Goal: Task Accomplishment & Management: Use online tool/utility

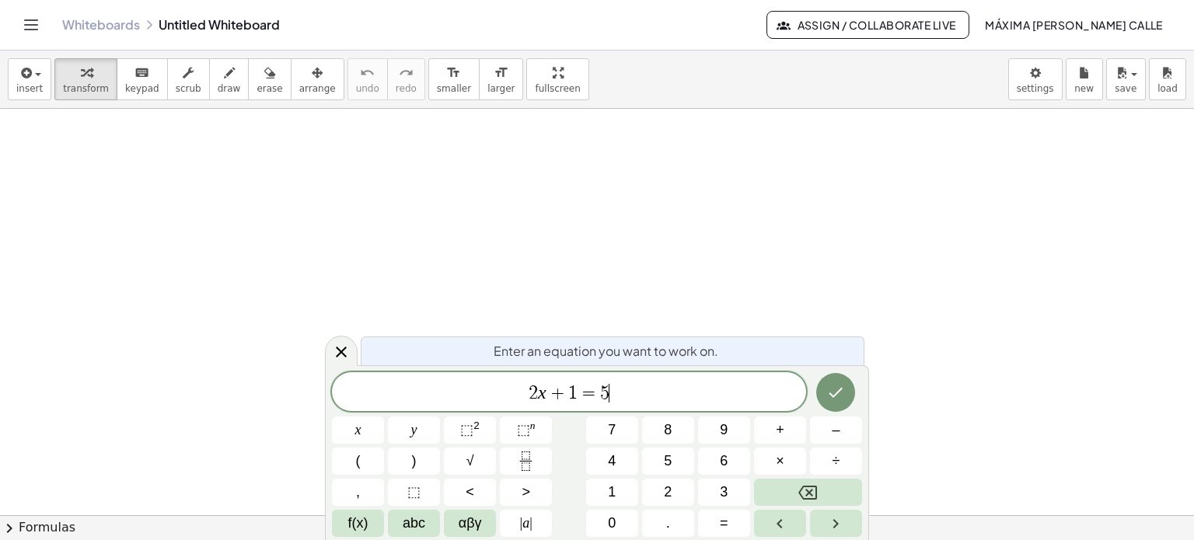
click at [614, 394] on span "2 x + 1 = 5 ​" at bounding box center [569, 393] width 474 height 22
click at [830, 396] on icon "Done" at bounding box center [835, 392] width 19 height 19
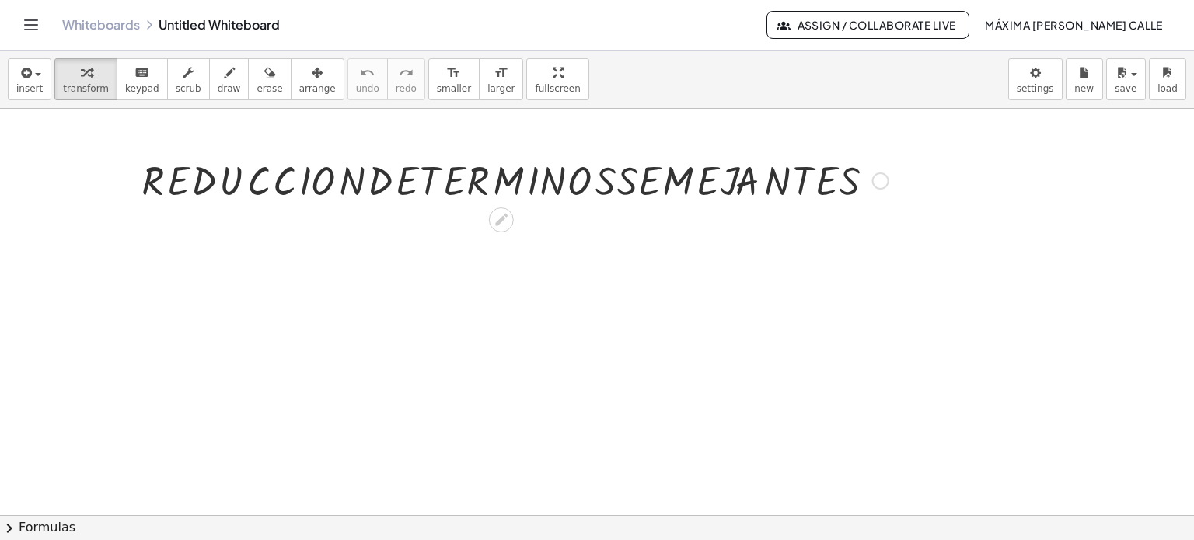
click at [619, 176] on div at bounding box center [515, 179] width 763 height 53
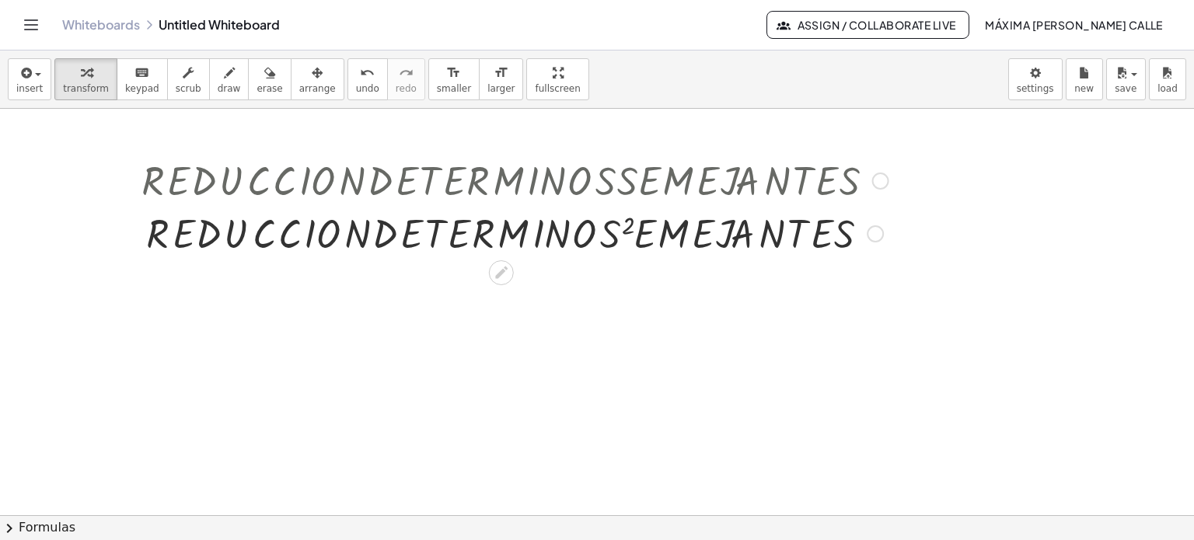
click at [616, 232] on div at bounding box center [515, 232] width 763 height 53
click at [872, 232] on div at bounding box center [875, 233] width 17 height 17
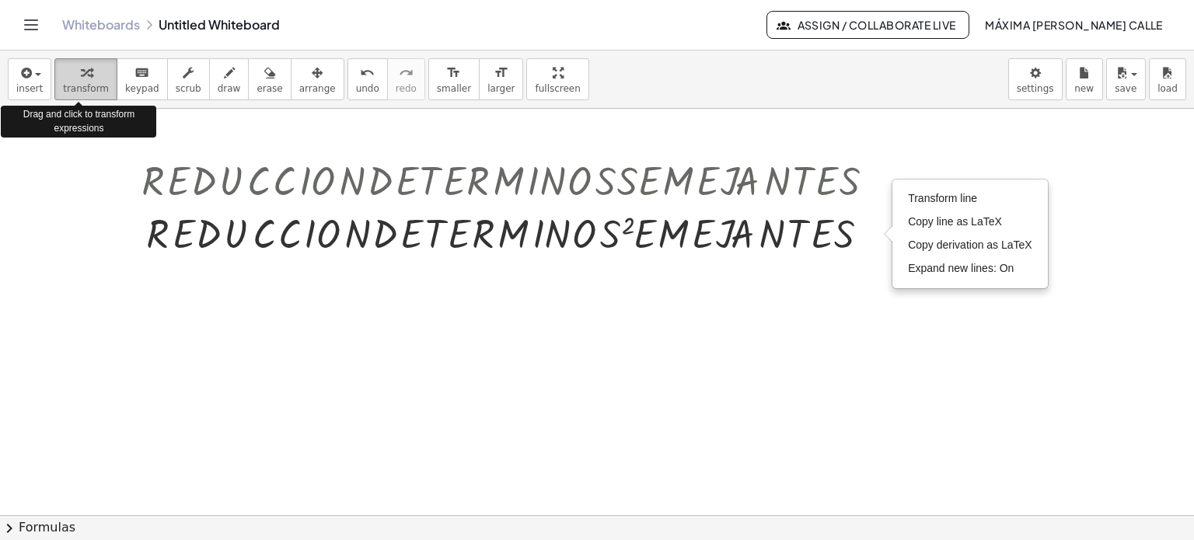
click at [82, 84] on span "transform" at bounding box center [86, 88] width 46 height 11
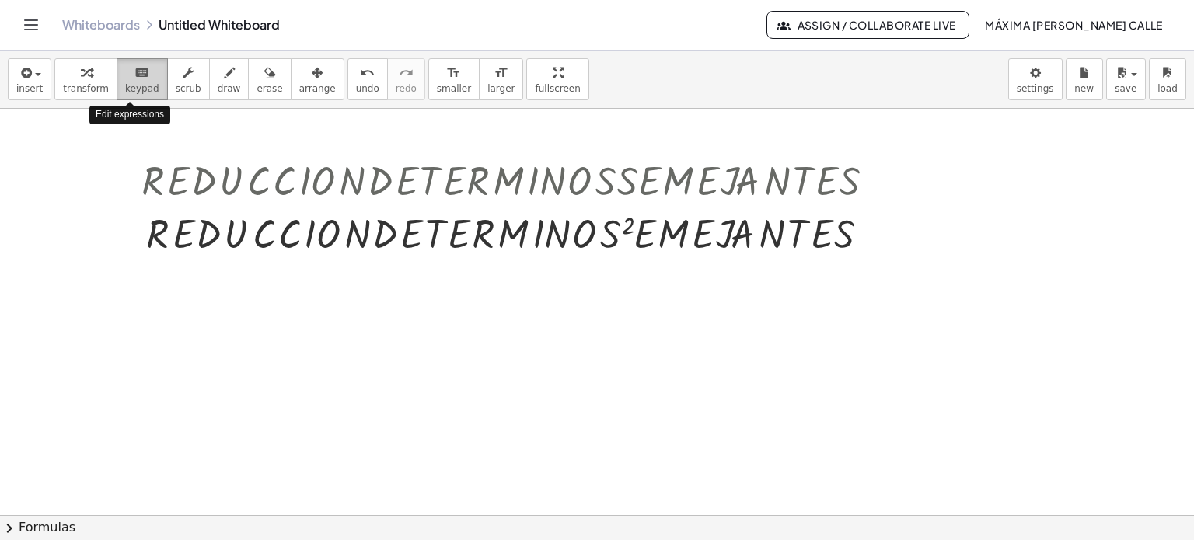
click at [134, 86] on span "keypad" at bounding box center [142, 88] width 34 height 11
click at [181, 88] on span "scrub" at bounding box center [189, 88] width 26 height 11
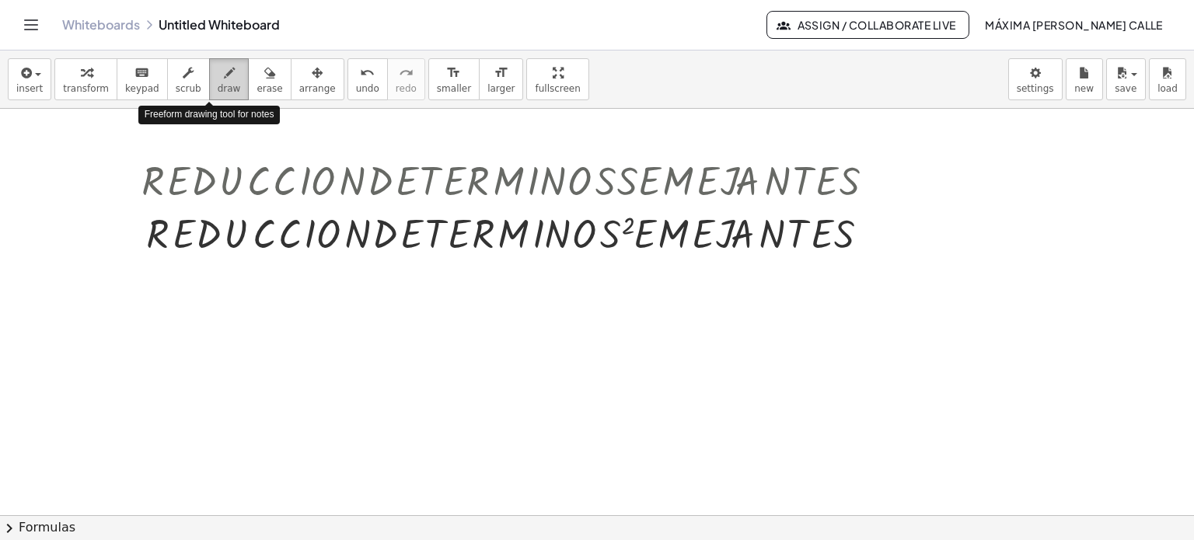
click at [218, 86] on span "draw" at bounding box center [229, 88] width 23 height 11
click at [257, 85] on button "erase" at bounding box center [269, 79] width 43 height 42
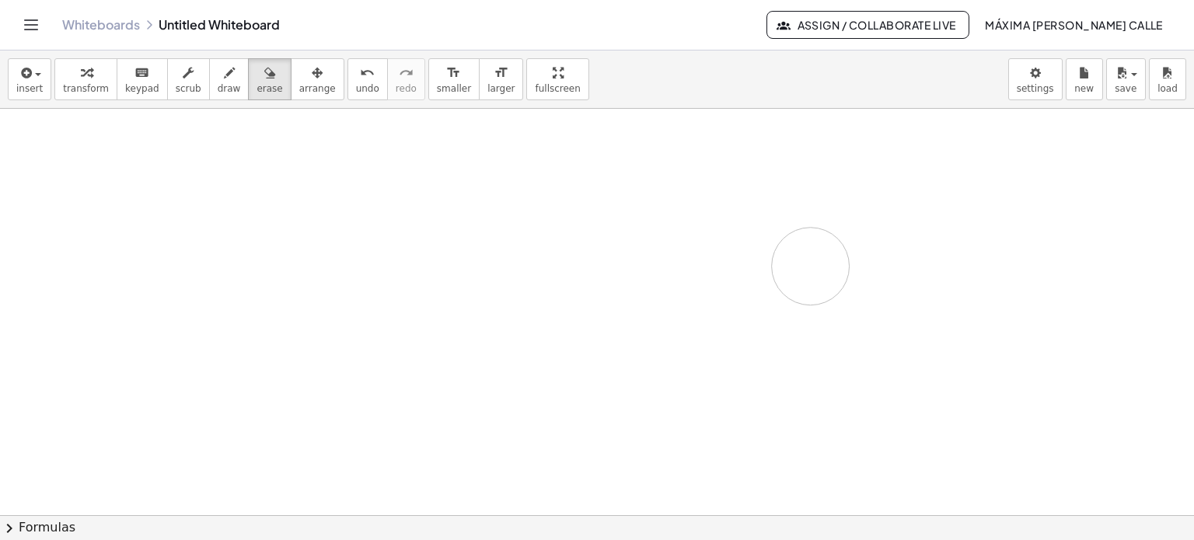
drag, startPoint x: 308, startPoint y: 187, endPoint x: 812, endPoint y: 267, distance: 510.1
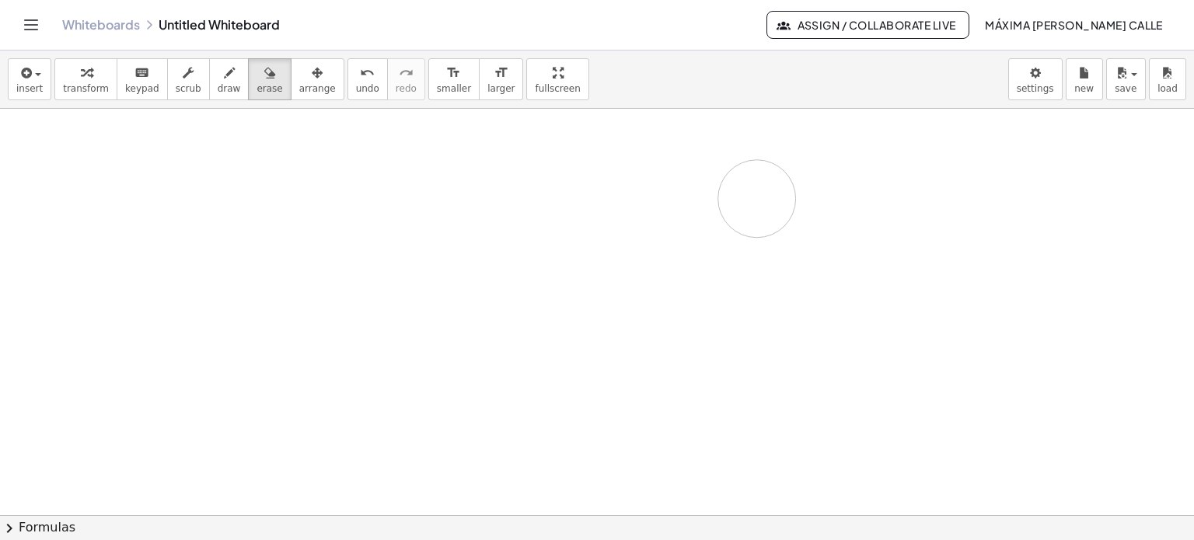
drag, startPoint x: 847, startPoint y: 232, endPoint x: 753, endPoint y: 201, distance: 99.6
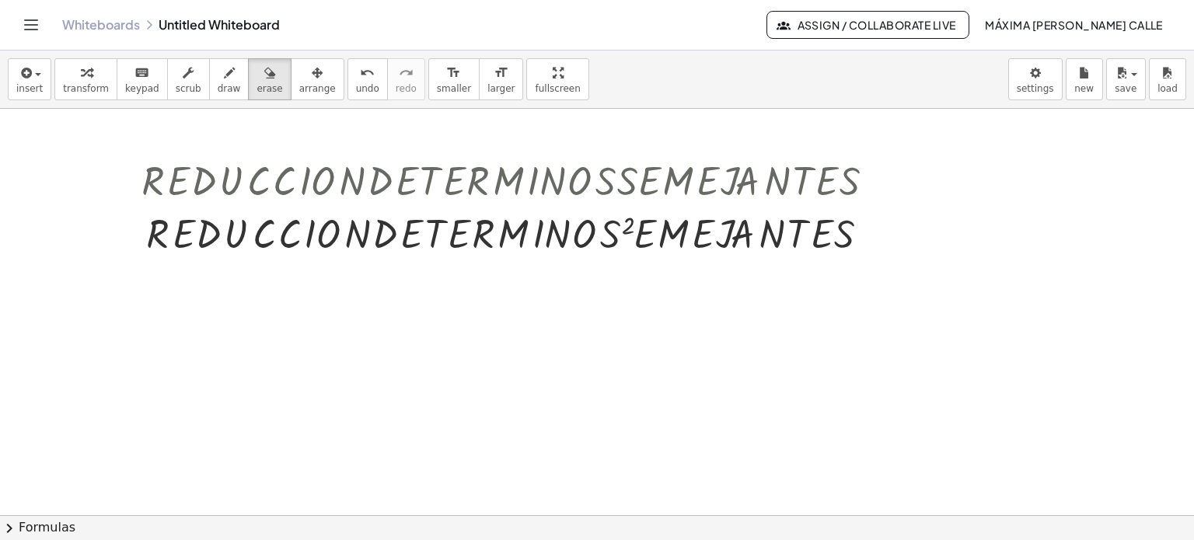
click at [348, 75] on button "undo undo" at bounding box center [368, 79] width 40 height 42
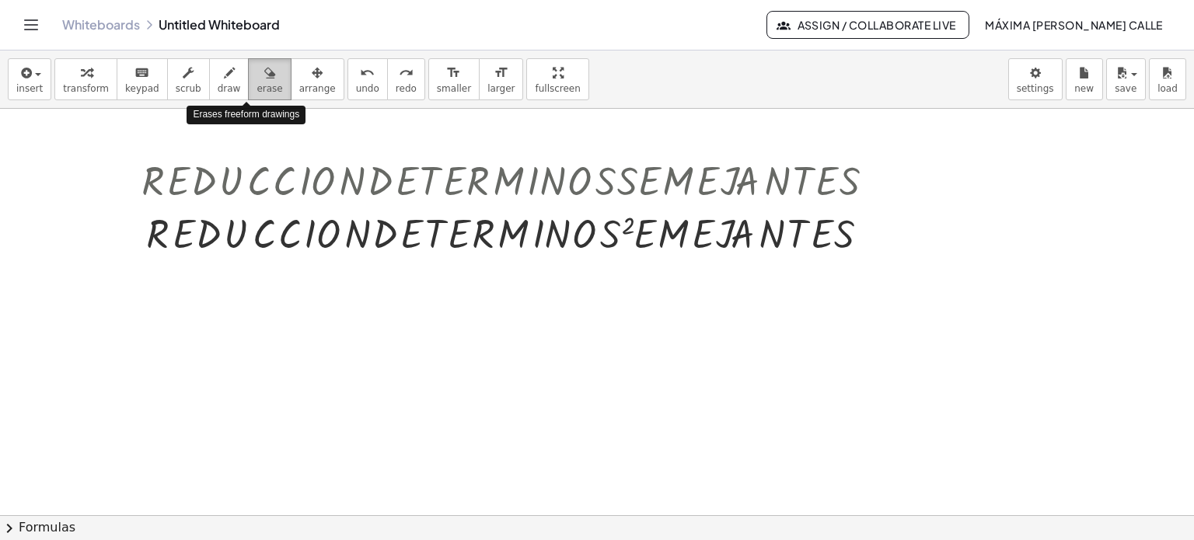
click at [248, 80] on button "erase" at bounding box center [269, 79] width 43 height 42
click at [257, 78] on button "erase" at bounding box center [269, 79] width 43 height 42
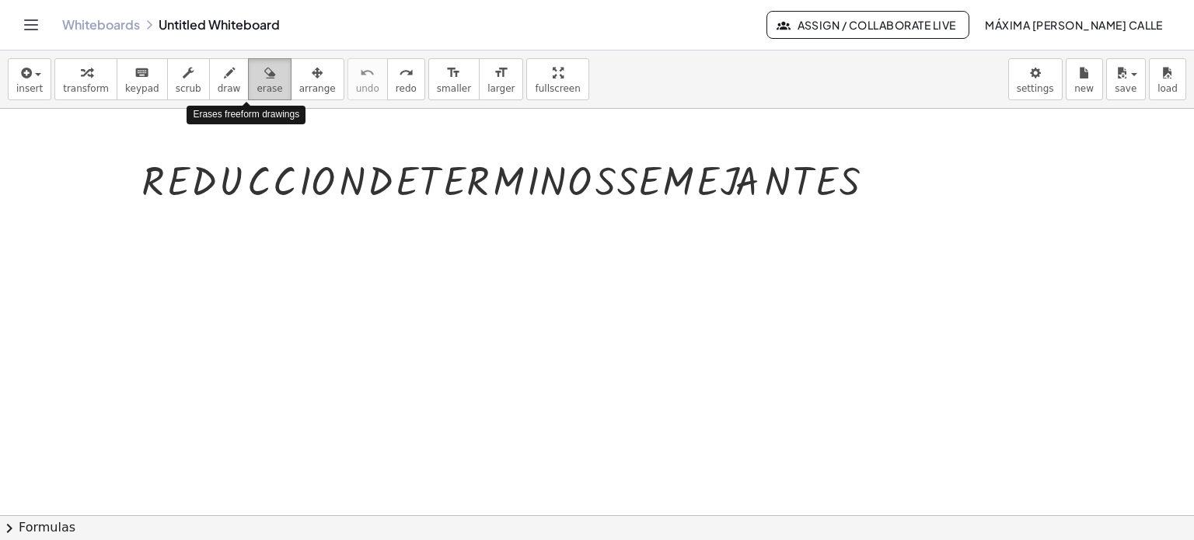
click at [257, 83] on span "erase" at bounding box center [270, 88] width 26 height 11
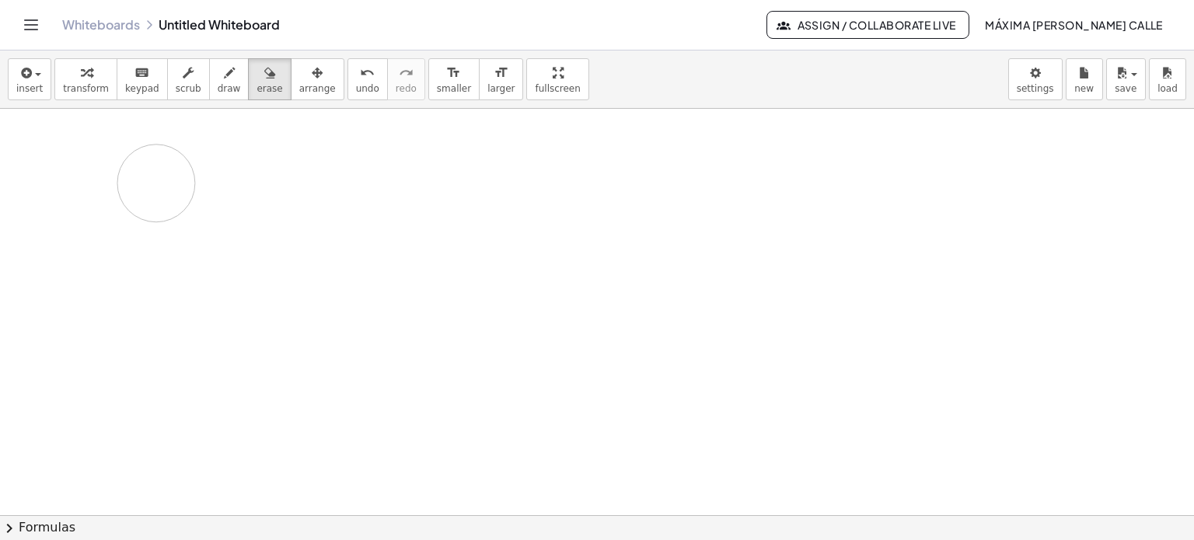
drag, startPoint x: 864, startPoint y: 180, endPoint x: 156, endPoint y: 183, distance: 707.5
drag, startPoint x: 865, startPoint y: 180, endPoint x: 142, endPoint y: 193, distance: 722.4
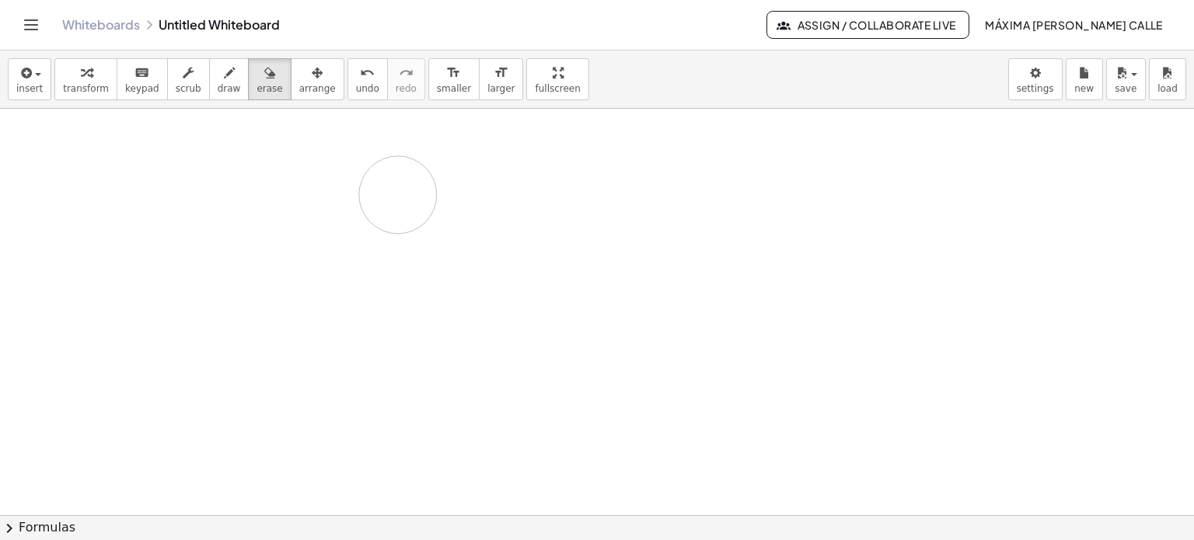
drag, startPoint x: 858, startPoint y: 185, endPoint x: 398, endPoint y: 194, distance: 460.3
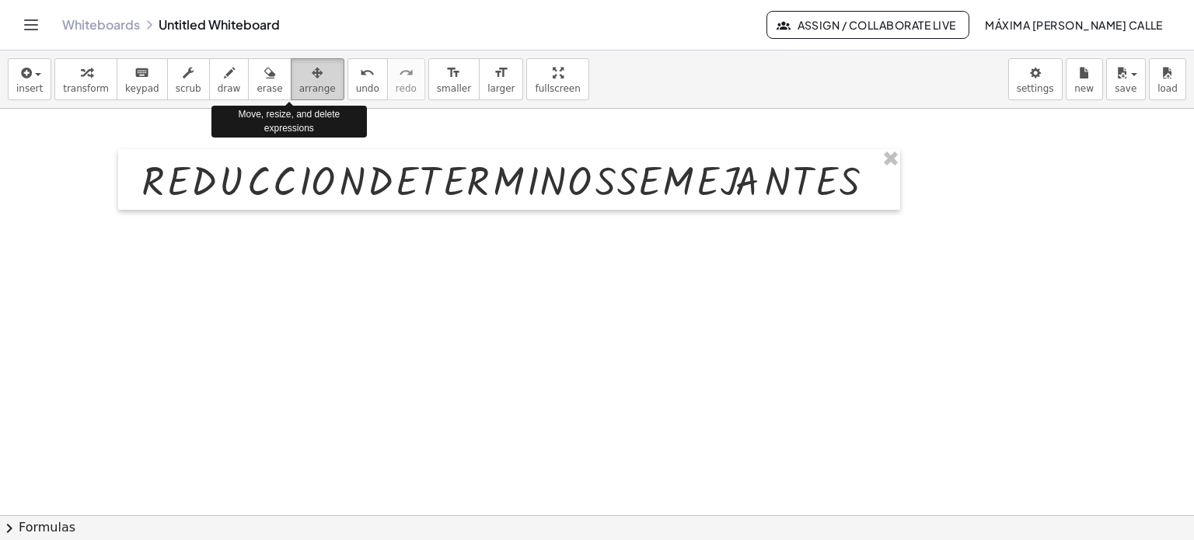
click at [312, 78] on icon "button" at bounding box center [317, 73] width 11 height 19
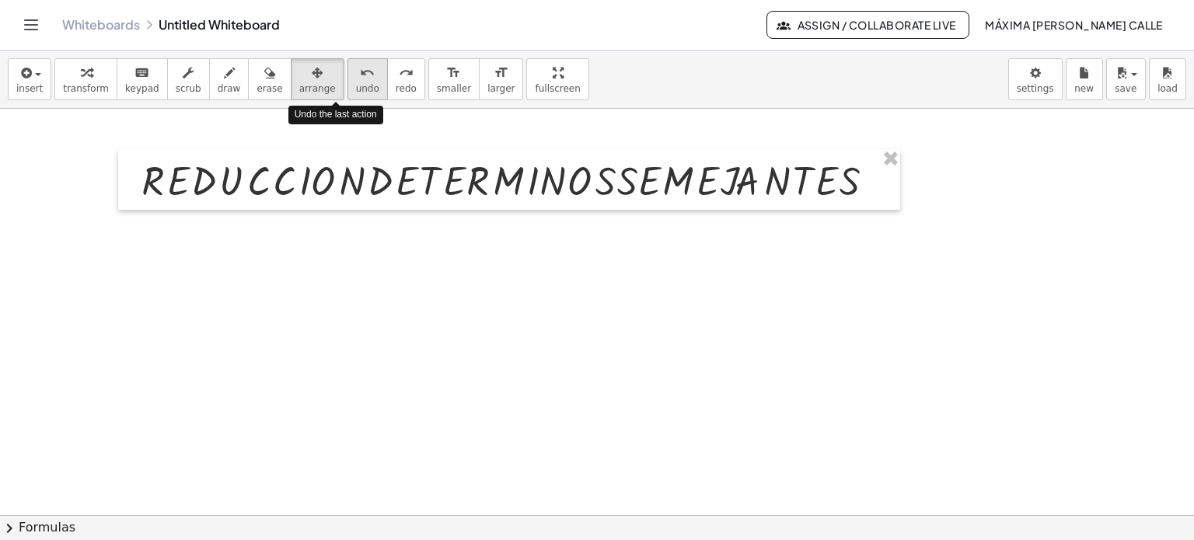
click at [356, 83] on span "undo" at bounding box center [367, 88] width 23 height 11
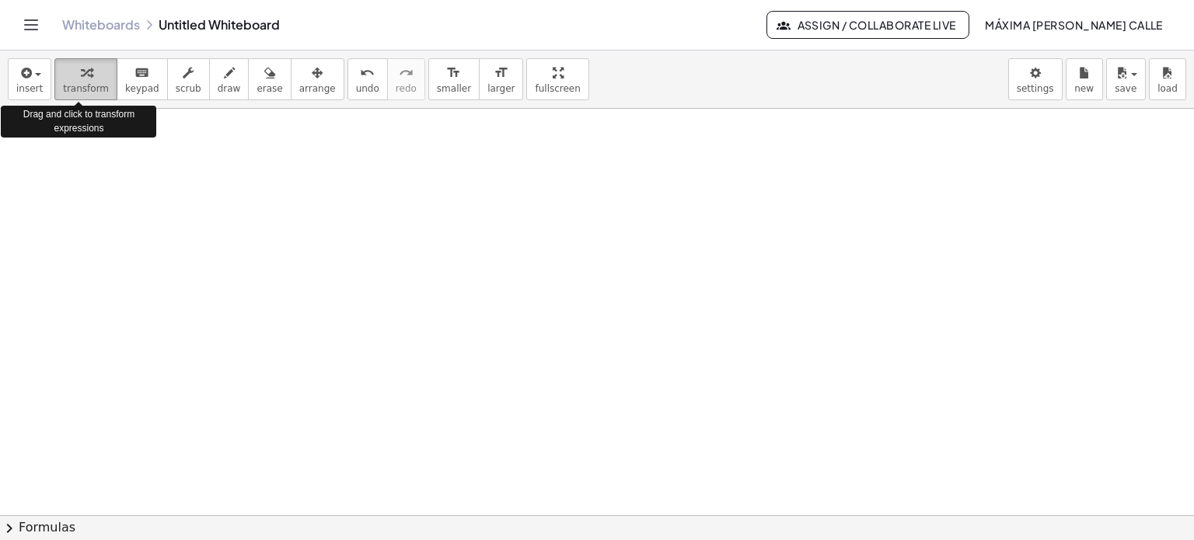
click at [68, 72] on div "button" at bounding box center [86, 72] width 46 height 19
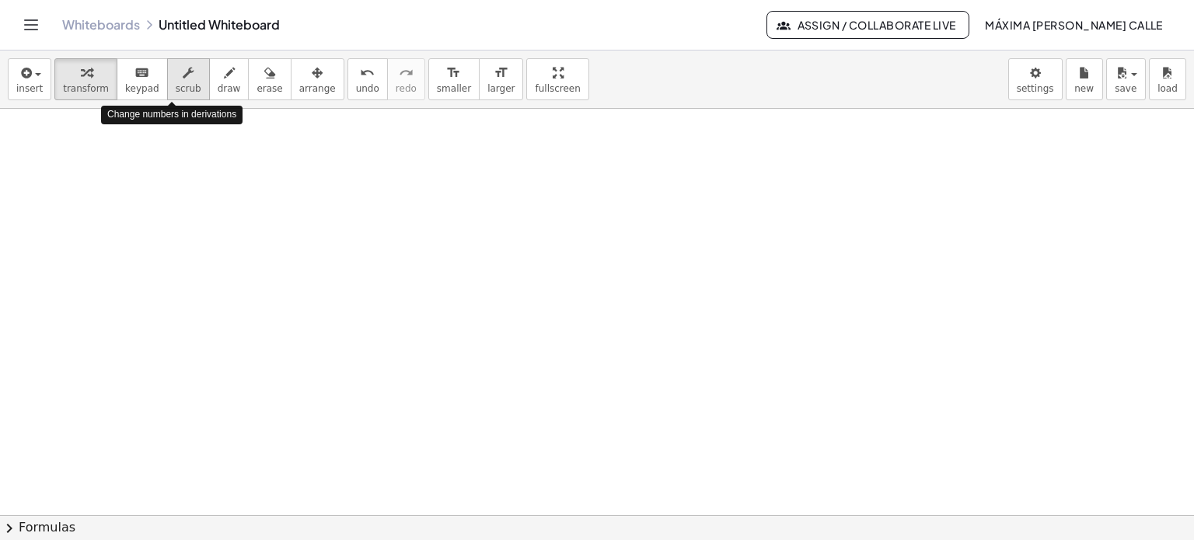
click at [176, 72] on div "button" at bounding box center [189, 72] width 26 height 19
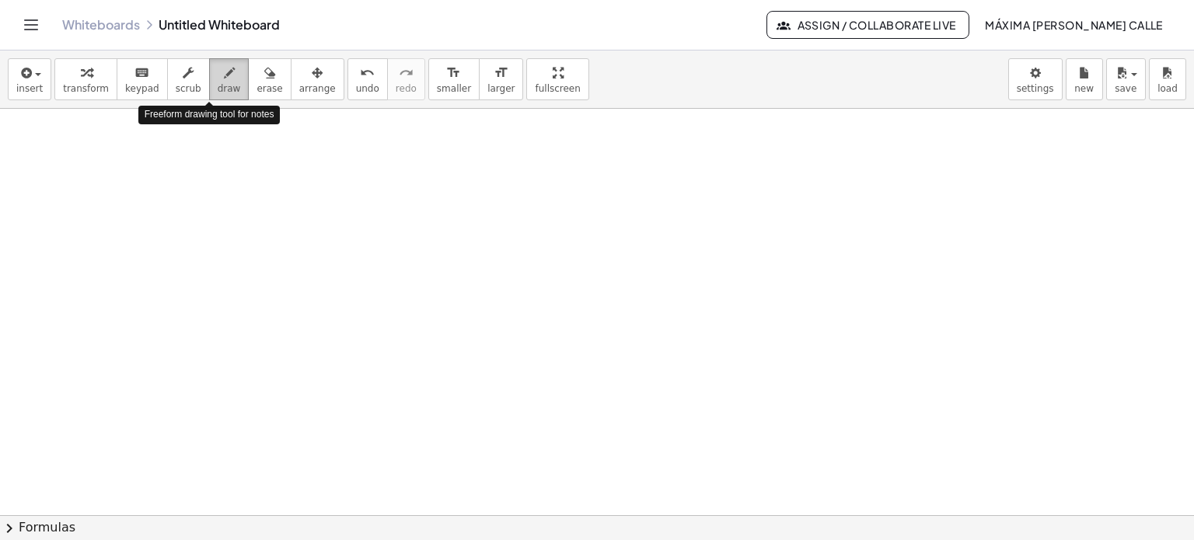
click at [218, 86] on span "draw" at bounding box center [229, 88] width 23 height 11
click at [257, 93] on span "erase" at bounding box center [270, 88] width 26 height 11
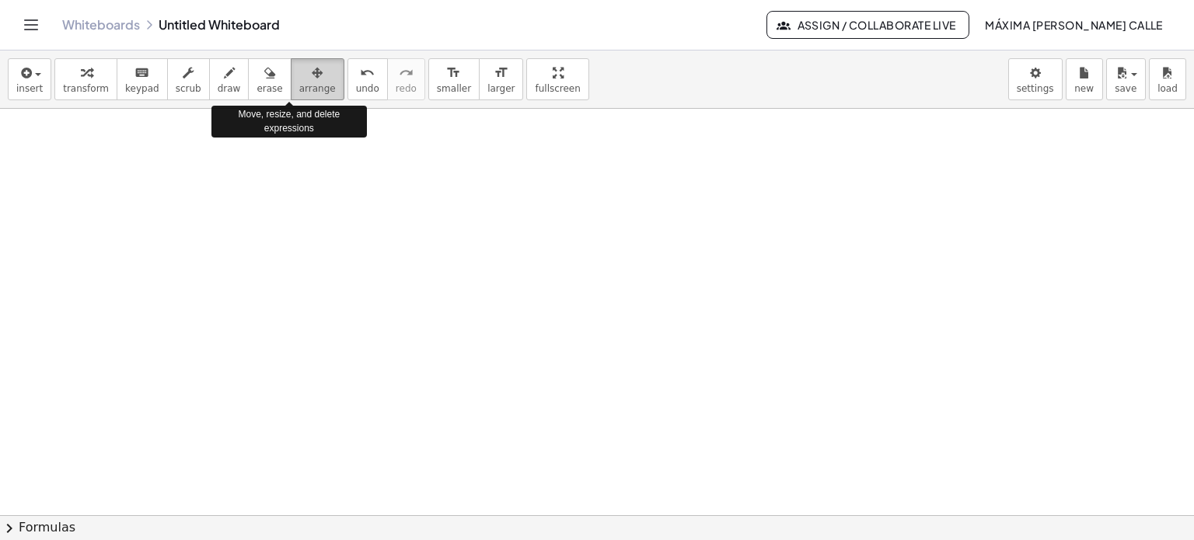
click at [312, 77] on icon "button" at bounding box center [317, 73] width 11 height 19
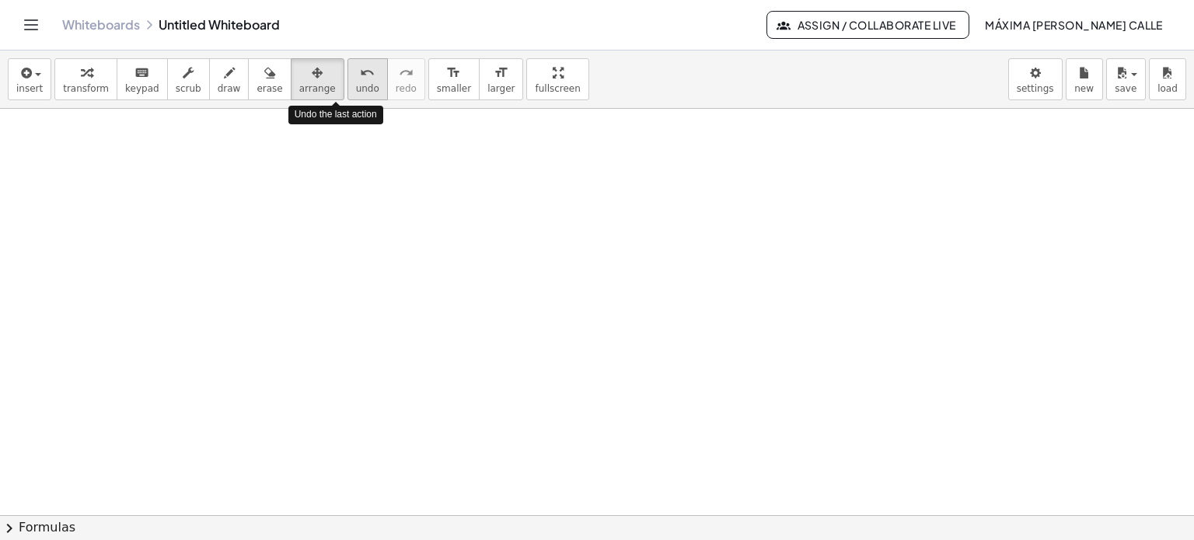
click at [348, 74] on button "undo undo" at bounding box center [368, 79] width 40 height 42
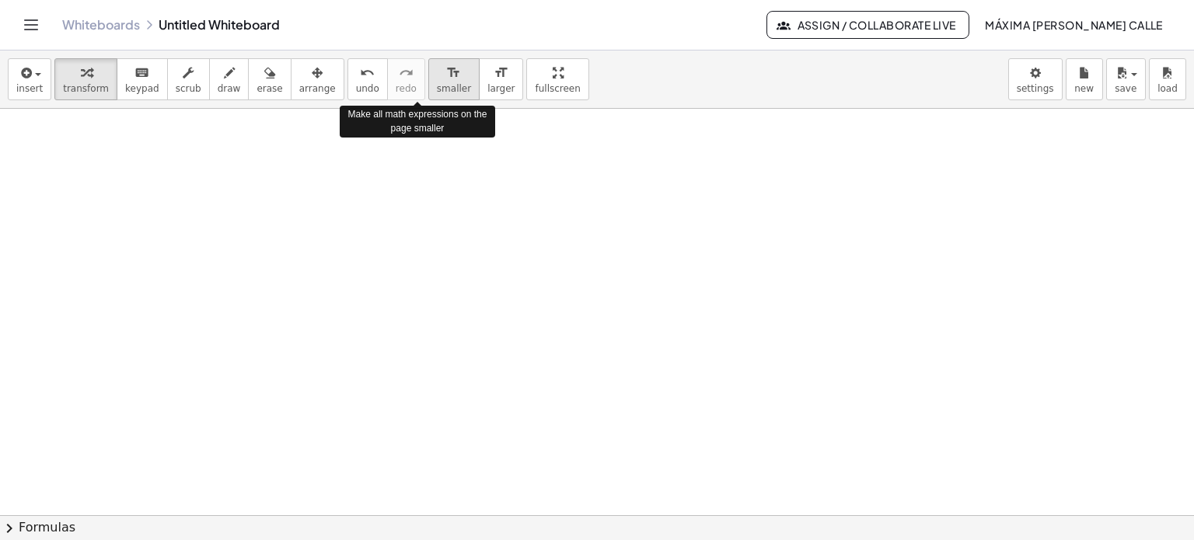
click at [428, 83] on button "format_size smaller" at bounding box center [453, 79] width 51 height 42
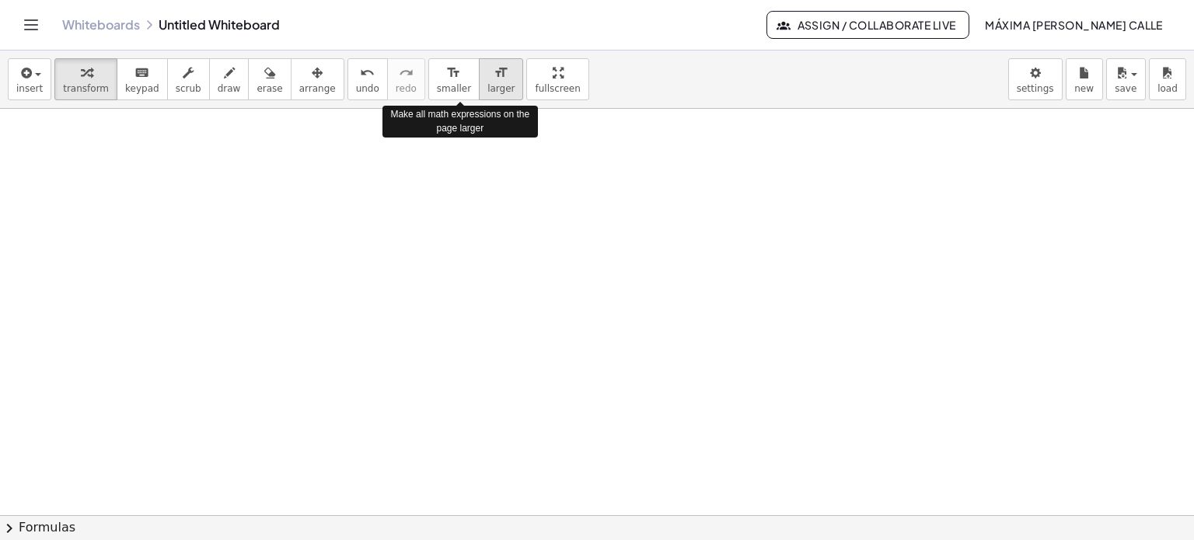
click at [487, 75] on div "format_size" at bounding box center [500, 72] width 27 height 19
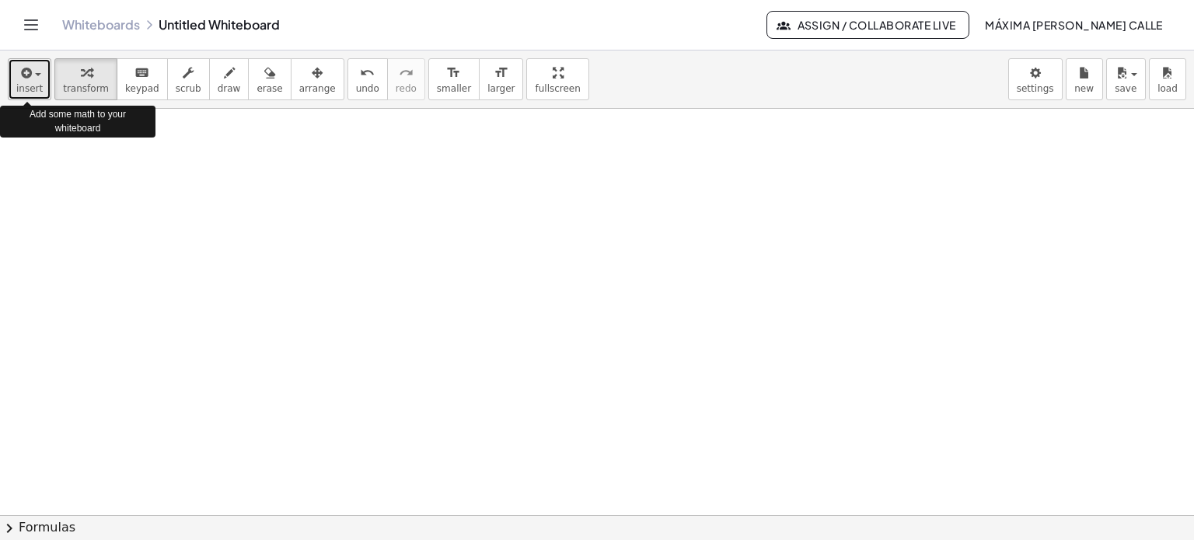
click at [35, 74] on span "button" at bounding box center [38, 74] width 6 height 3
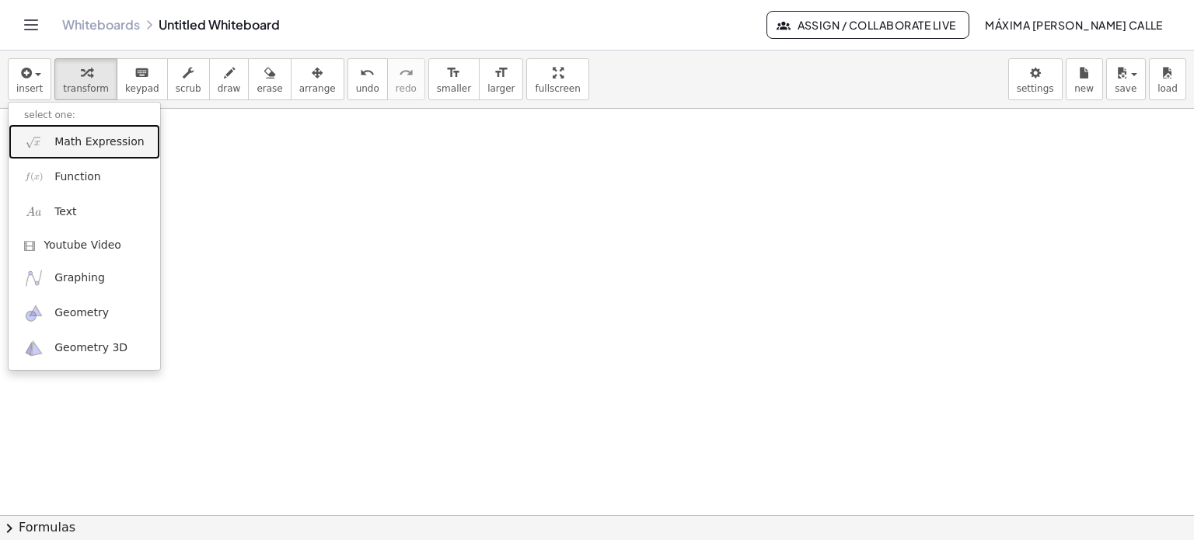
click at [86, 140] on span "Math Expression" at bounding box center [98, 142] width 89 height 16
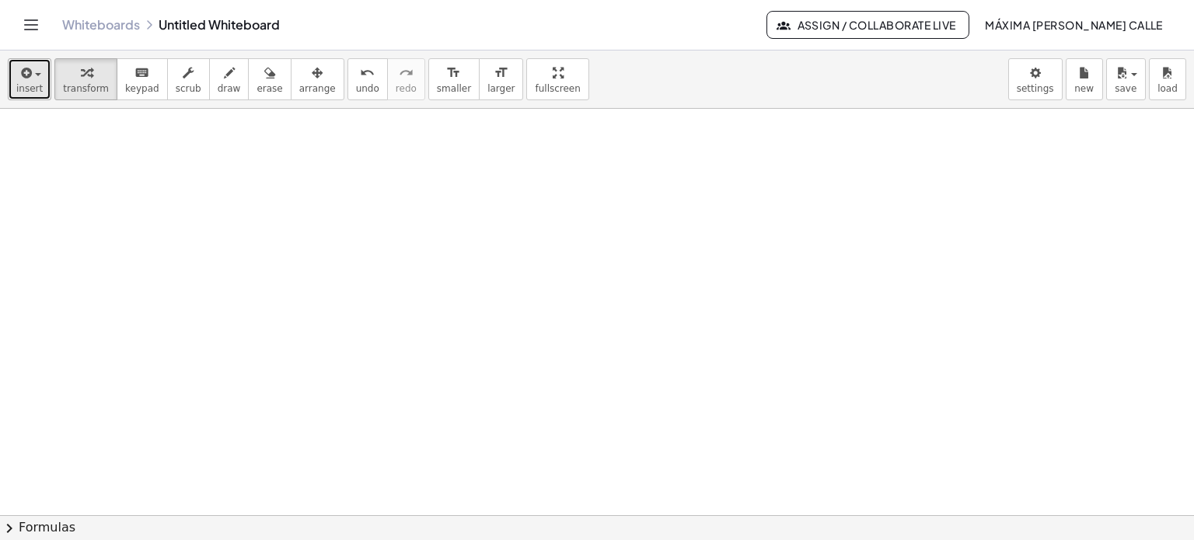
click at [28, 88] on span "insert" at bounding box center [29, 88] width 26 height 11
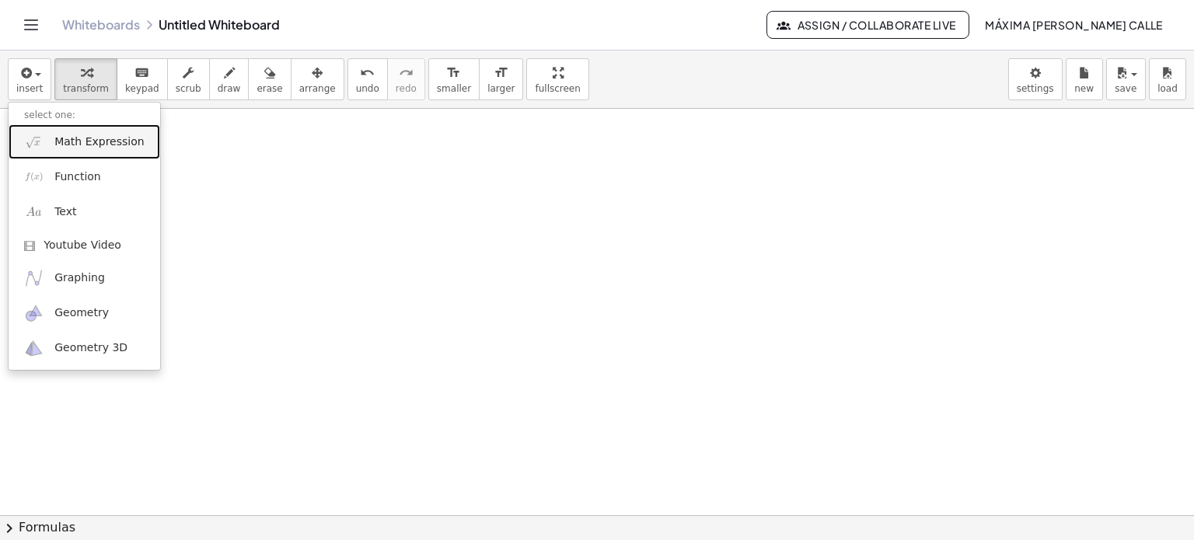
click at [79, 138] on span "Math Expression" at bounding box center [98, 142] width 89 height 16
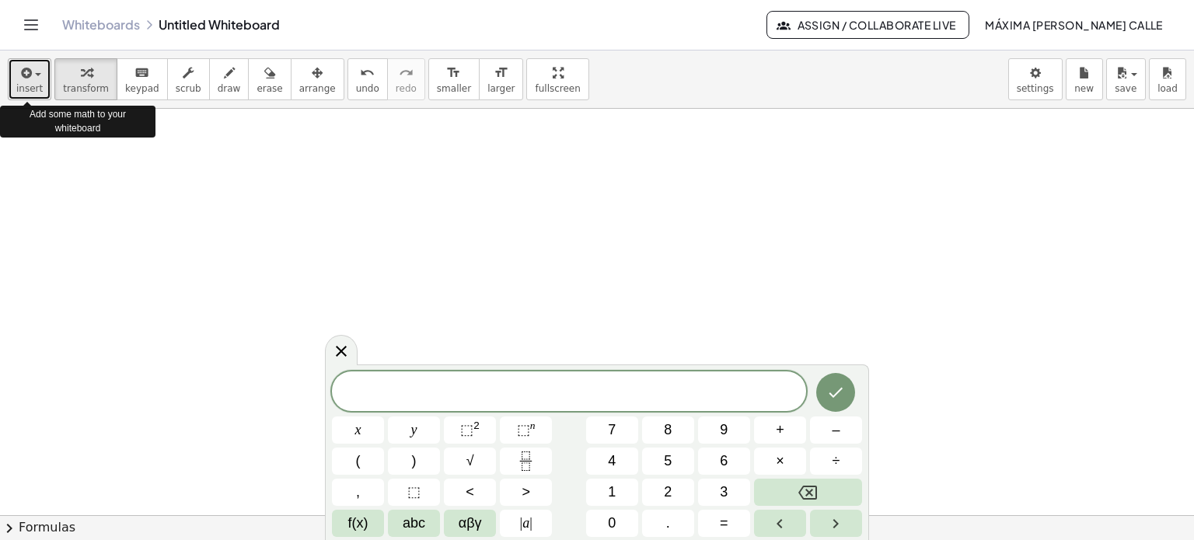
click at [37, 73] on span "button" at bounding box center [38, 74] width 6 height 3
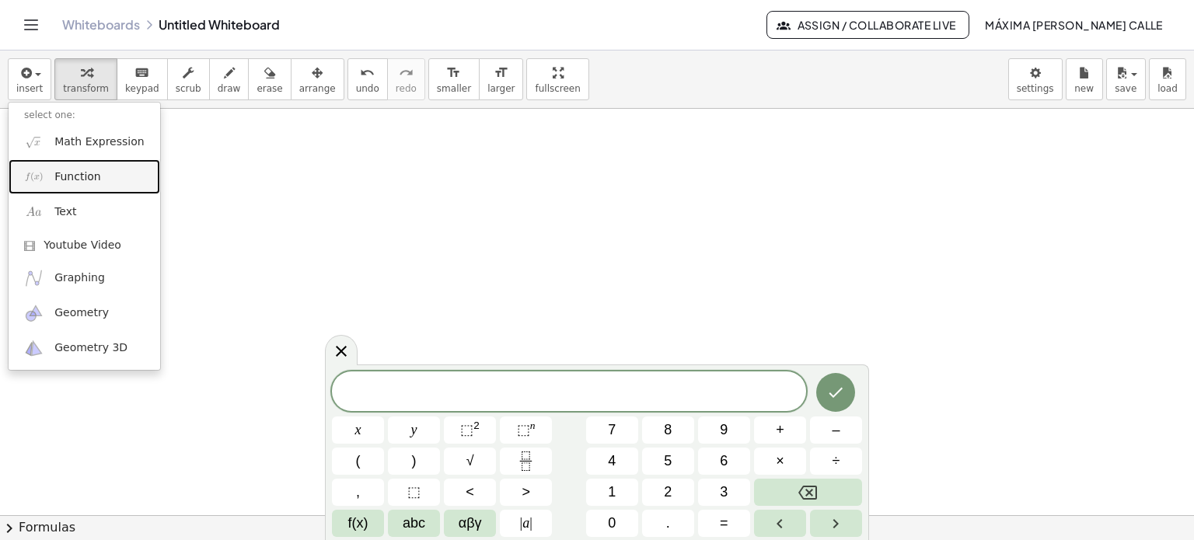
click at [75, 173] on span "Function" at bounding box center [77, 177] width 47 height 16
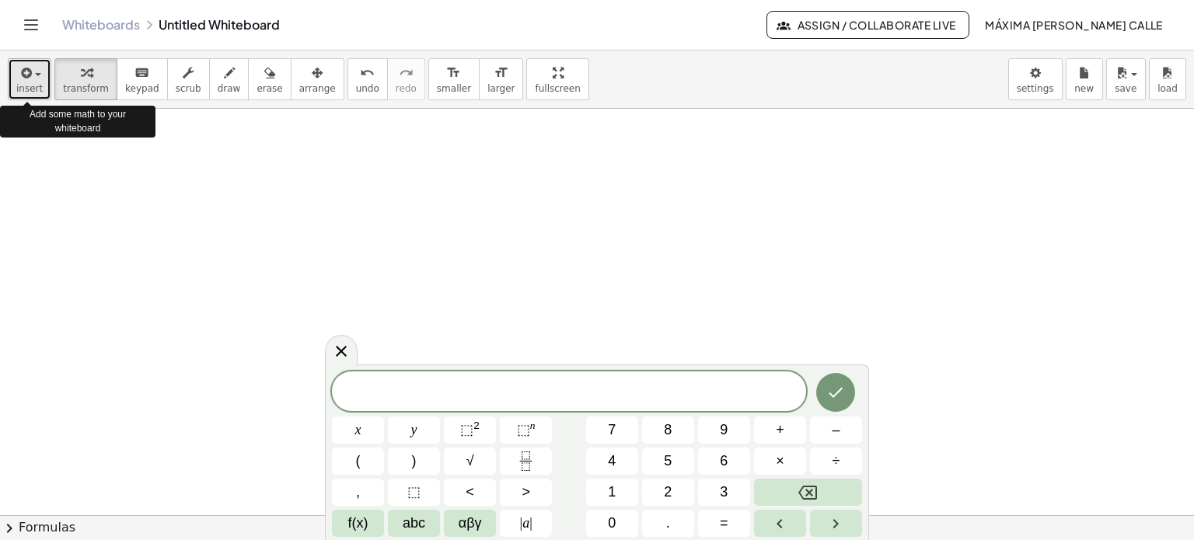
click at [37, 75] on span "button" at bounding box center [38, 74] width 6 height 3
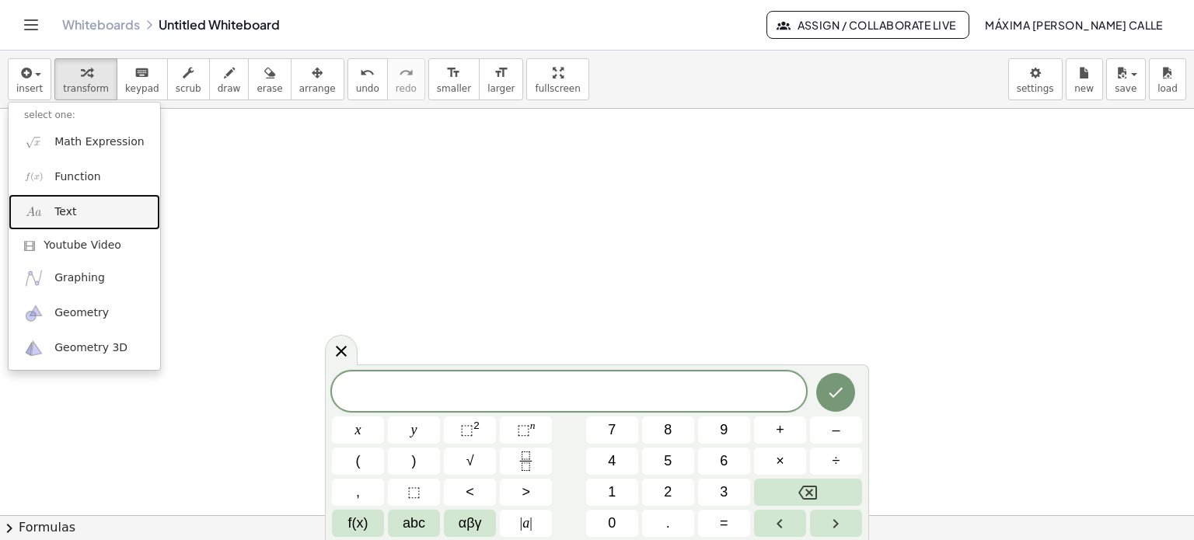
click at [64, 218] on span "Text" at bounding box center [65, 212] width 22 height 16
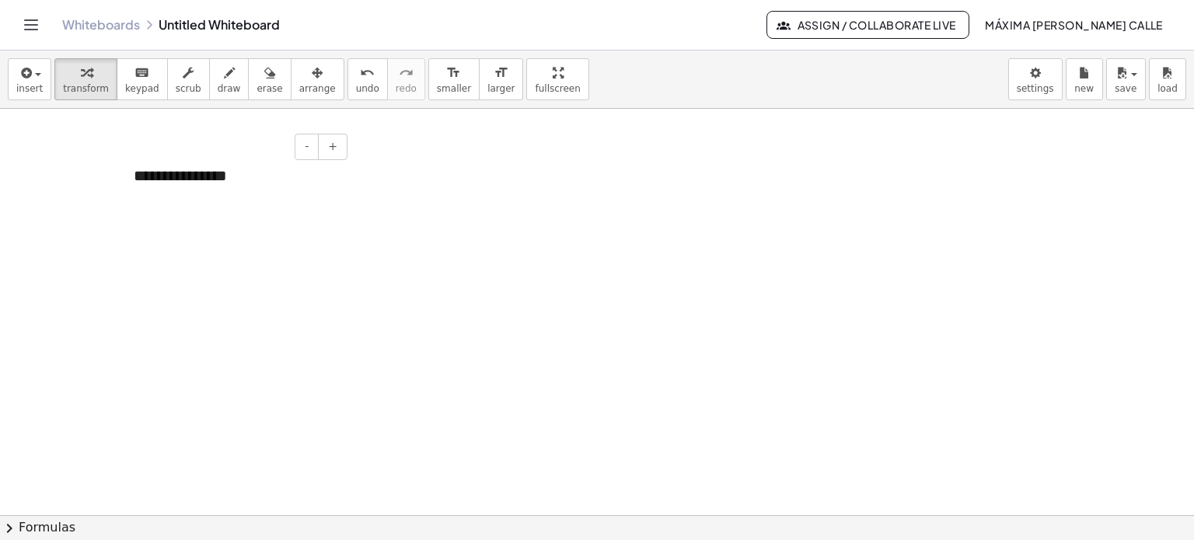
click at [229, 175] on div "**********" at bounding box center [234, 176] width 233 height 54
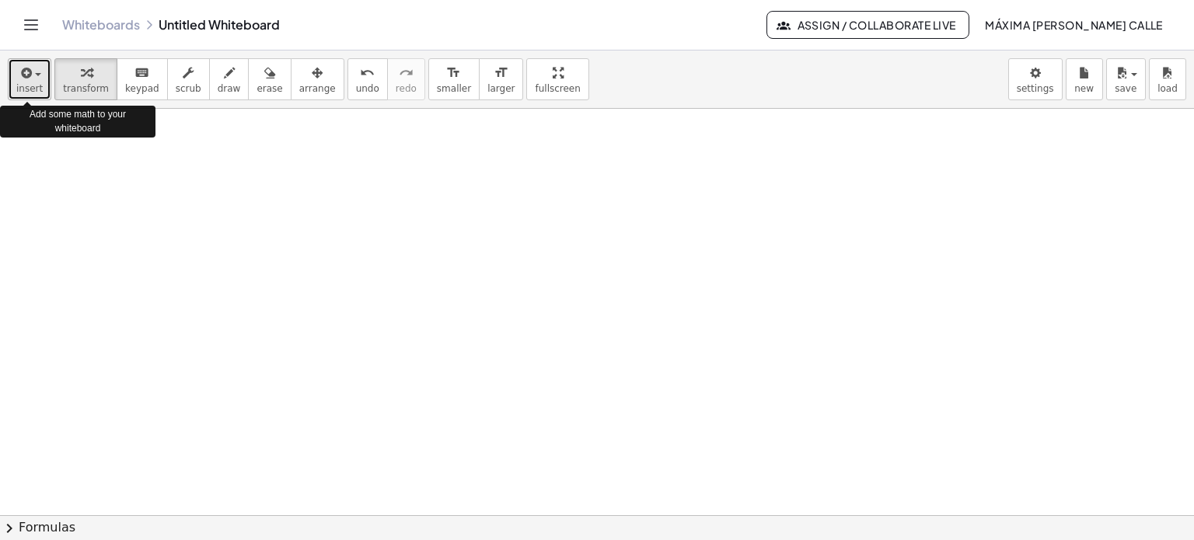
click at [32, 79] on span "button" at bounding box center [33, 74] width 3 height 11
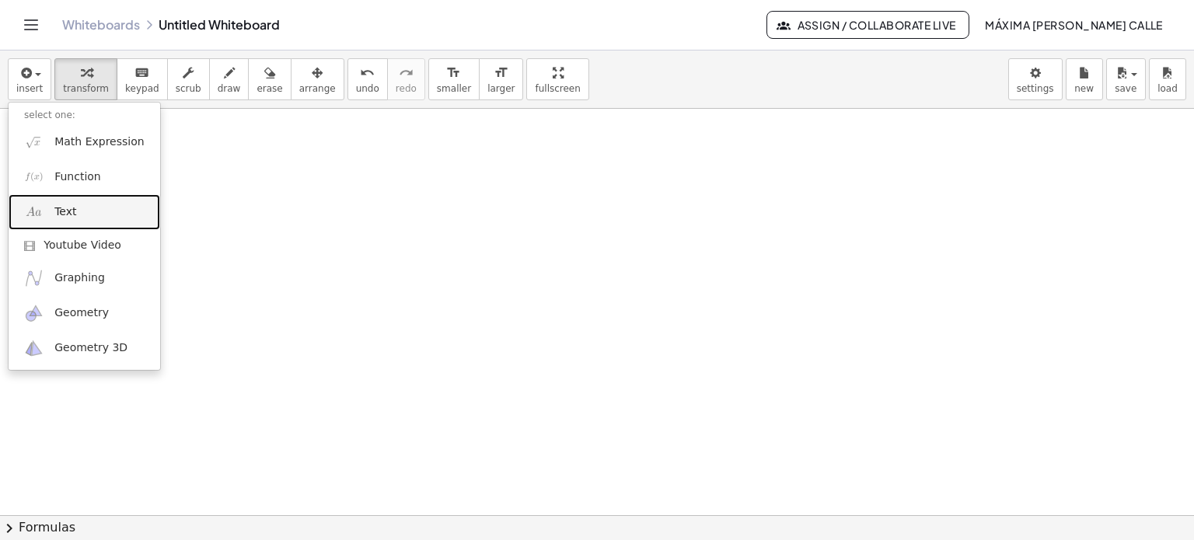
click at [61, 214] on span "Text" at bounding box center [65, 212] width 22 height 16
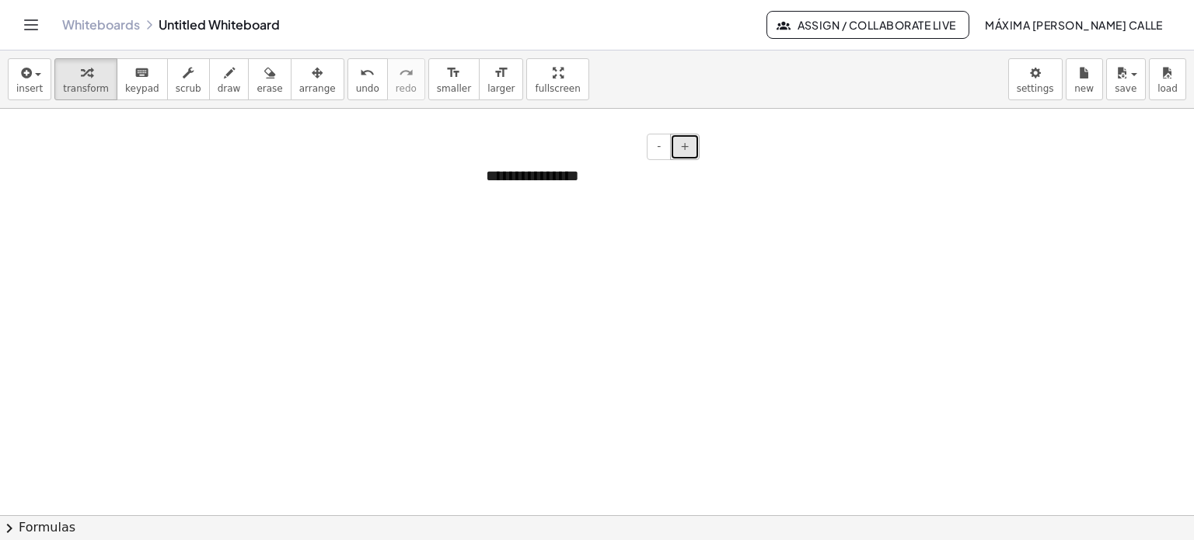
click at [686, 149] on span "+" at bounding box center [684, 146] width 9 height 12
click at [604, 181] on div "**********" at bounding box center [586, 178] width 233 height 58
drag, startPoint x: 620, startPoint y: 204, endPoint x: 487, endPoint y: 176, distance: 135.9
click at [487, 176] on div "**********" at bounding box center [586, 191] width 233 height 85
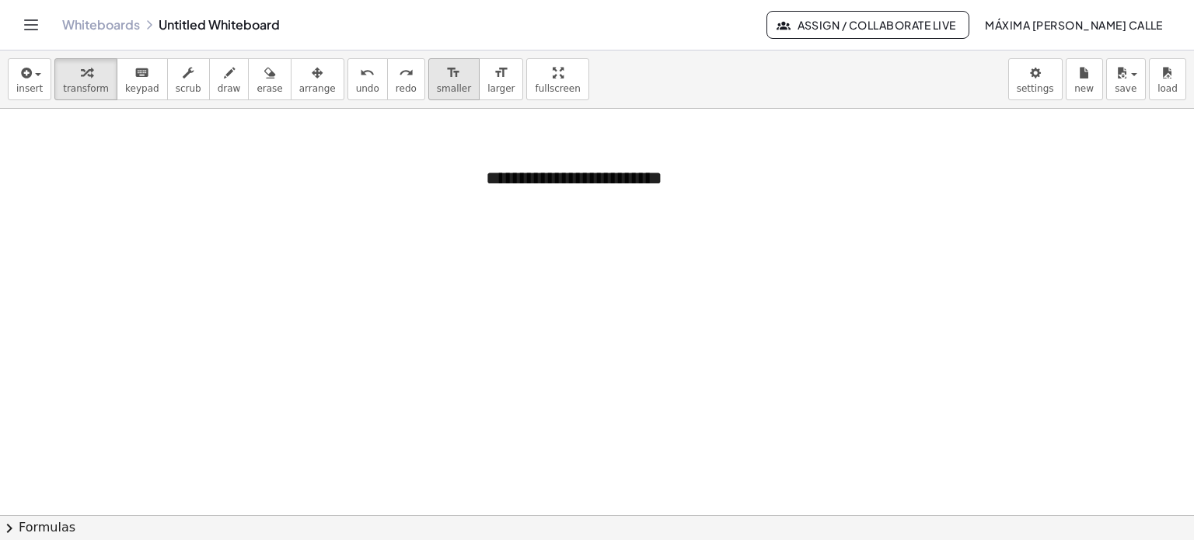
drag, startPoint x: 340, startPoint y: 83, endPoint x: 411, endPoint y: 87, distance: 71.6
click at [411, 87] on div "insert select one: Math Expression Function Text Youtube Video Graphing Geometr…" at bounding box center [597, 80] width 1194 height 58
click at [606, 208] on div "**********" at bounding box center [586, 191] width 233 height 85
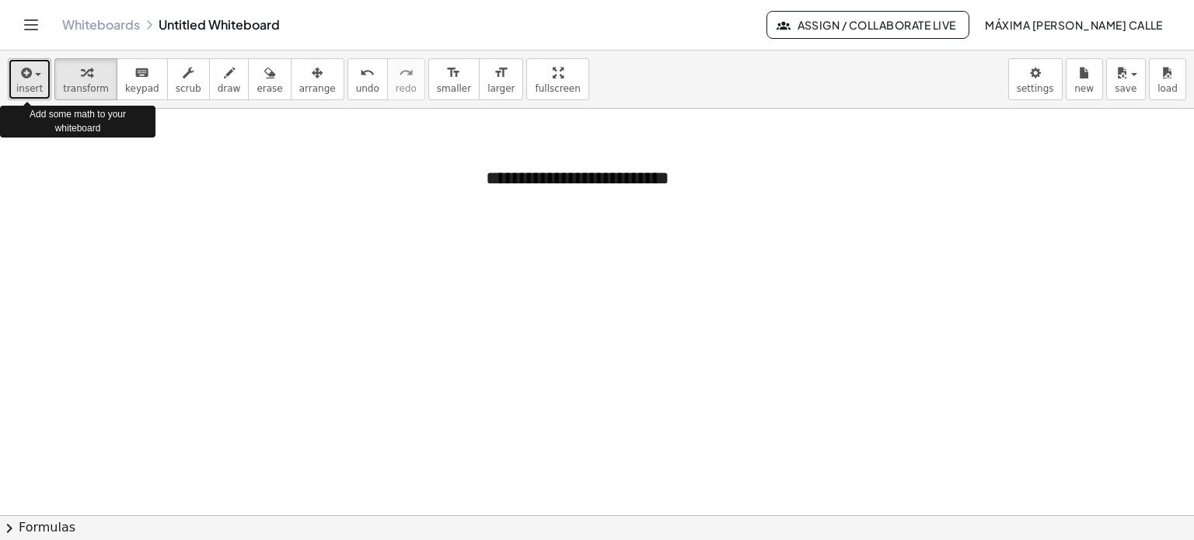
click at [37, 76] on span "button" at bounding box center [38, 74] width 6 height 3
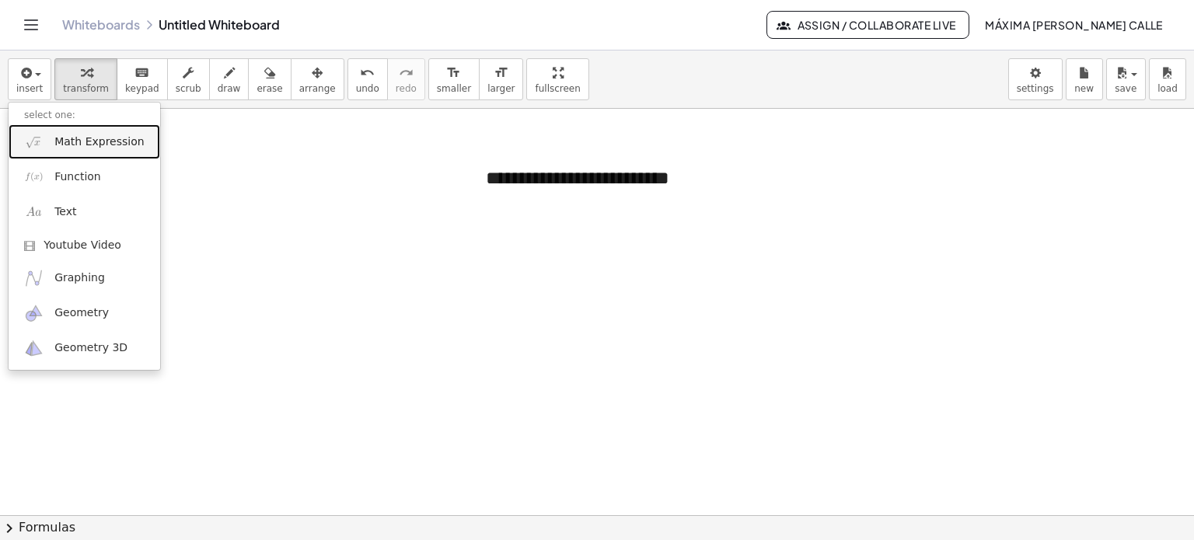
click at [93, 145] on span "Math Expression" at bounding box center [98, 142] width 89 height 16
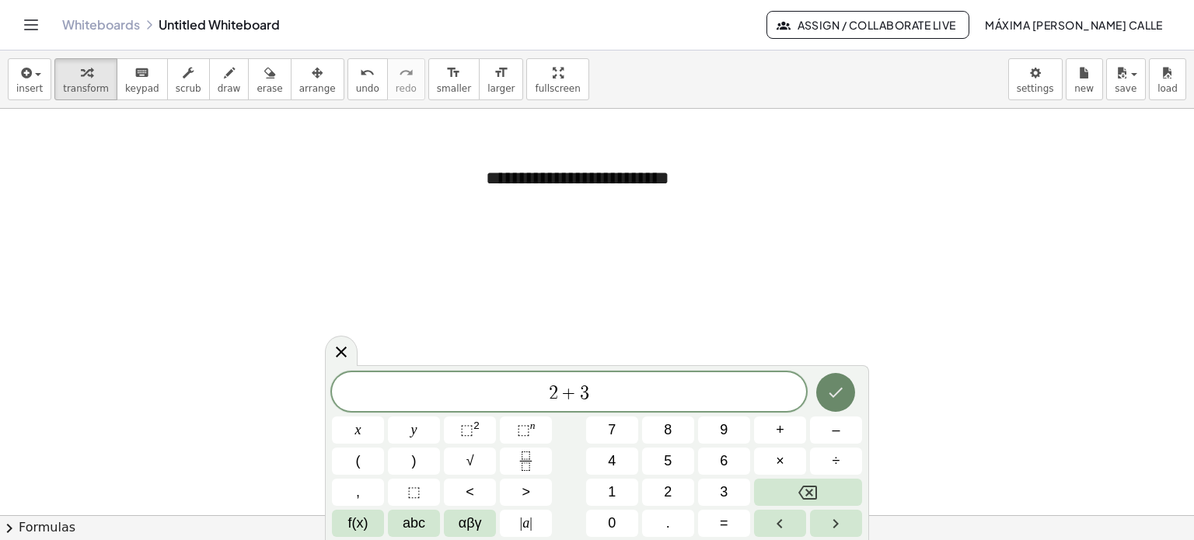
click at [830, 397] on icon "Done" at bounding box center [835, 392] width 19 height 19
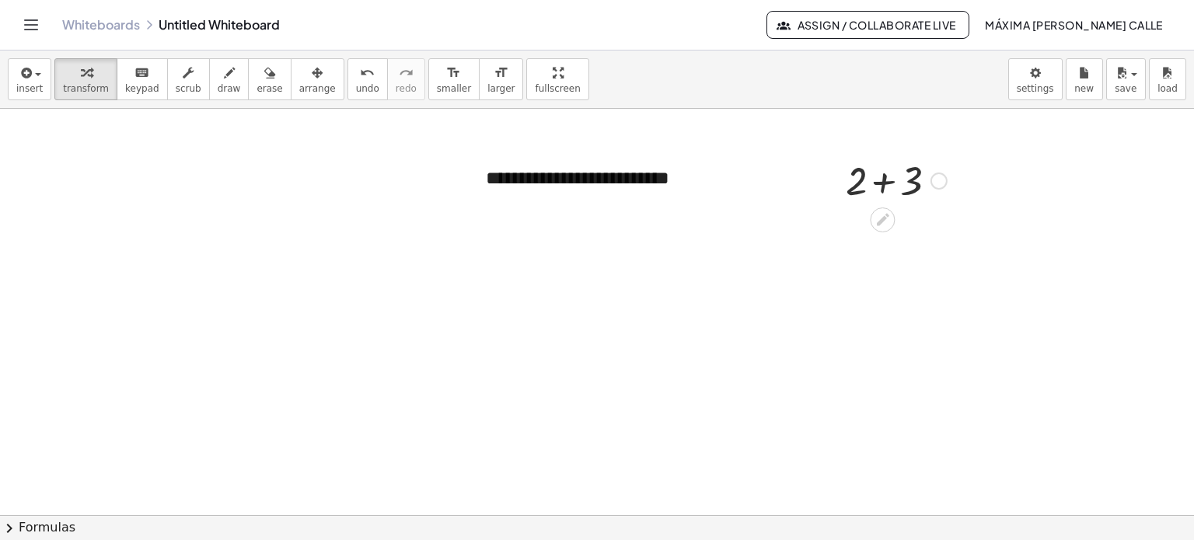
click at [937, 183] on div at bounding box center [939, 181] width 17 height 17
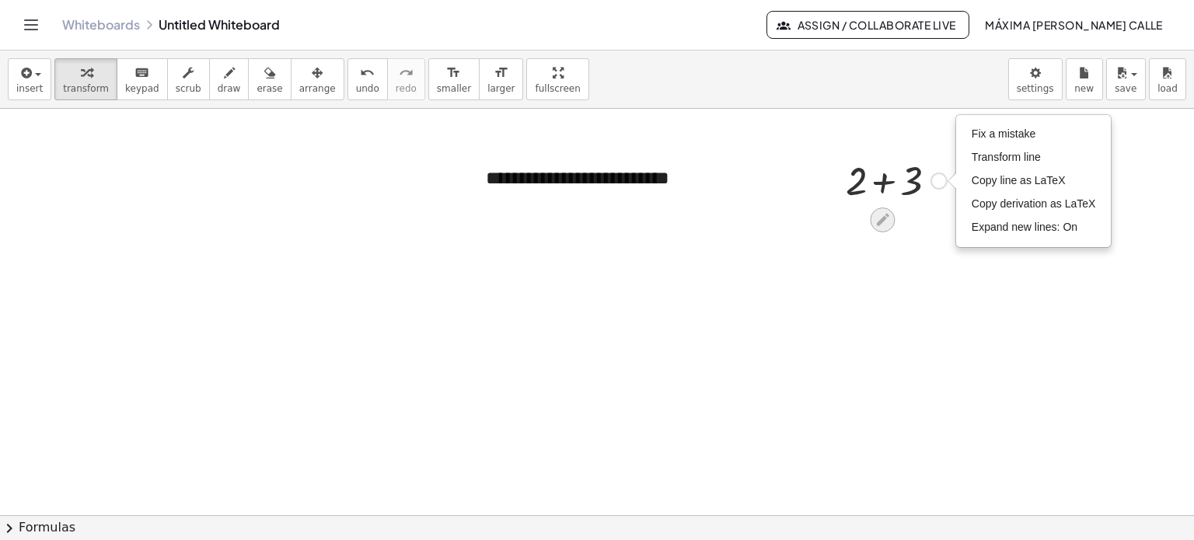
click at [877, 217] on icon at bounding box center [883, 219] width 16 height 16
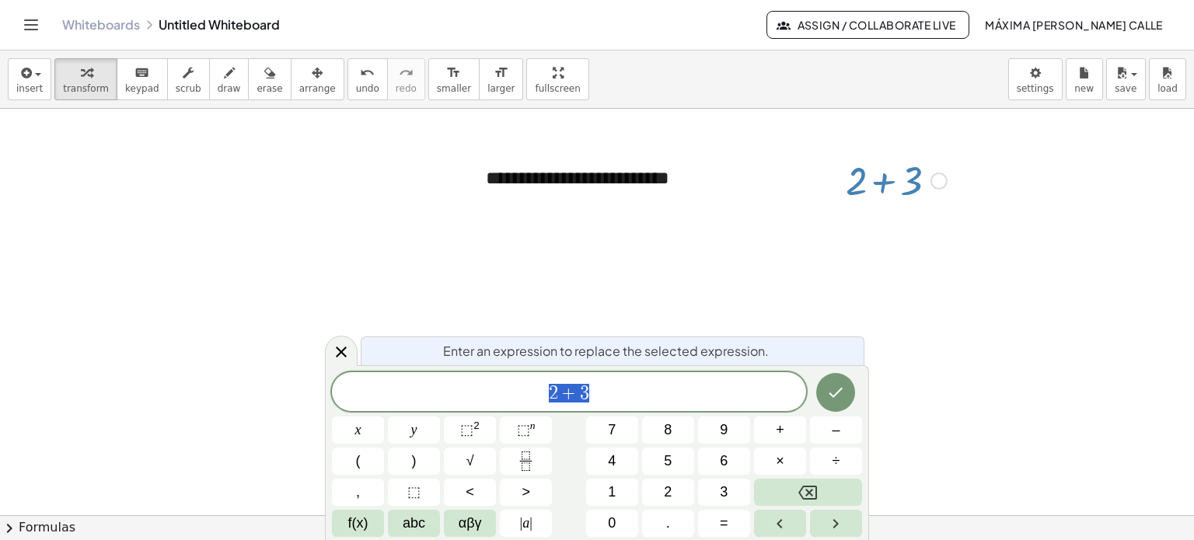
click at [881, 190] on div at bounding box center [896, 179] width 117 height 53
click at [885, 181] on div at bounding box center [896, 179] width 117 height 53
click at [858, 180] on div at bounding box center [896, 179] width 117 height 53
click at [906, 188] on div at bounding box center [896, 179] width 117 height 53
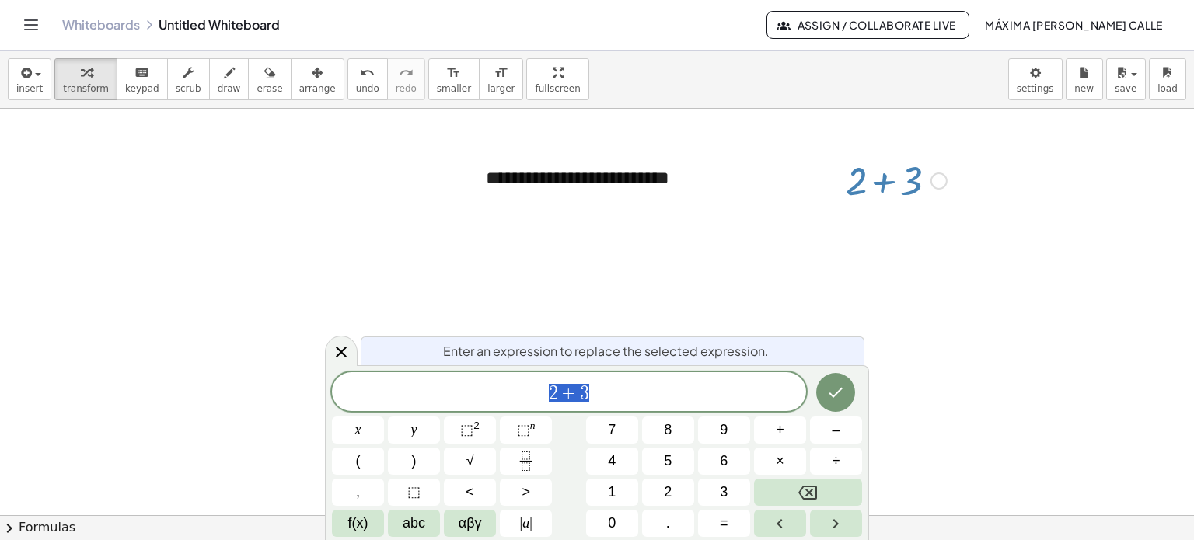
click at [938, 176] on div "Fix a mistake Transform line Copy line as LaTeX Copy derivation as LaTeX Expand…" at bounding box center [939, 181] width 17 height 17
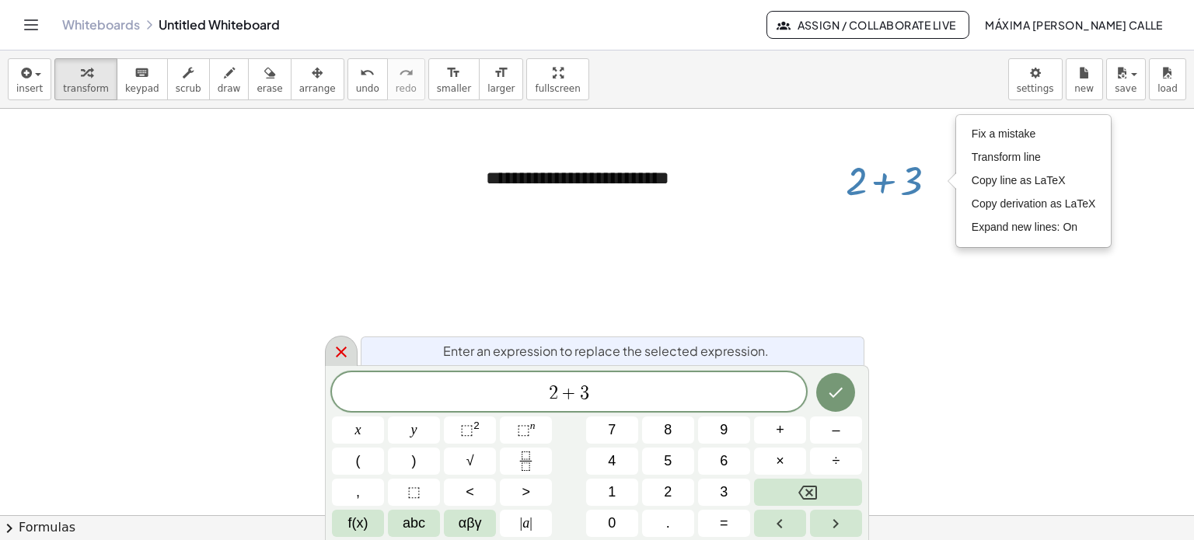
click at [344, 353] on icon at bounding box center [341, 352] width 19 height 19
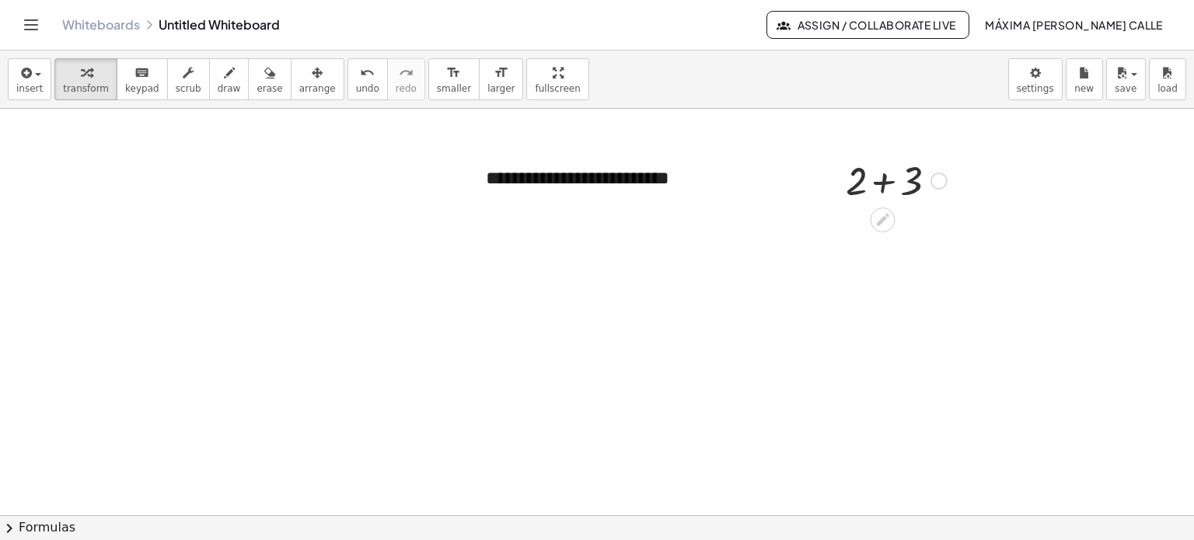
click at [881, 191] on div at bounding box center [896, 179] width 117 height 53
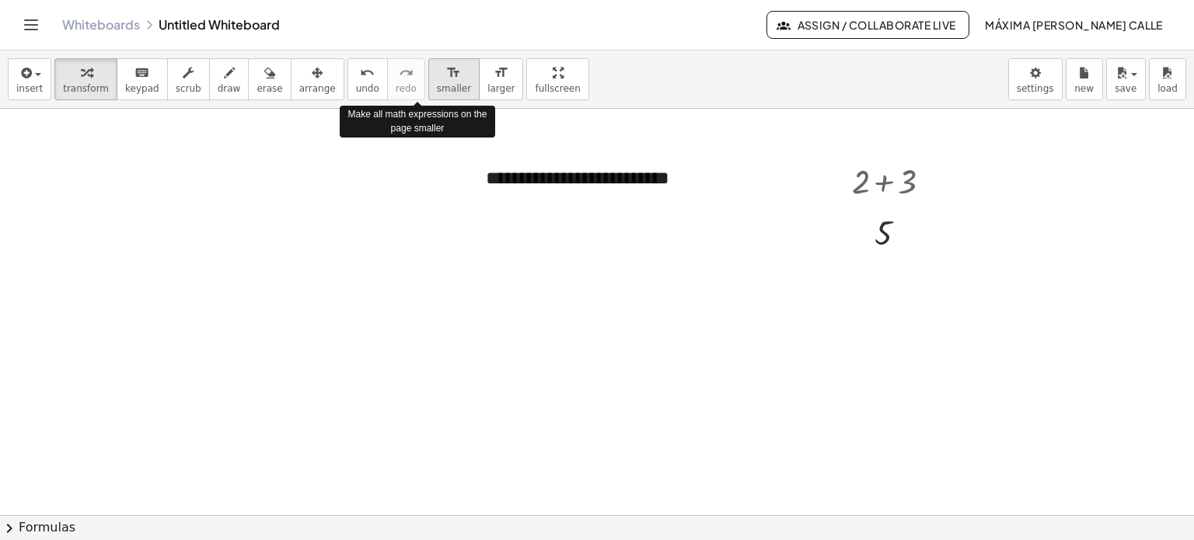
click at [437, 83] on span "smaller" at bounding box center [454, 88] width 34 height 11
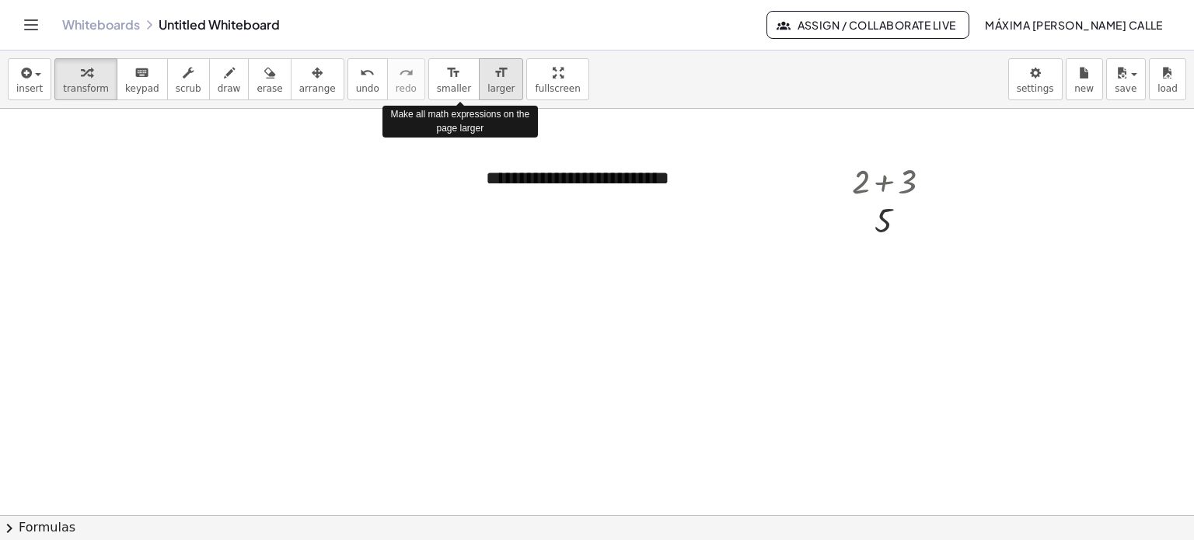
click at [487, 79] on div "format_size" at bounding box center [500, 72] width 27 height 19
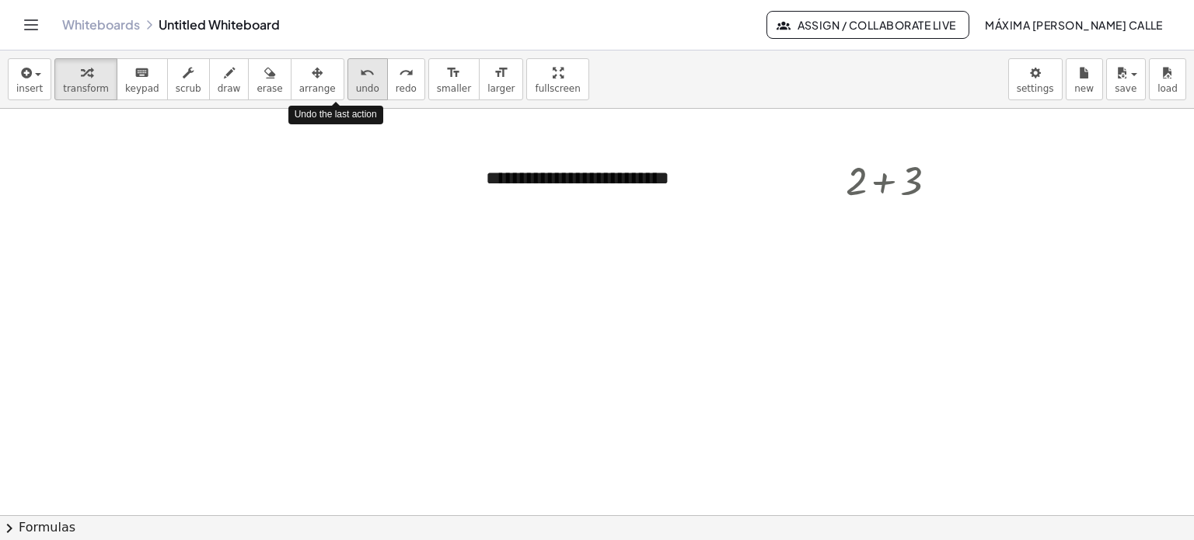
click at [356, 84] on span "undo" at bounding box center [367, 88] width 23 height 11
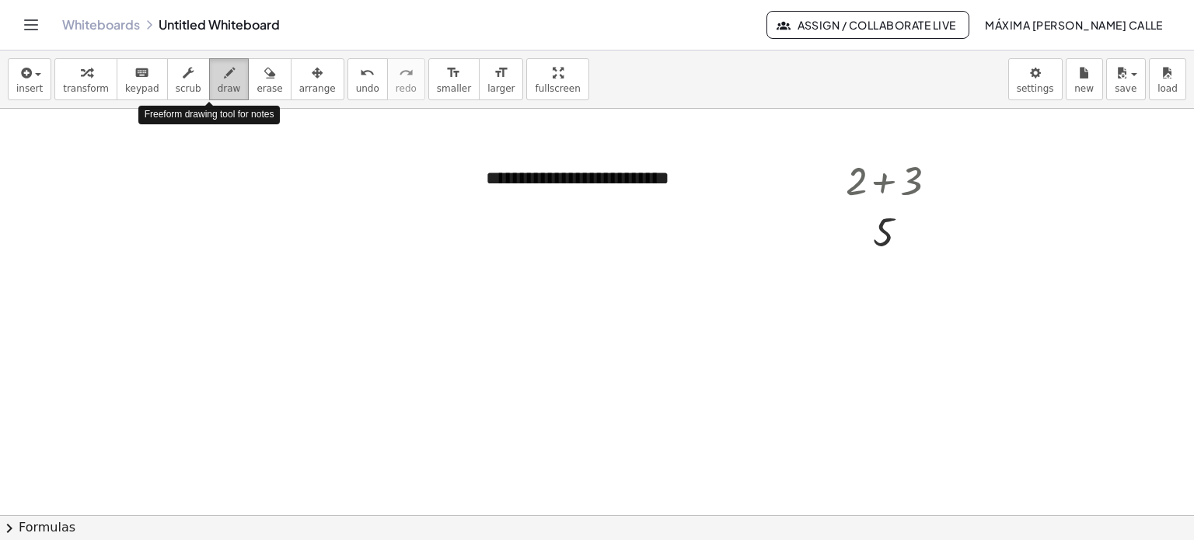
click at [224, 73] on icon "button" at bounding box center [229, 73] width 11 height 19
click at [224, 71] on icon "button" at bounding box center [229, 73] width 11 height 19
drag, startPoint x: 1004, startPoint y: 167, endPoint x: 994, endPoint y: 187, distance: 22.3
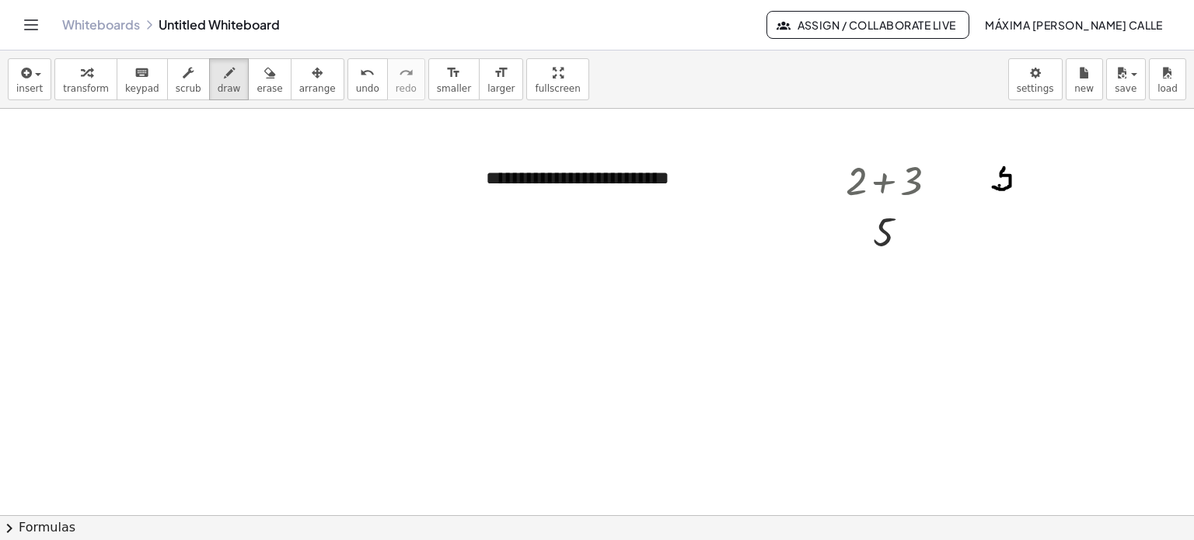
drag, startPoint x: 1004, startPoint y: 167, endPoint x: 1014, endPoint y: 165, distance: 10.4
drag, startPoint x: 986, startPoint y: 195, endPoint x: 1029, endPoint y: 192, distance: 43.6
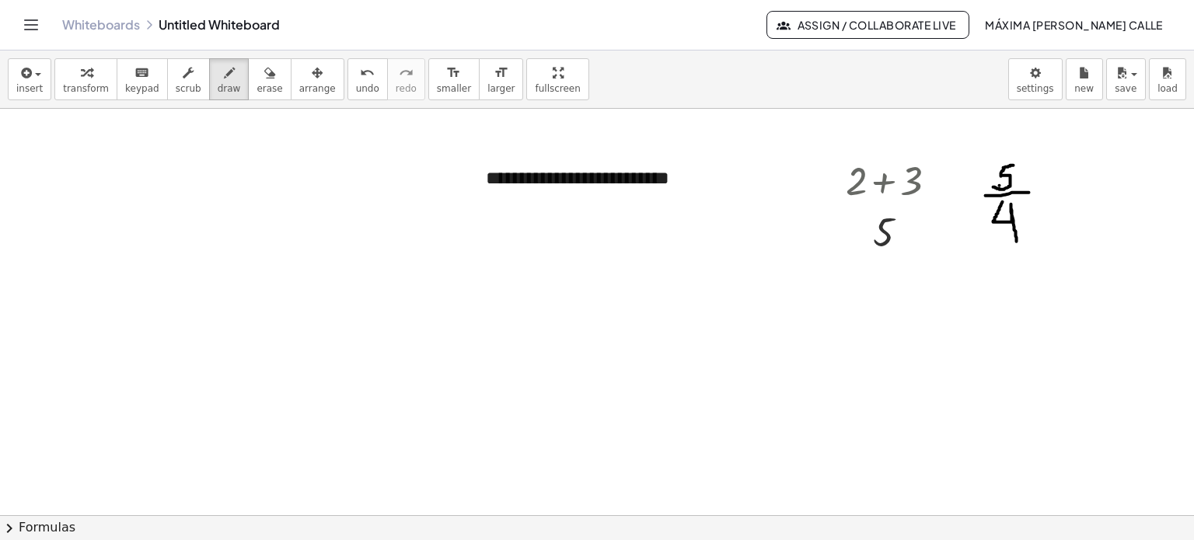
drag, startPoint x: 1003, startPoint y: 201, endPoint x: 1017, endPoint y: 241, distance: 42.0
drag, startPoint x: 942, startPoint y: 175, endPoint x: 962, endPoint y: 173, distance: 20.3
drag, startPoint x: 942, startPoint y: 181, endPoint x: 968, endPoint y: 182, distance: 25.7
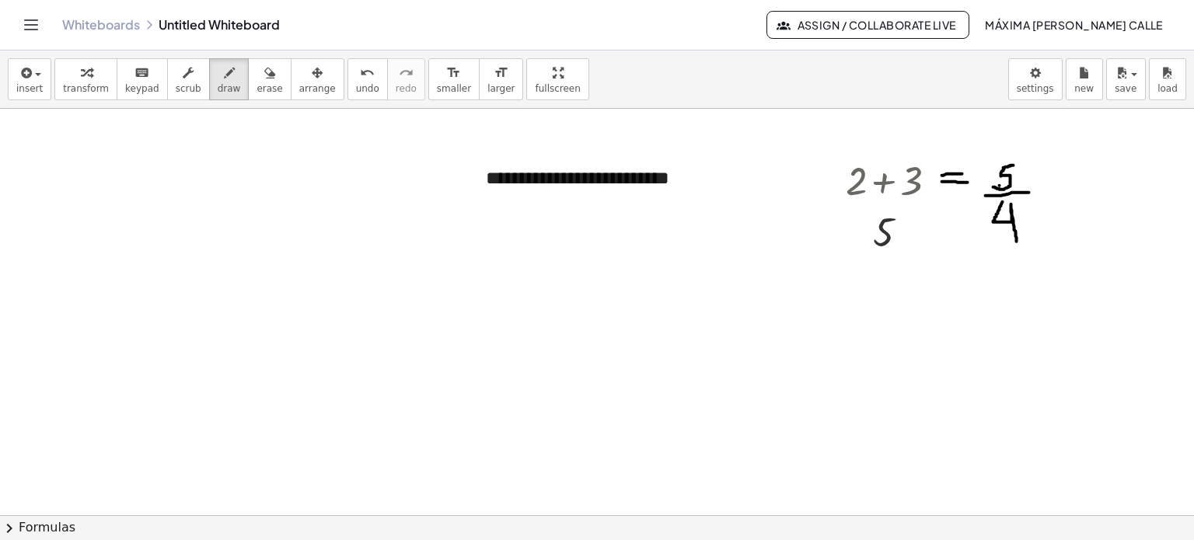
click at [264, 74] on icon "button" at bounding box center [269, 73] width 11 height 19
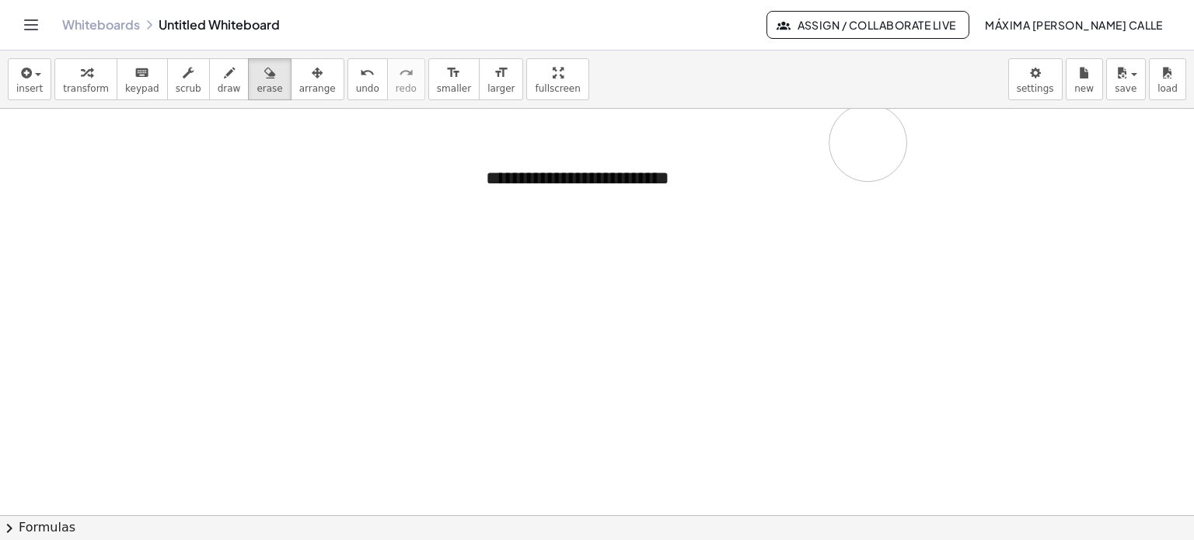
drag, startPoint x: 1032, startPoint y: 183, endPoint x: 802, endPoint y: 200, distance: 230.8
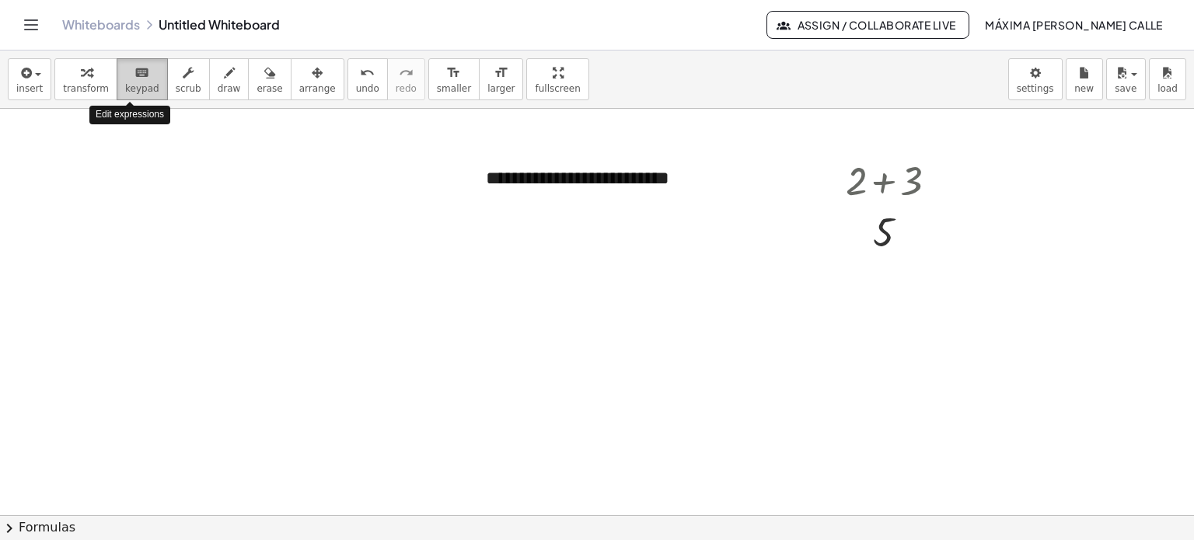
click at [134, 72] on icon "keyboard" at bounding box center [141, 73] width 15 height 19
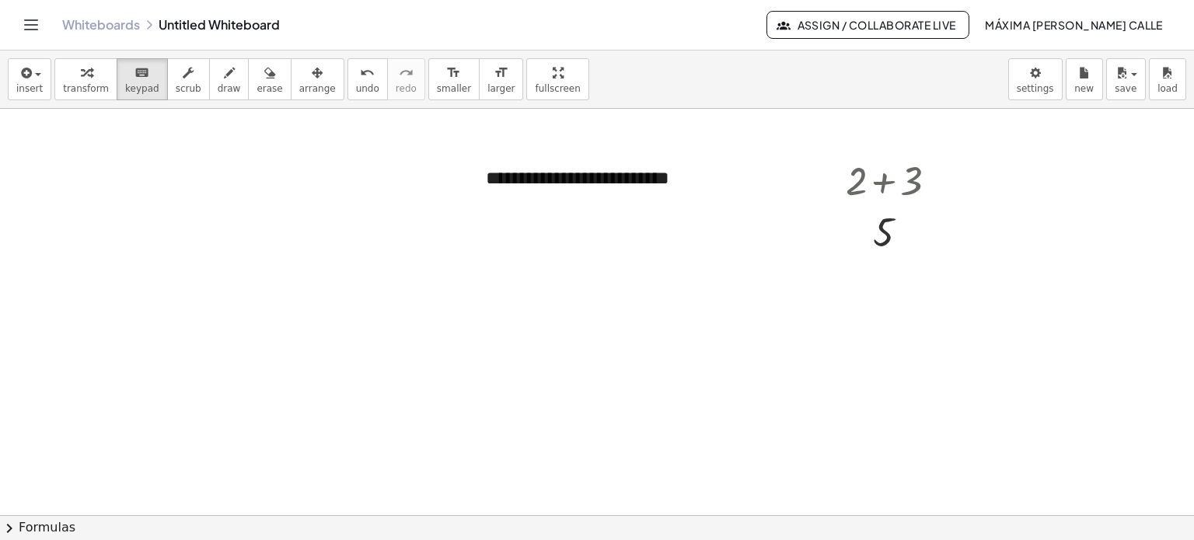
click at [910, 231] on div at bounding box center [911, 233] width 17 height 17
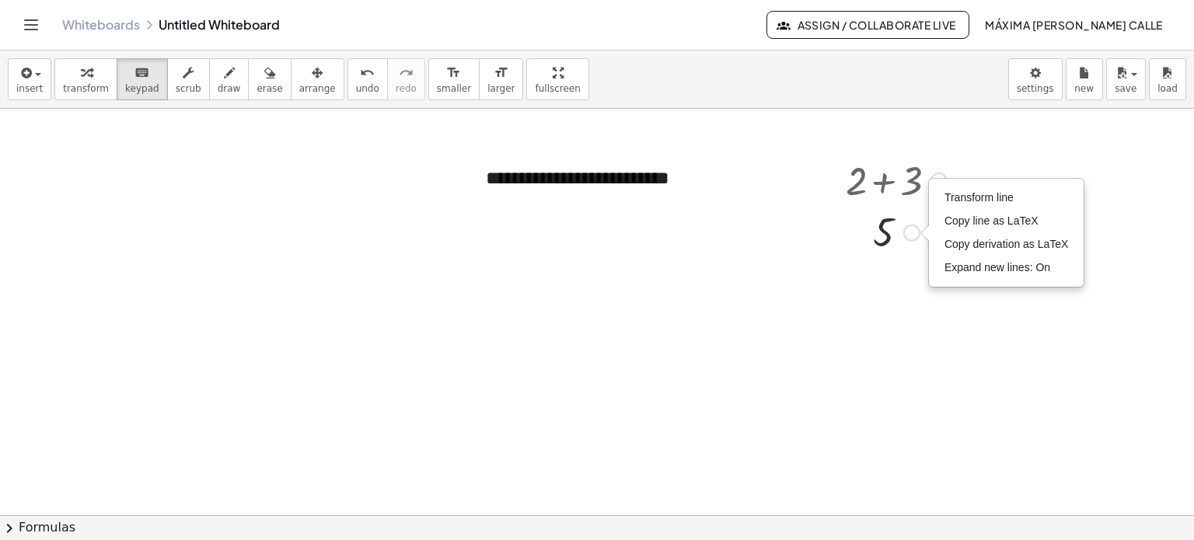
click at [887, 259] on div "+ 2 + 3 5 Transform line Copy line as LaTeX Copy derivation as LaTeX Expand new…" at bounding box center [891, 205] width 136 height 112
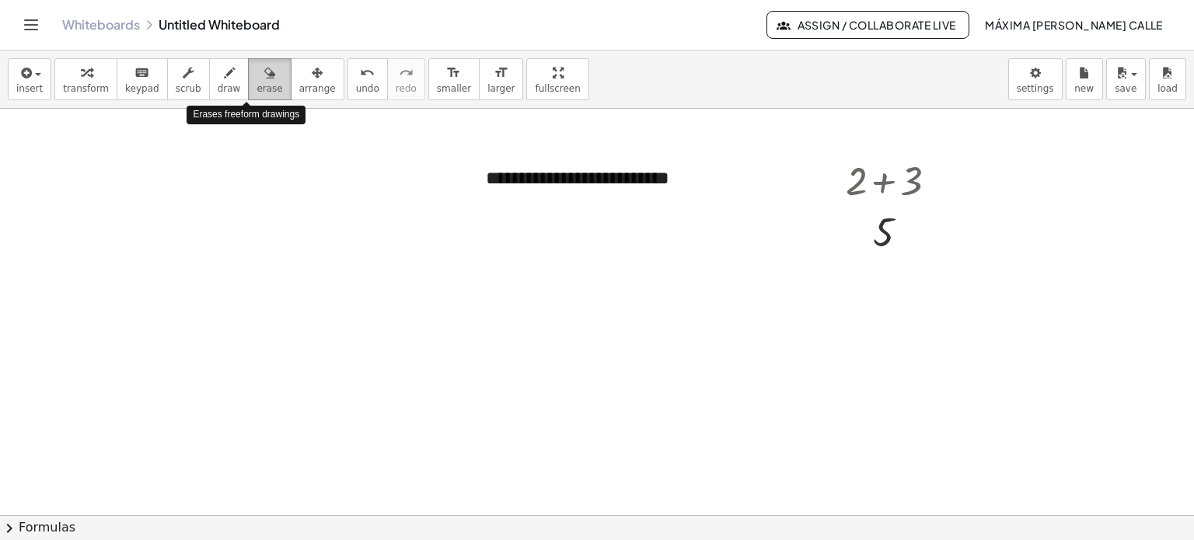
click at [264, 78] on icon "button" at bounding box center [269, 73] width 11 height 19
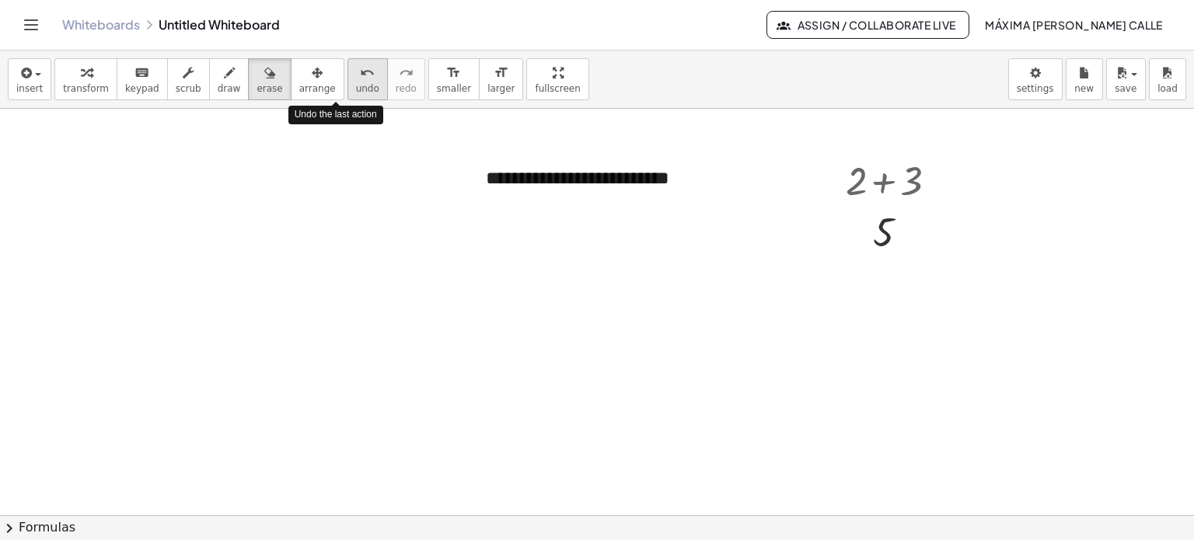
click at [360, 73] on icon "undo" at bounding box center [367, 73] width 15 height 19
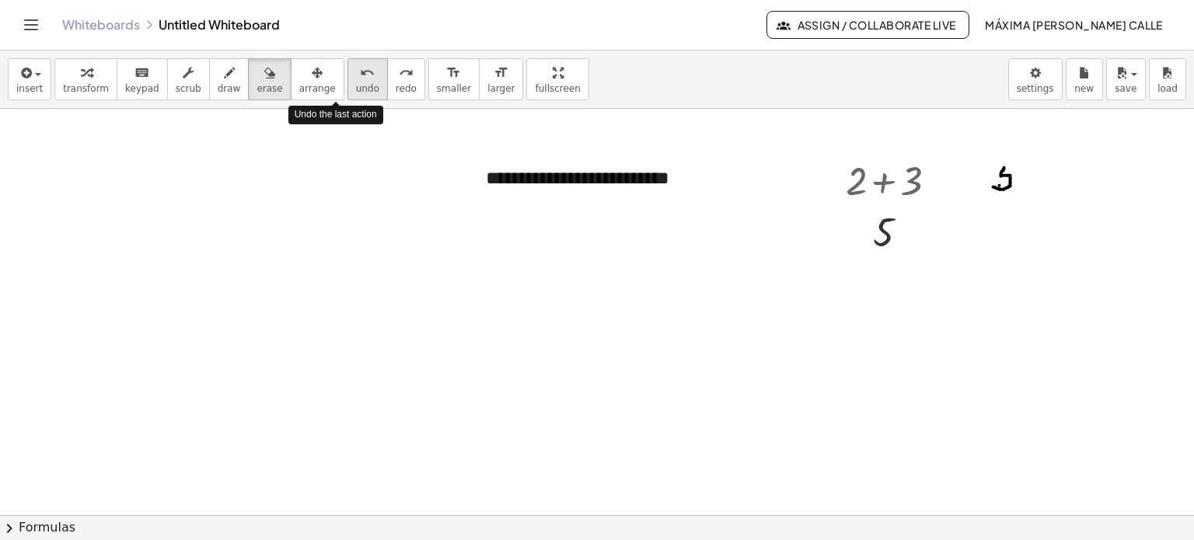
click at [360, 73] on icon "undo" at bounding box center [367, 73] width 15 height 19
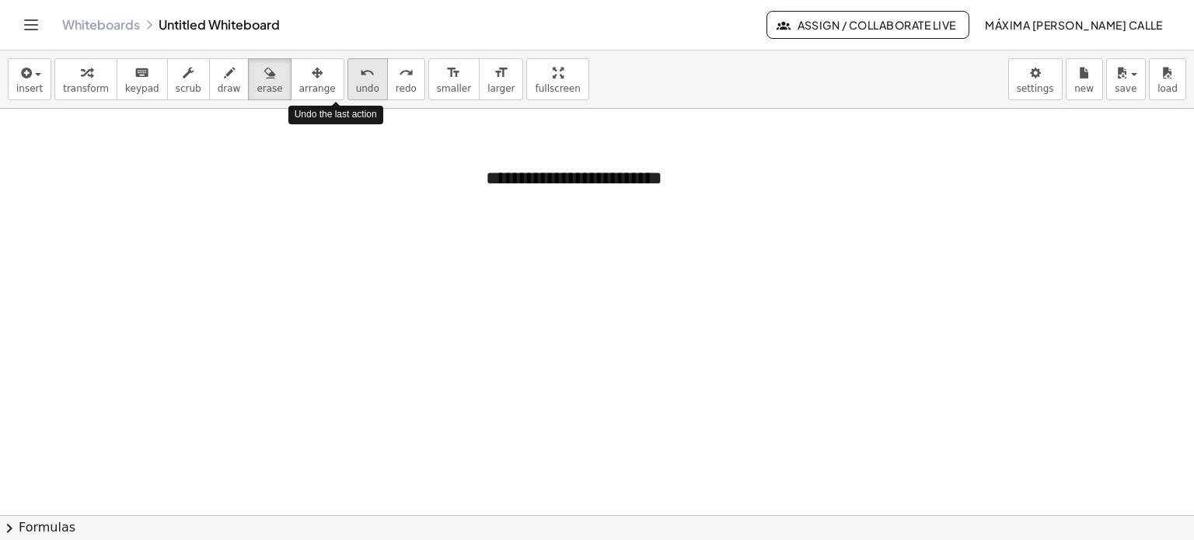
click at [360, 73] on icon "undo" at bounding box center [367, 73] width 15 height 19
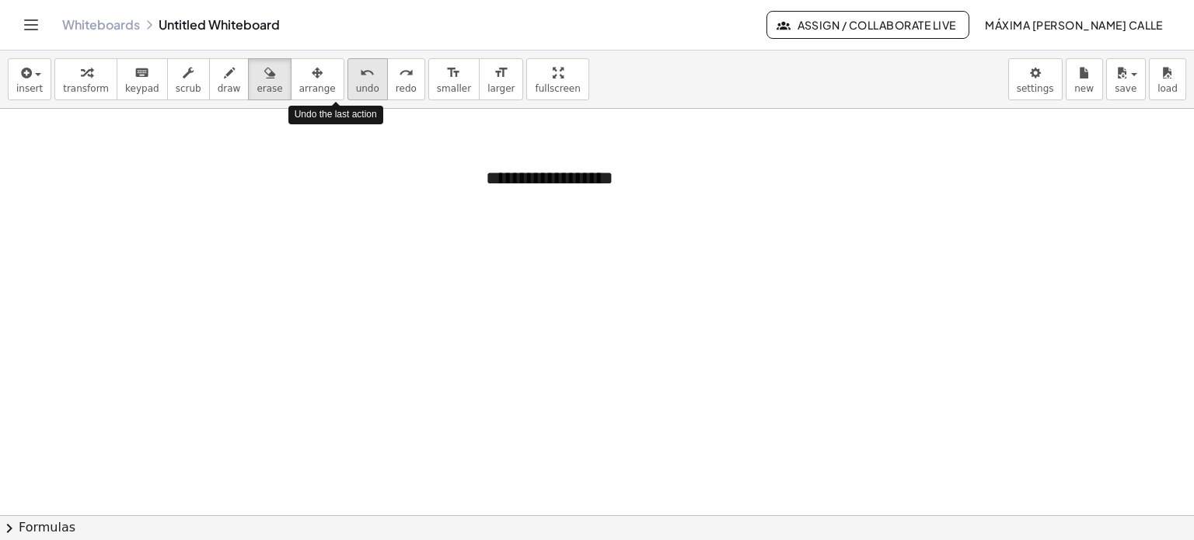
click at [360, 73] on icon "undo" at bounding box center [367, 73] width 15 height 19
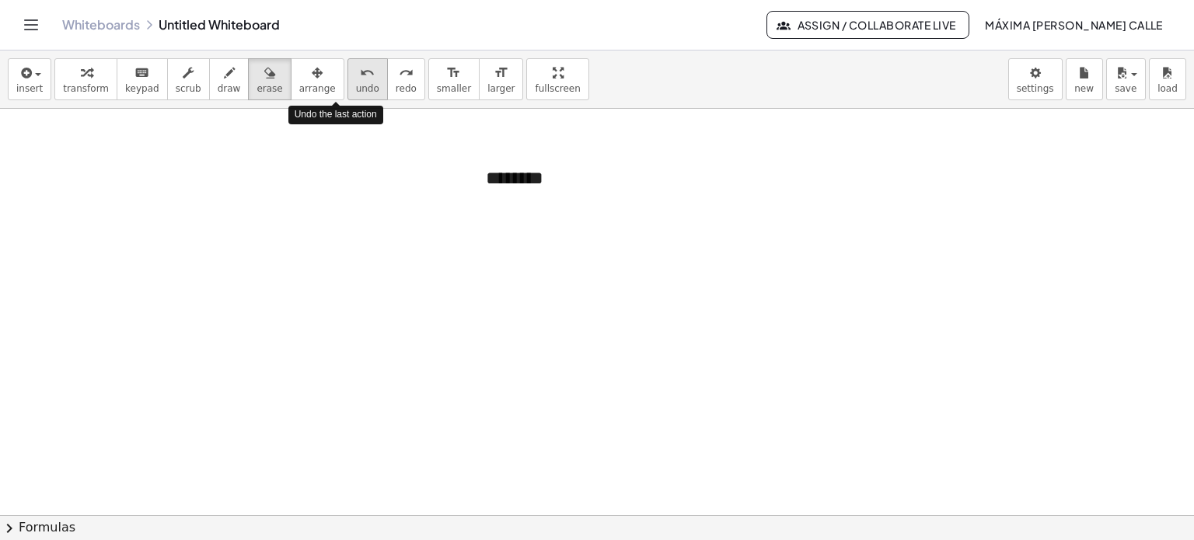
click at [360, 73] on icon "undo" at bounding box center [367, 73] width 15 height 19
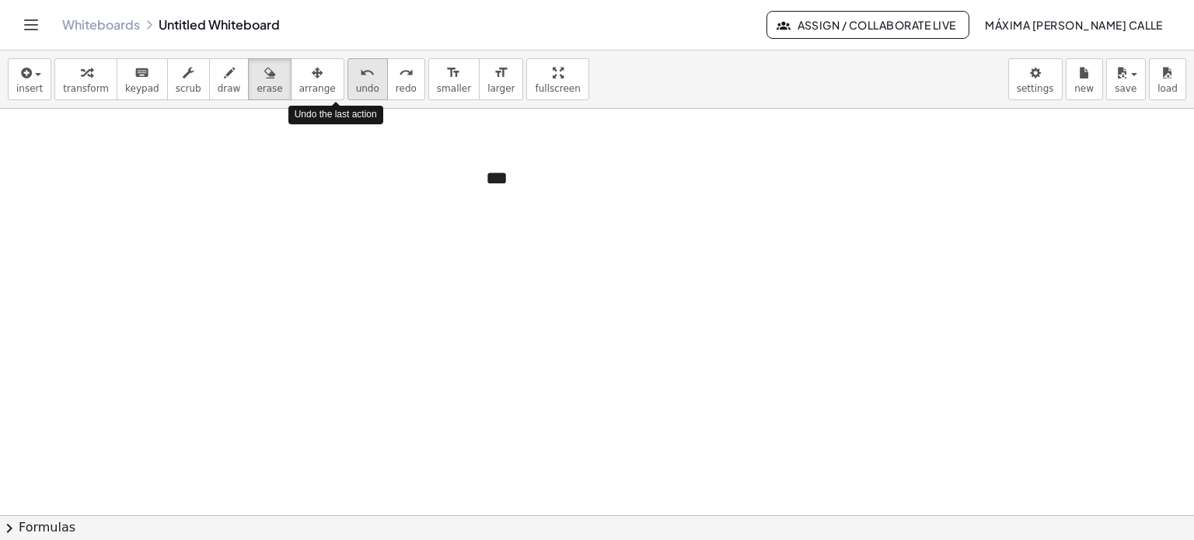
click at [360, 73] on icon "undo" at bounding box center [367, 73] width 15 height 19
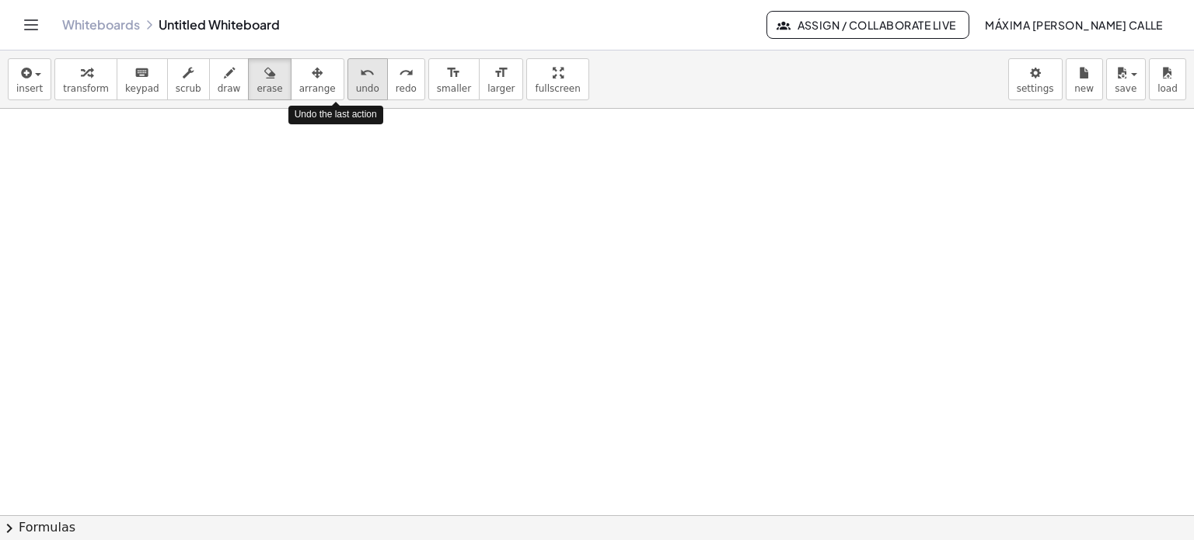
click at [360, 73] on icon "undo" at bounding box center [367, 73] width 15 height 19
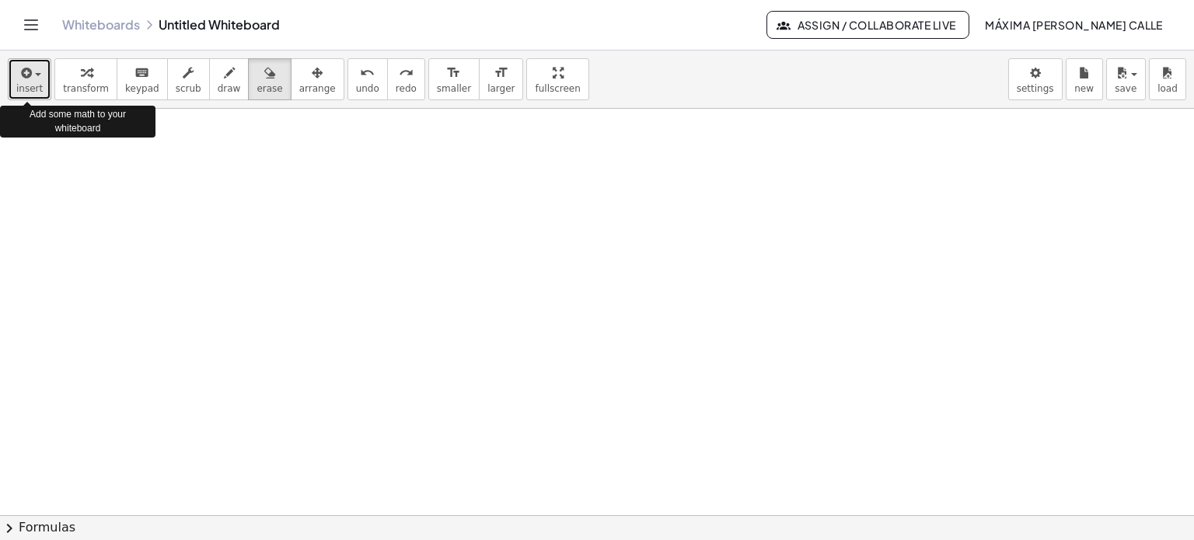
click at [37, 74] on span "button" at bounding box center [38, 74] width 6 height 3
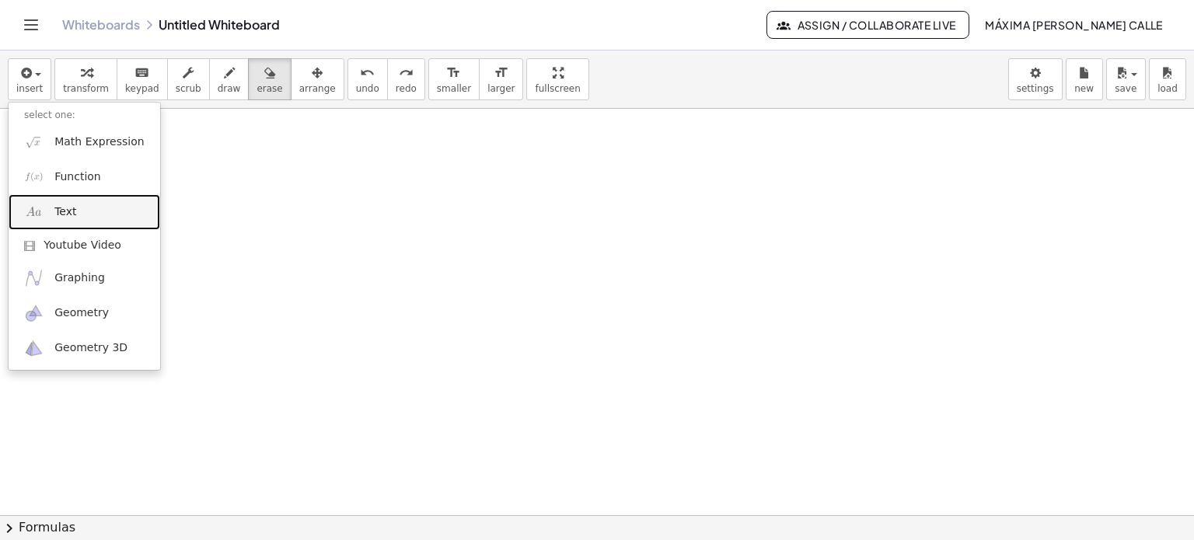
click at [59, 219] on span "Text" at bounding box center [65, 212] width 22 height 16
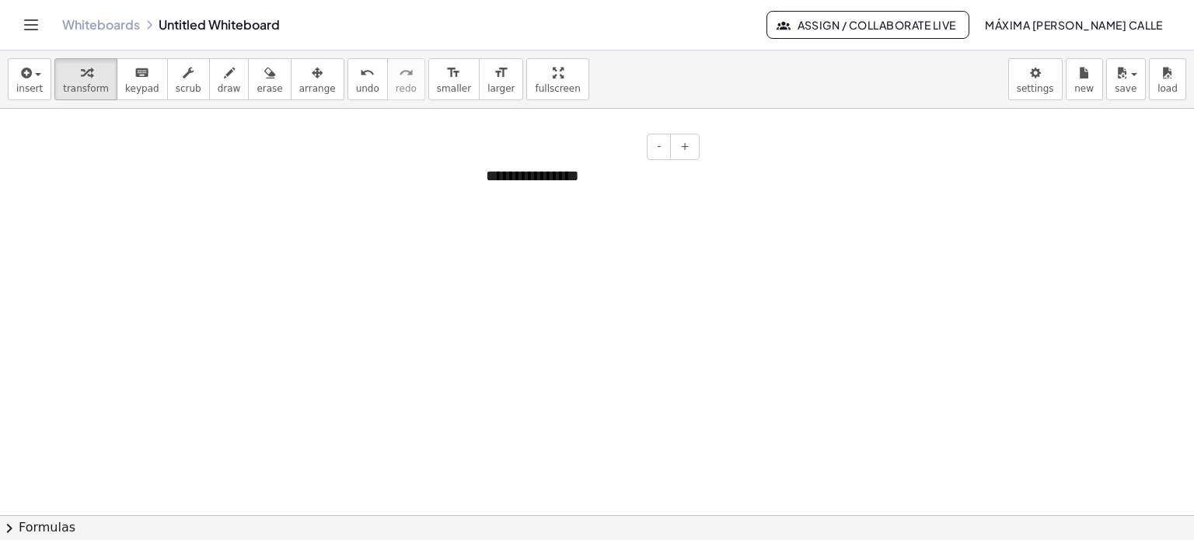
click at [591, 180] on div "**********" at bounding box center [586, 176] width 233 height 54
click at [35, 25] on icon "Toggle navigation" at bounding box center [31, 24] width 13 height 9
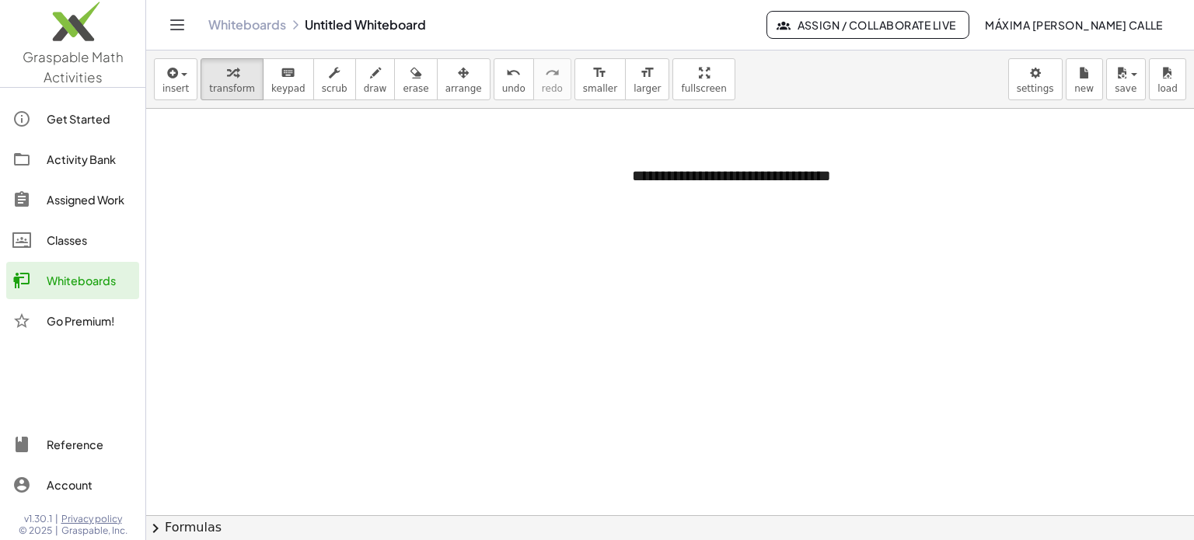
click at [701, 195] on div "**********" at bounding box center [733, 186] width 233 height 75
drag, startPoint x: 743, startPoint y: 154, endPoint x: 631, endPoint y: 147, distance: 112.2
click at [631, 147] on div "- +" at bounding box center [729, 147] width 233 height 26
click at [1036, 83] on body "**********" at bounding box center [597, 270] width 1194 height 540
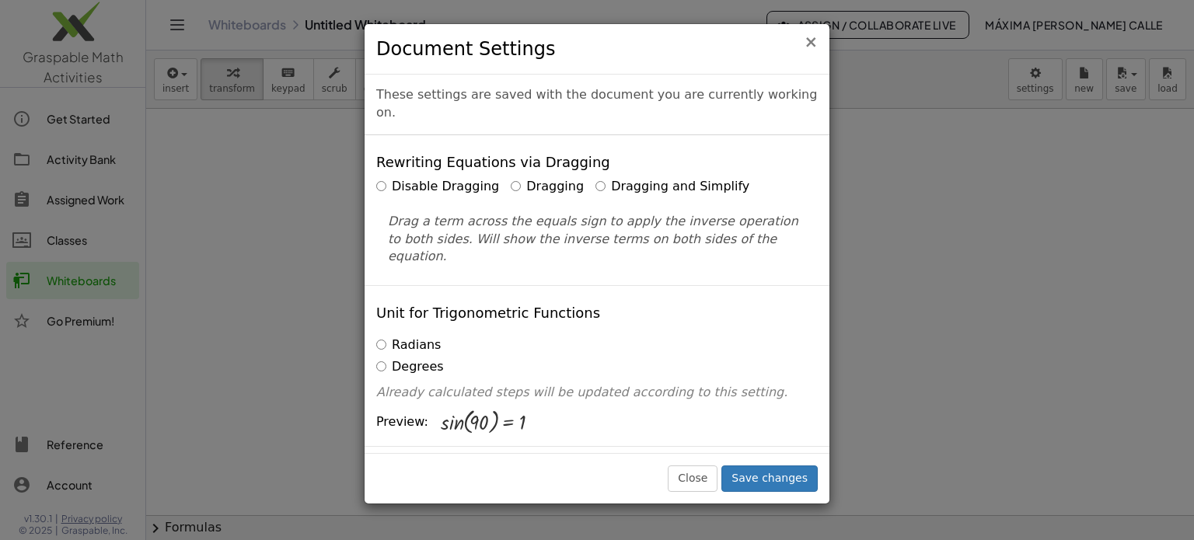
click at [808, 43] on span "×" at bounding box center [811, 42] width 14 height 19
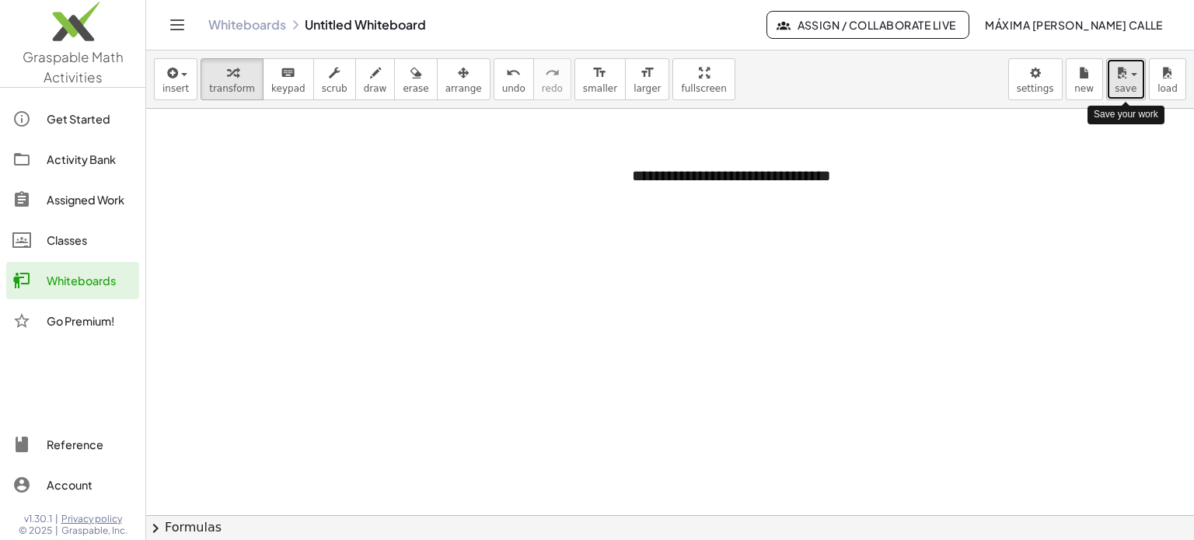
click at [1133, 73] on span "button" at bounding box center [1134, 74] width 6 height 3
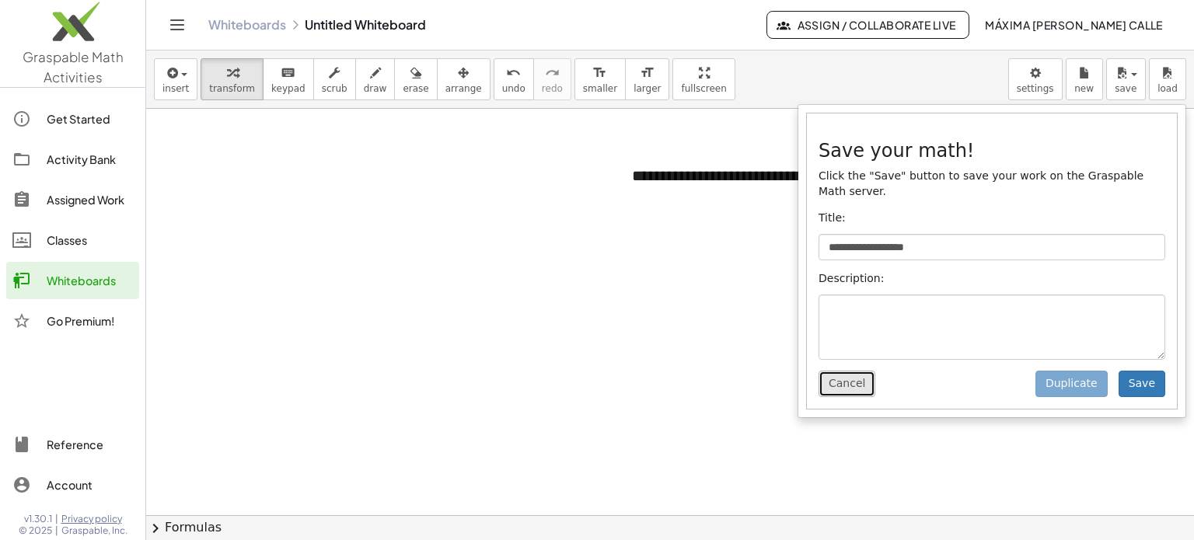
click at [838, 372] on button "Cancel" at bounding box center [847, 384] width 57 height 26
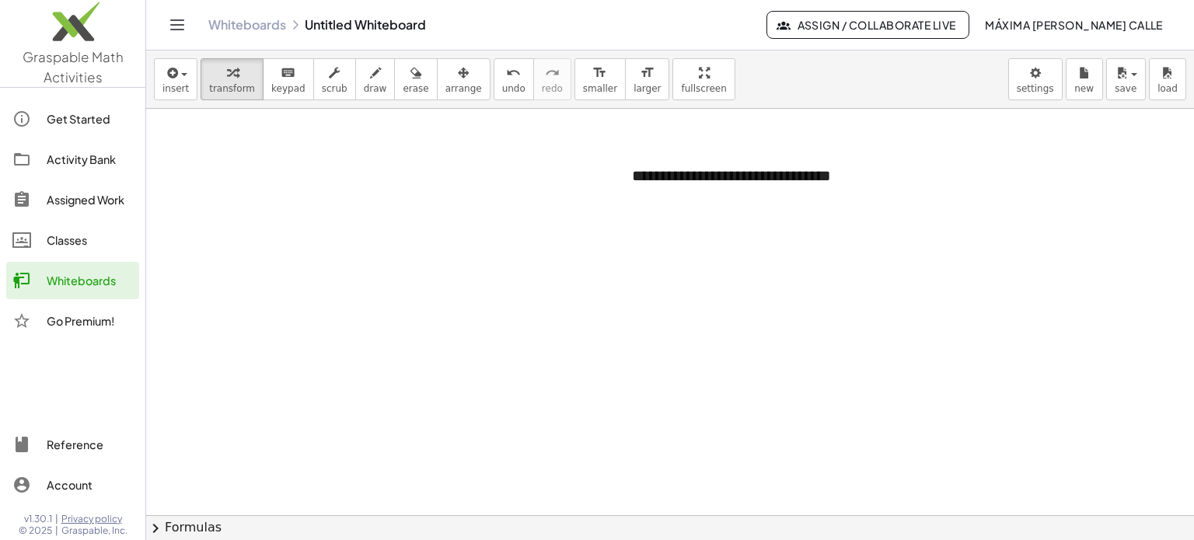
drag, startPoint x: 1169, startPoint y: 74, endPoint x: 341, endPoint y: 383, distance: 884.6
click at [788, 176] on div "**********" at bounding box center [733, 186] width 233 height 75
click at [824, 181] on div "**********" at bounding box center [733, 186] width 233 height 75
click at [826, 187] on div "**********" at bounding box center [733, 186] width 233 height 75
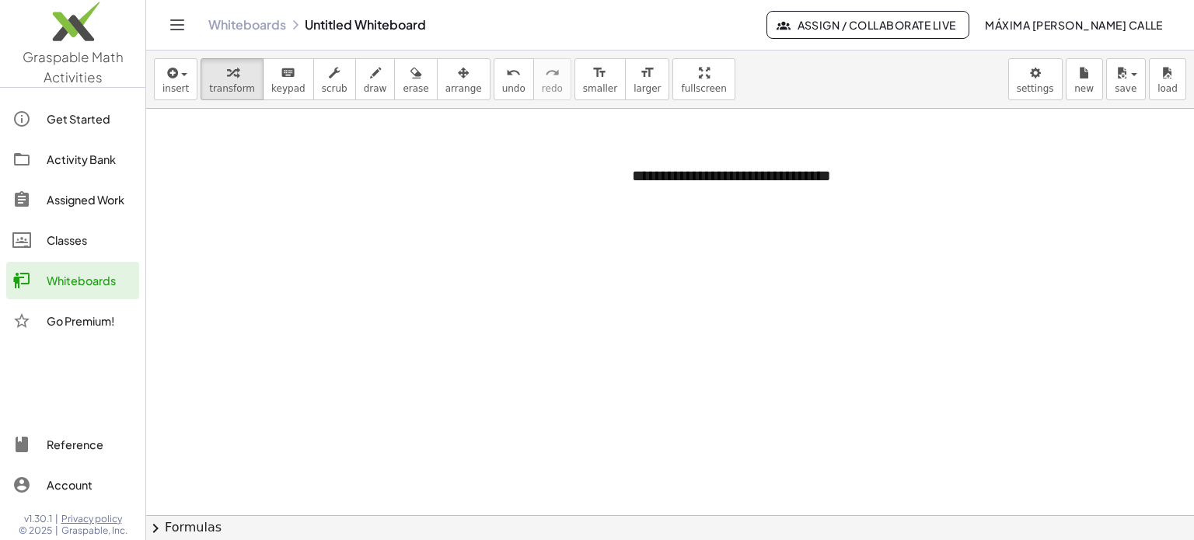
click at [886, 30] on span "Assign / Collaborate Live" at bounding box center [868, 25] width 176 height 14
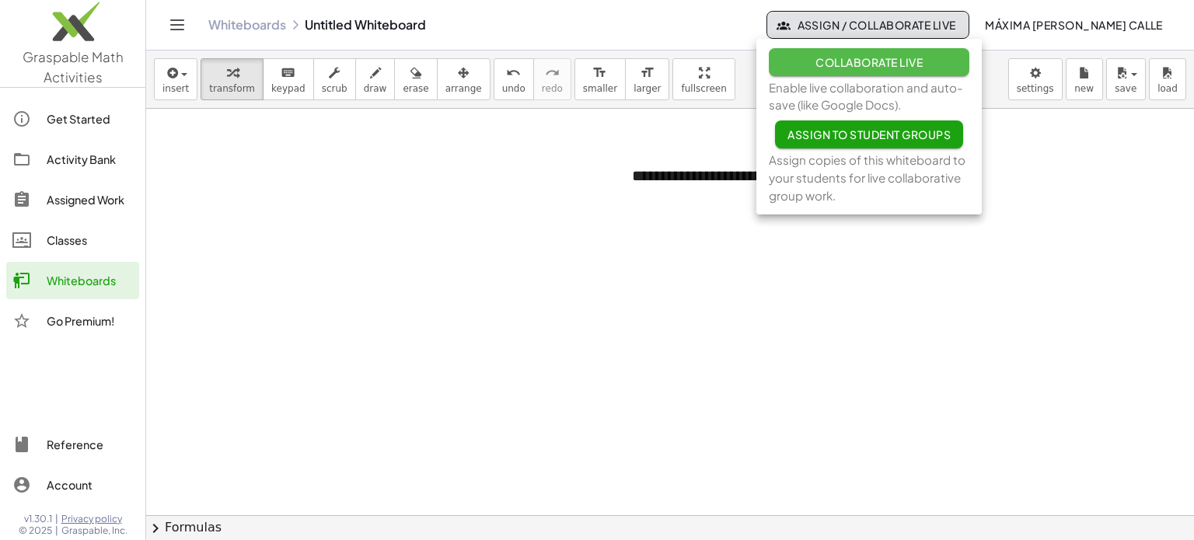
click at [866, 61] on span "Collaborate Live" at bounding box center [869, 62] width 107 height 14
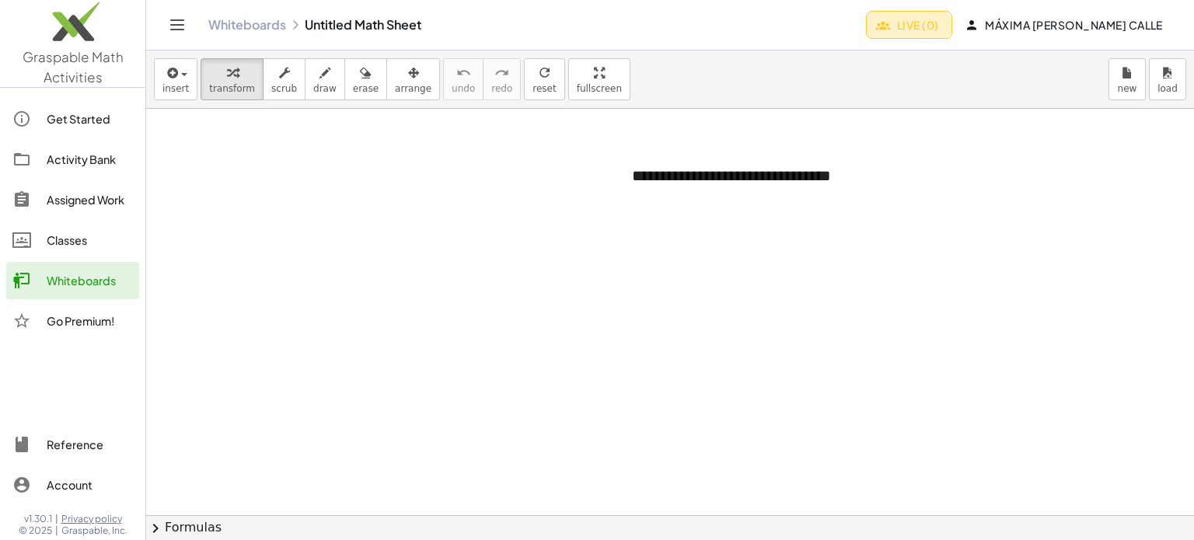
click at [935, 27] on button "Live (0)" at bounding box center [909, 25] width 86 height 28
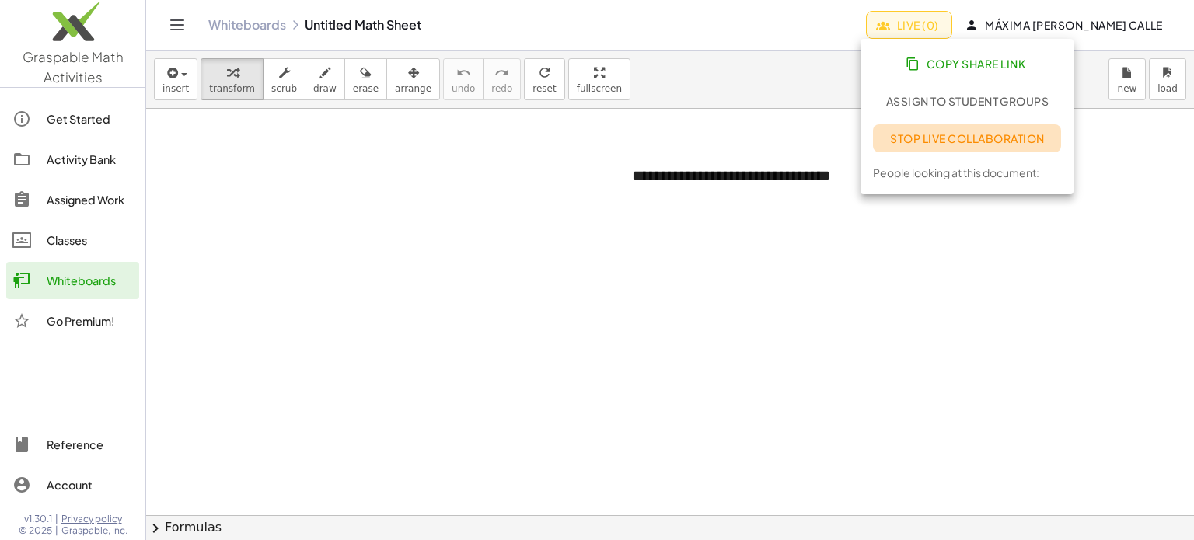
click at [1029, 138] on span "Stop Live Collaboration" at bounding box center [967, 138] width 155 height 14
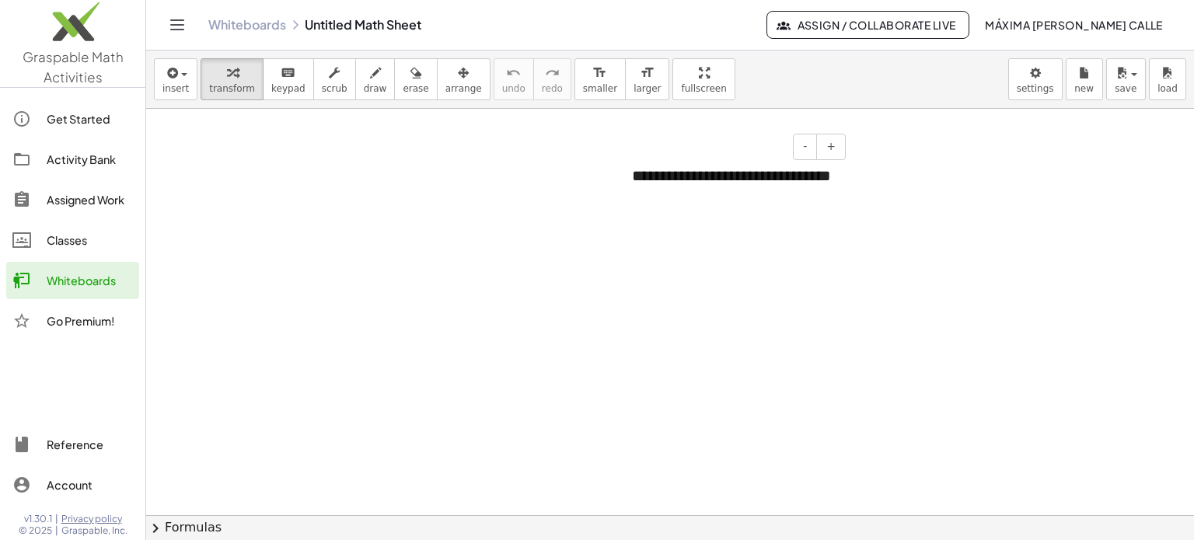
click at [740, 190] on div "**********" at bounding box center [733, 186] width 233 height 75
drag, startPoint x: 725, startPoint y: 201, endPoint x: 629, endPoint y: 158, distance: 105.5
click at [629, 158] on div "**********" at bounding box center [733, 186] width 233 height 75
click at [827, 215] on div "**********" at bounding box center [733, 186] width 233 height 75
drag, startPoint x: 739, startPoint y: 155, endPoint x: 648, endPoint y: 137, distance: 93.5
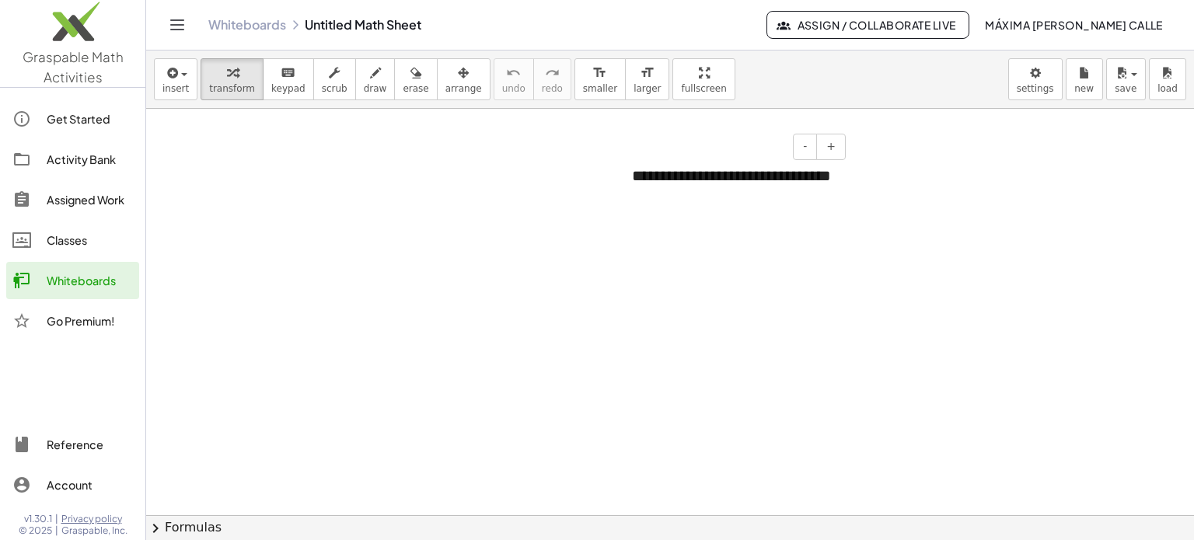
click at [648, 137] on div "- +" at bounding box center [729, 147] width 233 height 26
drag, startPoint x: 728, startPoint y: 198, endPoint x: 614, endPoint y: 165, distance: 118.3
click at [614, 165] on div "**********" at bounding box center [670, 516] width 1048 height 815
drag, startPoint x: 735, startPoint y: 159, endPoint x: 581, endPoint y: 133, distance: 156.8
click at [581, 133] on div "**********" at bounding box center [670, 516] width 1048 height 815
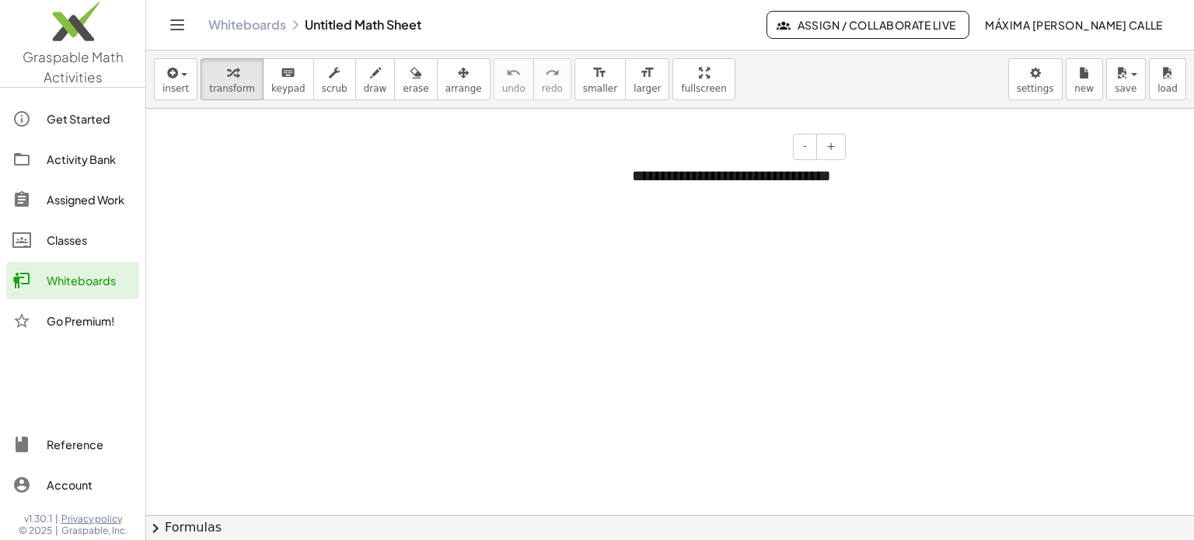
click at [746, 204] on div "**********" at bounding box center [733, 186] width 233 height 75
drag, startPoint x: 707, startPoint y: 158, endPoint x: 568, endPoint y: 148, distance: 138.8
click at [568, 148] on div "**********" at bounding box center [670, 516] width 1048 height 815
click at [292, 166] on div at bounding box center [380, 176] width 233 height 54
click at [477, 151] on span "+" at bounding box center [478, 146] width 9 height 12
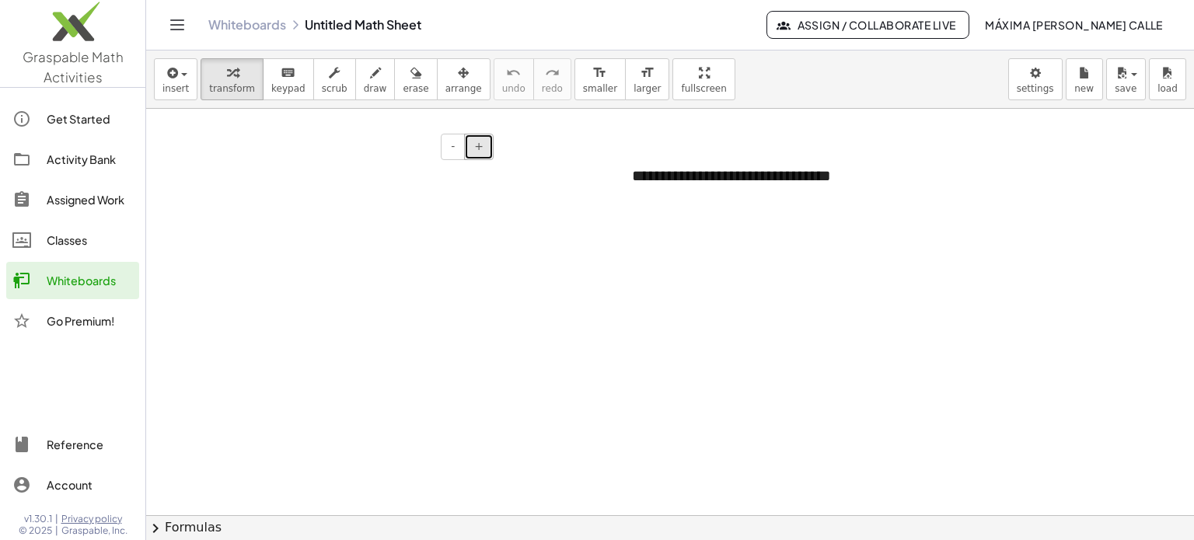
click at [477, 151] on span "+" at bounding box center [478, 146] width 9 height 12
click at [451, 145] on button "-" at bounding box center [453, 147] width 24 height 26
click at [359, 162] on div at bounding box center [380, 176] width 233 height 55
click at [273, 239] on div at bounding box center [670, 516] width 1048 height 815
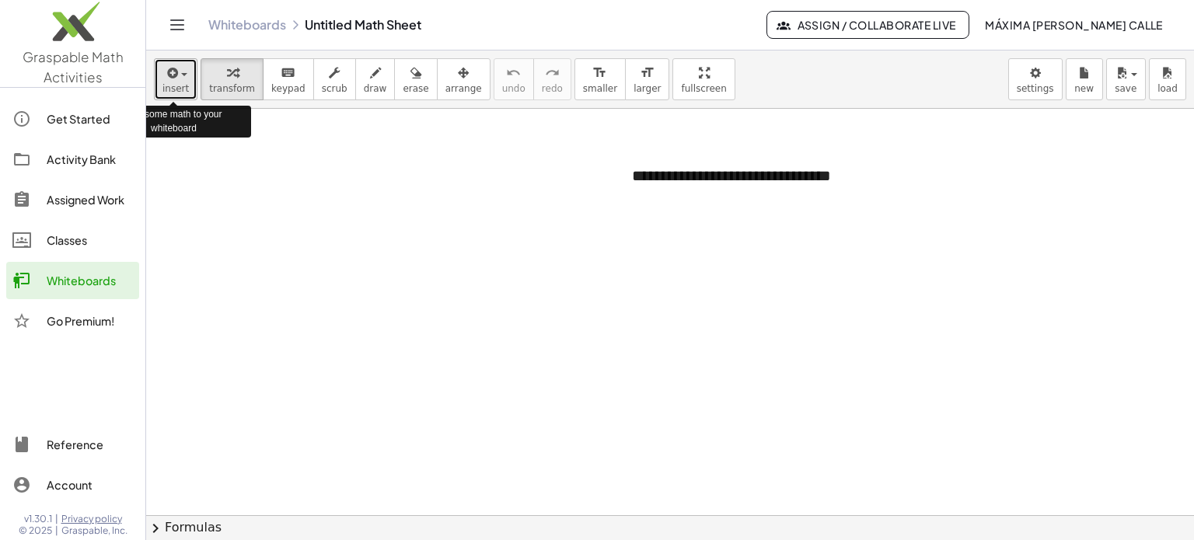
click at [173, 89] on span "insert" at bounding box center [175, 88] width 26 height 11
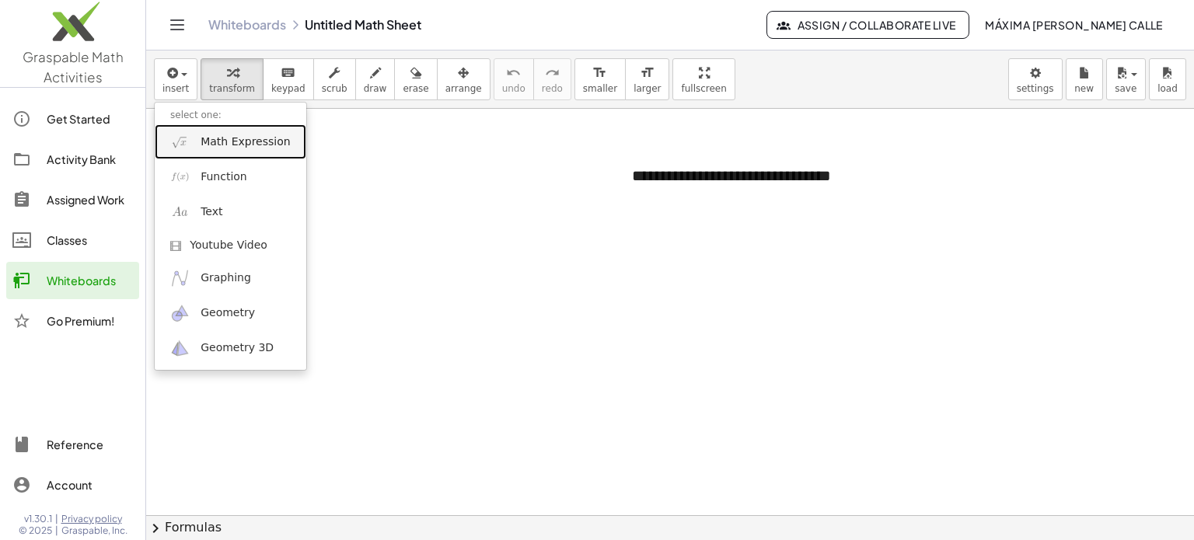
click at [251, 139] on span "Math Expression" at bounding box center [245, 142] width 89 height 16
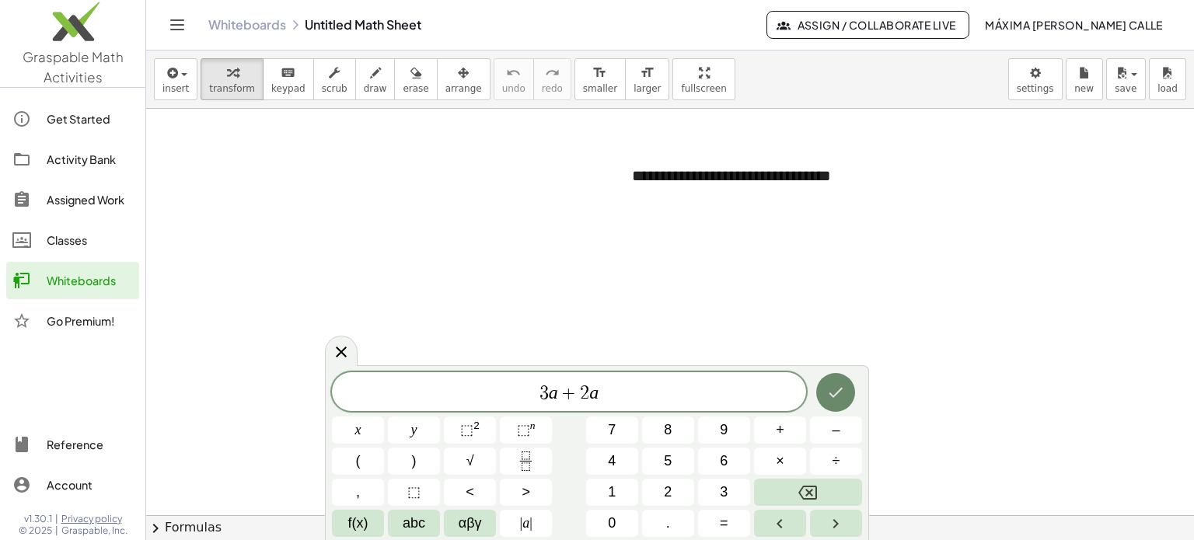
click at [838, 396] on icon "Done" at bounding box center [835, 392] width 19 height 19
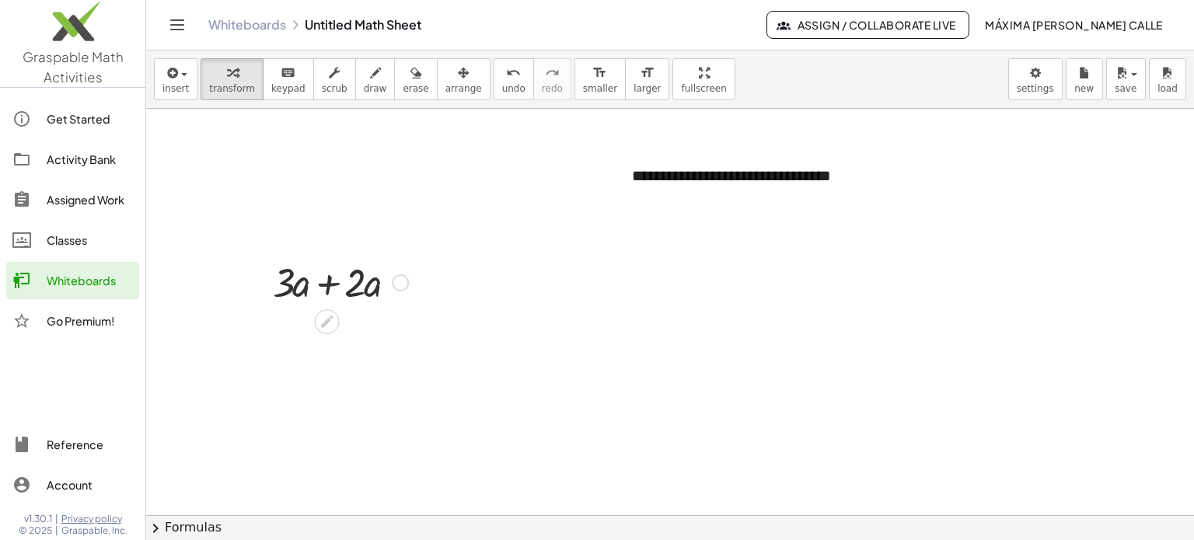
click at [330, 285] on div at bounding box center [340, 281] width 151 height 53
click at [235, 288] on div at bounding box center [670, 516] width 1048 height 815
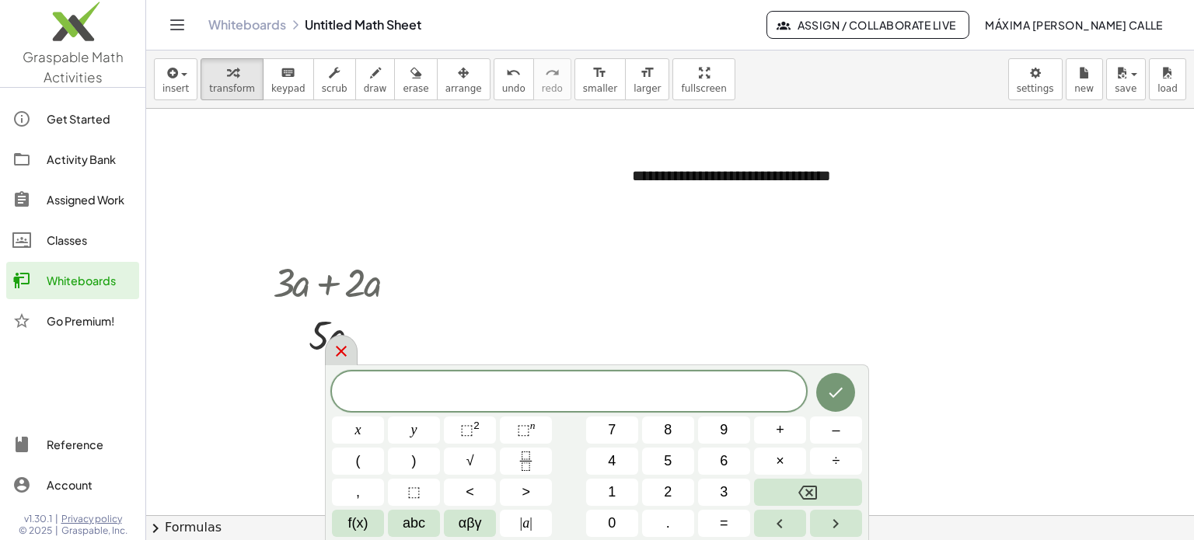
click at [342, 348] on icon at bounding box center [341, 351] width 19 height 19
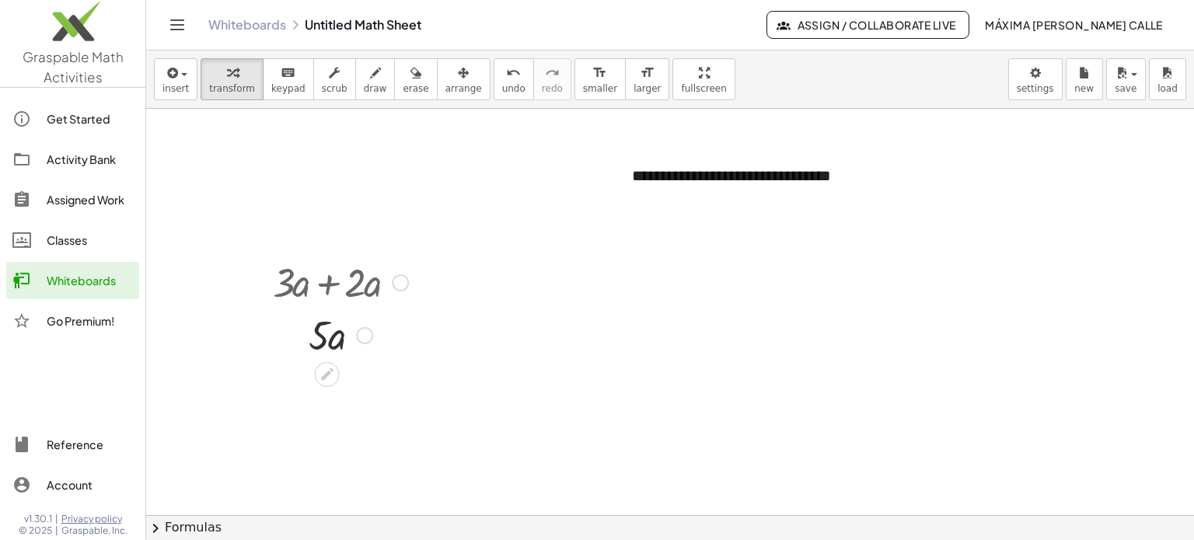
click at [333, 346] on div at bounding box center [340, 334] width 151 height 53
click at [224, 277] on div at bounding box center [670, 516] width 1048 height 815
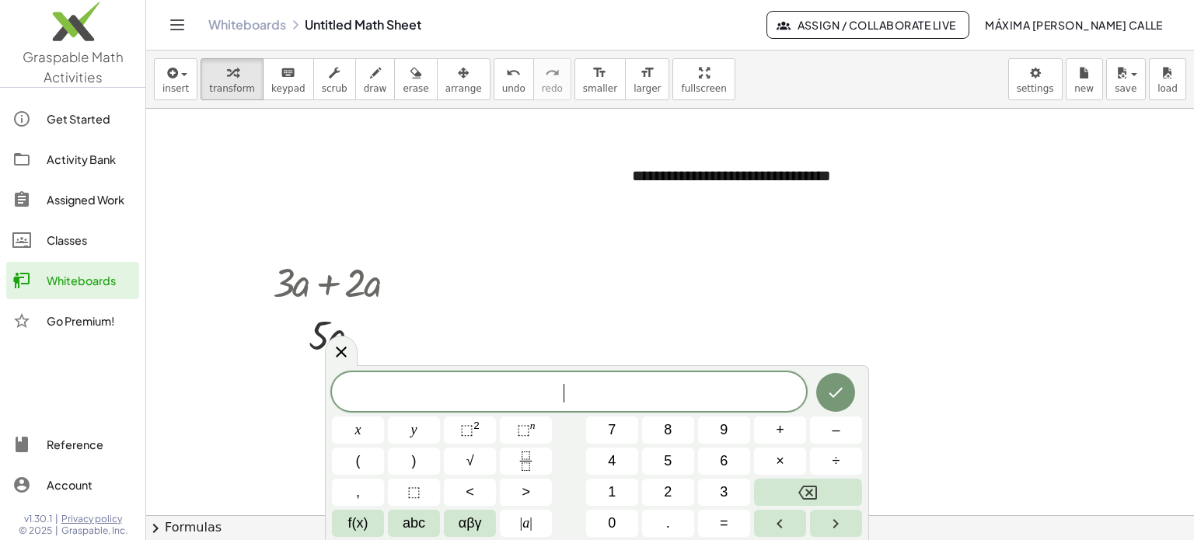
click at [569, 306] on div at bounding box center [670, 516] width 1048 height 815
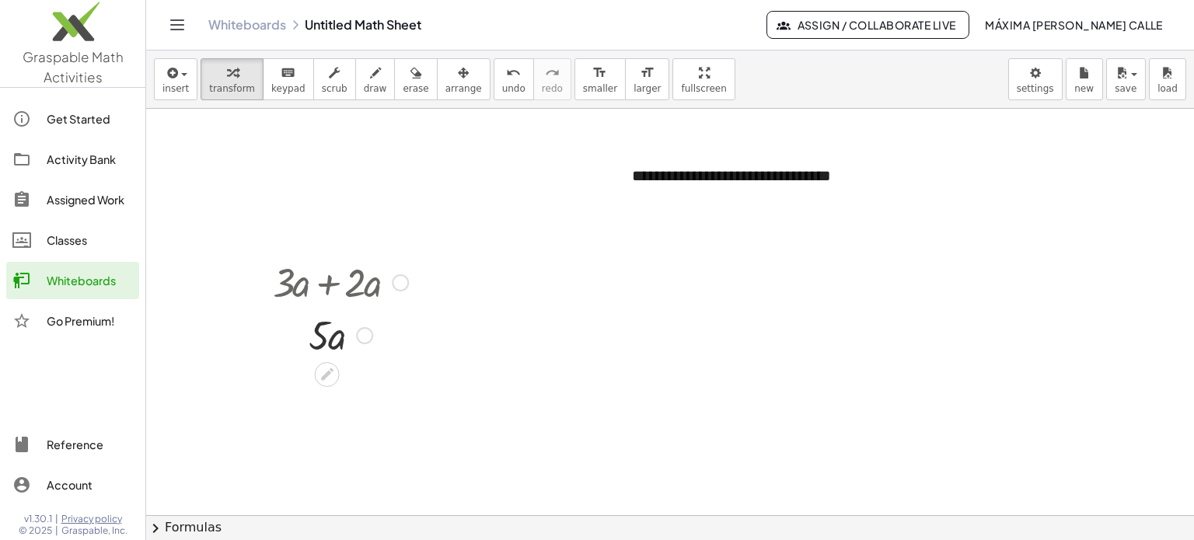
click at [342, 330] on div at bounding box center [340, 334] width 151 height 53
click at [175, 89] on span "insert" at bounding box center [175, 88] width 26 height 11
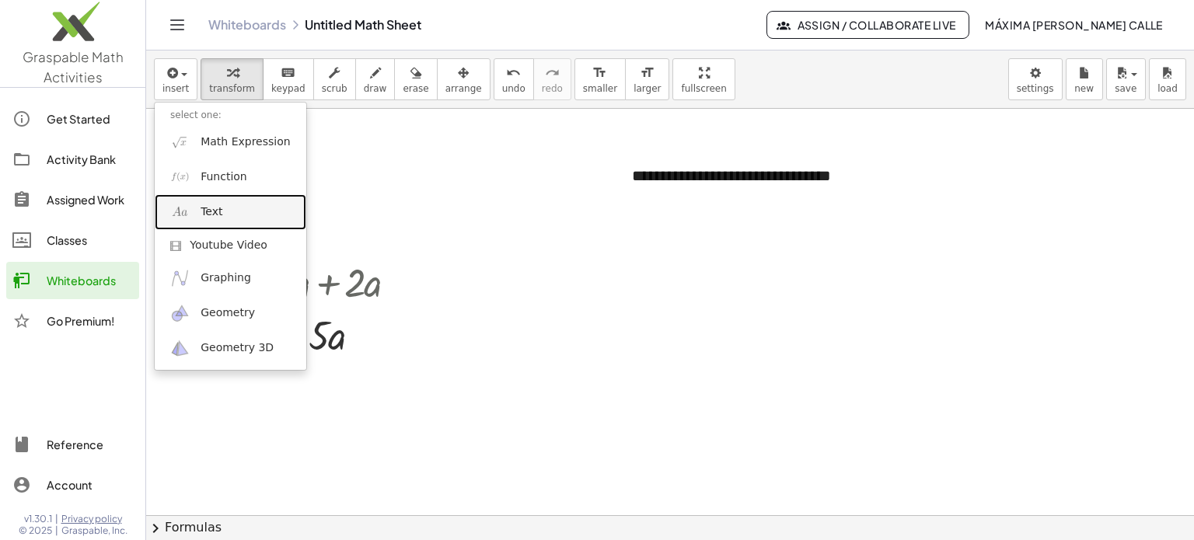
click at [203, 214] on span "Text" at bounding box center [212, 212] width 22 height 16
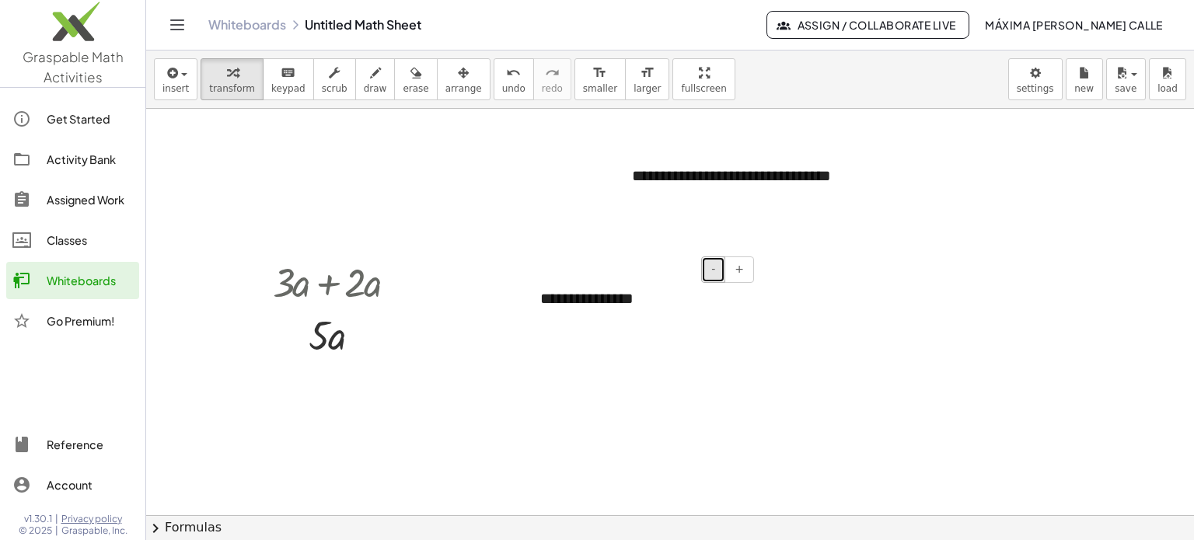
click at [709, 273] on button "-" at bounding box center [713, 270] width 24 height 26
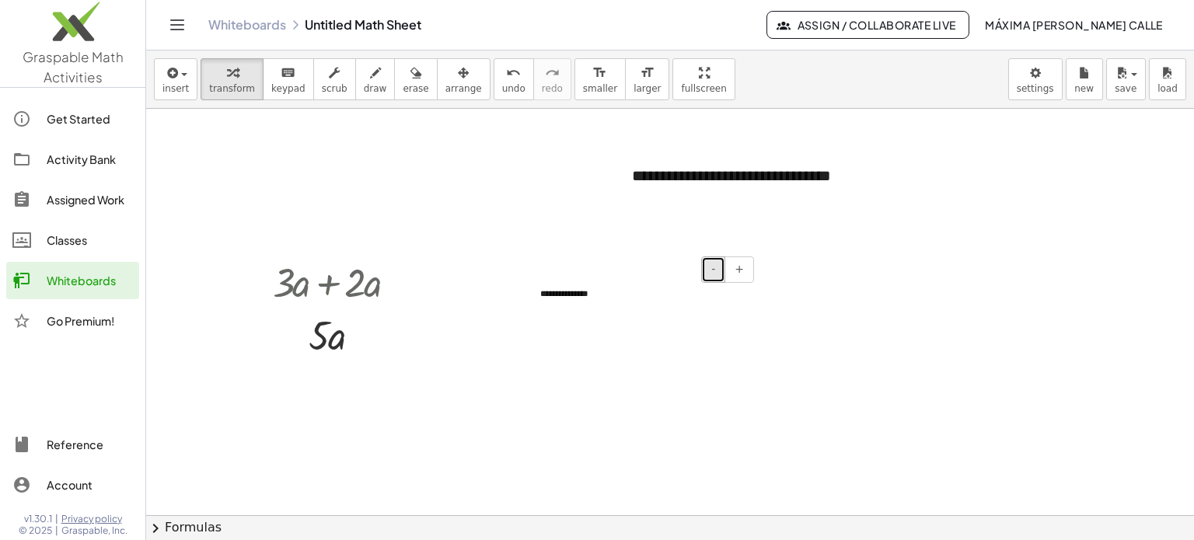
click at [709, 273] on button "-" at bounding box center [713, 270] width 24 height 26
click at [584, 292] on div "**********" at bounding box center [641, 293] width 233 height 42
click at [737, 270] on span "+" at bounding box center [739, 269] width 9 height 12
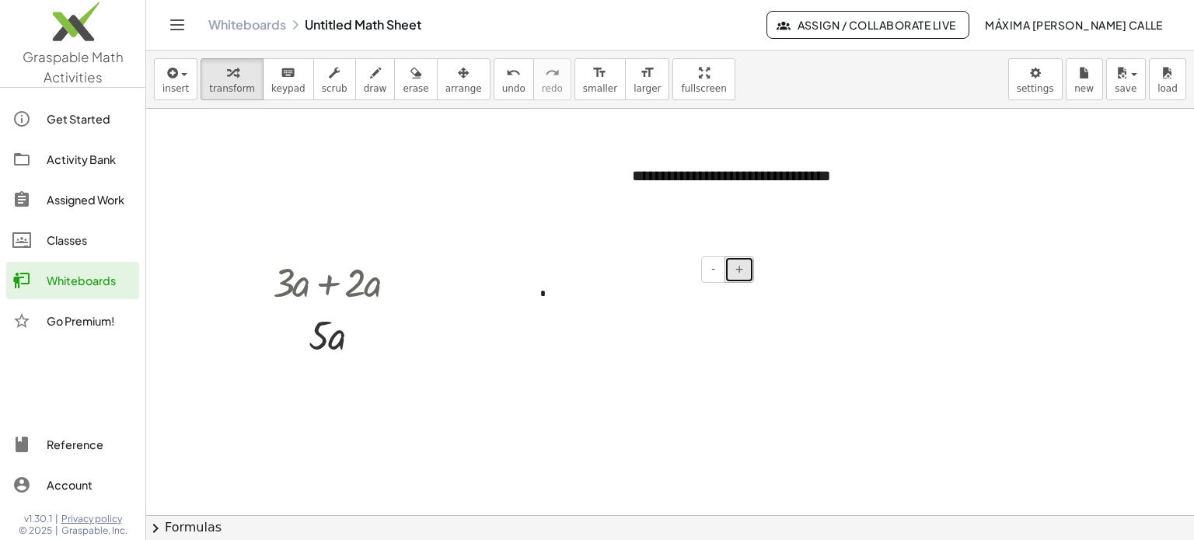
click at [737, 270] on span "+" at bounding box center [739, 269] width 9 height 12
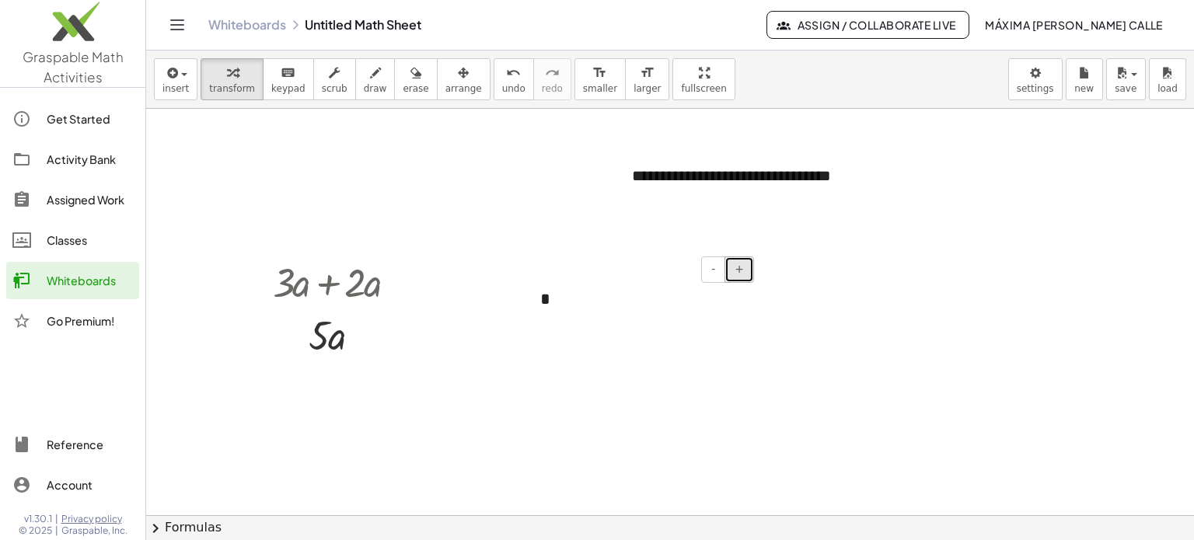
click at [737, 270] on span "+" at bounding box center [739, 269] width 9 height 12
click at [560, 313] on div "*" at bounding box center [641, 307] width 233 height 71
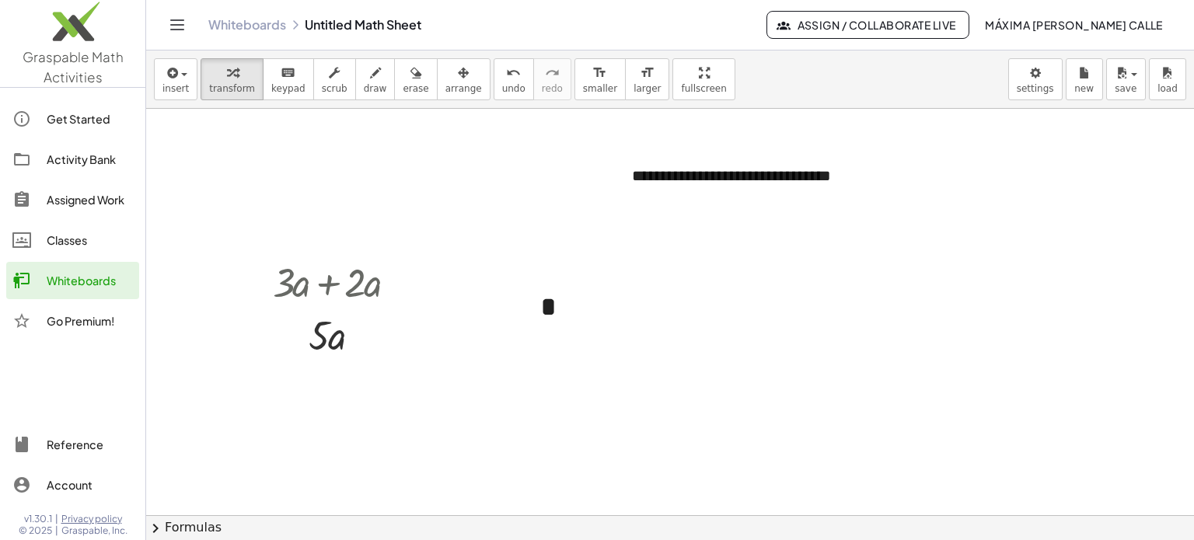
drag, startPoint x: 655, startPoint y: 303, endPoint x: 449, endPoint y: 284, distance: 207.7
click at [432, 284] on div "**********" at bounding box center [670, 516] width 1048 height 815
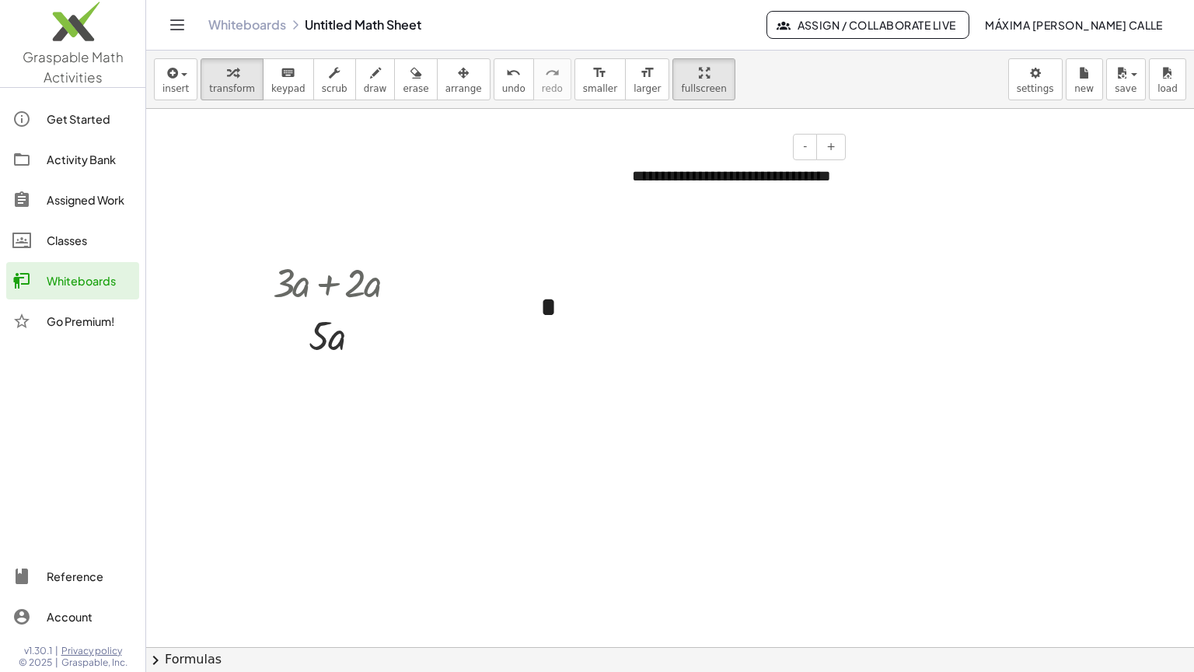
drag, startPoint x: 658, startPoint y: 73, endPoint x: 658, endPoint y: 167, distance: 94.1
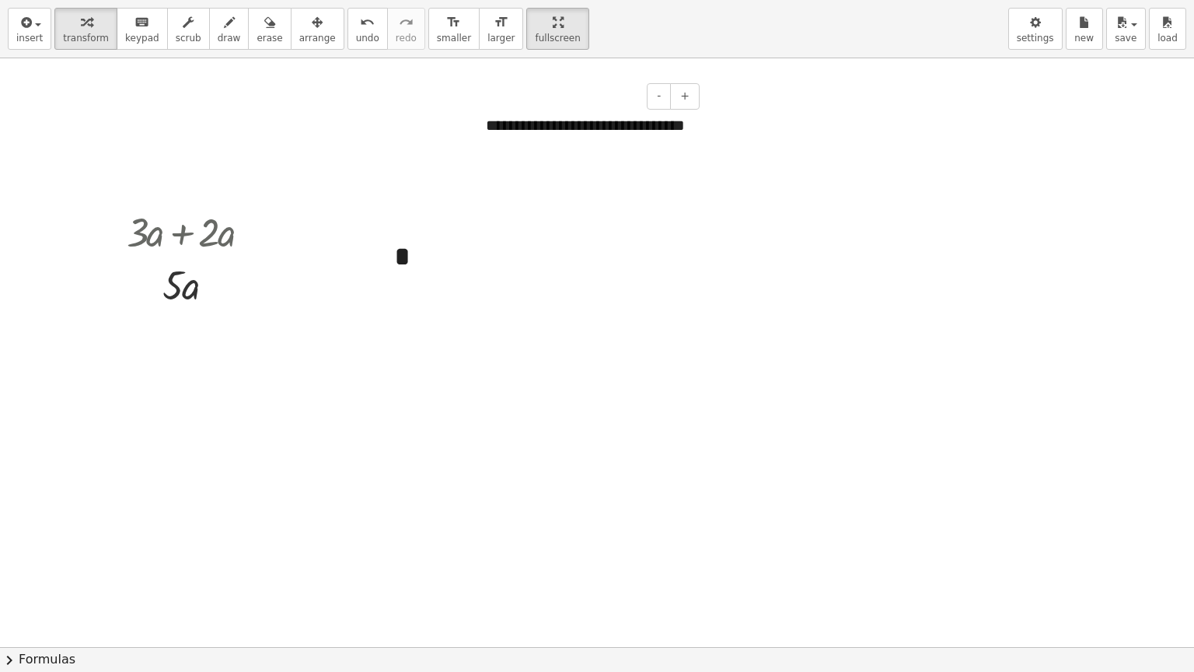
click at [658, 167] on div "**********" at bounding box center [597, 336] width 1194 height 672
drag, startPoint x: 519, startPoint y: 275, endPoint x: 334, endPoint y: 222, distance: 193.4
click at [282, 238] on div "**********" at bounding box center [597, 646] width 1194 height 1177
click at [414, 266] on div "*" at bounding box center [495, 257] width 233 height 71
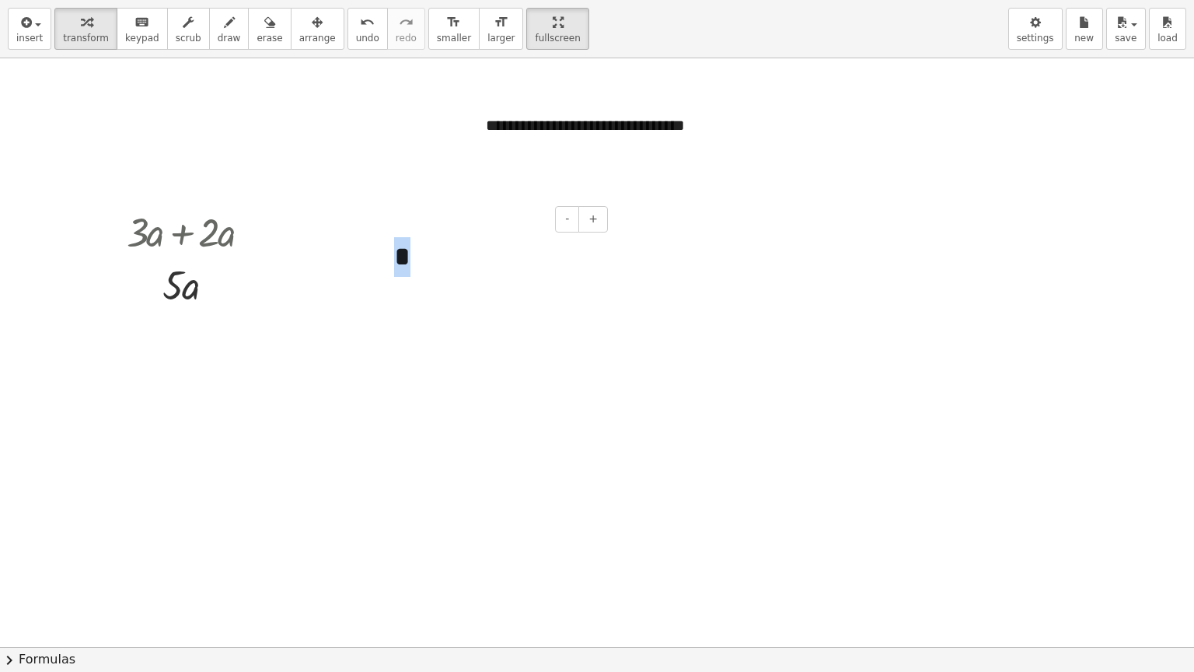
click at [414, 266] on div "*" at bounding box center [495, 257] width 233 height 71
click at [425, 274] on div "*" at bounding box center [495, 257] width 233 height 71
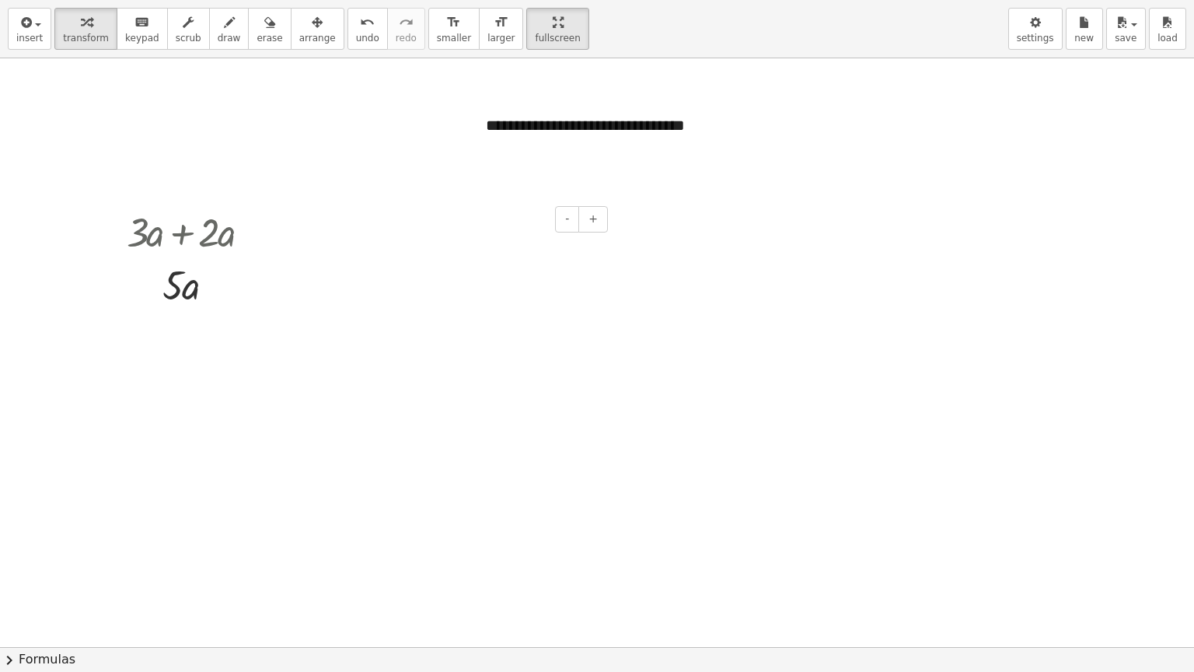
drag, startPoint x: 506, startPoint y: 250, endPoint x: 463, endPoint y: 236, distance: 45.0
click at [463, 236] on div at bounding box center [495, 257] width 233 height 71
drag, startPoint x: 610, startPoint y: 227, endPoint x: 435, endPoint y: 241, distance: 176.3
click at [435, 241] on div at bounding box center [495, 257] width 233 height 71
click at [495, 228] on div "- +" at bounding box center [491, 219] width 233 height 26
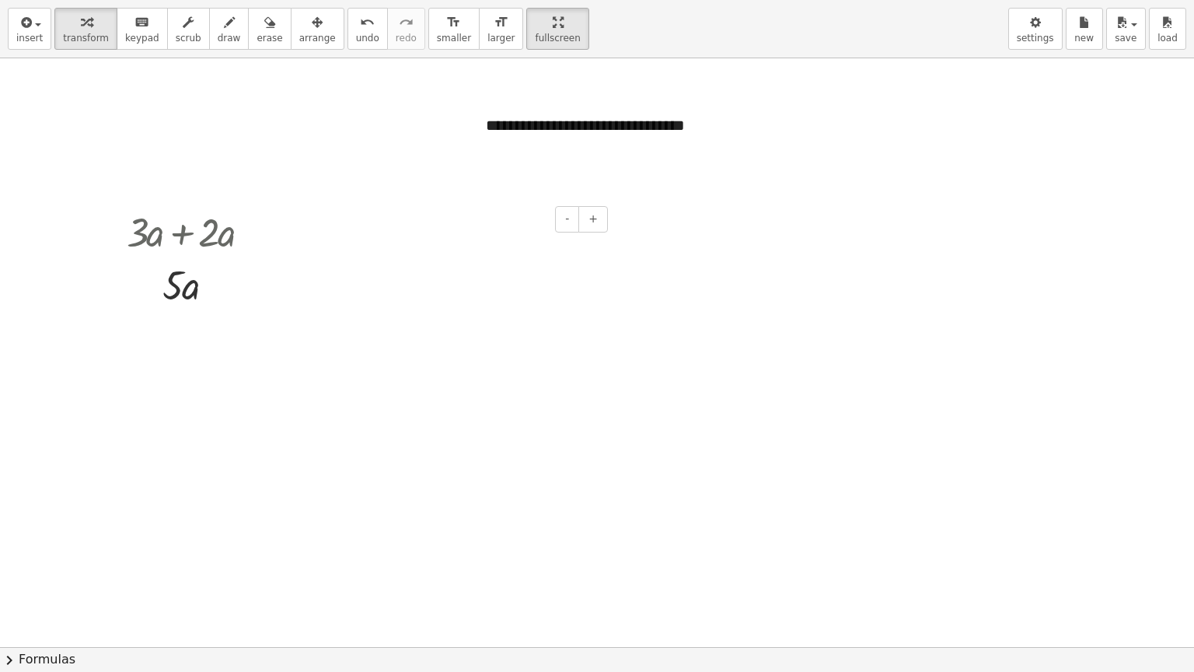
click at [495, 228] on div "- +" at bounding box center [491, 219] width 233 height 26
click at [589, 218] on button "+" at bounding box center [593, 219] width 30 height 26
click at [567, 218] on span "-" at bounding box center [567, 218] width 4 height 12
click at [494, 230] on div "- +" at bounding box center [491, 219] width 233 height 26
click at [211, 229] on div at bounding box center [194, 230] width 151 height 53
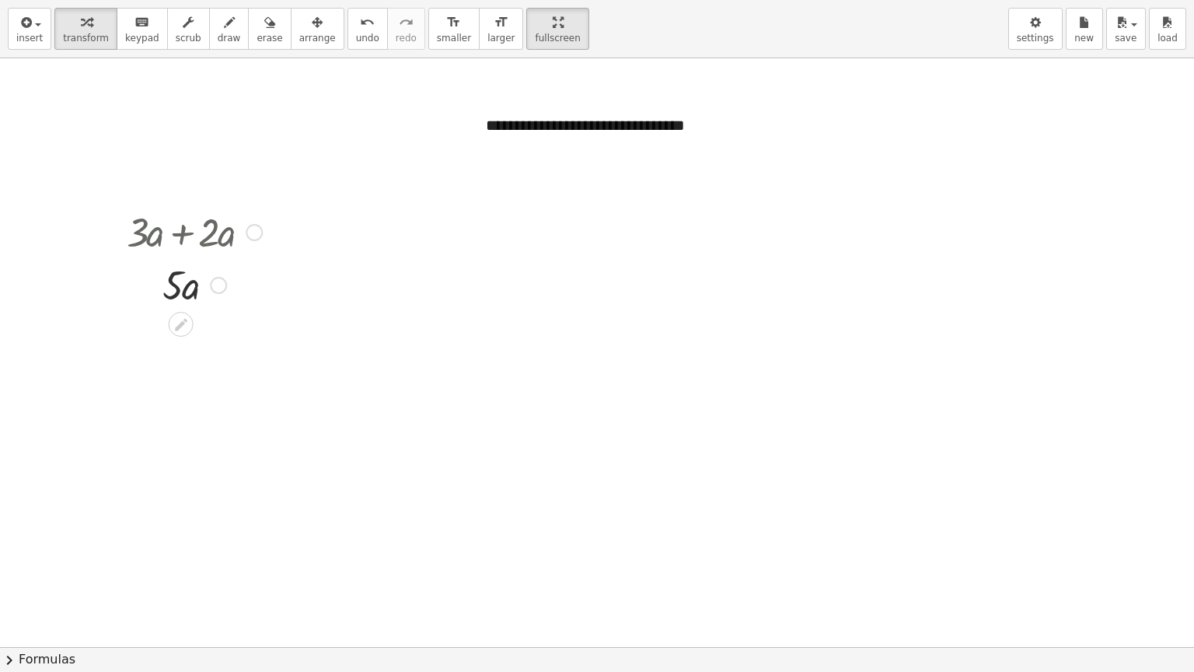
click at [179, 212] on div at bounding box center [194, 230] width 151 height 53
click at [146, 345] on div at bounding box center [597, 646] width 1194 height 1177
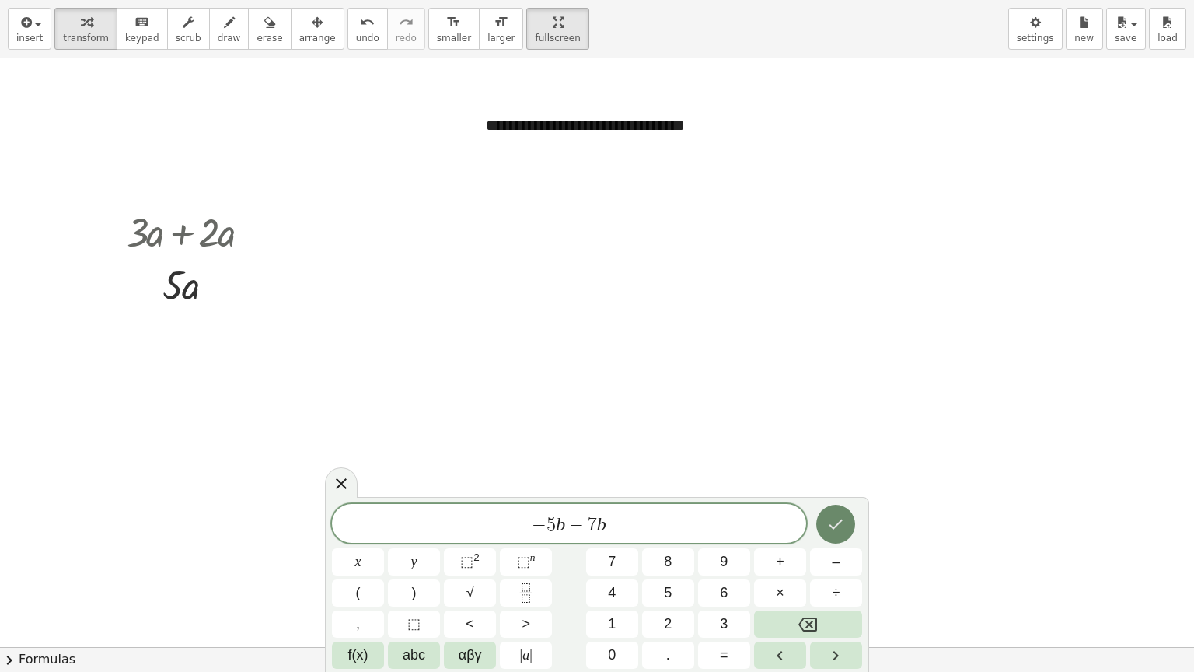
click at [833, 533] on icon "Done" at bounding box center [835, 524] width 19 height 19
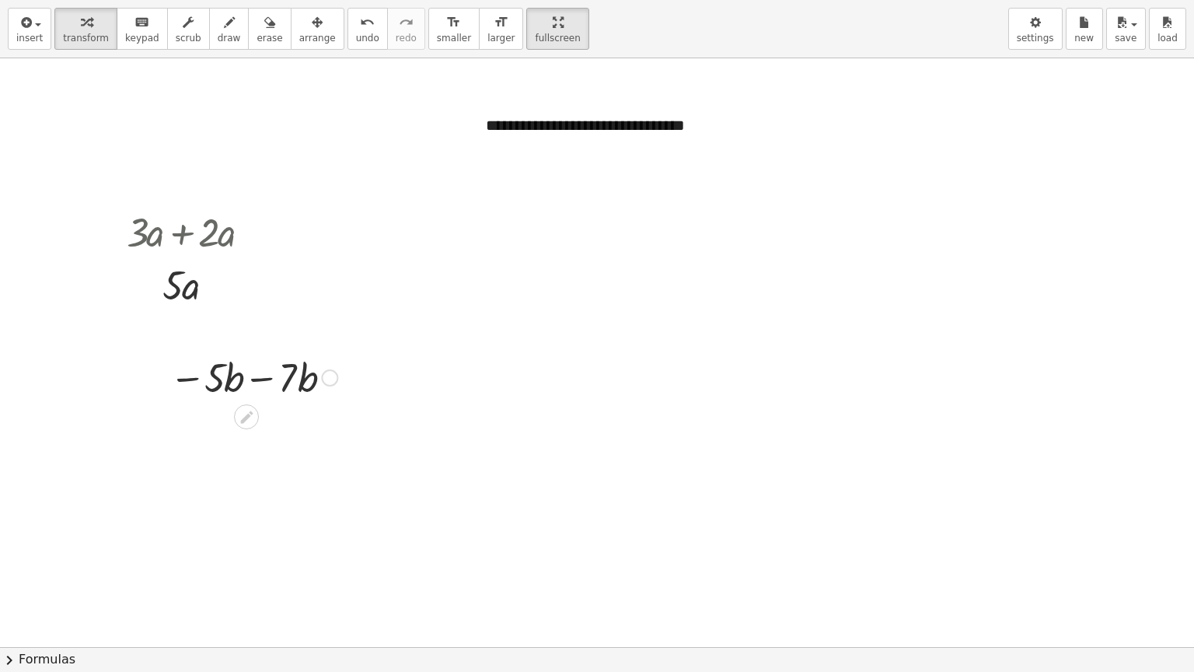
click at [260, 382] on div at bounding box center [253, 376] width 183 height 53
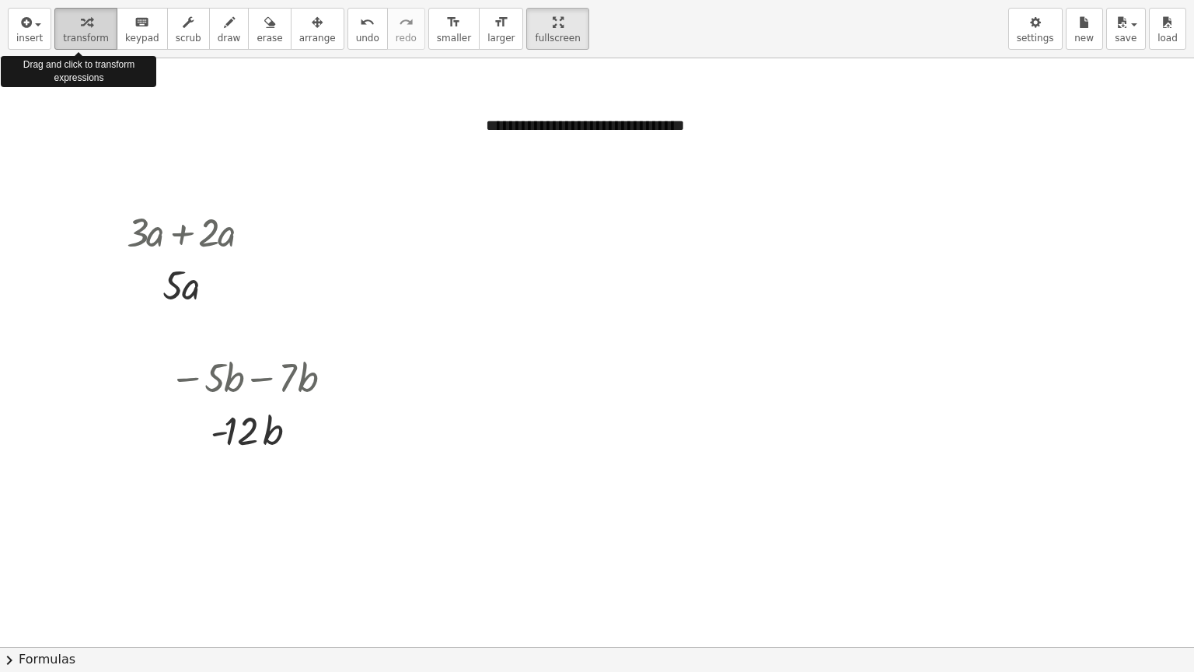
click at [88, 33] on span "transform" at bounding box center [86, 38] width 46 height 11
click at [82, 45] on button "transform" at bounding box center [85, 29] width 63 height 42
click at [37, 37] on span "insert" at bounding box center [29, 38] width 26 height 11
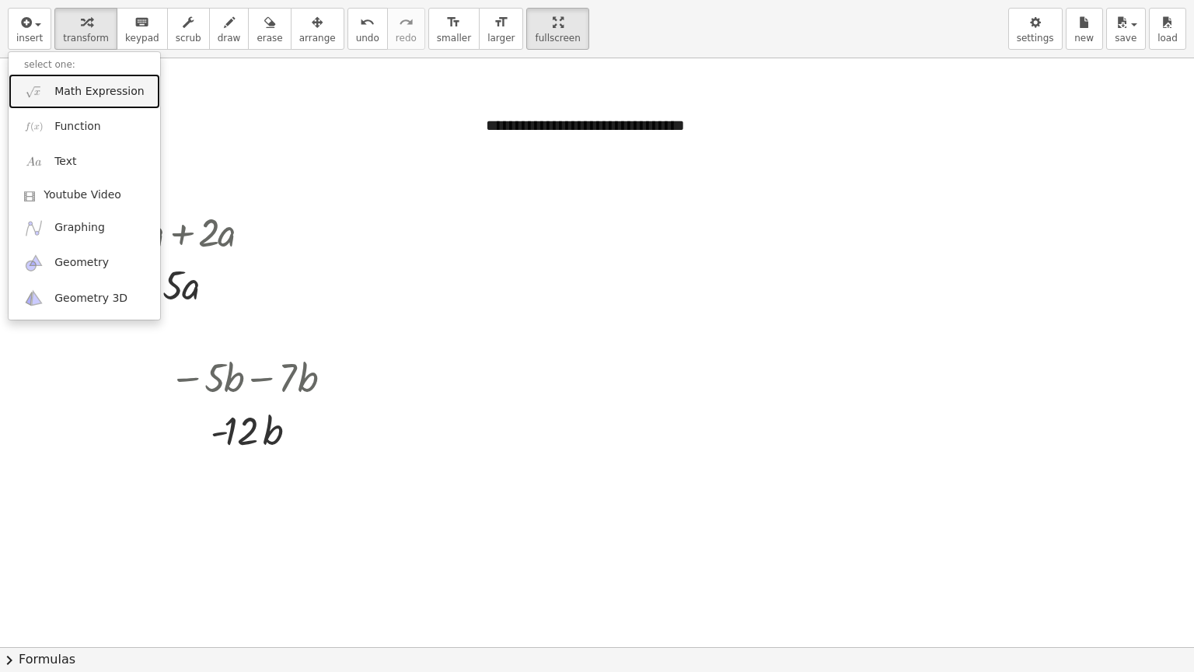
click at [84, 98] on span "Math Expression" at bounding box center [98, 92] width 89 height 16
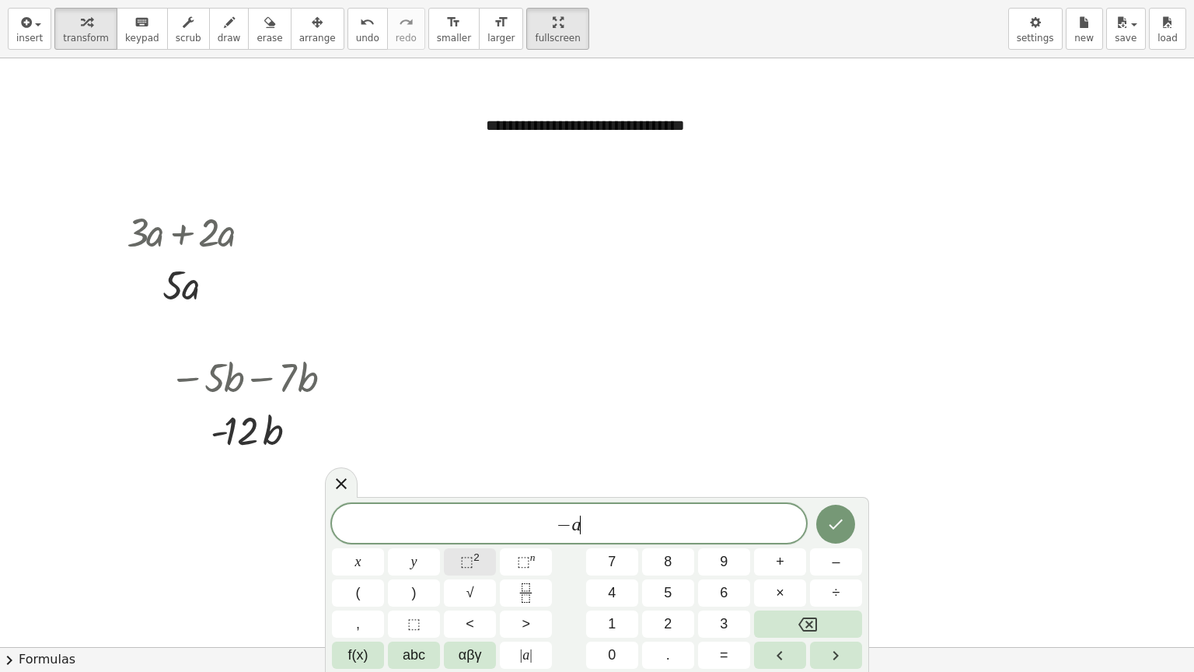
click at [479, 540] on sup "2" at bounding box center [476, 557] width 6 height 12
click at [476, 540] on sup "2" at bounding box center [476, 557] width 6 height 12
click at [827, 519] on icon "Done" at bounding box center [835, 521] width 19 height 19
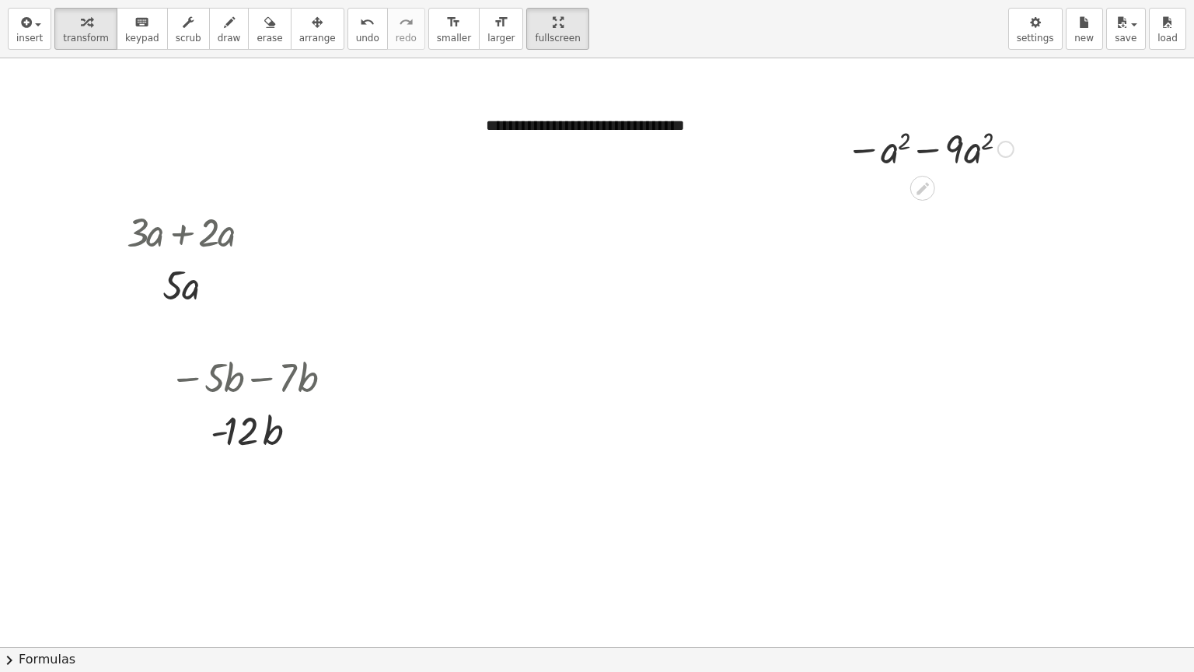
click at [927, 150] on div at bounding box center [929, 147] width 183 height 53
click at [878, 260] on div at bounding box center [597, 646] width 1194 height 1177
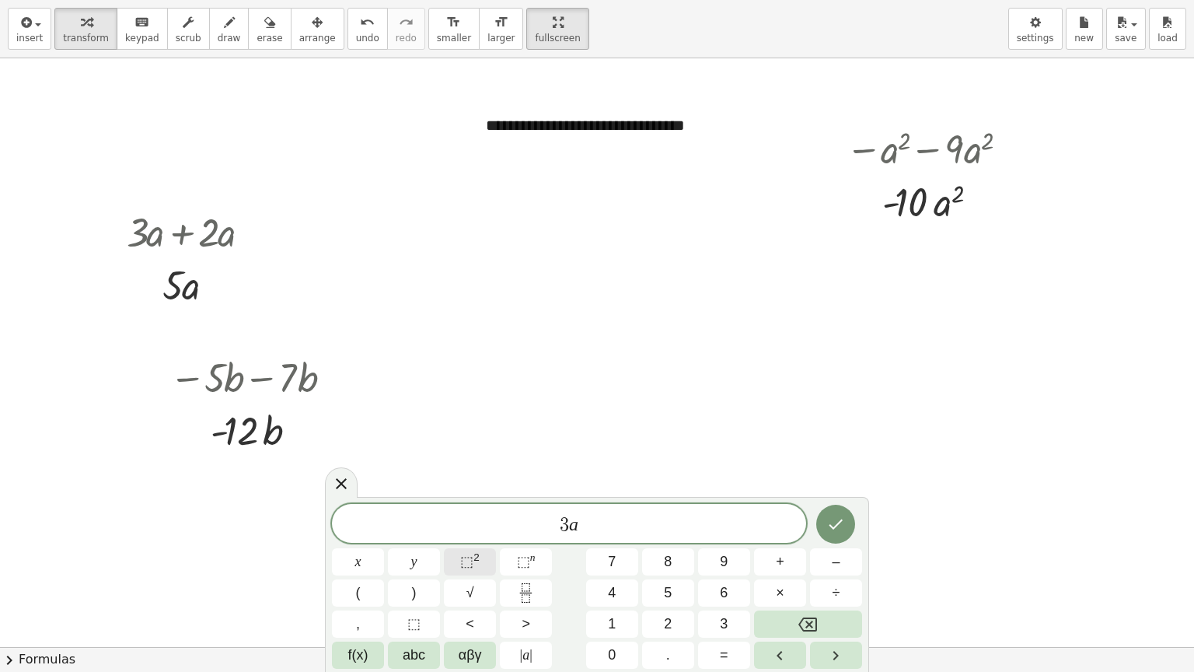
click at [466, 540] on span "⬚" at bounding box center [466, 562] width 13 height 16
click at [582, 513] on span "2" at bounding box center [578, 516] width 9 height 17
click at [575, 516] on span "2" at bounding box center [578, 516] width 9 height 17
click at [603, 526] on span "3 a x − 2 ​" at bounding box center [569, 522] width 474 height 28
click at [479, 540] on sup "2" at bounding box center [476, 557] width 6 height 12
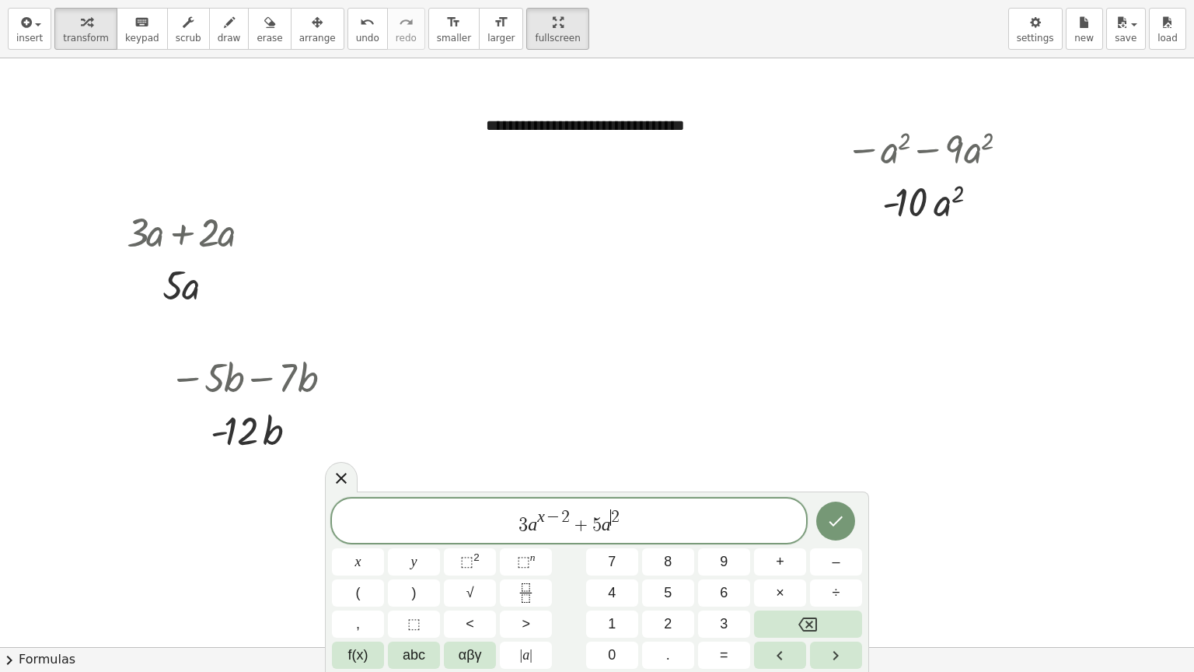
click at [611, 515] on span "2" at bounding box center [615, 516] width 9 height 17
click at [830, 525] on icon "Done" at bounding box center [835, 521] width 19 height 19
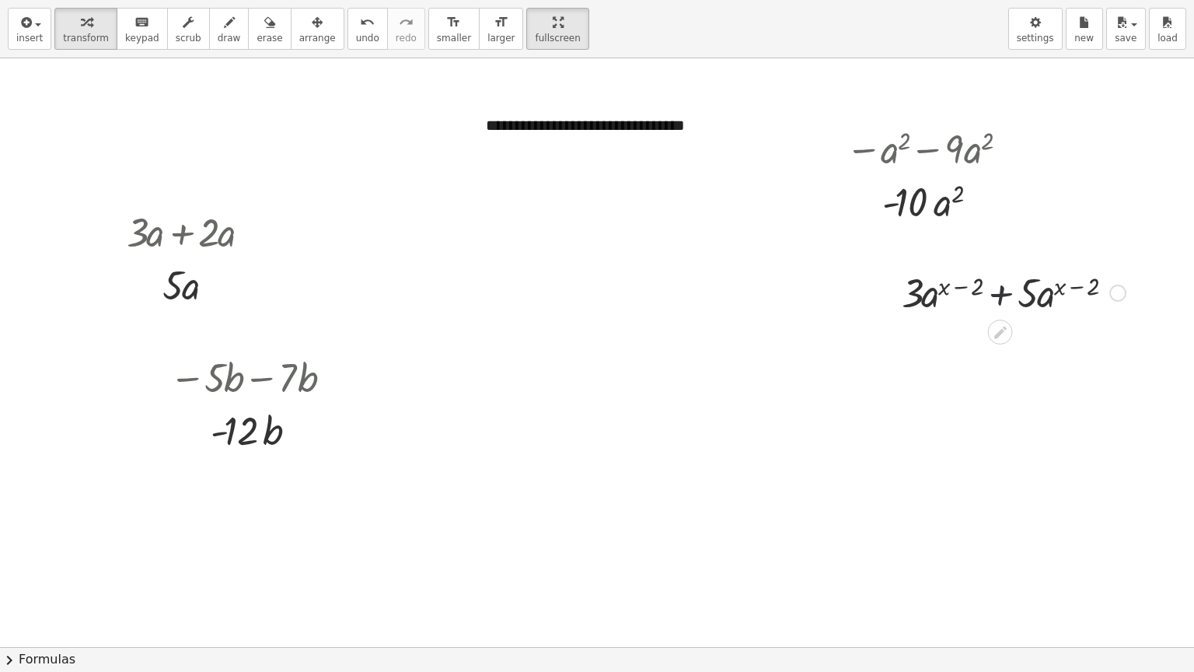
click at [1001, 312] on div at bounding box center [1013, 291] width 239 height 53
drag, startPoint x: 917, startPoint y: 170, endPoint x: 609, endPoint y: 218, distance: 312.4
click at [609, 218] on div "**********" at bounding box center [597, 646] width 1194 height 1177
click at [518, 255] on div at bounding box center [495, 257] width 233 height 71
click at [664, 257] on div at bounding box center [597, 646] width 1194 height 1177
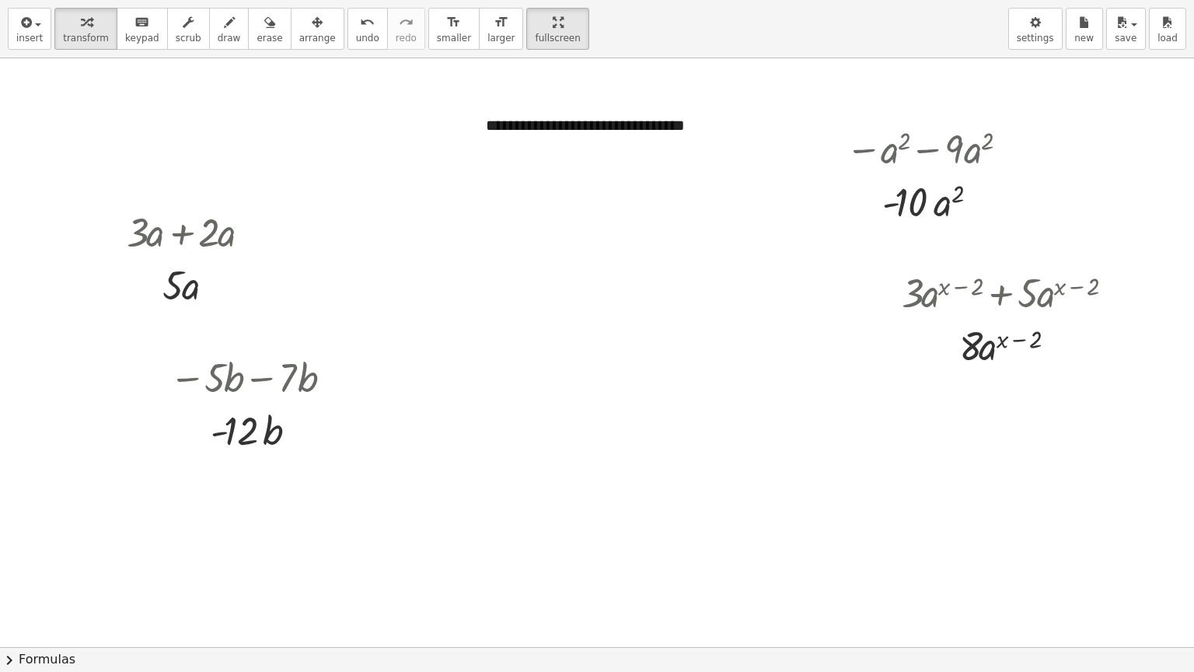
click at [924, 403] on div at bounding box center [597, 646] width 1194 height 1177
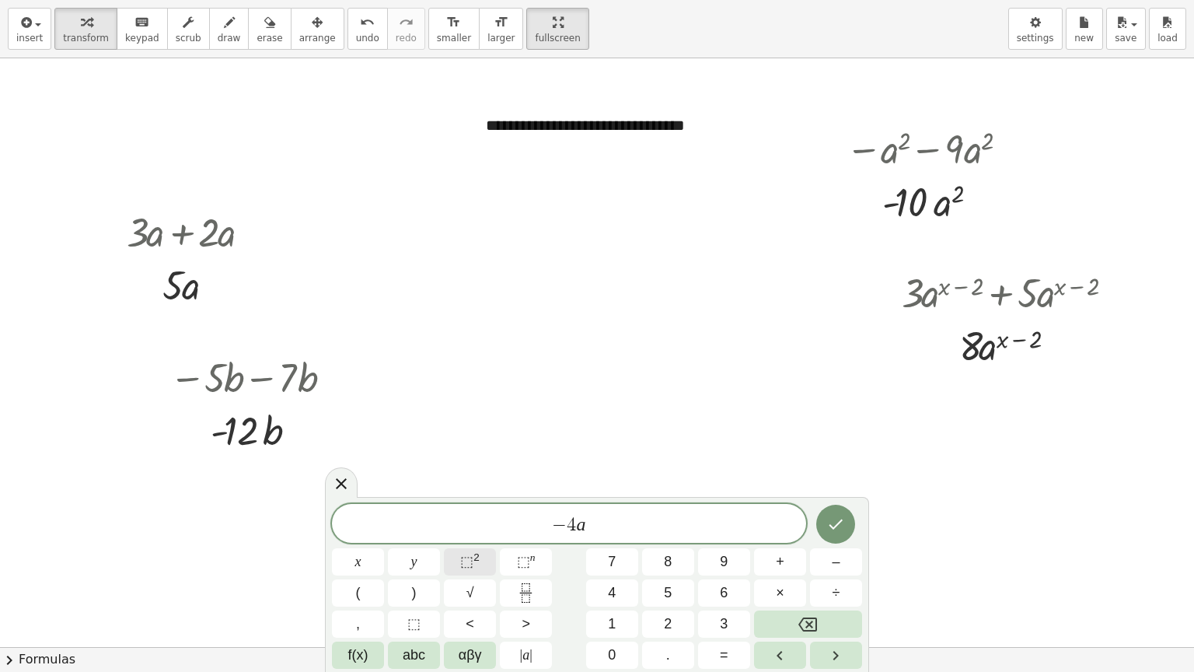
click at [470, 540] on span "⬚" at bounding box center [466, 562] width 13 height 16
click at [611, 527] on span "− 4 a m + 1 ​" at bounding box center [569, 522] width 474 height 28
click at [613, 540] on span "7" at bounding box center [612, 561] width 8 height 21
click at [477, 540] on sup "2" at bounding box center [476, 557] width 6 height 12
click at [624, 515] on span "2" at bounding box center [624, 516] width 9 height 17
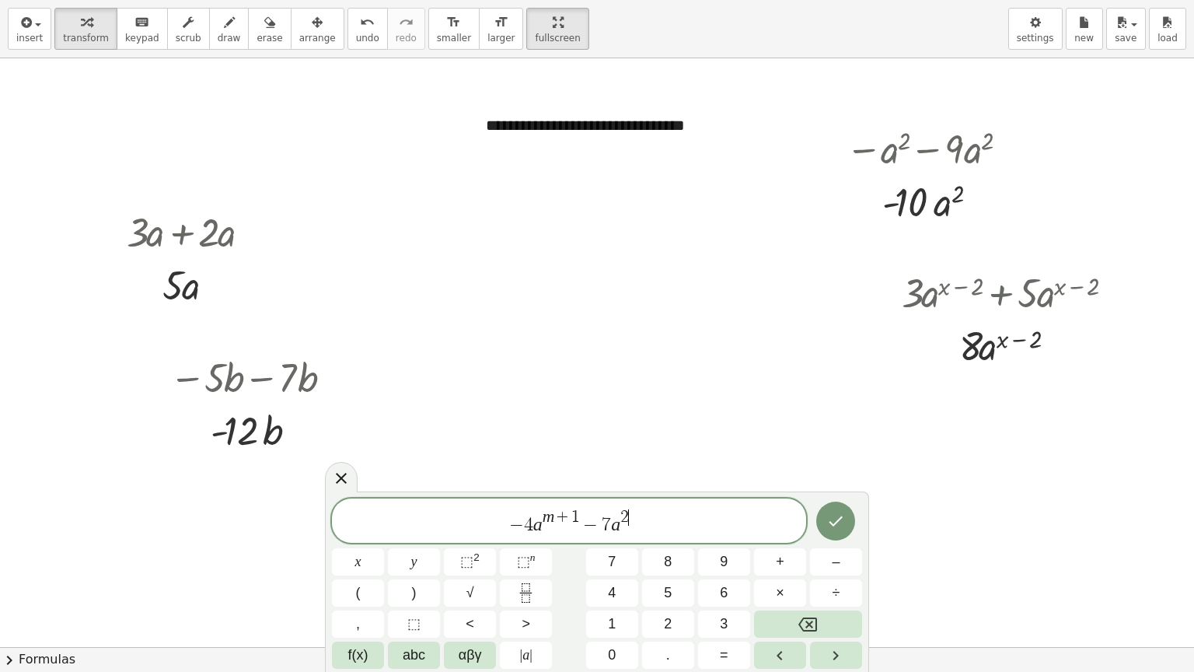
click at [629, 515] on span "− 4 a m + 1 − 7 a 2 ​" at bounding box center [569, 522] width 474 height 28
click at [827, 526] on icon "Done" at bounding box center [835, 521] width 19 height 19
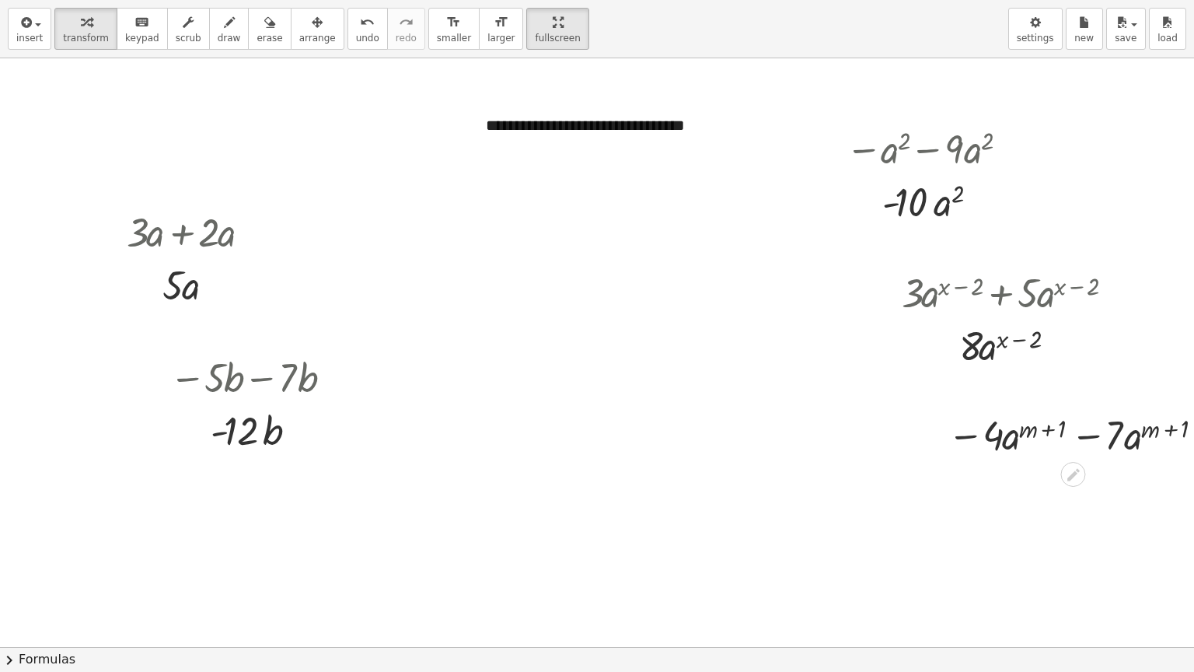
click at [1082, 441] on div at bounding box center [1080, 433] width 281 height 53
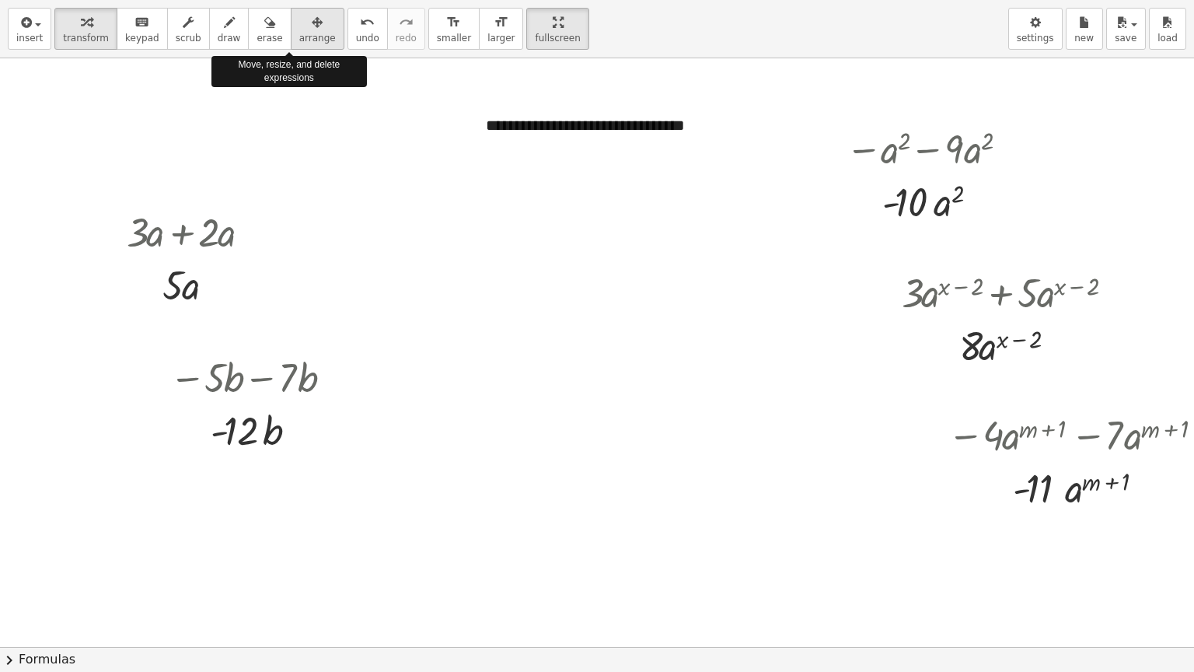
click at [299, 16] on div "button" at bounding box center [317, 21] width 37 height 19
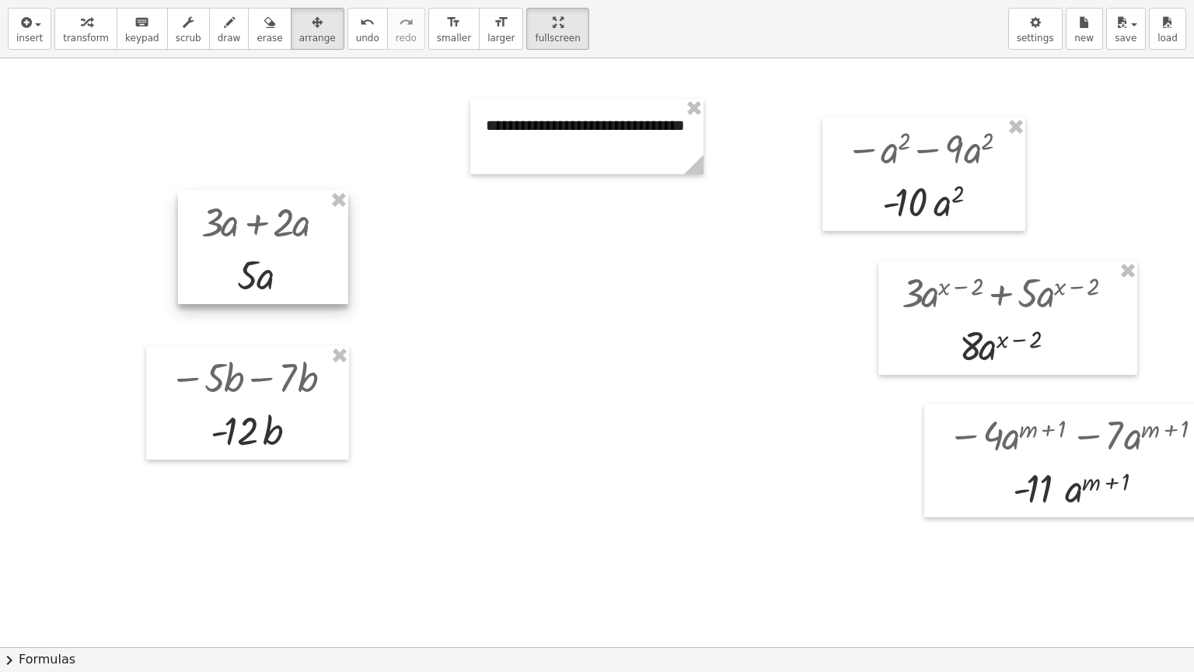
drag, startPoint x: 224, startPoint y: 262, endPoint x: 299, endPoint y: 252, distance: 75.3
click at [299, 252] on div at bounding box center [263, 247] width 170 height 114
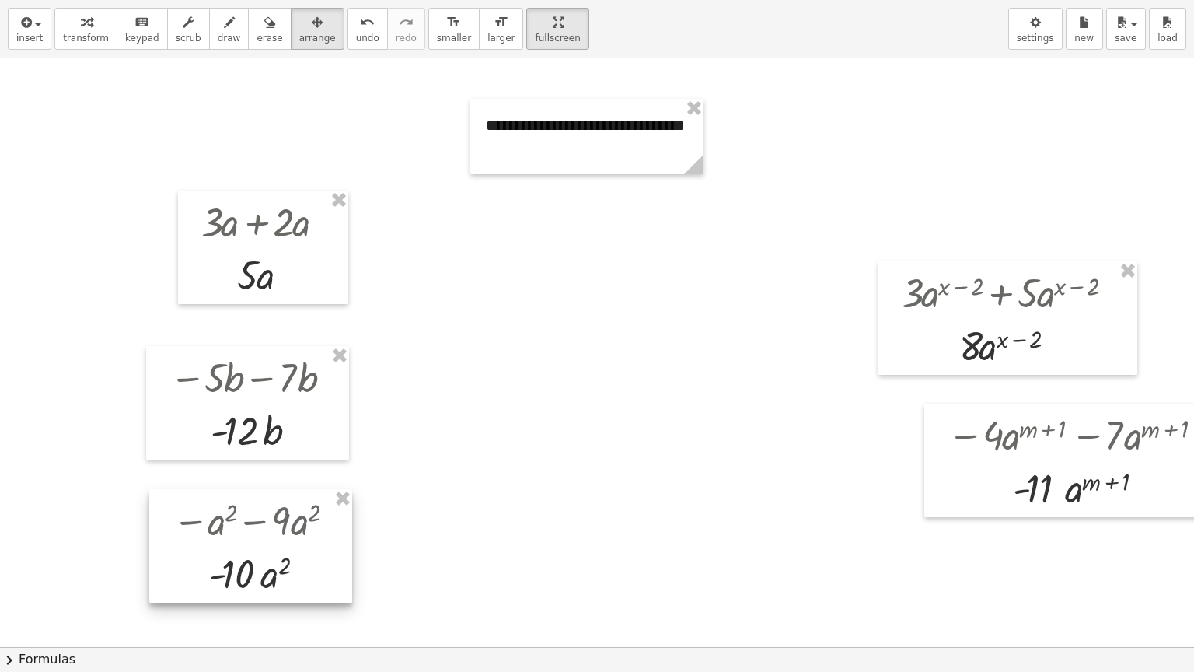
drag, startPoint x: 968, startPoint y: 176, endPoint x: 295, endPoint y: 548, distance: 768.3
click at [295, 540] on div at bounding box center [250, 546] width 203 height 114
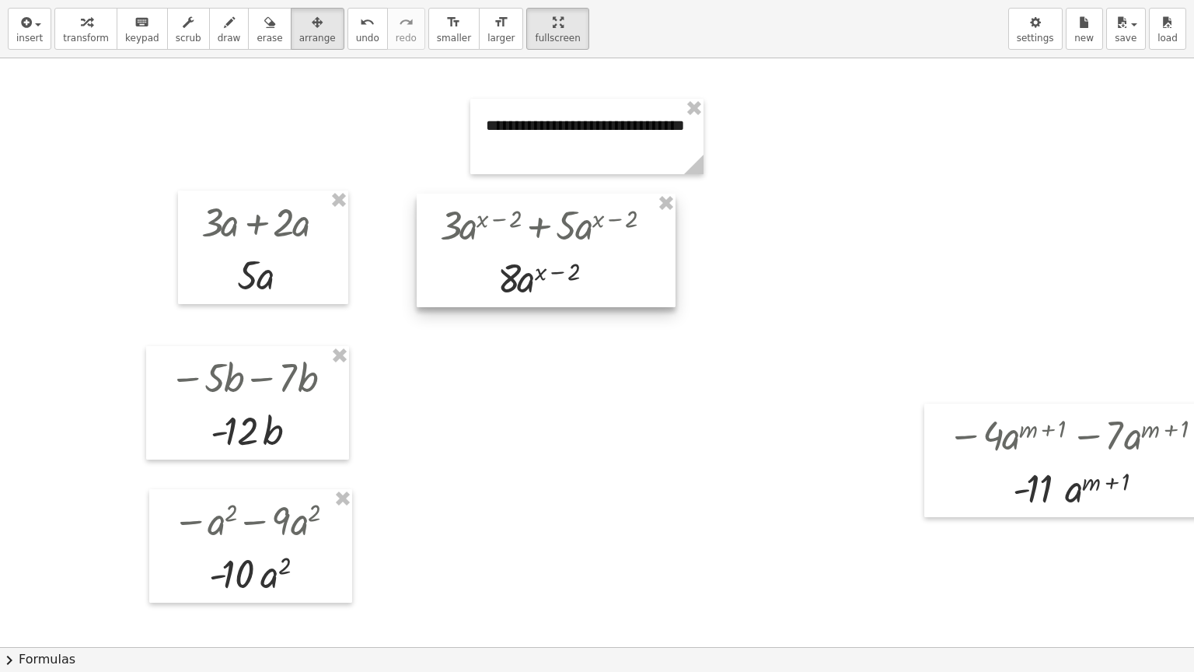
drag, startPoint x: 1068, startPoint y: 326, endPoint x: 606, endPoint y: 258, distance: 466.7
click at [606, 258] on div at bounding box center [546, 251] width 259 height 114
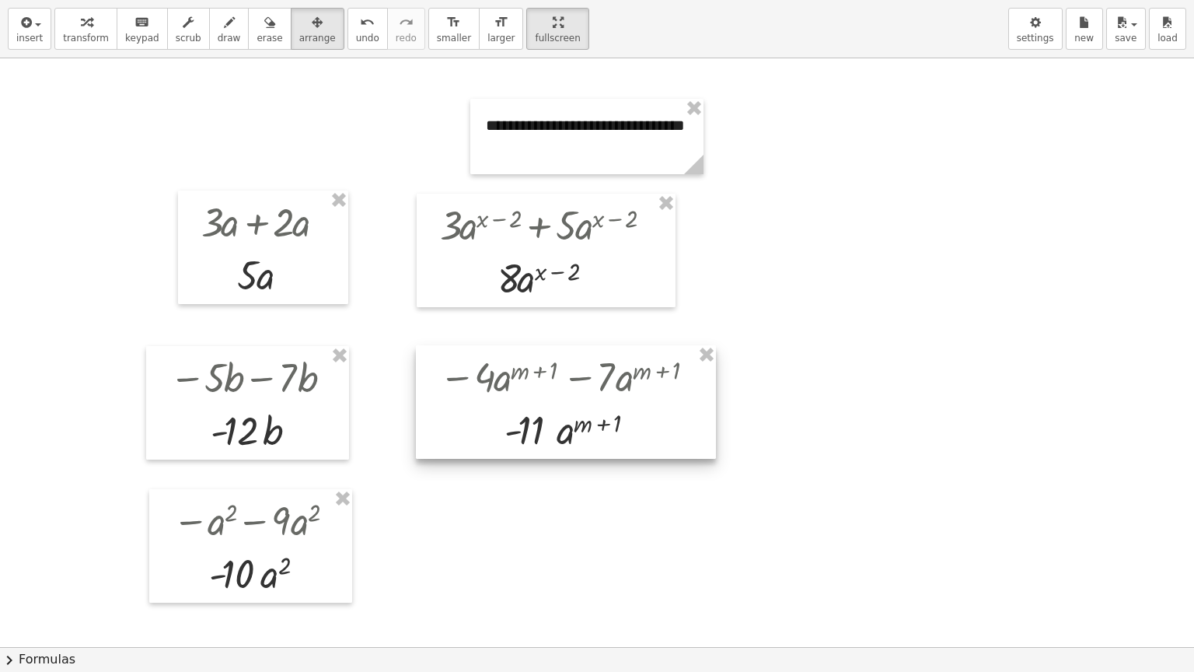
drag, startPoint x: 1067, startPoint y: 468, endPoint x: 559, endPoint y: 410, distance: 511.8
click at [559, 410] on div at bounding box center [566, 402] width 300 height 114
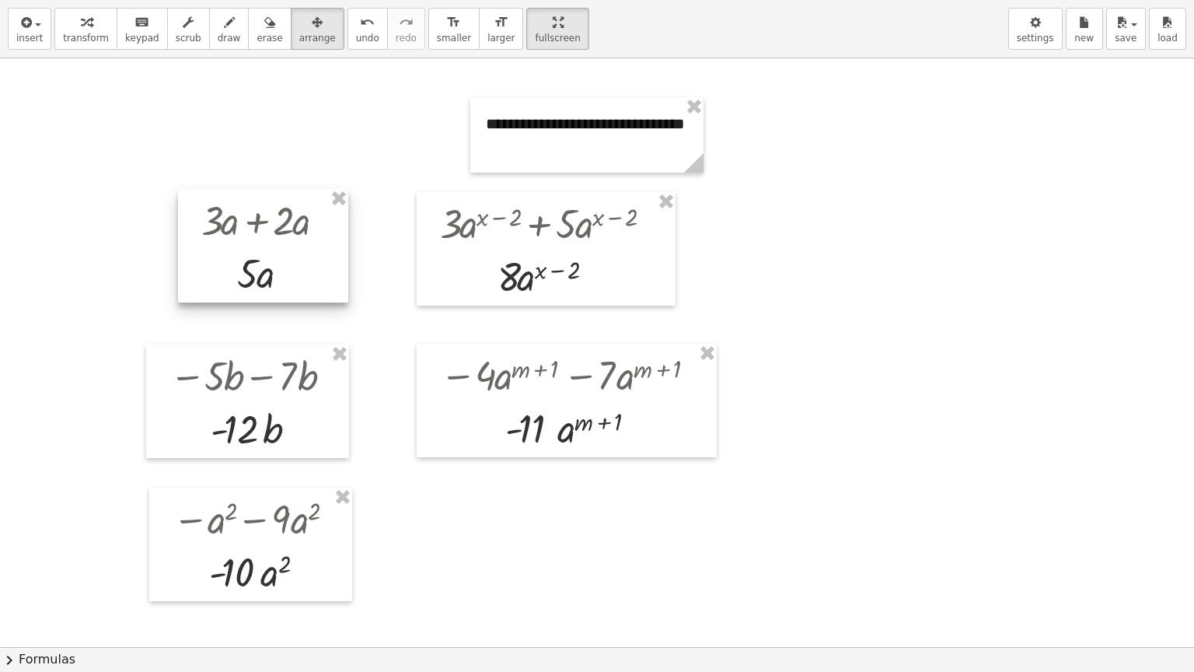
scroll to position [2, 2]
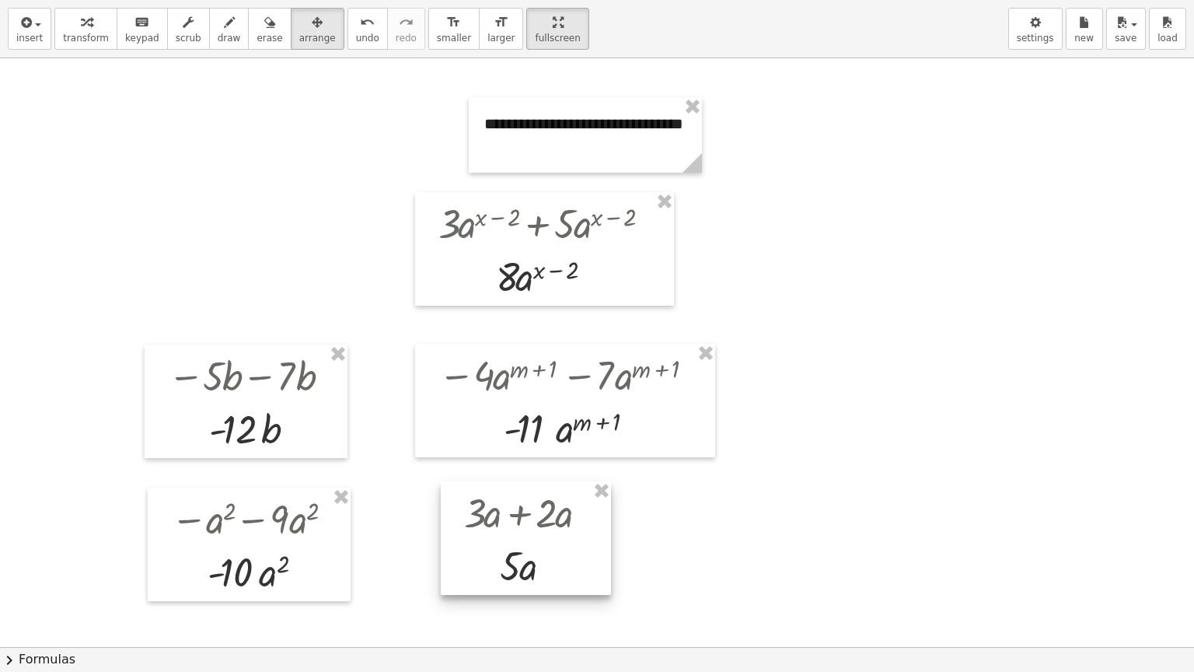
drag, startPoint x: 279, startPoint y: 267, endPoint x: 540, endPoint y: 561, distance: 392.1
click at [540, 540] on div at bounding box center [526, 538] width 170 height 114
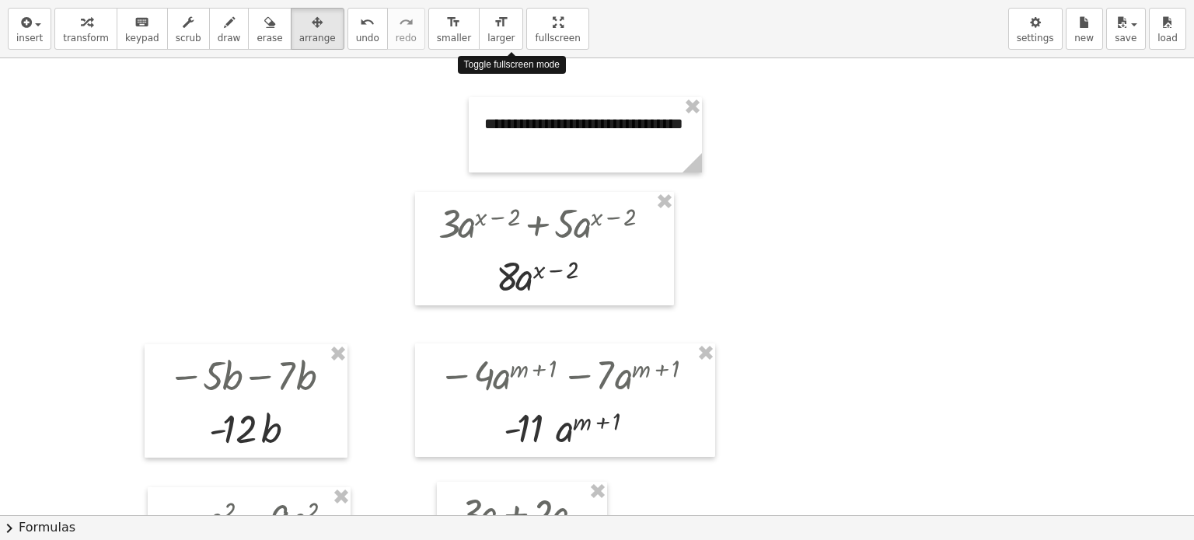
drag, startPoint x: 525, startPoint y: 25, endPoint x: 525, endPoint y: -69, distance: 94.1
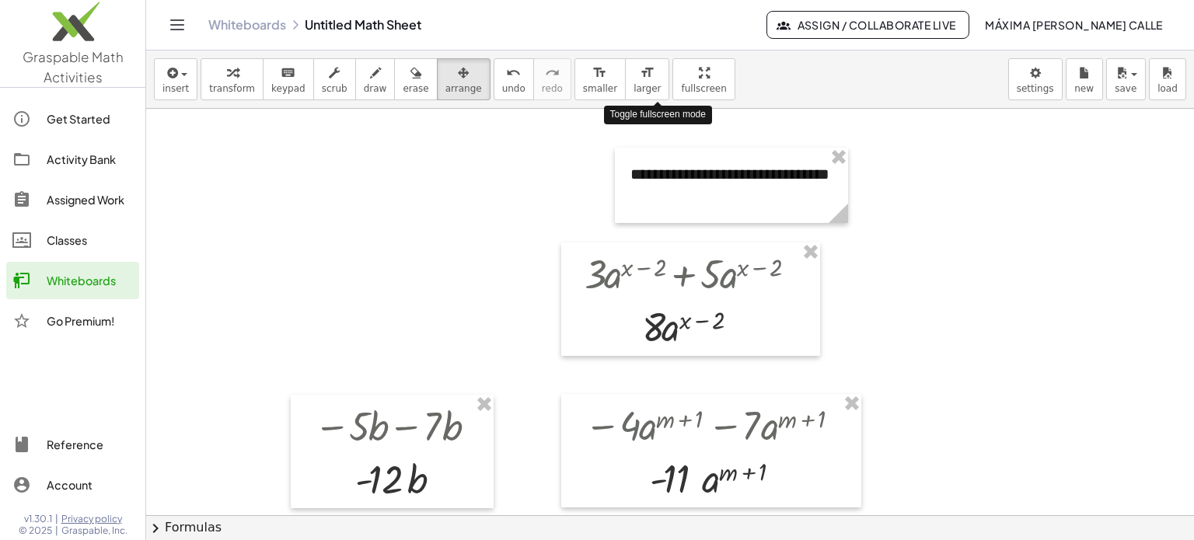
click at [525, 0] on html "**********" at bounding box center [597, 270] width 1194 height 540
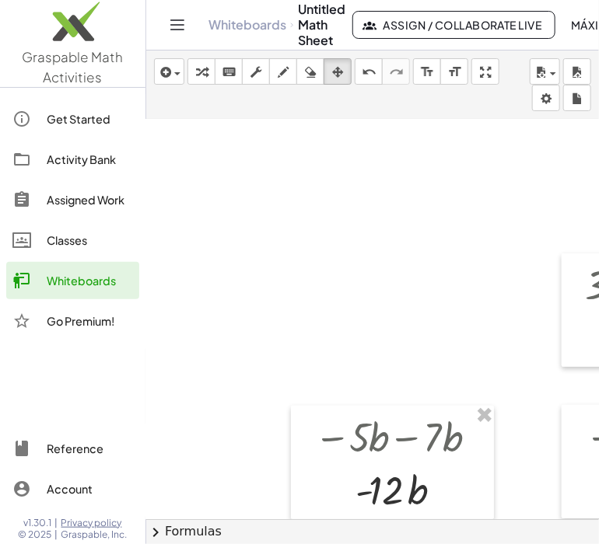
drag, startPoint x: 265, startPoint y: 179, endPoint x: 199, endPoint y: 196, distance: 68.3
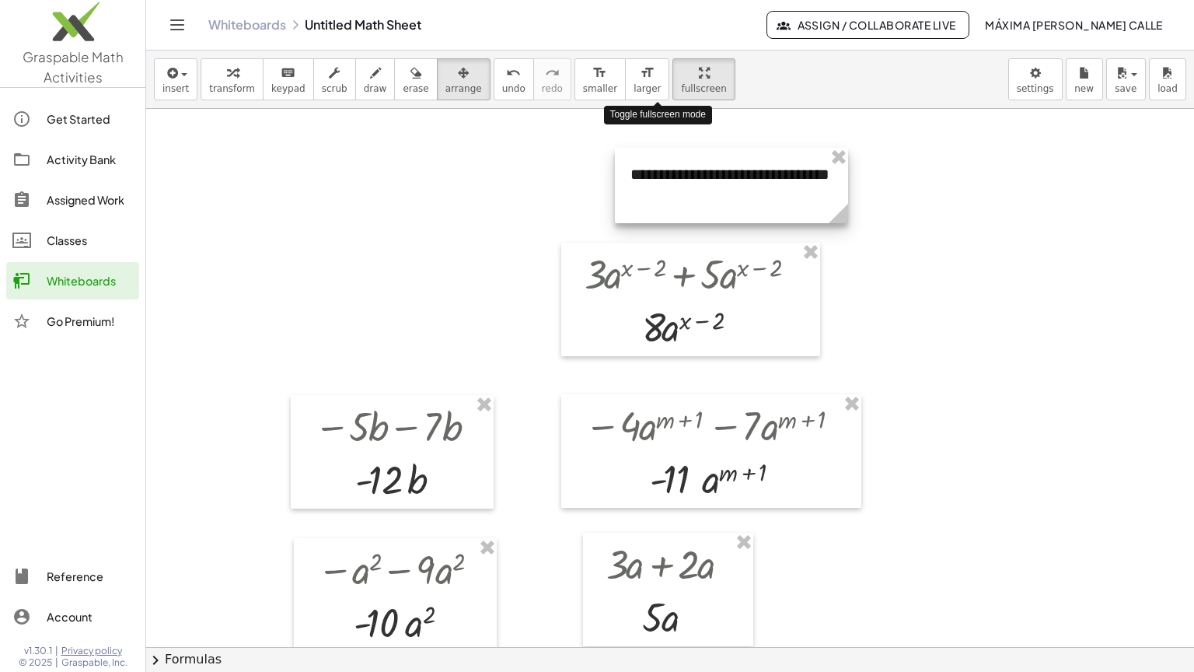
drag, startPoint x: 648, startPoint y: 76, endPoint x: 648, endPoint y: 170, distance: 94.1
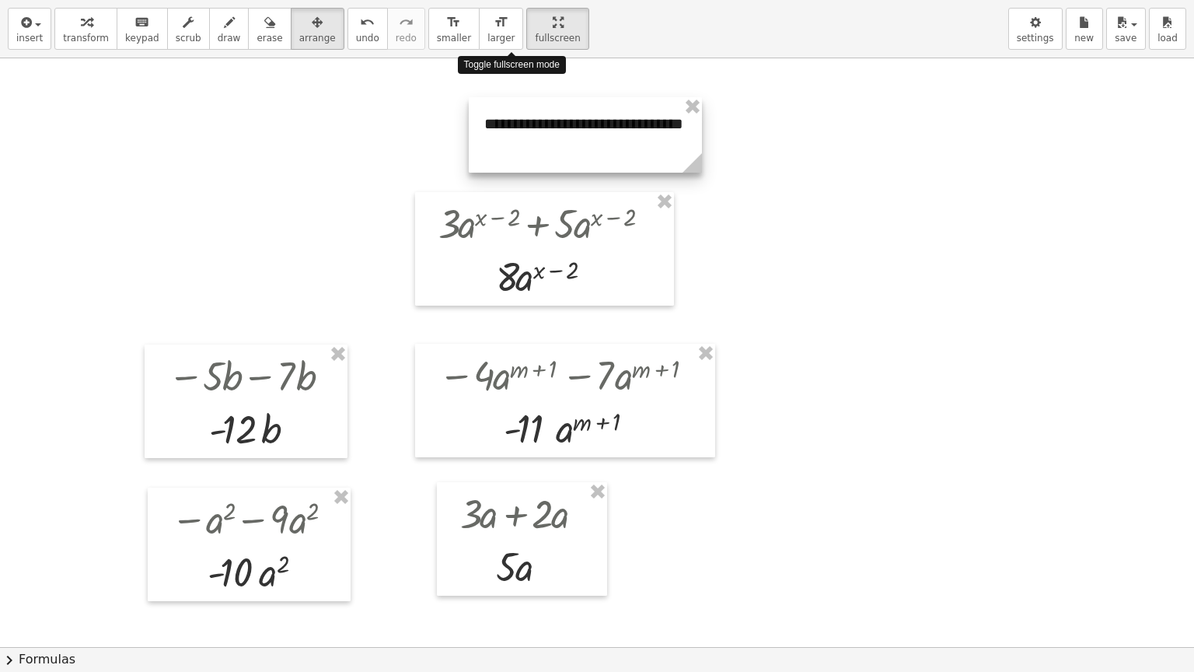
click at [648, 170] on div "**********" at bounding box center [597, 336] width 1194 height 672
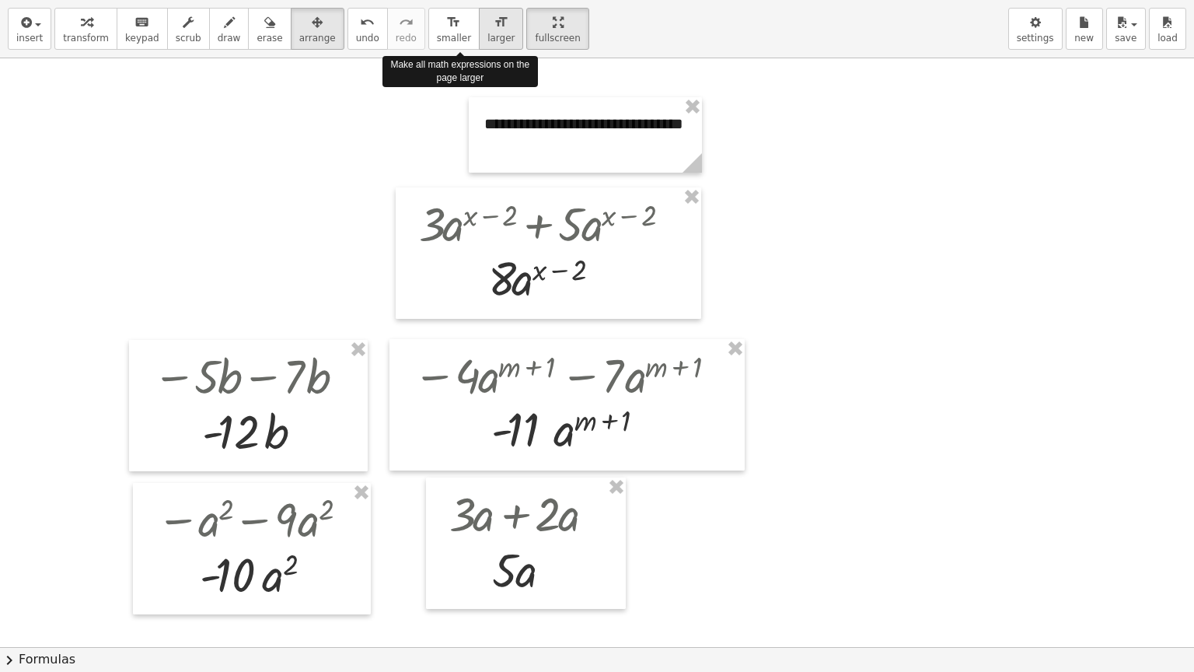
click at [487, 33] on span "larger" at bounding box center [500, 38] width 27 height 11
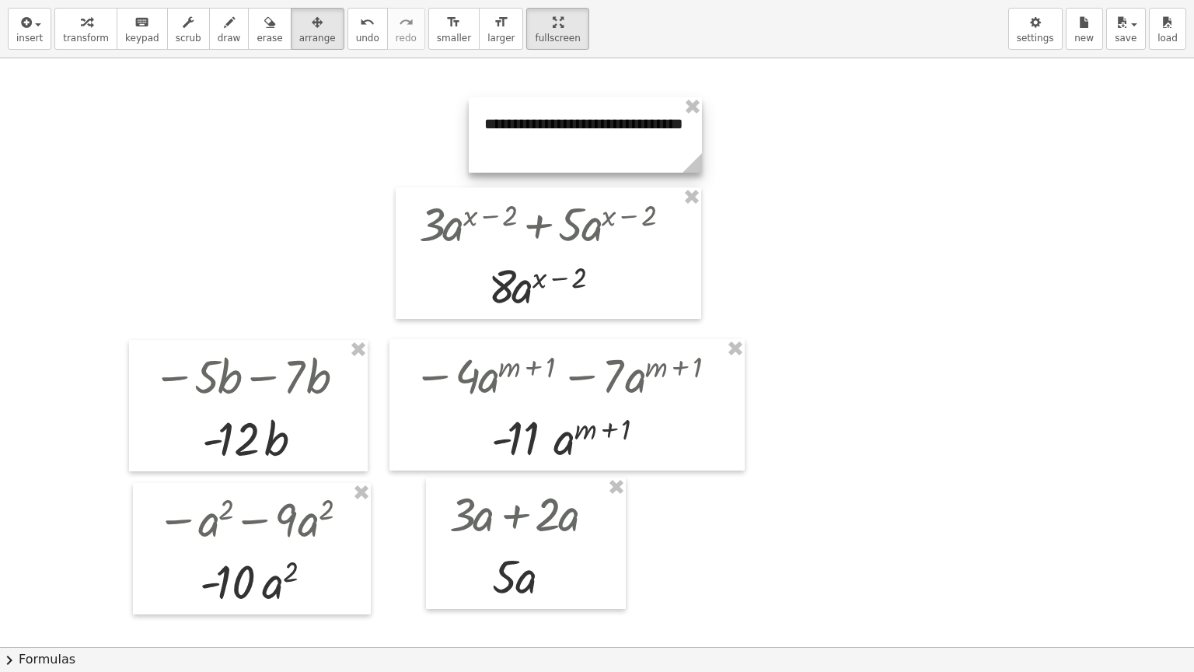
click at [593, 132] on div at bounding box center [585, 134] width 233 height 75
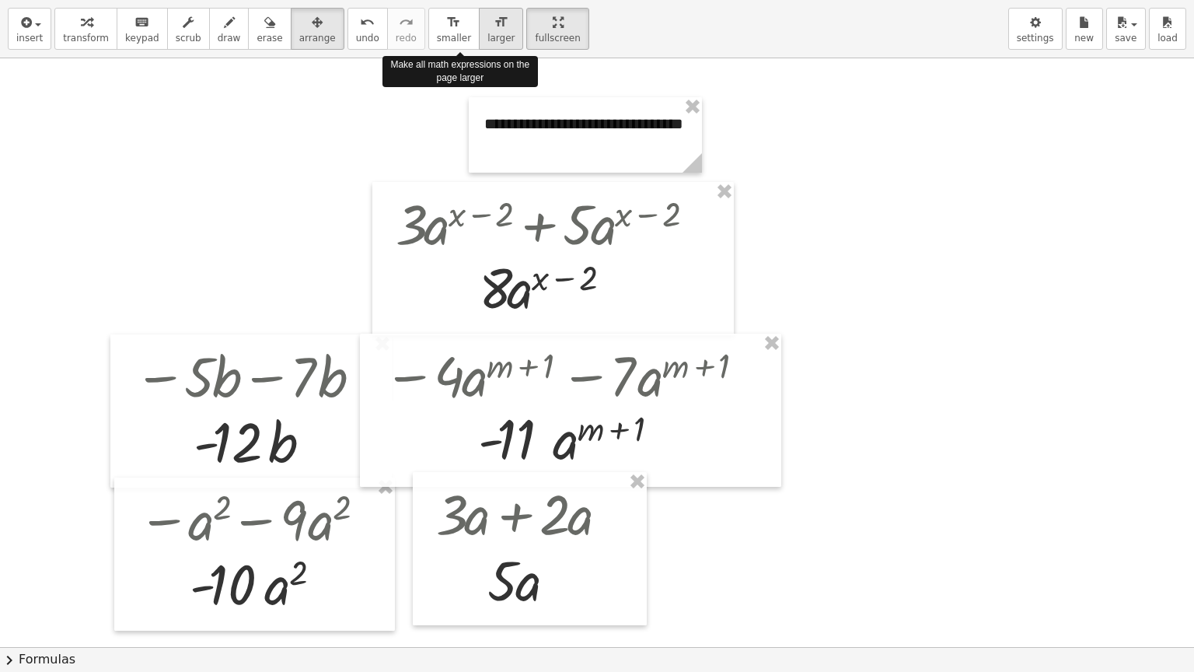
click at [494, 23] on icon "format_size" at bounding box center [501, 22] width 15 height 19
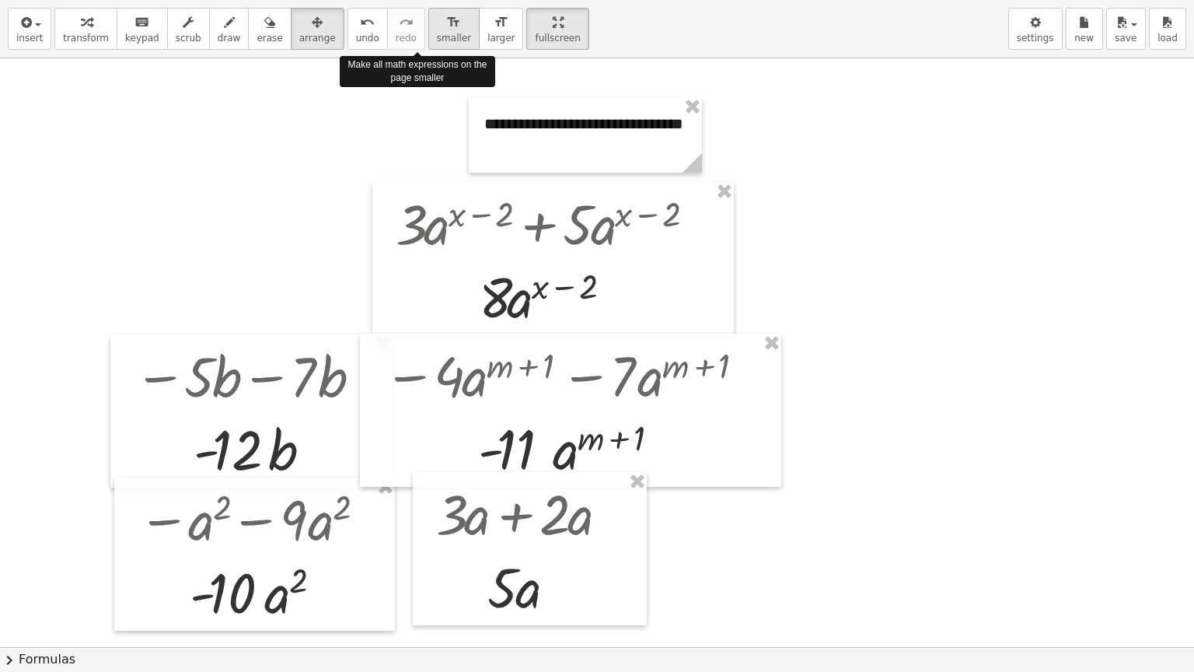
click at [437, 33] on span "smaller" at bounding box center [454, 38] width 34 height 11
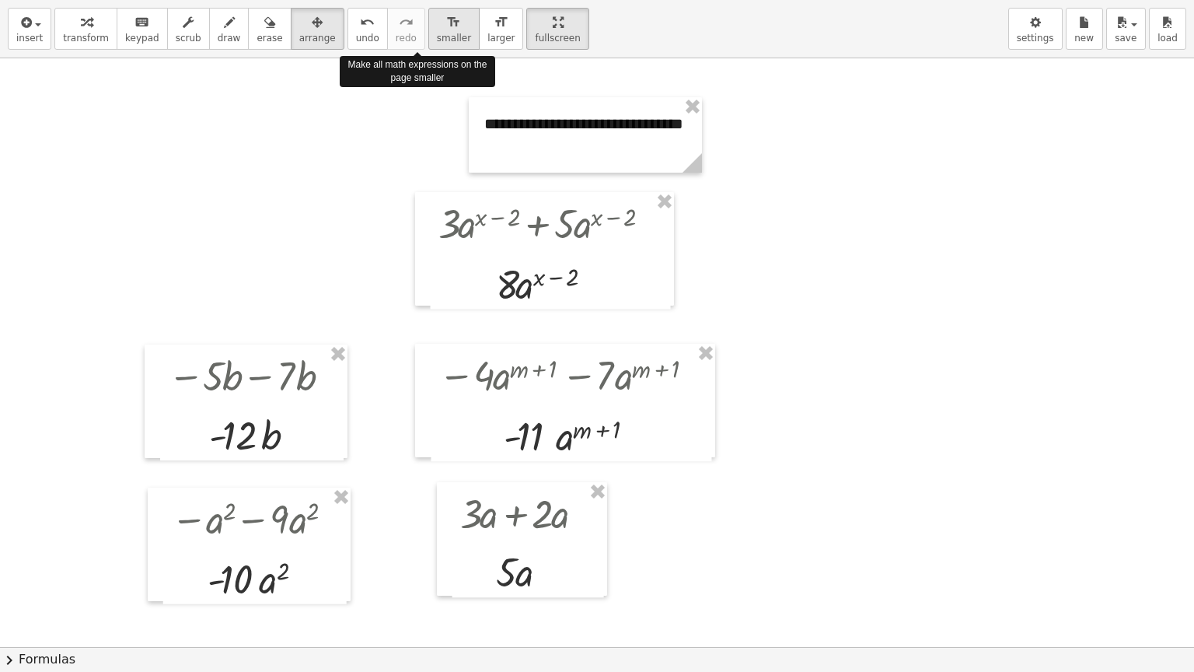
click at [437, 33] on span "smaller" at bounding box center [454, 38] width 34 height 11
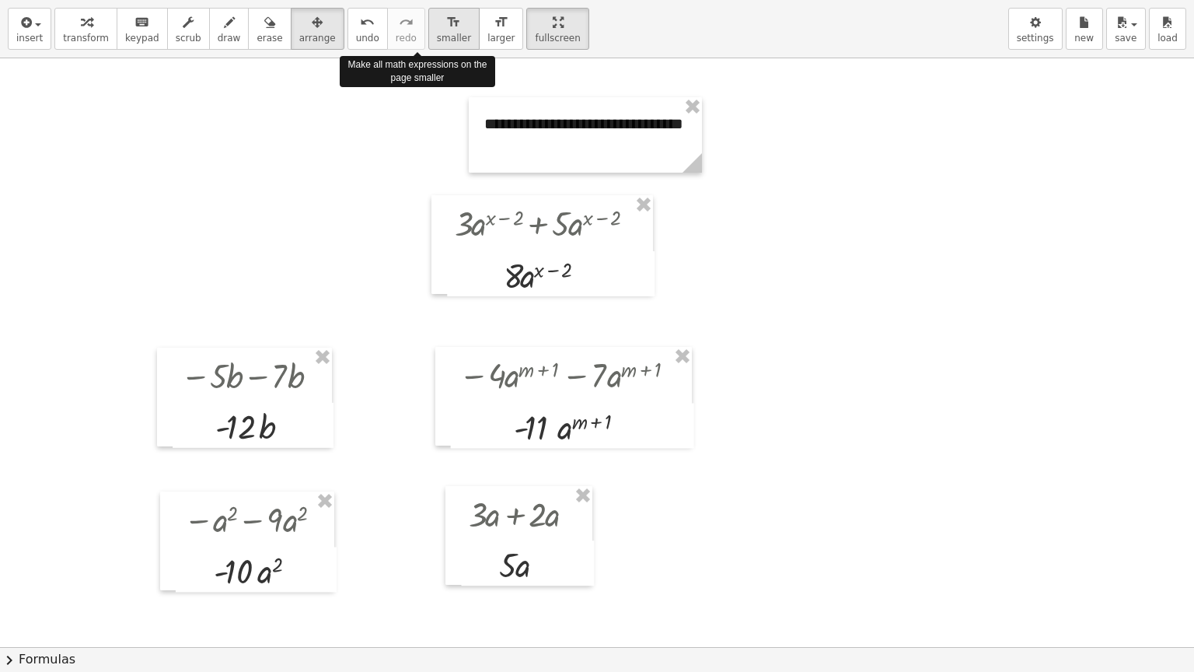
click at [437, 33] on span "smaller" at bounding box center [454, 38] width 34 height 11
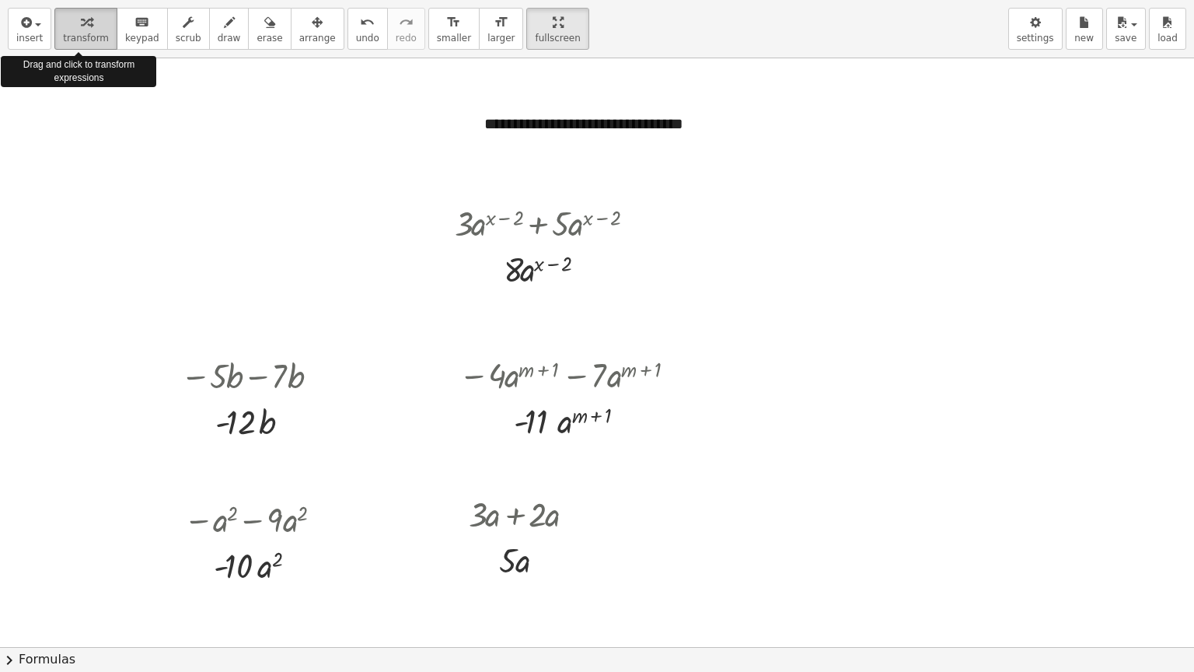
click at [81, 28] on icon "button" at bounding box center [86, 22] width 11 height 19
click at [35, 33] on span "insert" at bounding box center [29, 38] width 26 height 11
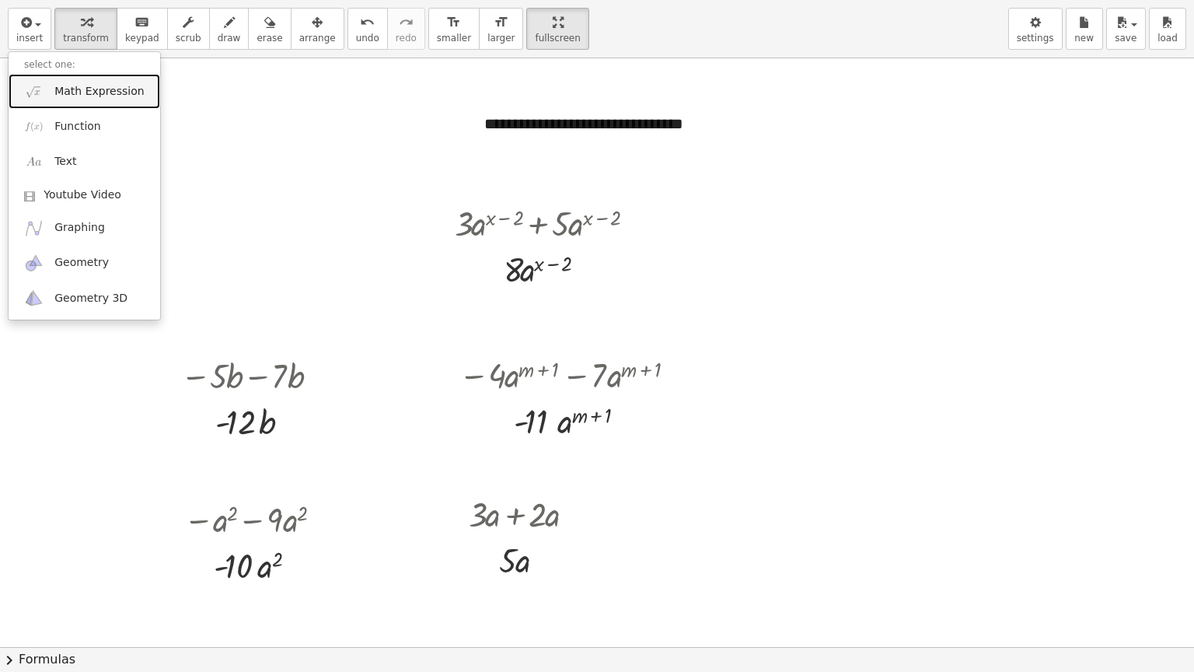
click at [87, 98] on span "Math Expression" at bounding box center [98, 92] width 89 height 16
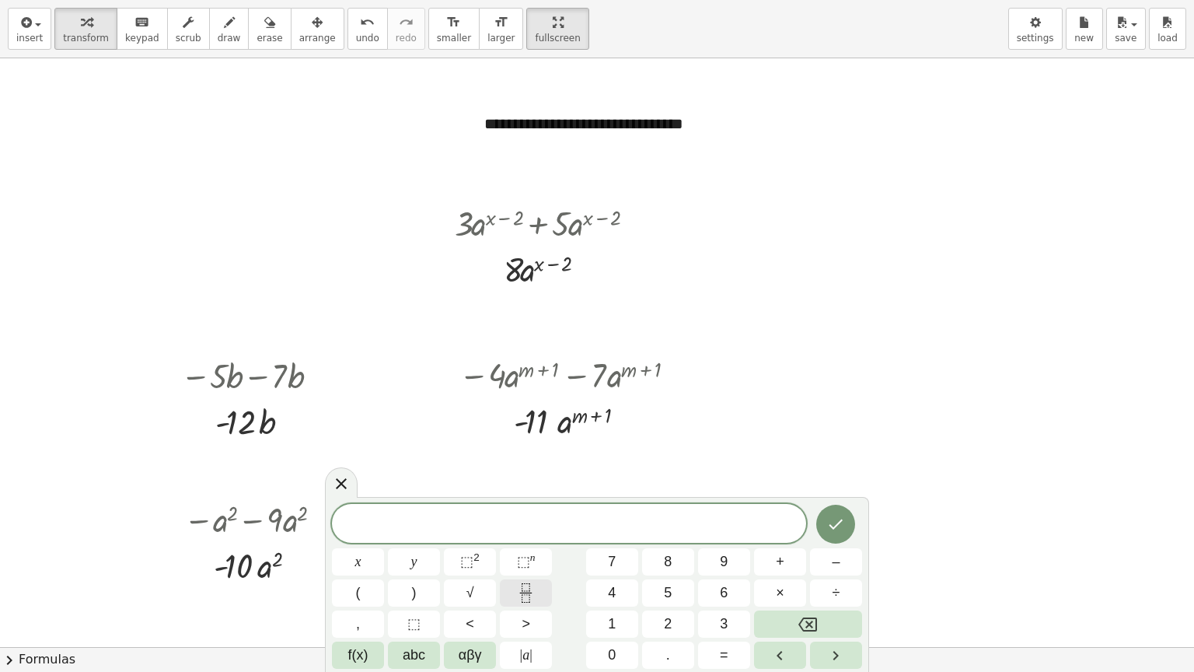
click at [530, 540] on icon "Fraction" at bounding box center [525, 592] width 19 height 19
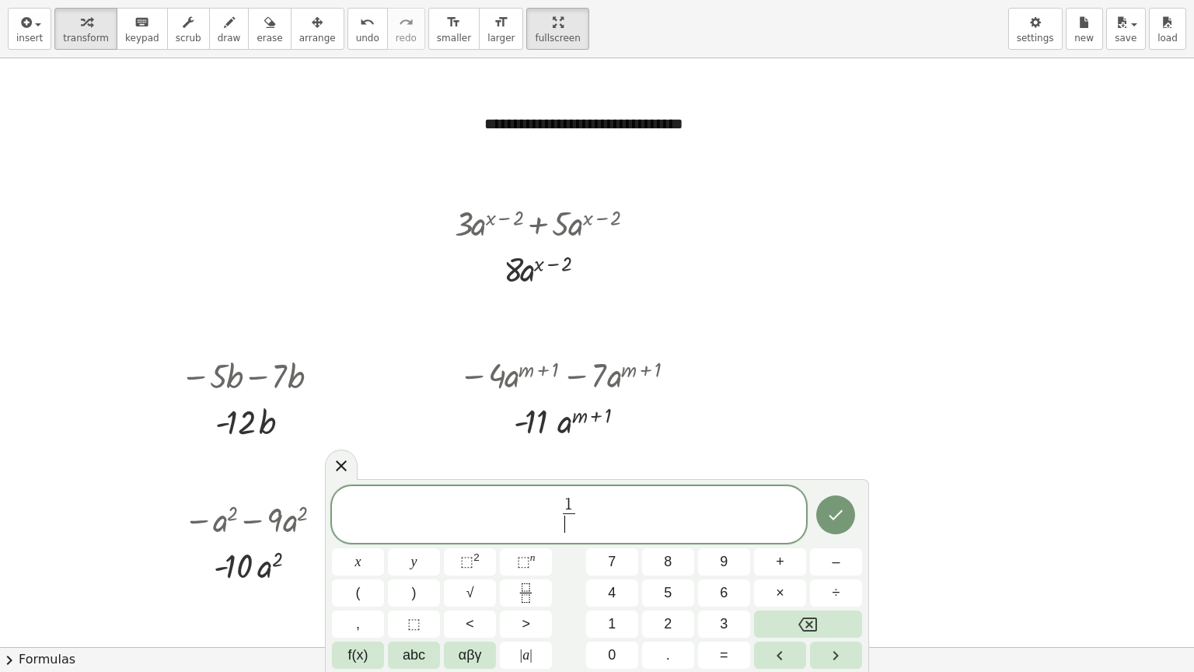
click at [571, 529] on span "​" at bounding box center [569, 523] width 12 height 21
click at [580, 510] on span "1 2 ​ ​" at bounding box center [569, 515] width 474 height 41
click at [522, 540] on icon "Fraction" at bounding box center [525, 592] width 19 height 19
click at [599, 526] on span "​" at bounding box center [599, 523] width 12 height 21
click at [608, 510] on span "1 2 ​ a b + 2 3 ​ ​" at bounding box center [569, 515] width 474 height 41
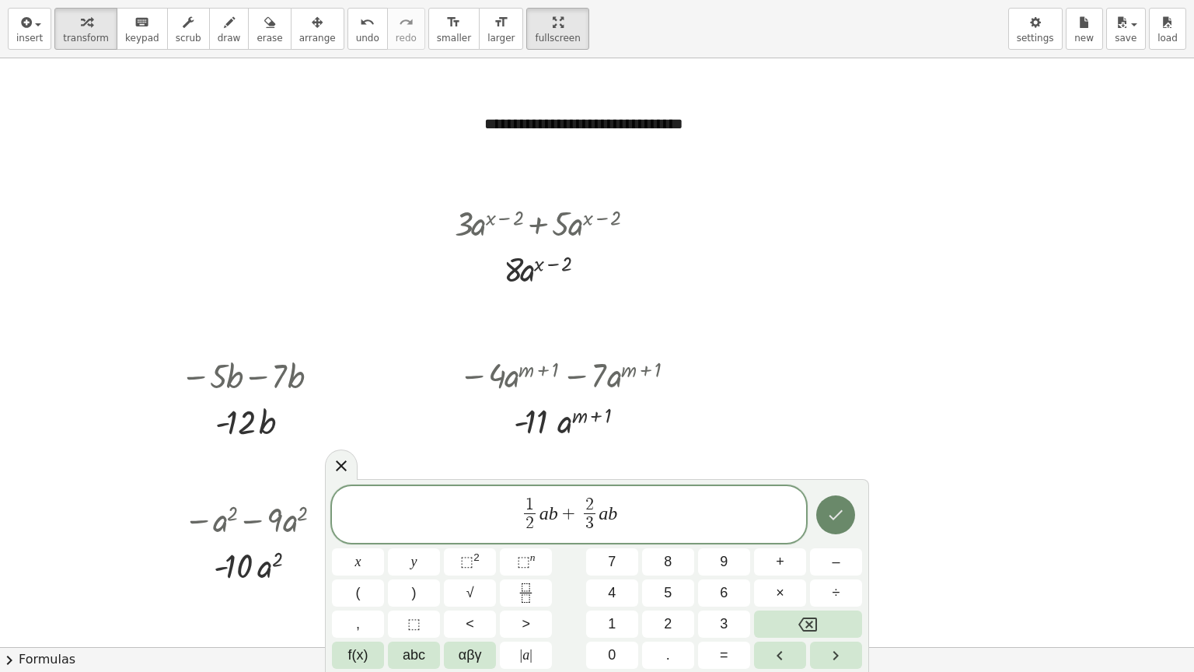
click at [841, 516] on icon "Done" at bounding box center [835, 514] width 19 height 19
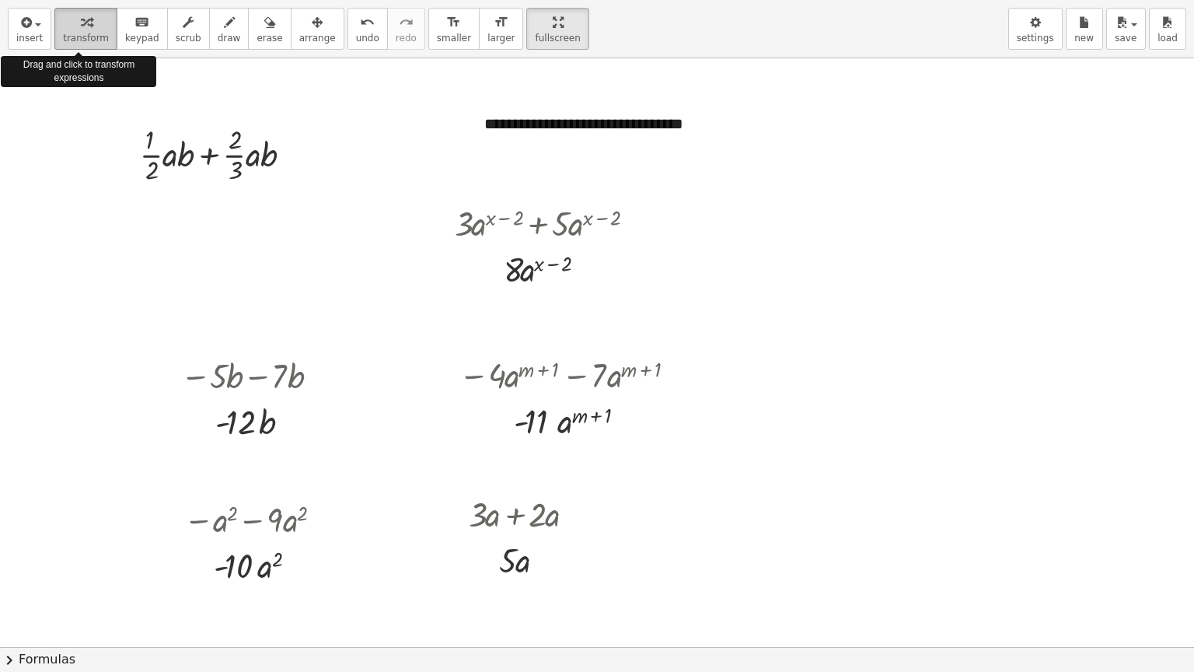
click at [87, 36] on span "transform" at bounding box center [86, 38] width 46 height 11
click at [29, 33] on span "insert" at bounding box center [29, 38] width 26 height 11
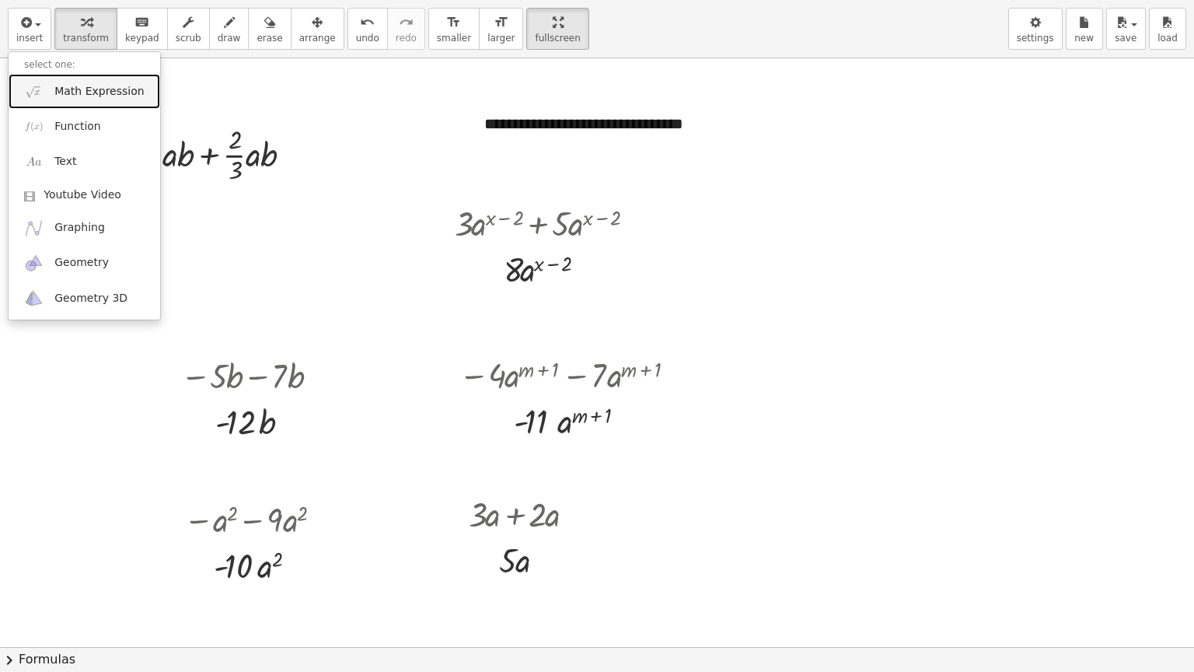
click at [78, 91] on span "Math Expression" at bounding box center [98, 92] width 89 height 16
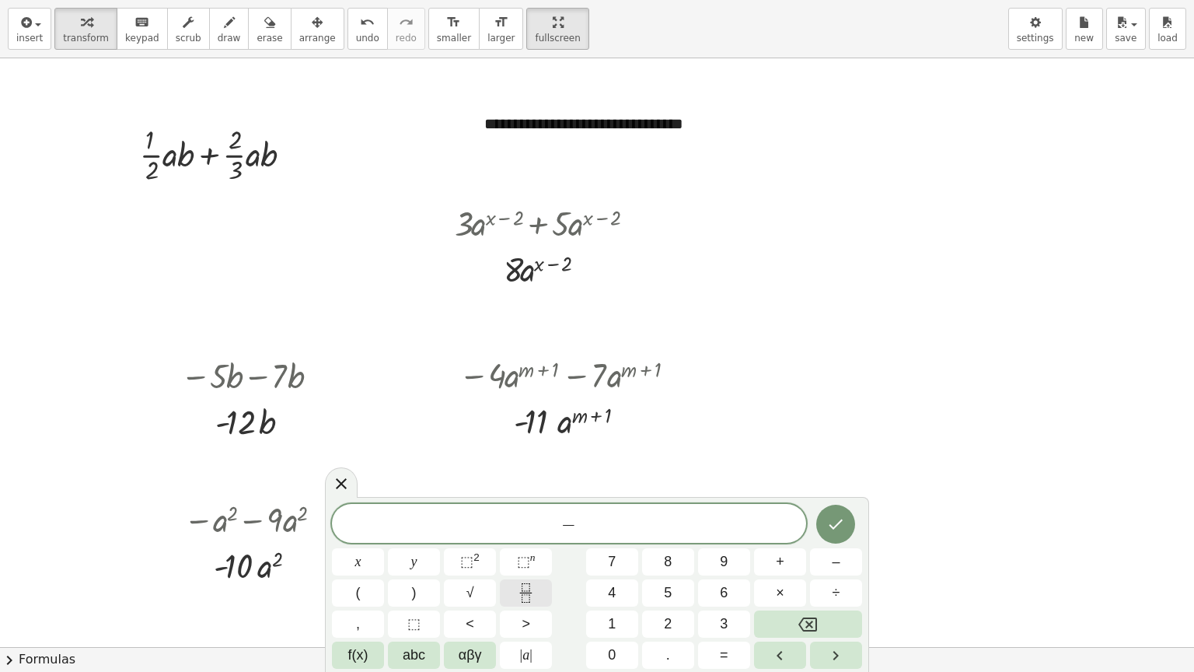
click at [525, 540] on rect "Fraction" at bounding box center [526, 592] width 12 height 1
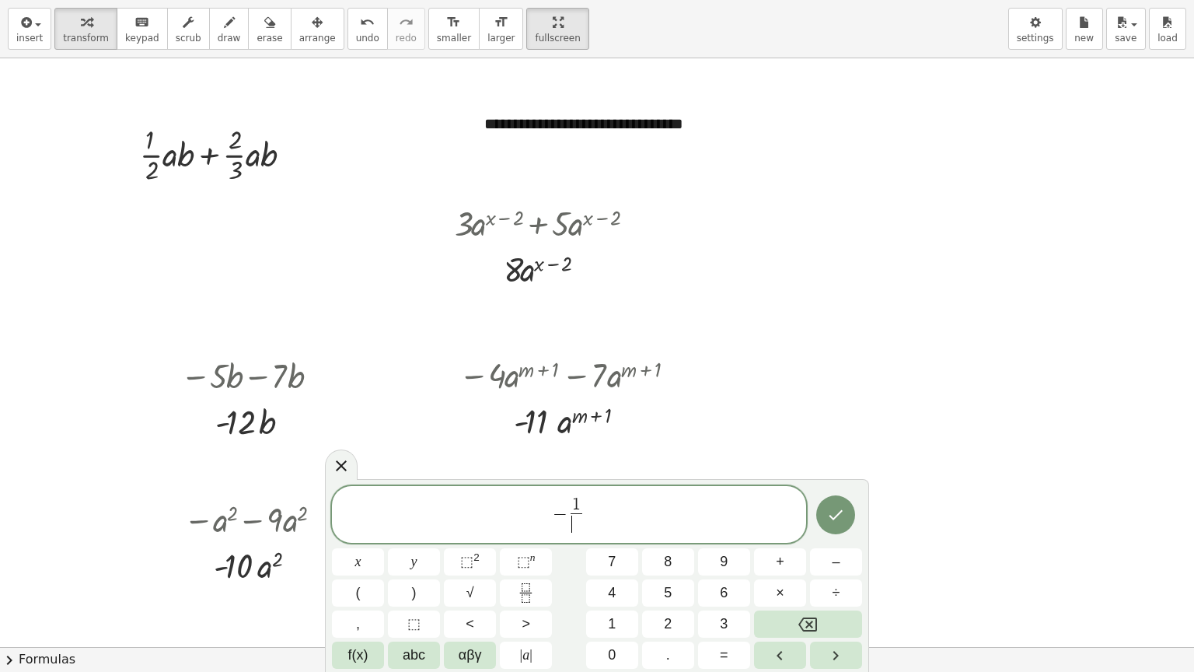
click at [575, 526] on span "​" at bounding box center [577, 523] width 12 height 21
click at [585, 508] on span "− 1 3 ​ ​" at bounding box center [569, 515] width 474 height 41
click at [524, 540] on icon "Fraction" at bounding box center [525, 592] width 19 height 19
click at [604, 521] on span "​" at bounding box center [605, 523] width 12 height 21
click at [614, 511] on span "− 1 3 ​ x y − 2 3 ​ ​" at bounding box center [569, 515] width 474 height 41
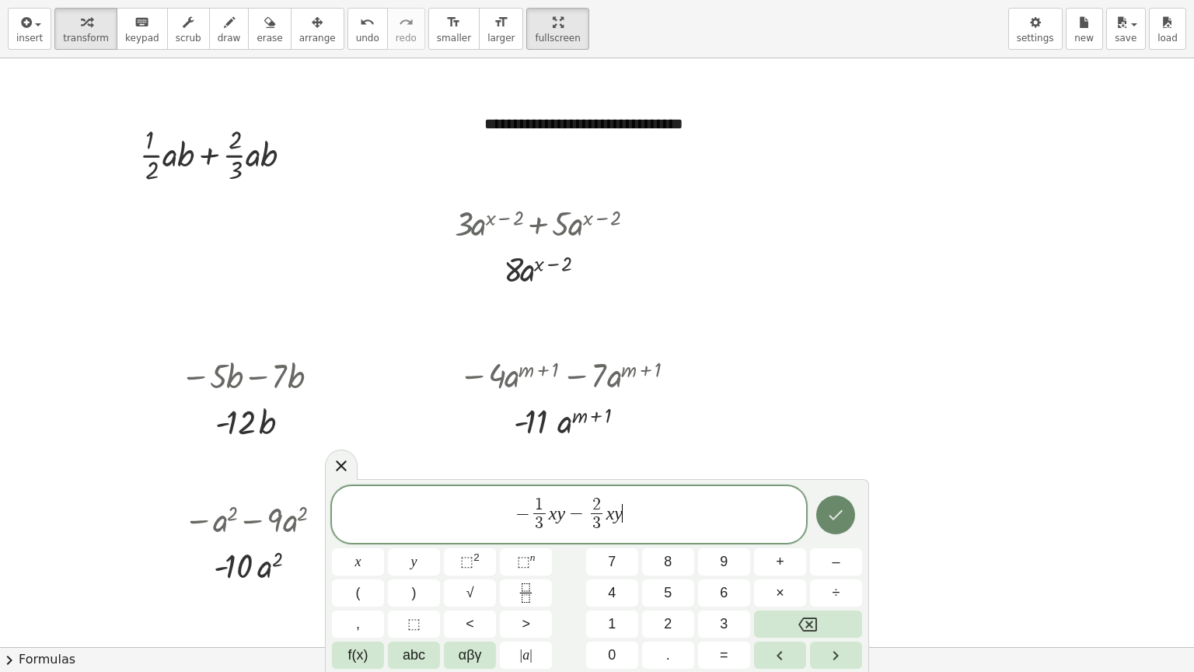
click at [826, 511] on button "Done" at bounding box center [835, 514] width 39 height 39
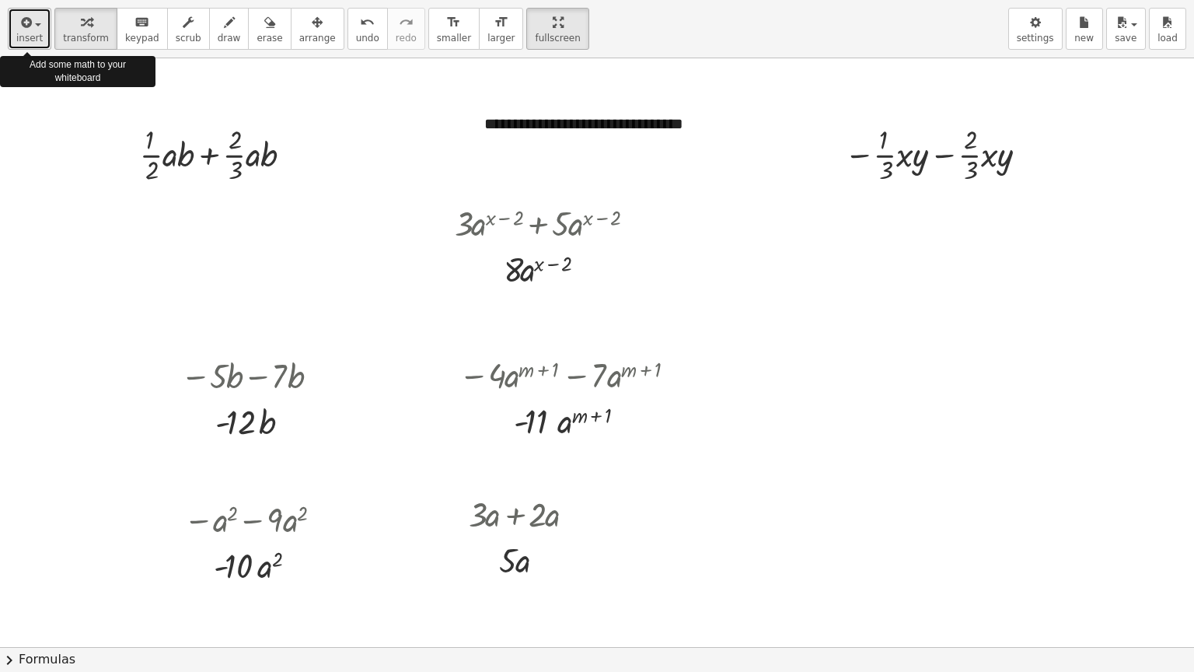
click at [40, 30] on button "insert" at bounding box center [30, 29] width 44 height 42
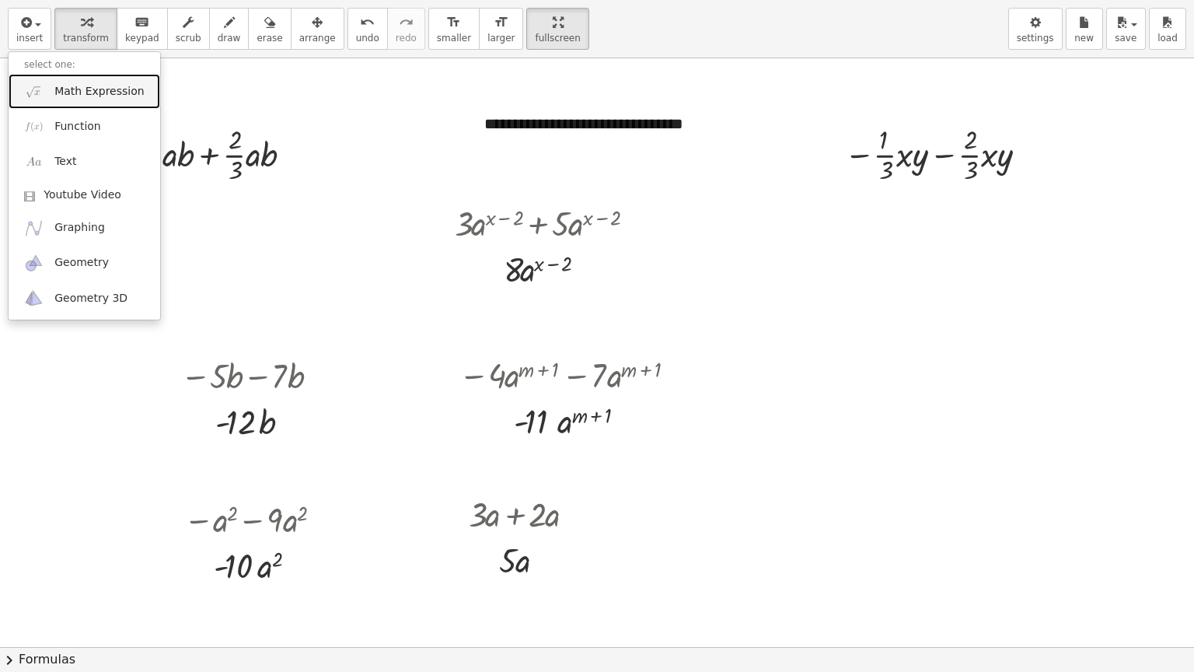
click at [86, 98] on span "Math Expression" at bounding box center [98, 92] width 89 height 16
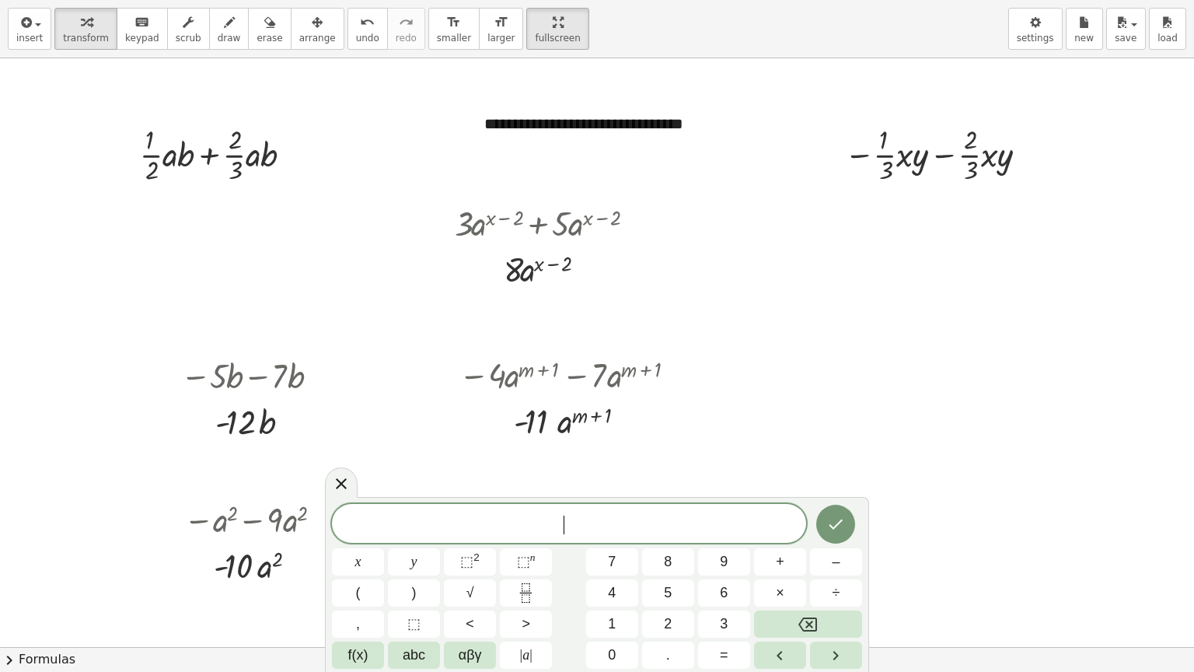
click at [577, 522] on span "​" at bounding box center [569, 525] width 474 height 22
click at [825, 530] on button "Done" at bounding box center [835, 524] width 39 height 39
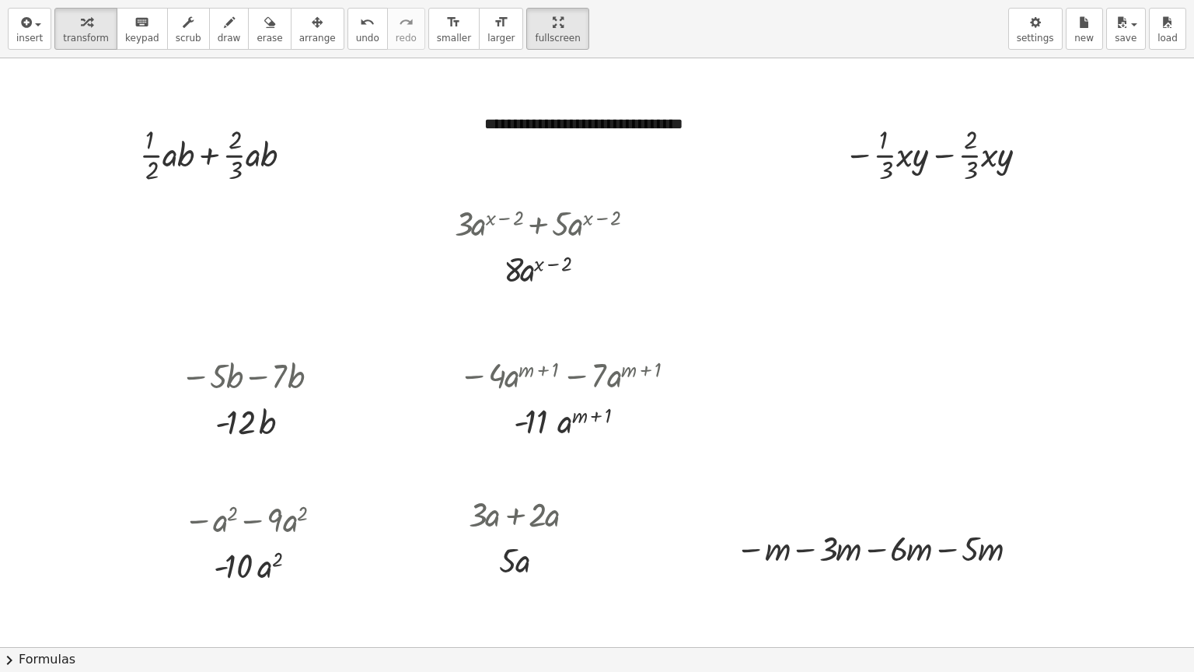
click at [693, 536] on div at bounding box center [612, 645] width 1228 height 1177
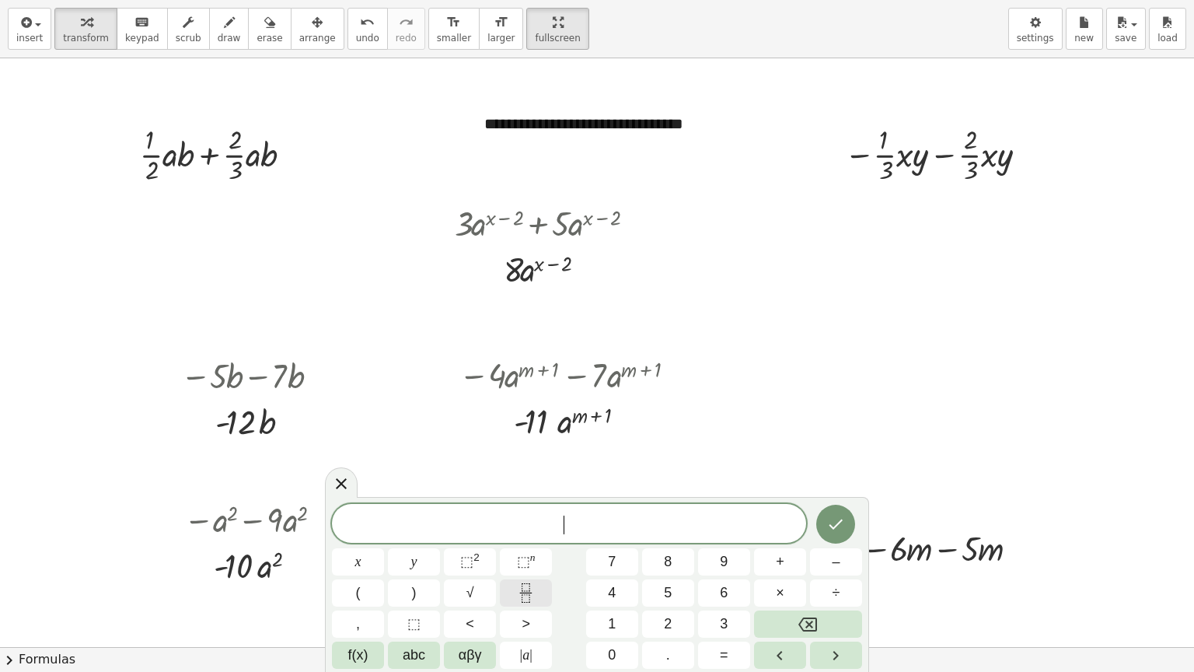
click at [526, 540] on icon "Fraction" at bounding box center [525, 592] width 19 height 19
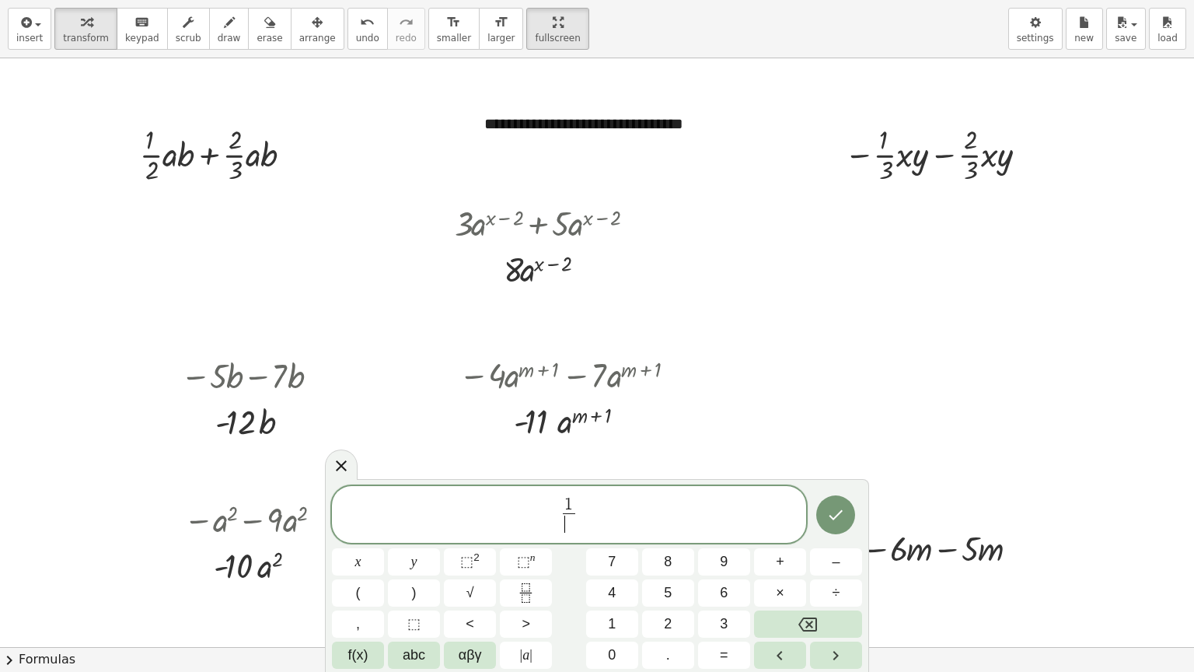
click at [566, 527] on span "​" at bounding box center [569, 523] width 12 height 21
click at [469, 540] on span "⬚" at bounding box center [466, 562] width 13 height 16
click at [589, 504] on span "1 2 x 2 ​ ​" at bounding box center [569, 511] width 474 height 48
click at [575, 516] on span "2" at bounding box center [573, 515] width 8 height 15
click at [571, 524] on span "​" at bounding box center [572, 516] width 7 height 16
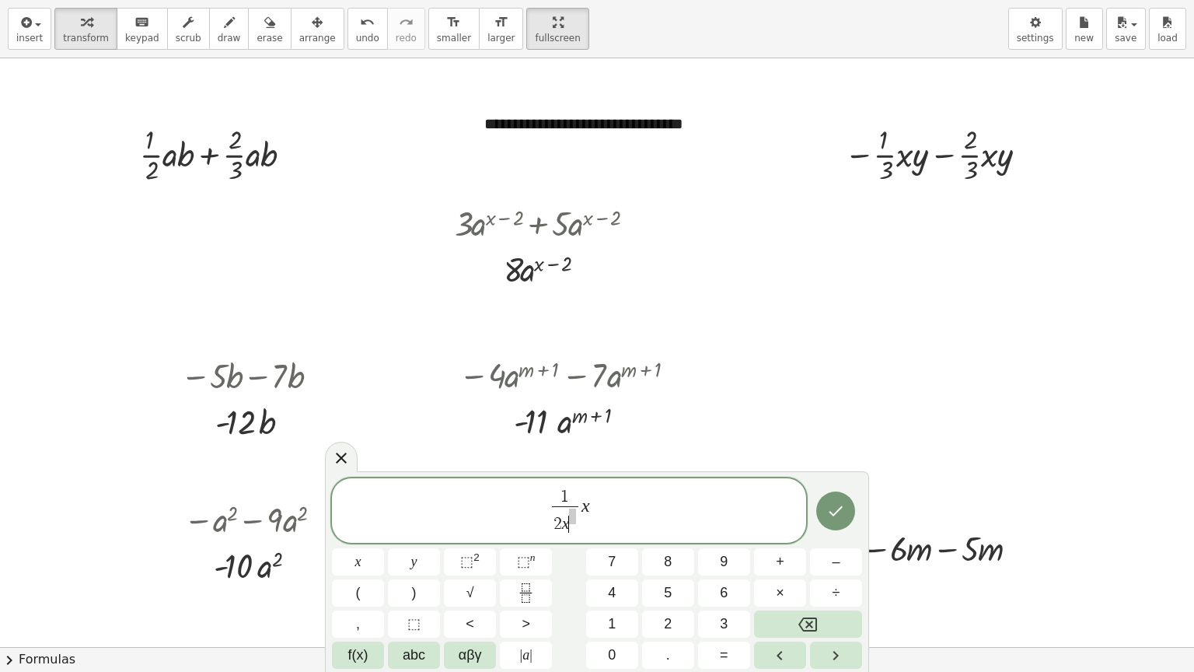
click at [569, 524] on span at bounding box center [572, 516] width 7 height 16
click at [587, 498] on span "1 2 ​ x ​" at bounding box center [569, 511] width 474 height 48
click at [477, 540] on sup "2" at bounding box center [476, 557] width 6 height 12
click at [526, 540] on icon "Fraction" at bounding box center [525, 592] width 19 height 19
click at [612, 501] on span "1 4 ​ ​" at bounding box center [605, 508] width 19 height 38
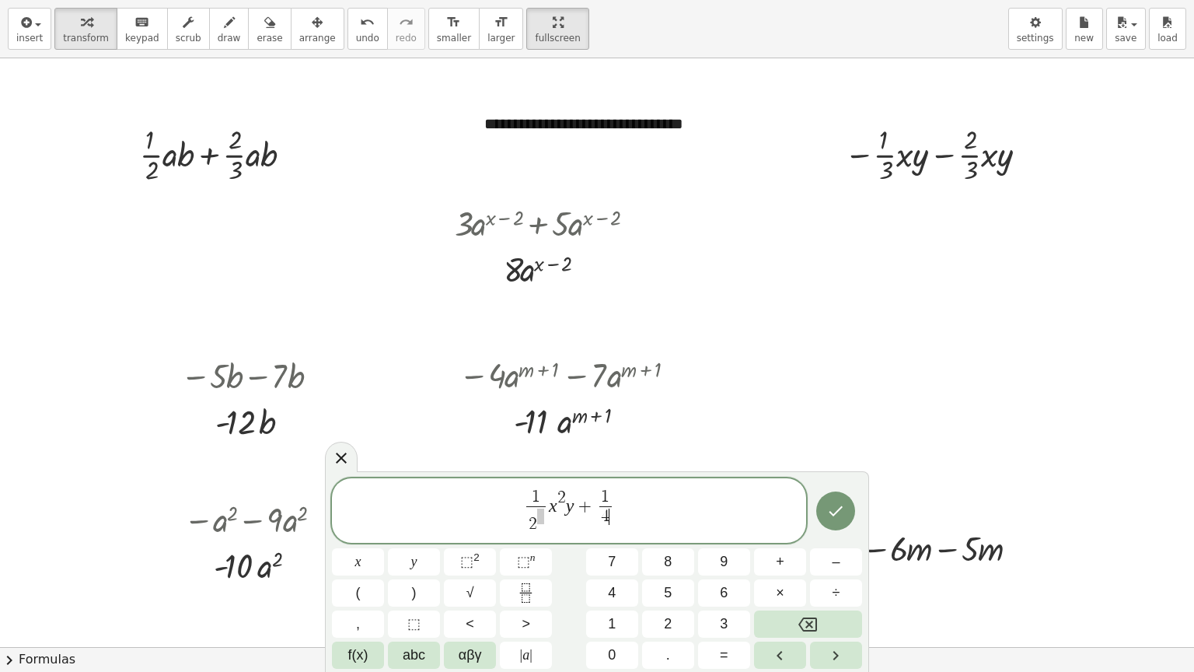
click at [612, 501] on span "1 4 ​ ​" at bounding box center [605, 508] width 19 height 38
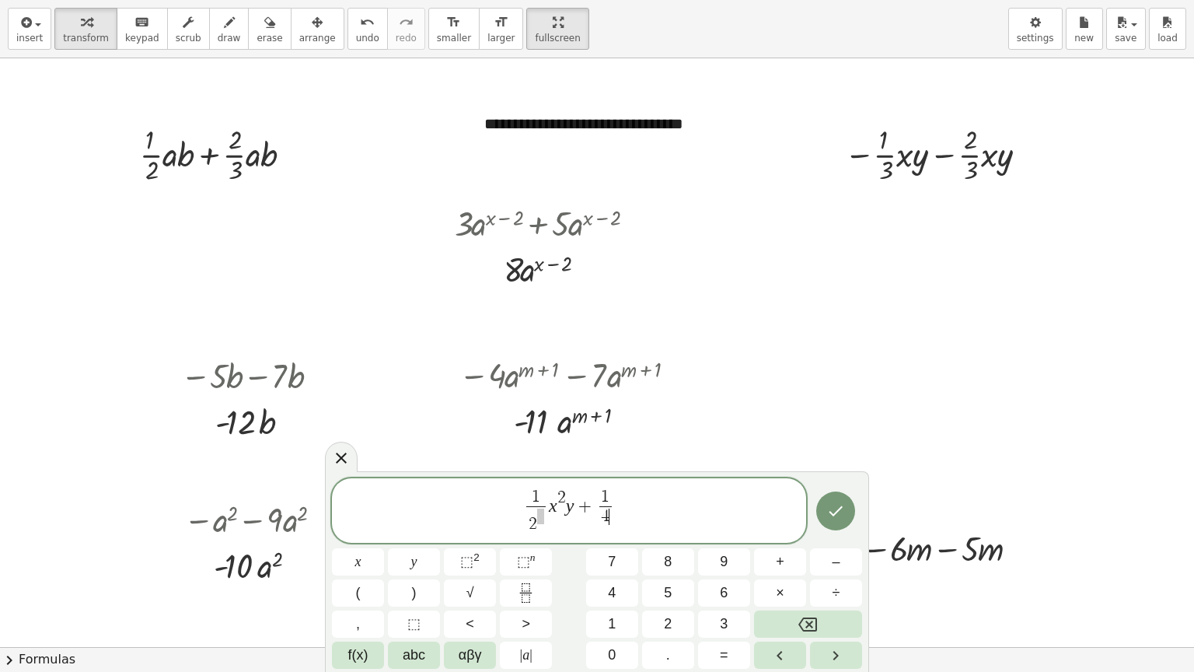
click at [612, 501] on span "1 4 ​ ​" at bounding box center [605, 508] width 19 height 38
click at [474, 540] on sup "2" at bounding box center [476, 557] width 6 height 12
click at [526, 540] on icon "Fraction" at bounding box center [525, 592] width 19 height 19
click at [638, 519] on span "​" at bounding box center [639, 516] width 12 height 21
click at [653, 504] on span "1 2 ​ x 2 y + 1 4 ​ x 2 y + 1 8 ​ ​" at bounding box center [569, 511] width 474 height 48
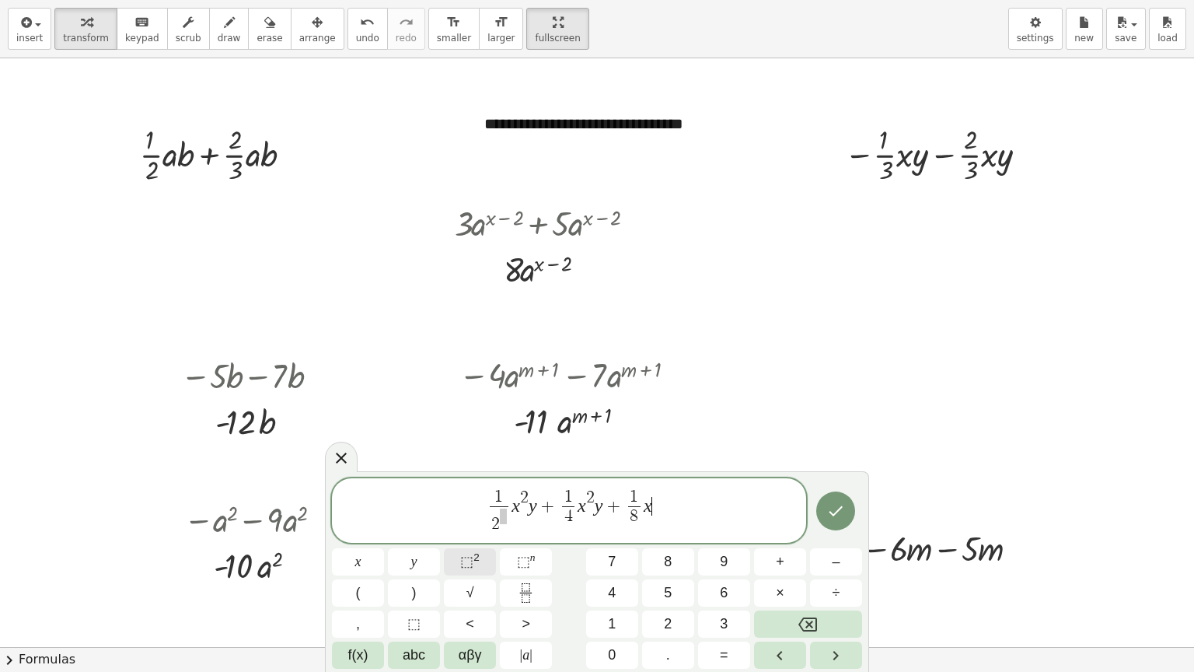
click at [476, 540] on sup "2" at bounding box center [476, 557] width 6 height 12
click at [832, 517] on icon "Done" at bounding box center [835, 510] width 19 height 19
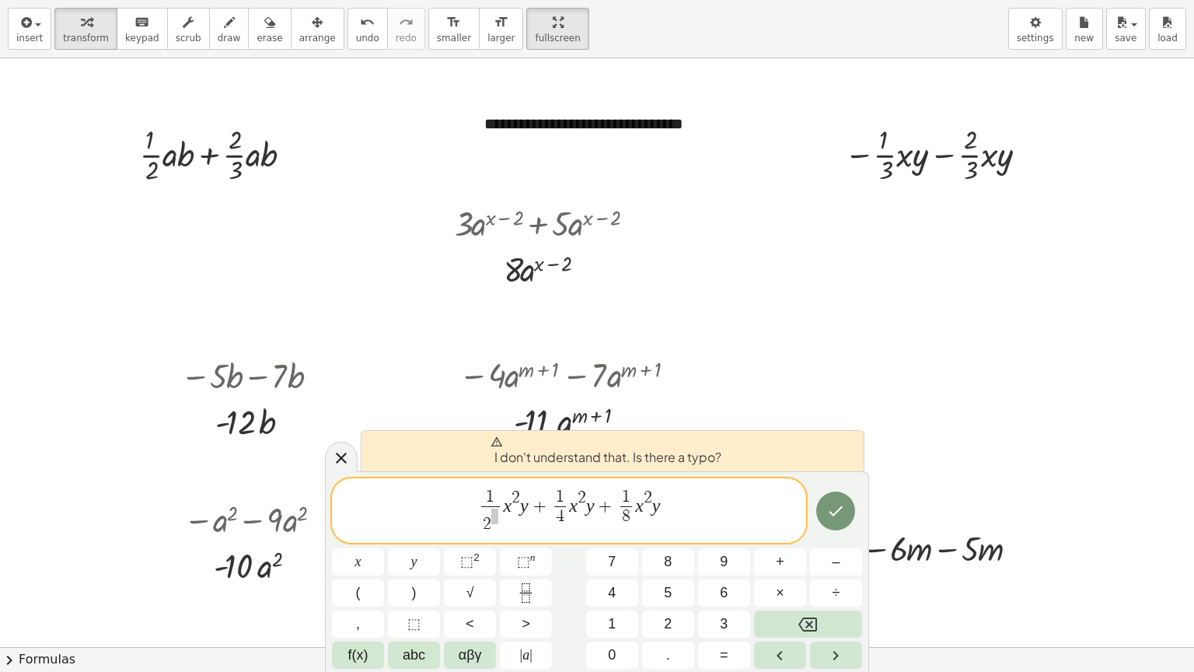
click at [823, 357] on div at bounding box center [612, 645] width 1228 height 1177
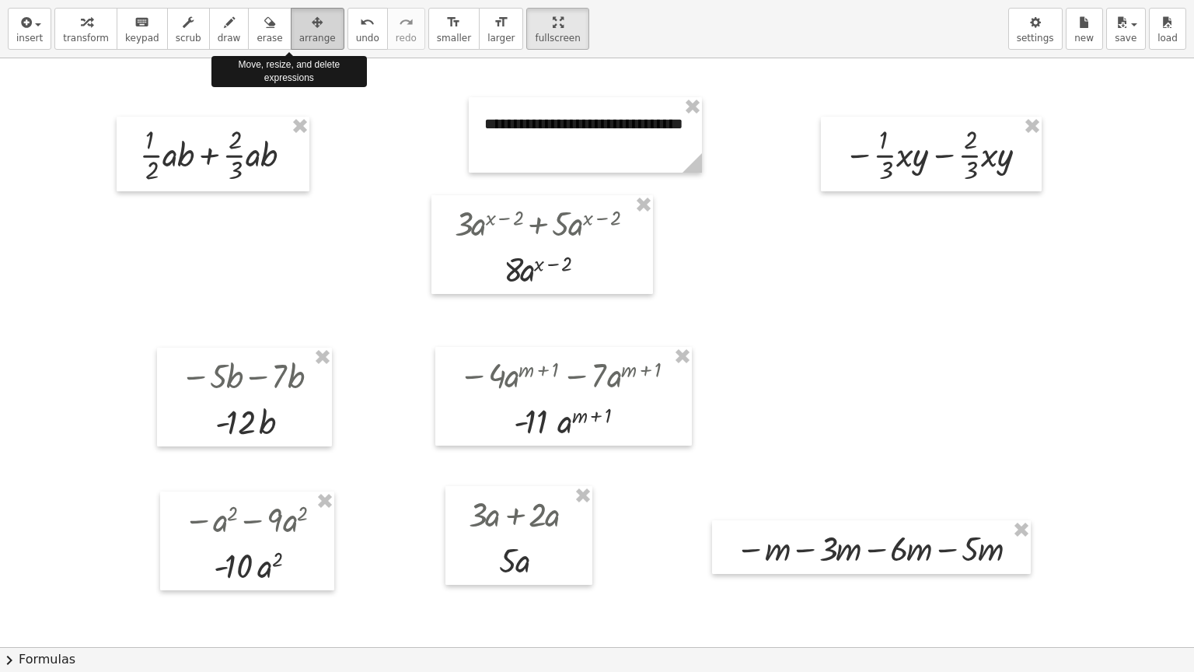
click at [312, 19] on icon "button" at bounding box center [317, 22] width 11 height 19
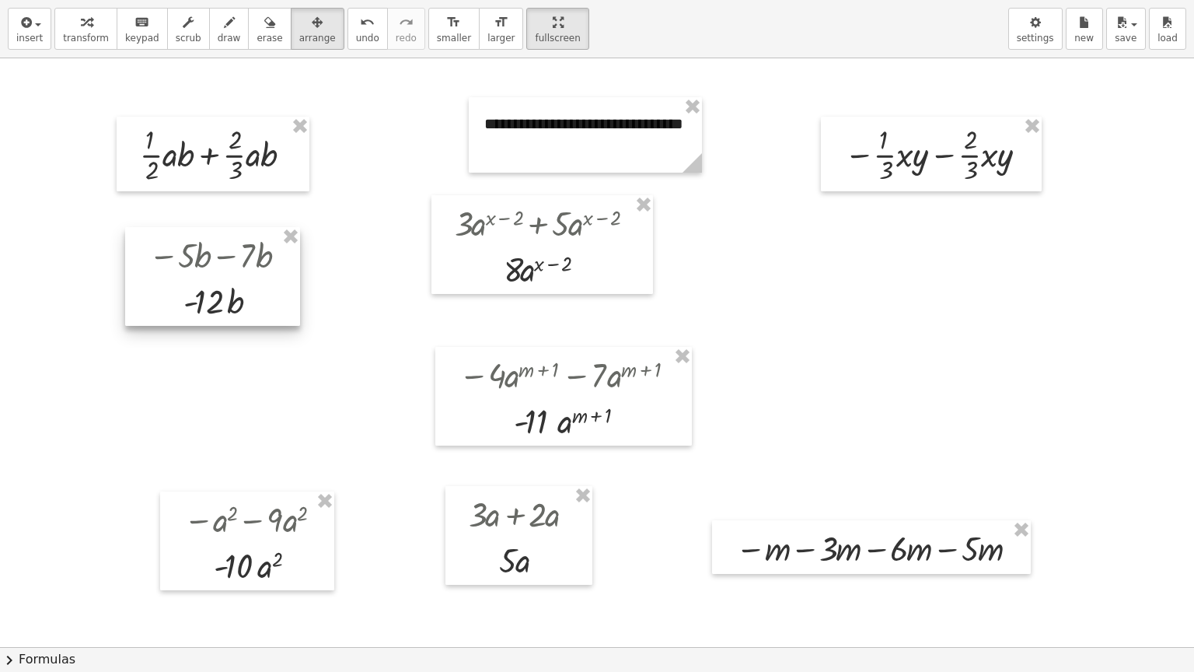
drag, startPoint x: 302, startPoint y: 417, endPoint x: 270, endPoint y: 296, distance: 124.6
click at [270, 296] on div at bounding box center [212, 276] width 175 height 99
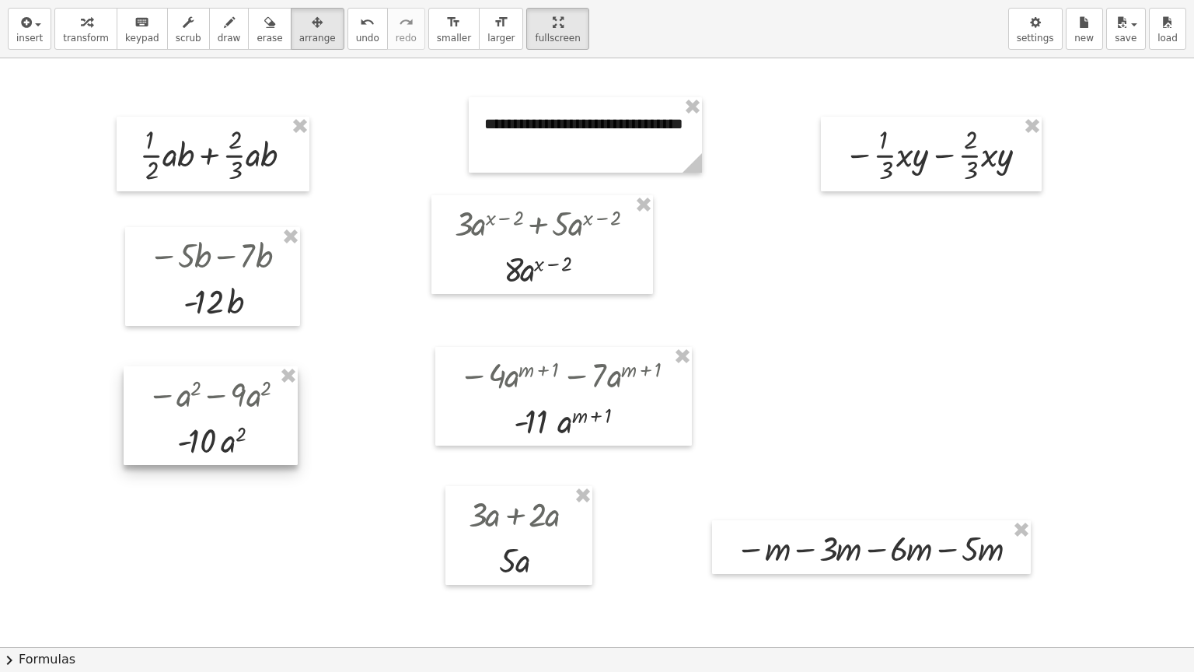
drag, startPoint x: 278, startPoint y: 539, endPoint x: 241, endPoint y: 414, distance: 130.4
click at [241, 414] on div at bounding box center [211, 415] width 174 height 99
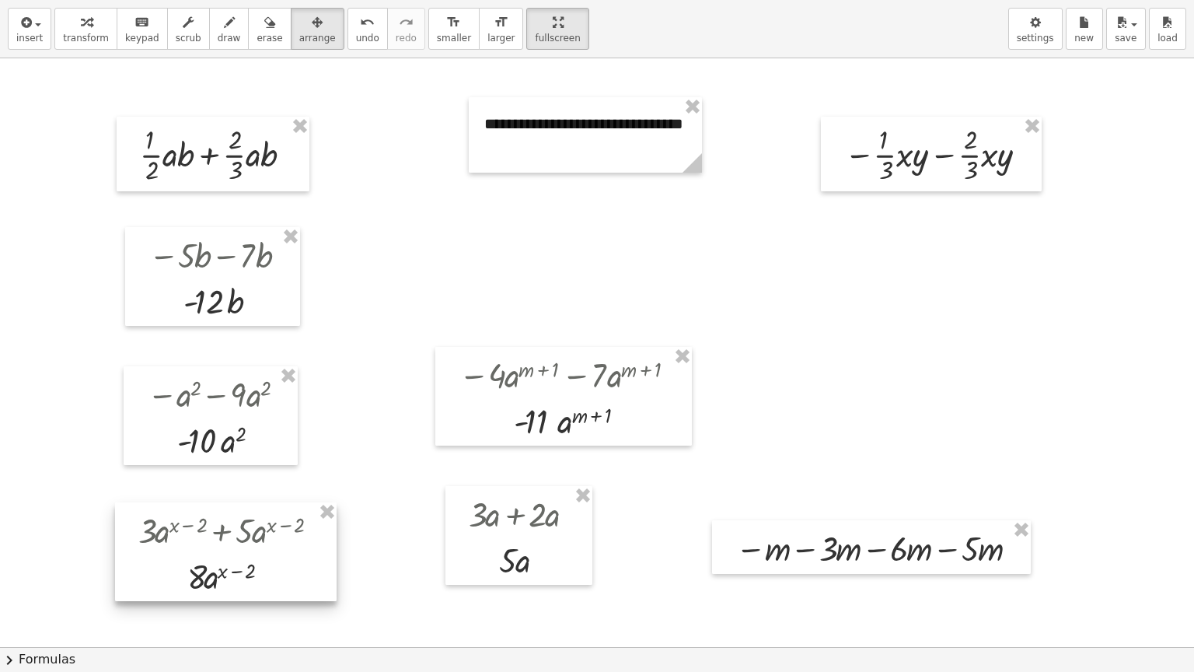
drag, startPoint x: 582, startPoint y: 266, endPoint x: 261, endPoint y: 574, distance: 444.3
click at [261, 540] on div at bounding box center [226, 551] width 222 height 99
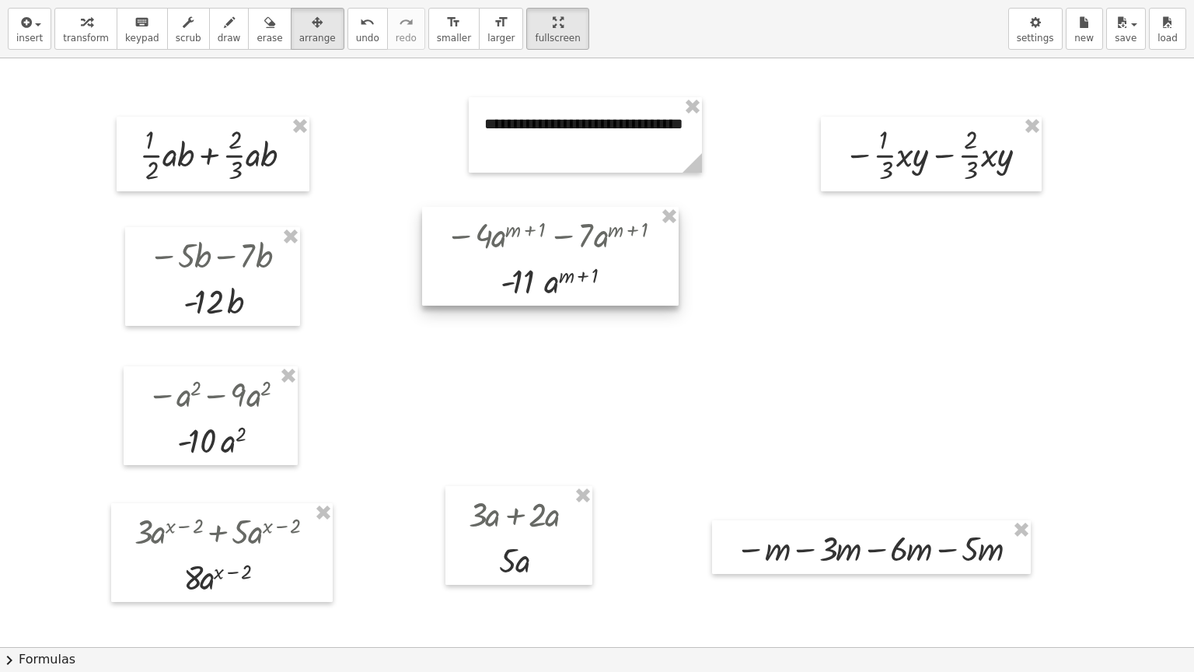
drag, startPoint x: 546, startPoint y: 427, endPoint x: 533, endPoint y: 289, distance: 138.2
click at [533, 289] on div at bounding box center [550, 256] width 257 height 99
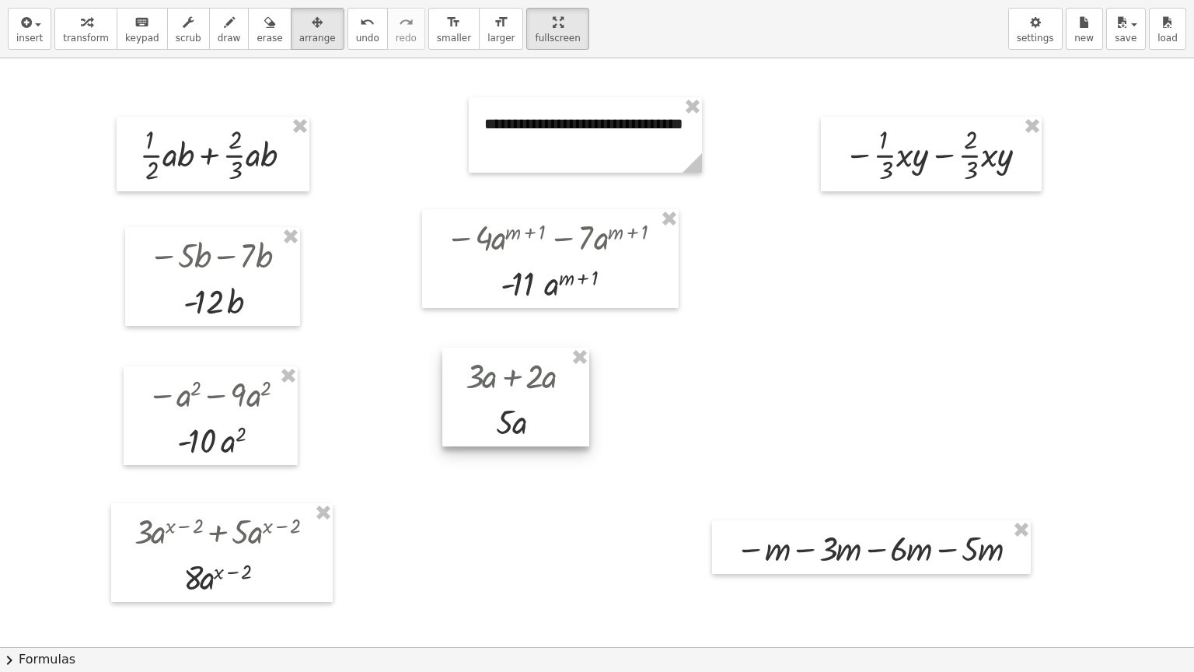
drag, startPoint x: 488, startPoint y: 571, endPoint x: 485, endPoint y: 432, distance: 138.4
click at [485, 432] on div at bounding box center [515, 397] width 147 height 99
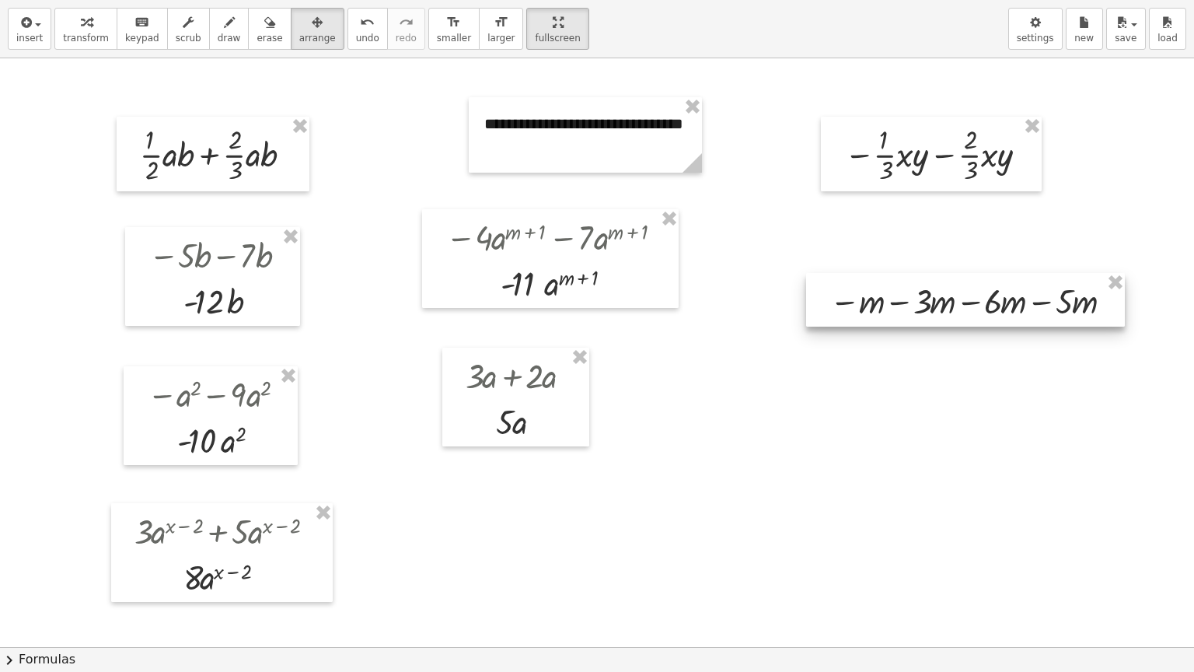
drag, startPoint x: 883, startPoint y: 565, endPoint x: 977, endPoint y: 318, distance: 264.5
click at [977, 318] on div at bounding box center [965, 300] width 319 height 54
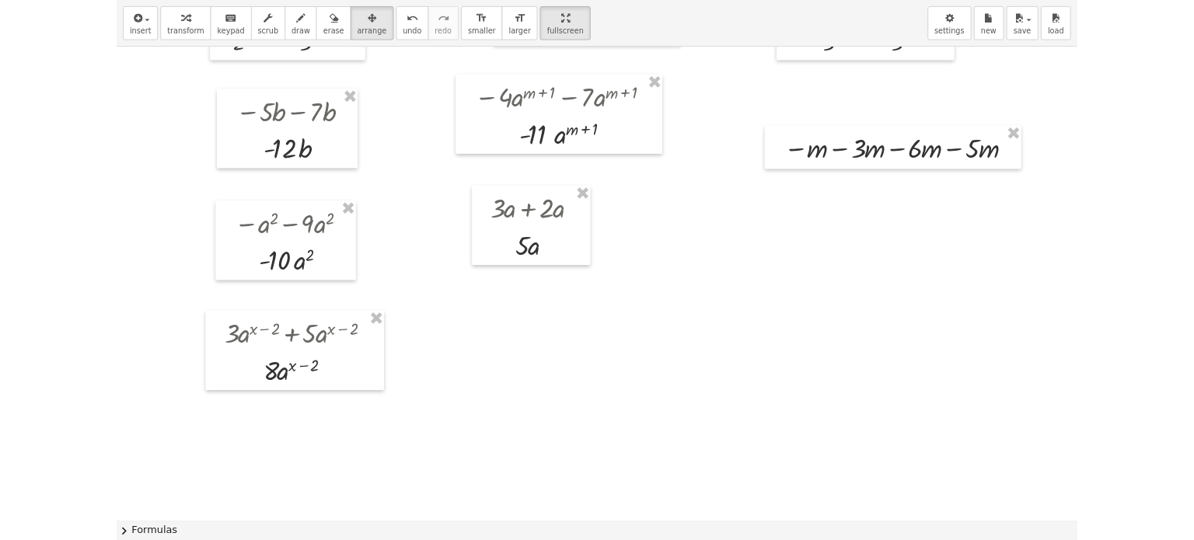
scroll to position [0, 2]
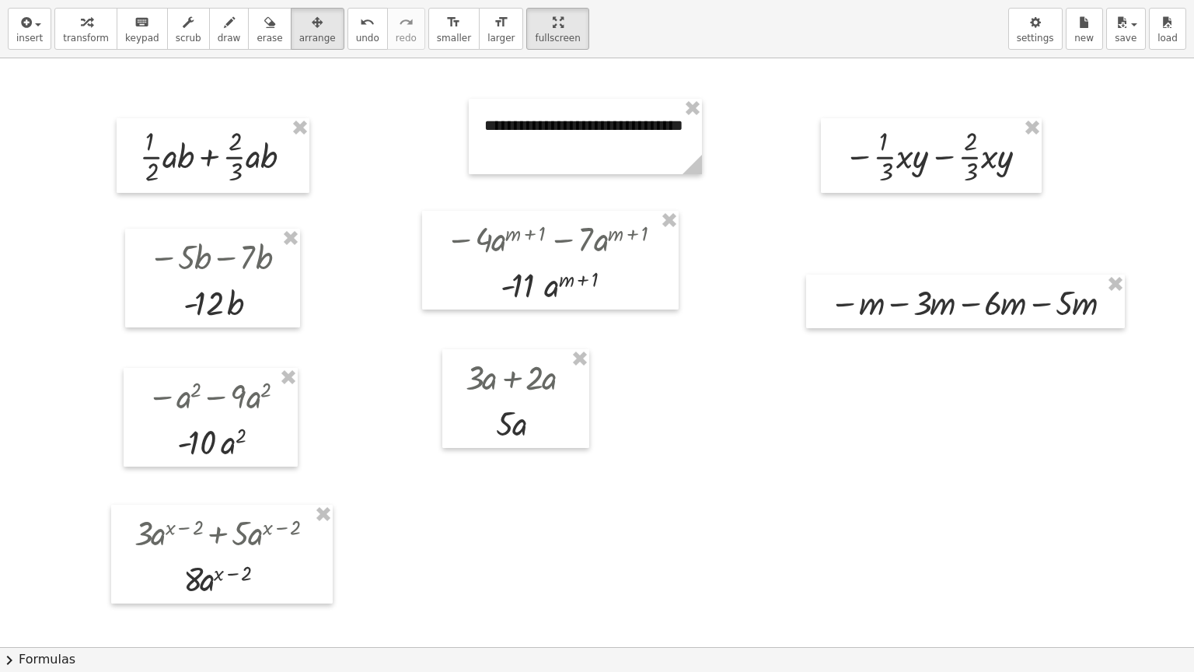
click at [355, 87] on div at bounding box center [612, 647] width 1228 height 1178
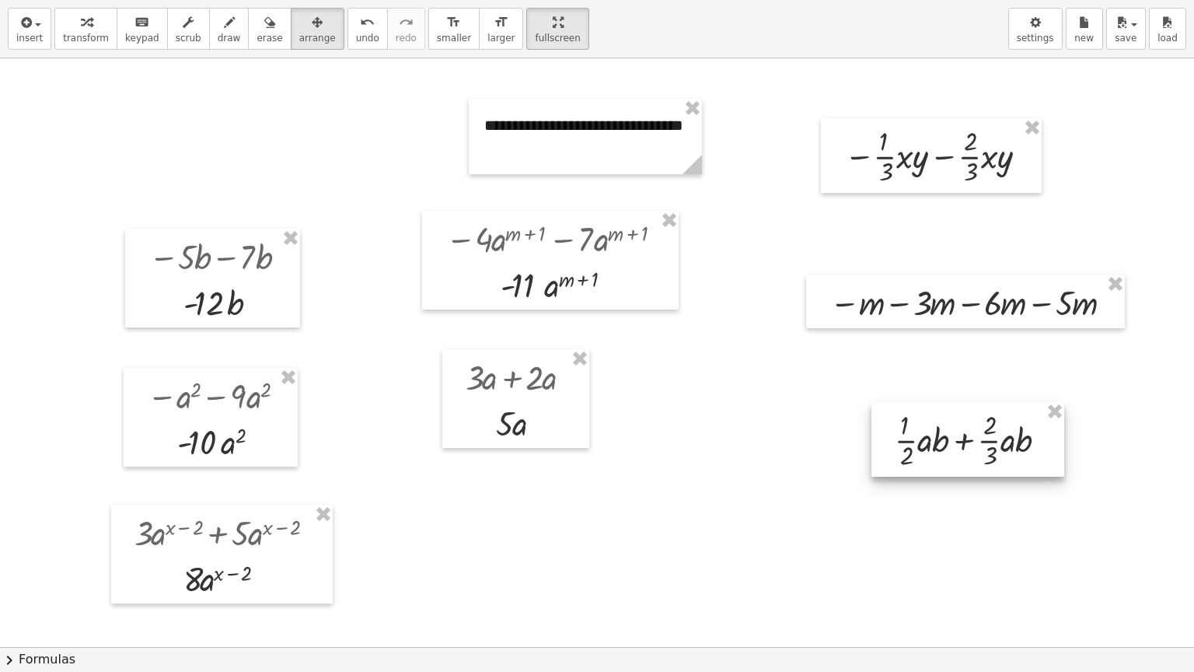
drag, startPoint x: 205, startPoint y: 137, endPoint x: 961, endPoint y: 421, distance: 807.5
click at [961, 421] on div at bounding box center [968, 439] width 193 height 75
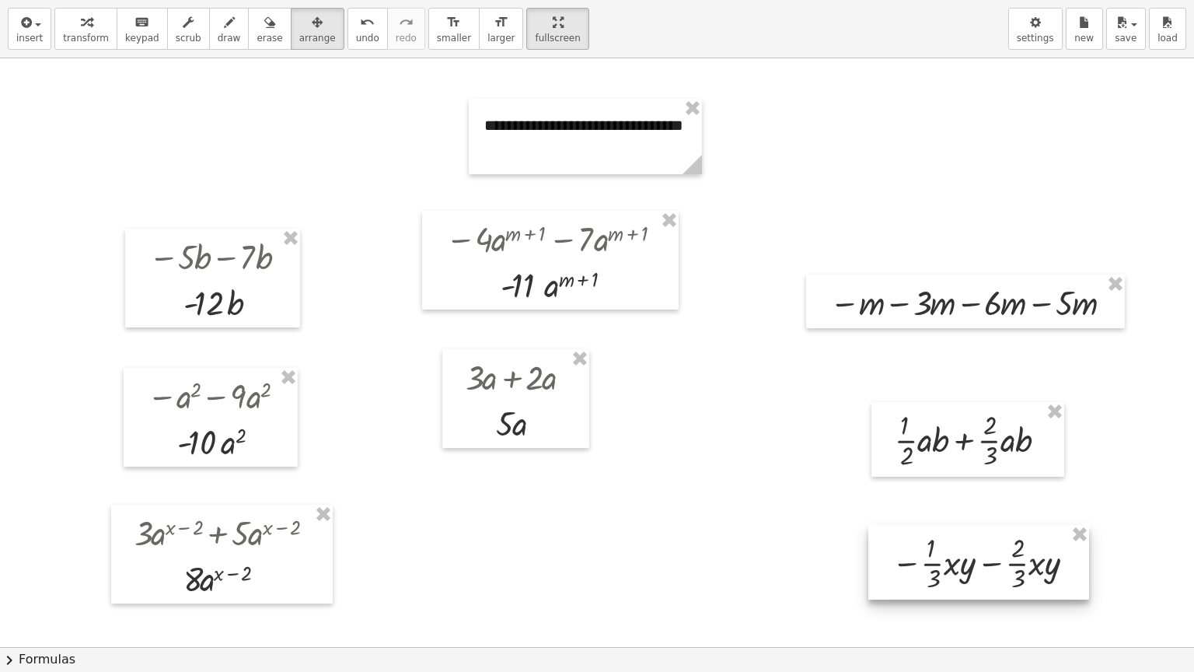
drag, startPoint x: 942, startPoint y: 141, endPoint x: 990, endPoint y: 547, distance: 409.4
click at [990, 540] on div at bounding box center [978, 562] width 221 height 75
click at [1132, 25] on span "button" at bounding box center [1134, 24] width 6 height 3
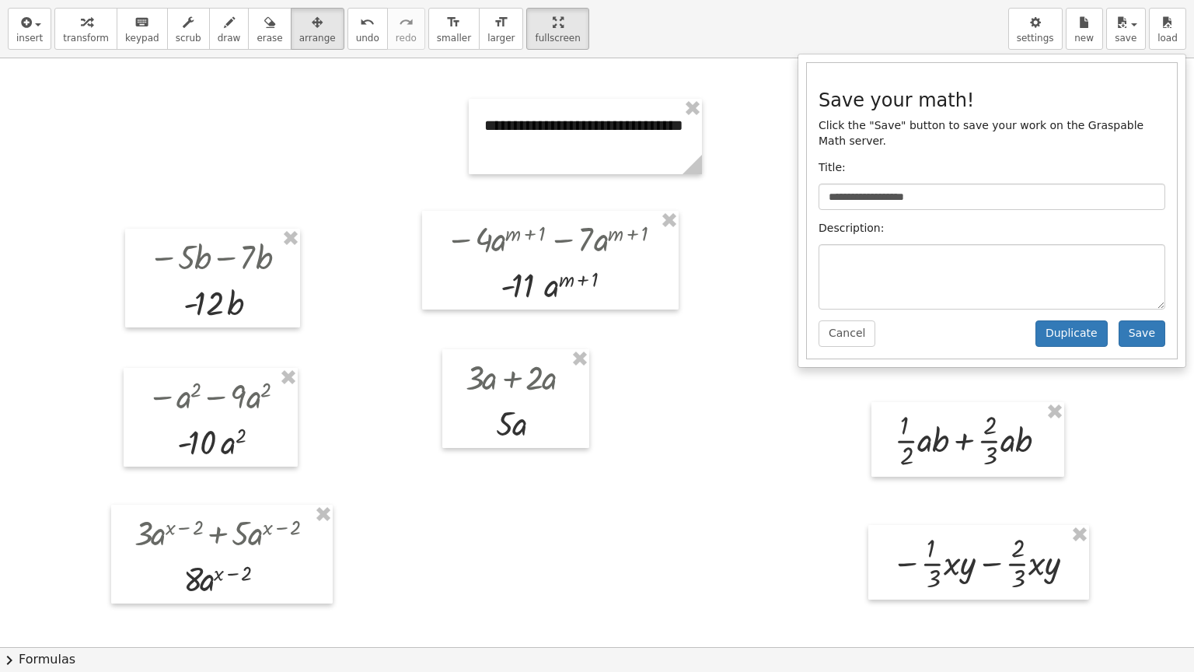
click at [978, 35] on div "**********" at bounding box center [597, 29] width 1194 height 58
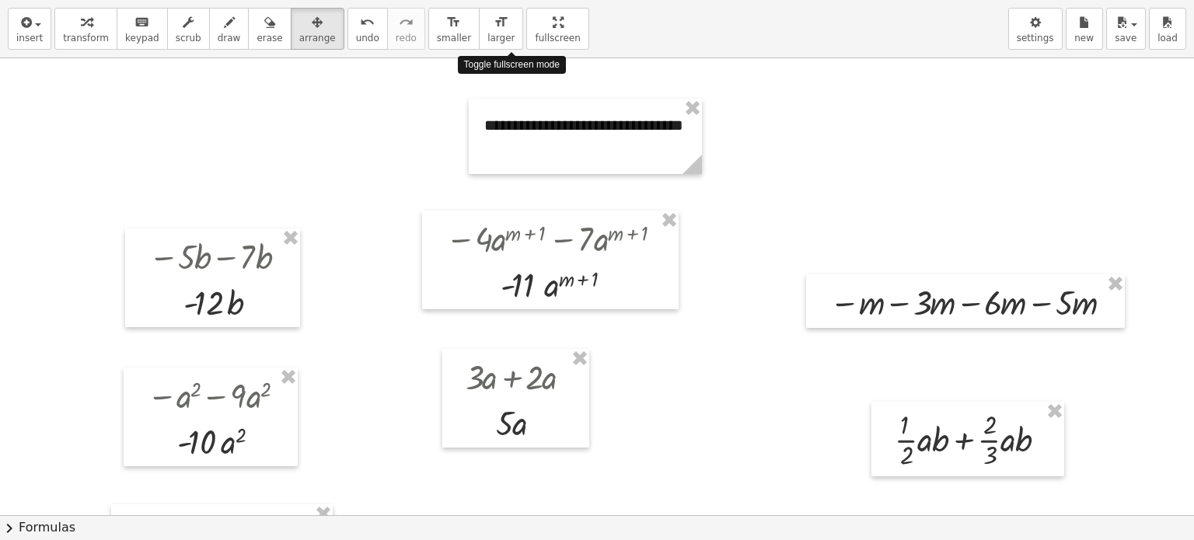
drag, startPoint x: 498, startPoint y: 35, endPoint x: 498, endPoint y: -59, distance: 94.1
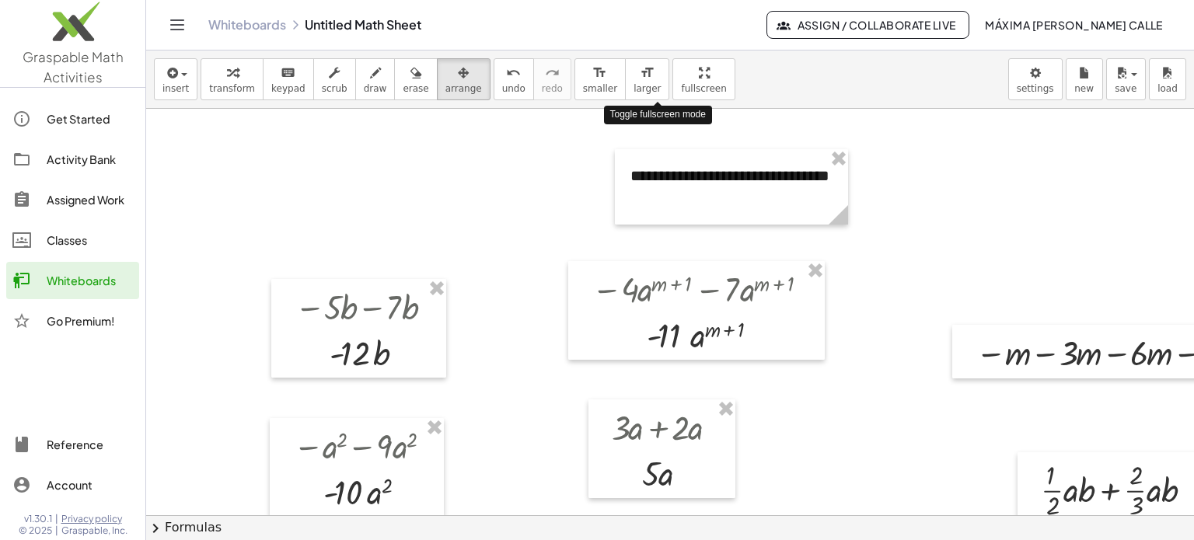
click at [498, 0] on html "**********" at bounding box center [597, 270] width 1194 height 540
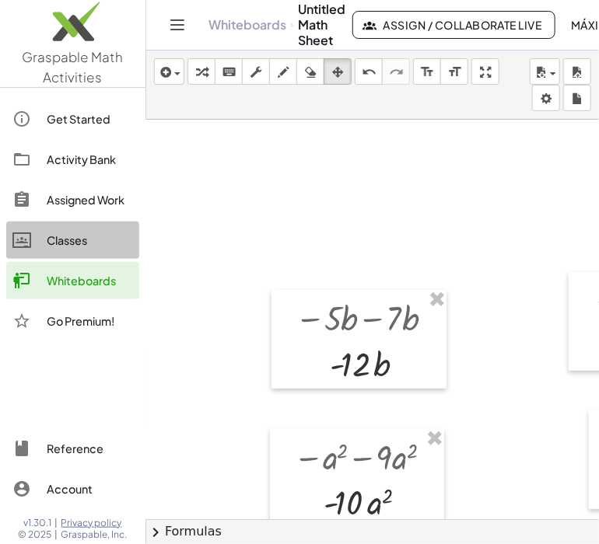
click at [57, 241] on div "Classes" at bounding box center [90, 240] width 86 height 19
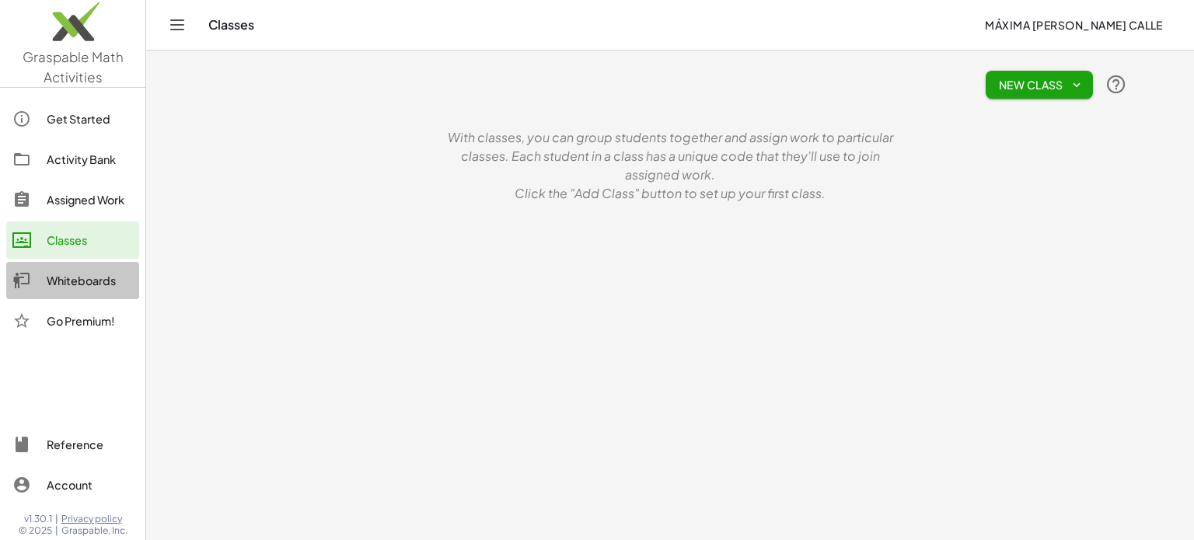
click at [72, 285] on div "Whiteboards" at bounding box center [90, 280] width 86 height 19
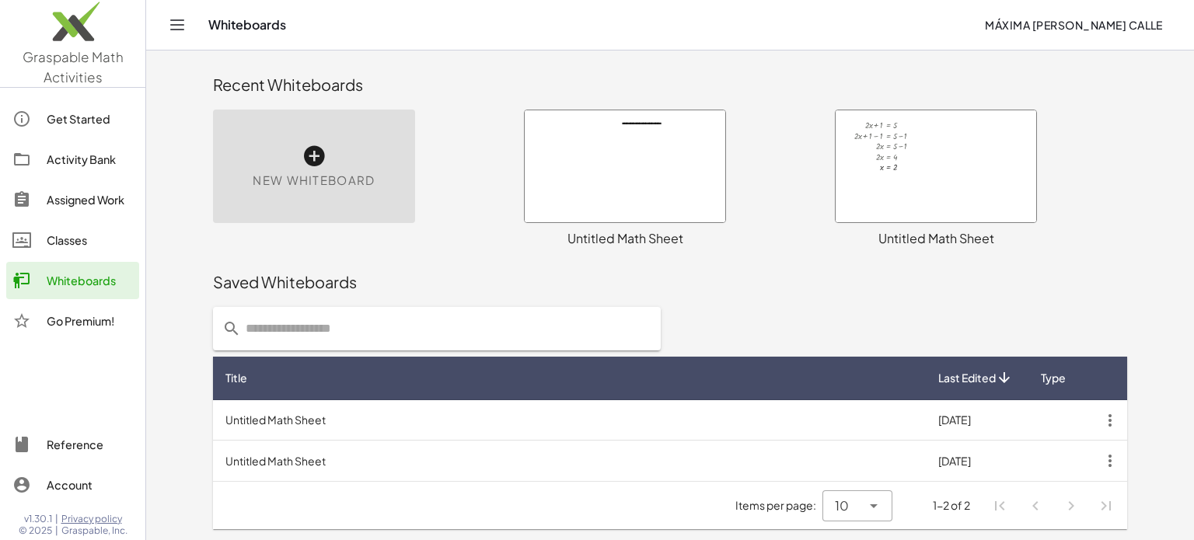
click at [85, 159] on div "Activity Bank" at bounding box center [90, 159] width 86 height 19
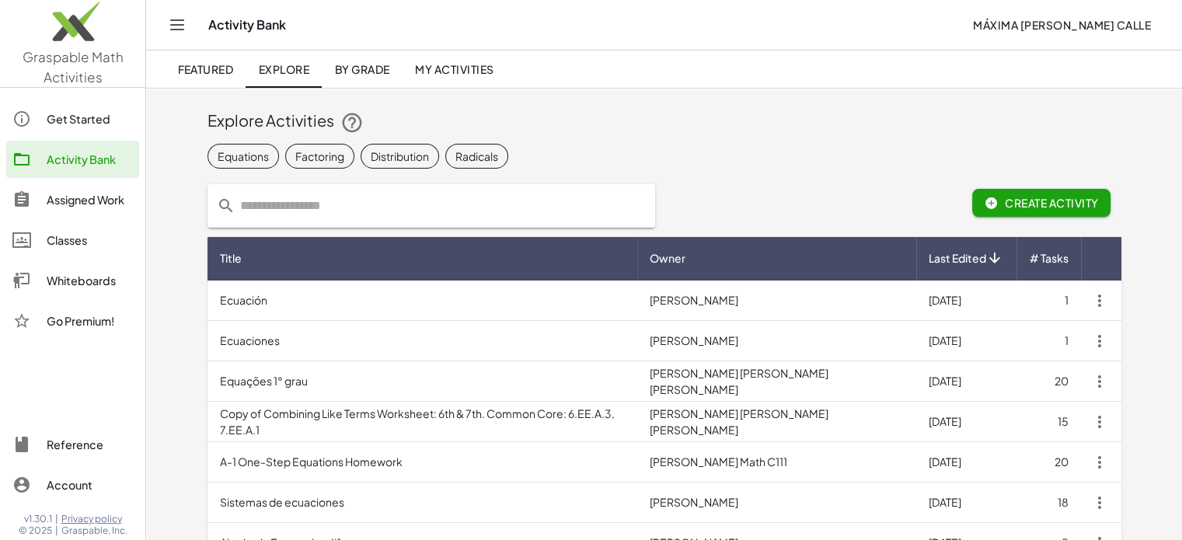
click at [74, 199] on div "Assigned Work" at bounding box center [90, 199] width 86 height 19
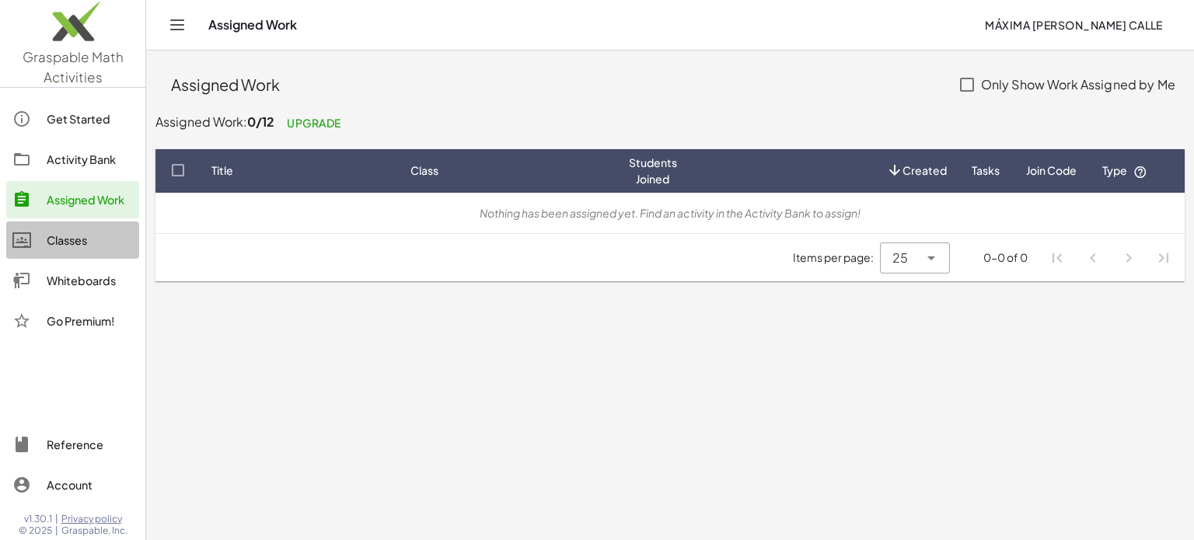
click at [73, 238] on div "Classes" at bounding box center [90, 240] width 86 height 19
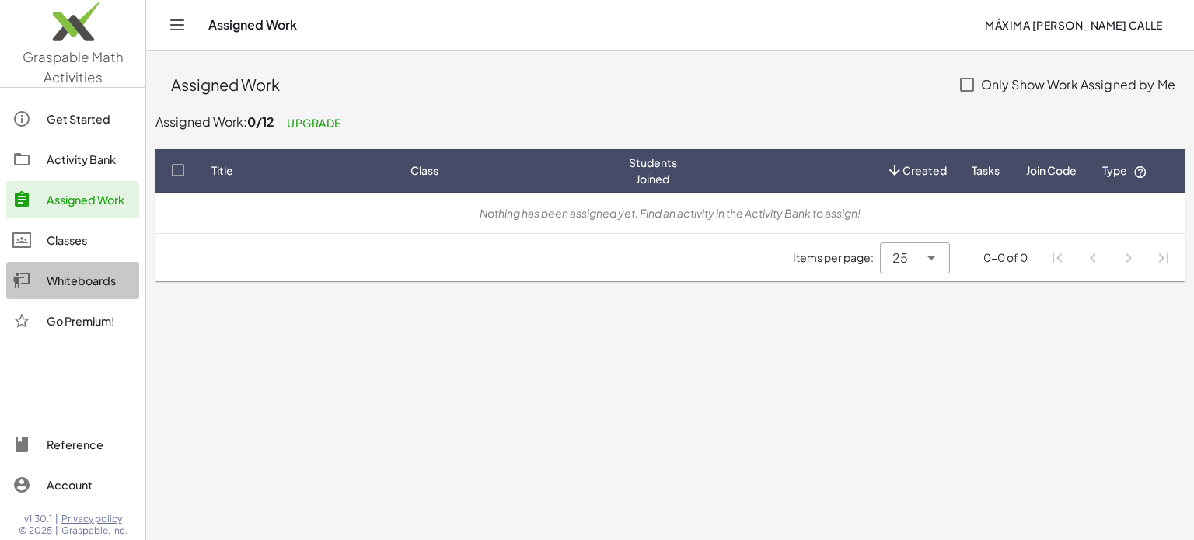
click at [78, 285] on div "Whiteboards" at bounding box center [90, 280] width 86 height 19
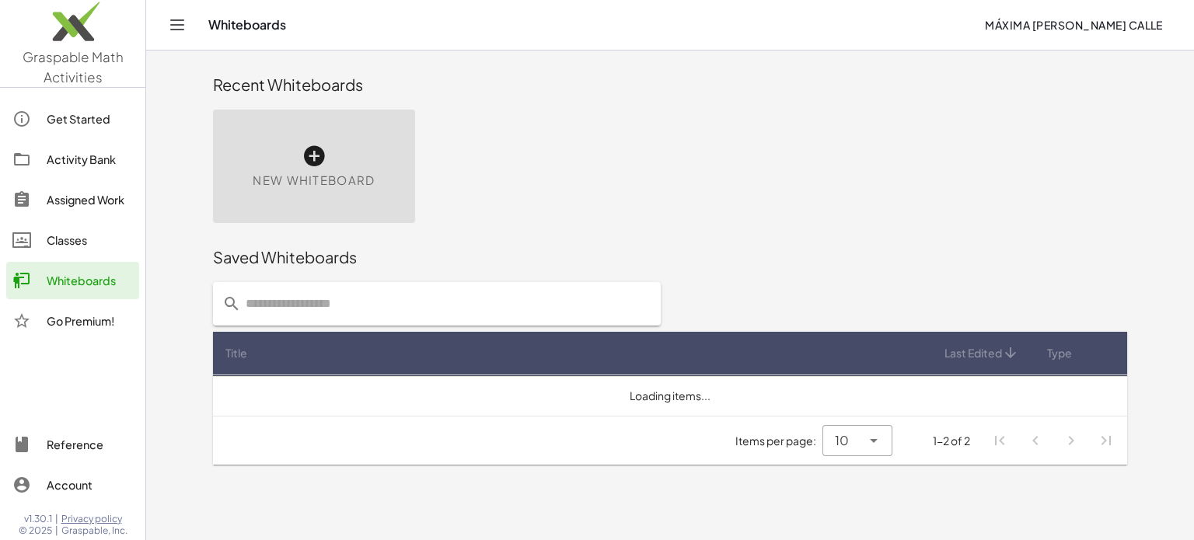
click at [65, 244] on div "Classes" at bounding box center [90, 240] width 86 height 19
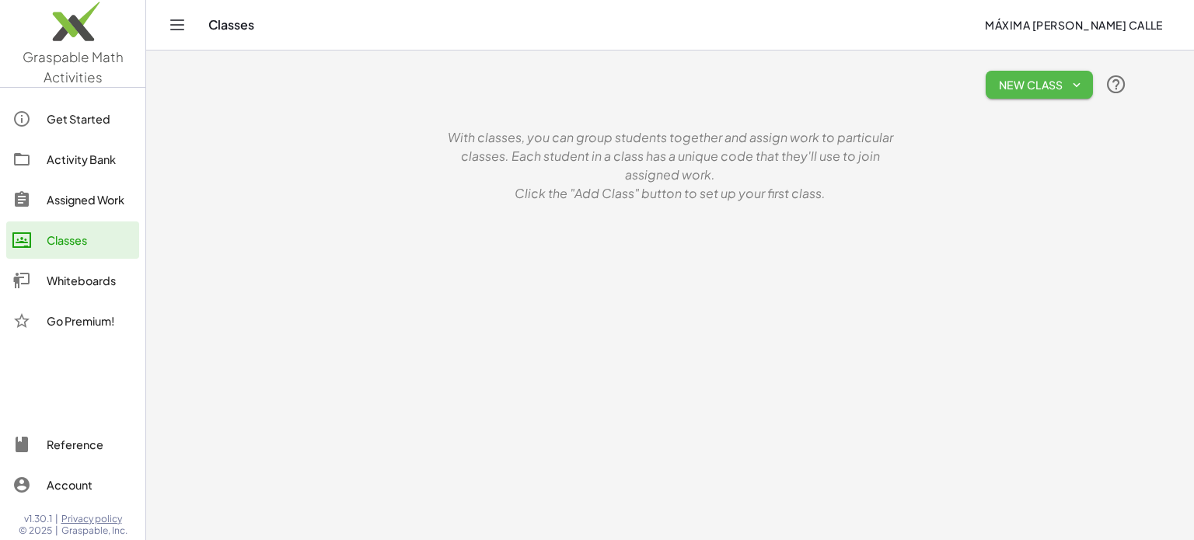
click at [1074, 85] on icon "button" at bounding box center [1077, 85] width 14 height 14
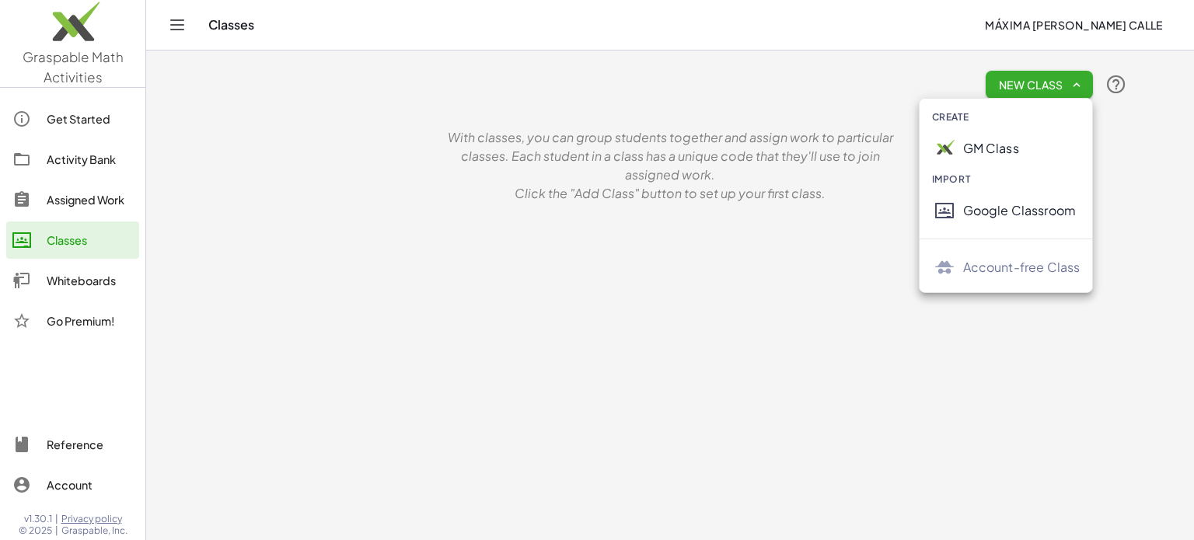
click at [974, 149] on div "GM Class" at bounding box center [1021, 148] width 117 height 19
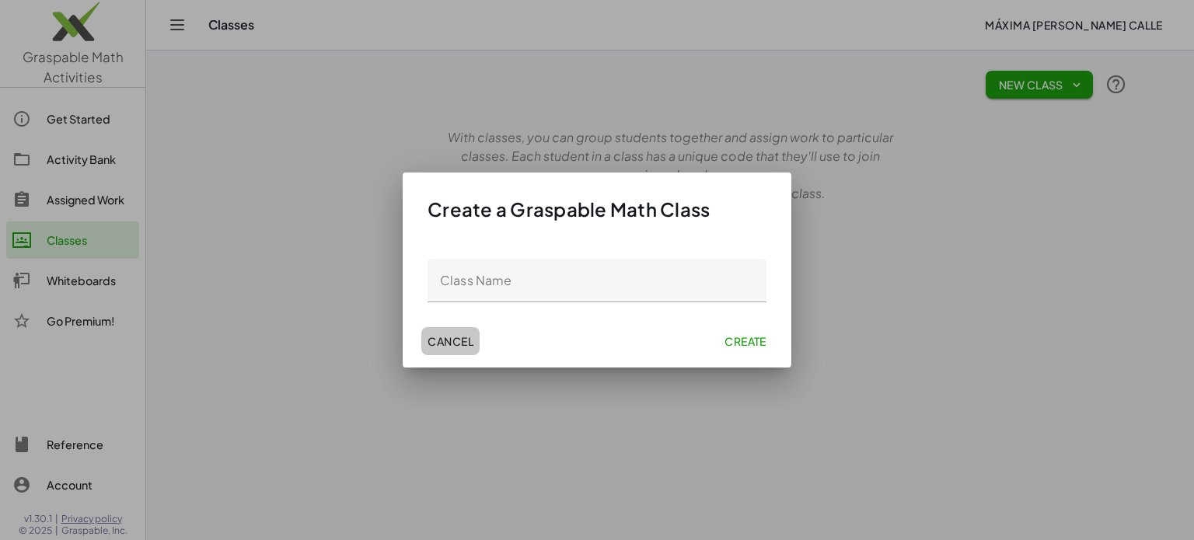
click at [445, 342] on span "Cancel" at bounding box center [451, 341] width 46 height 14
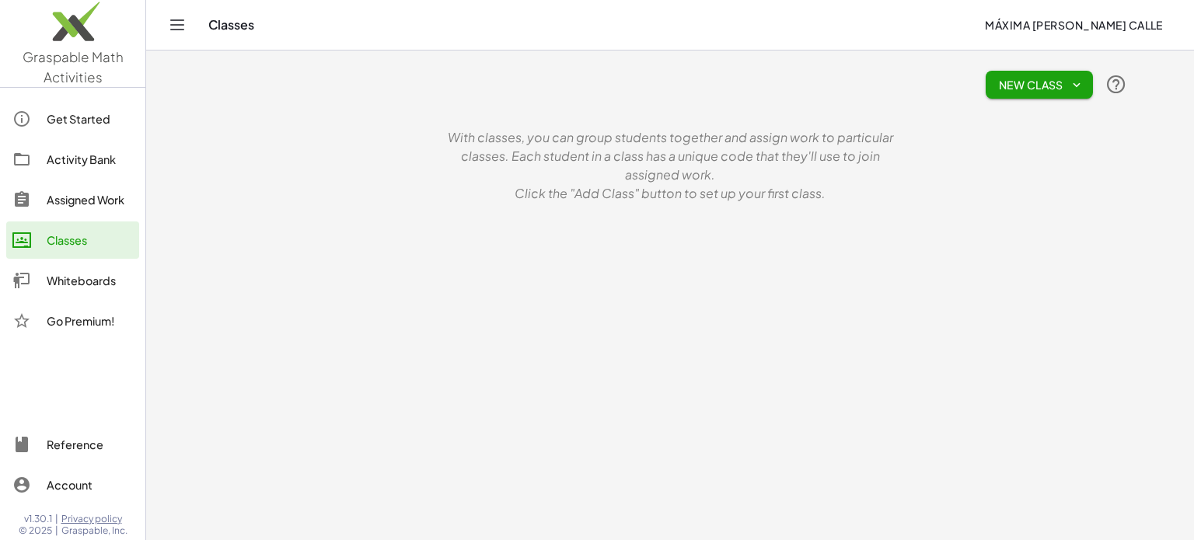
click at [182, 26] on icon "Toggle navigation" at bounding box center [177, 25] width 19 height 19
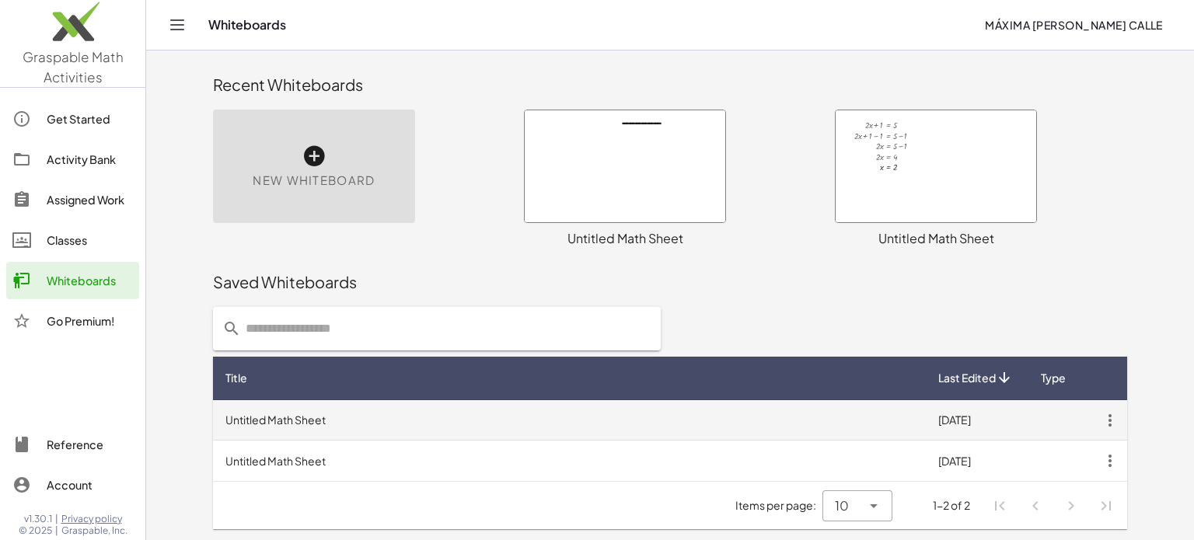
click at [275, 418] on td "Untitled Math Sheet" at bounding box center [569, 420] width 713 height 40
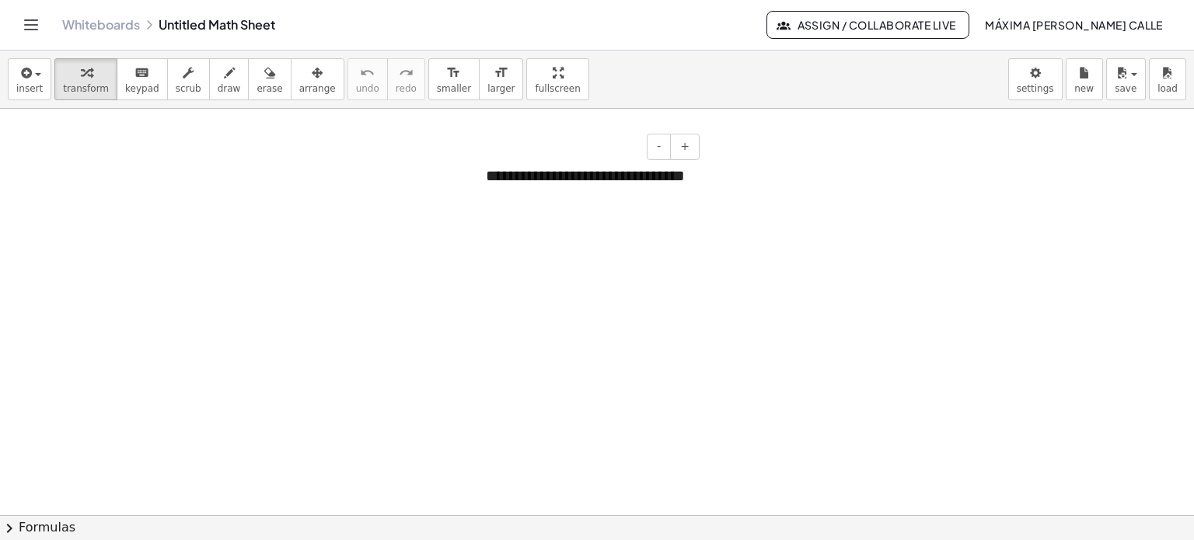
click at [488, 197] on div "**********" at bounding box center [586, 186] width 233 height 75
click at [598, 198] on div "**********" at bounding box center [586, 186] width 233 height 75
click at [601, 201] on div "**********" at bounding box center [586, 186] width 233 height 75
click at [757, 198] on div at bounding box center [597, 516] width 1194 height 815
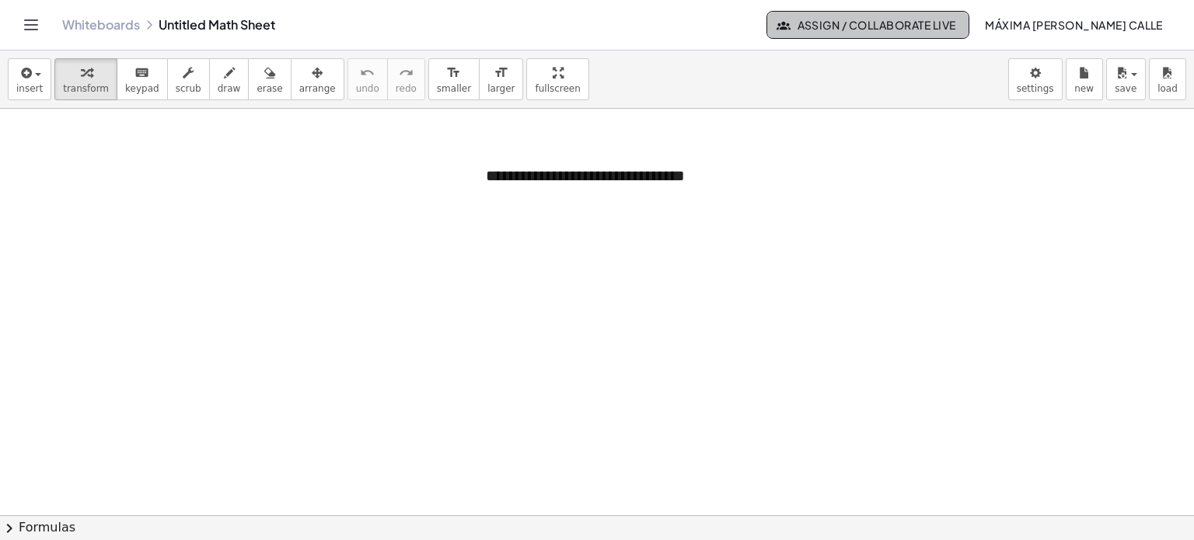
click at [831, 19] on span "Assign / Collaborate Live" at bounding box center [868, 25] width 176 height 14
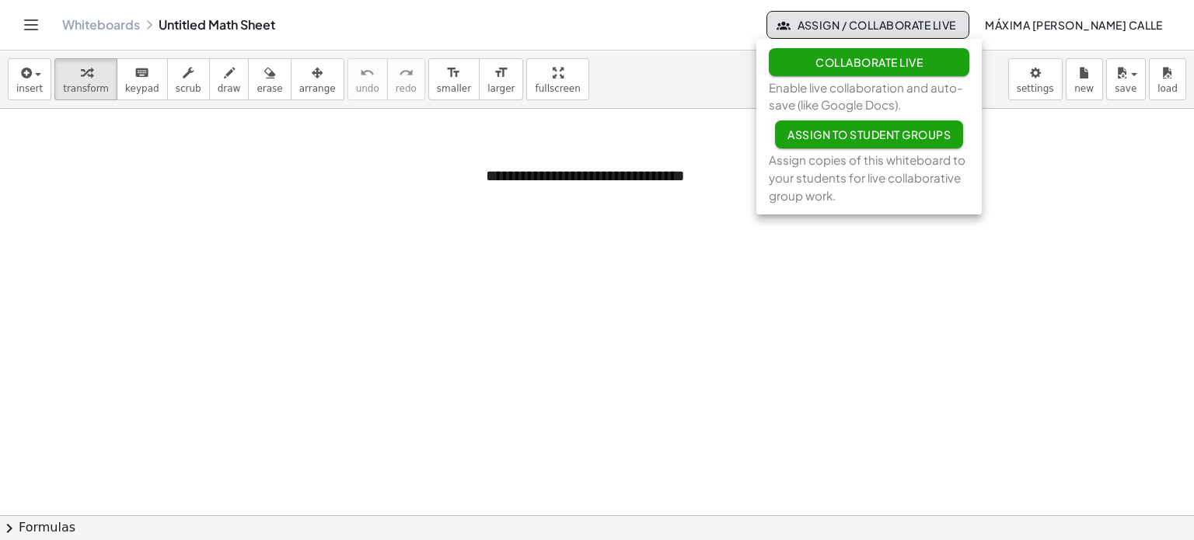
click at [711, 223] on div at bounding box center [597, 516] width 1194 height 815
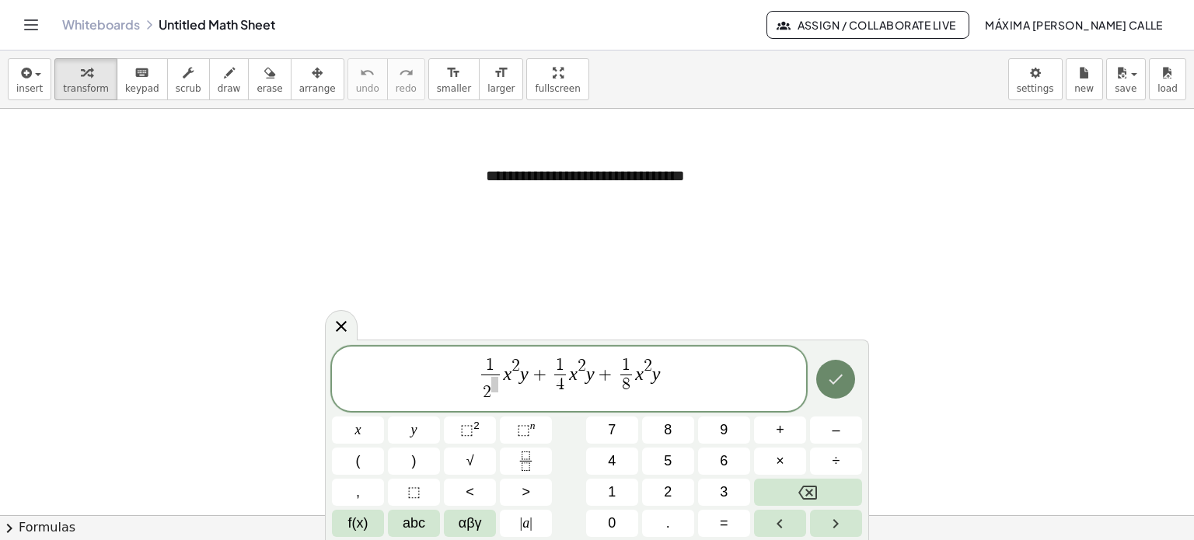
click at [840, 383] on icon "Done" at bounding box center [835, 379] width 19 height 19
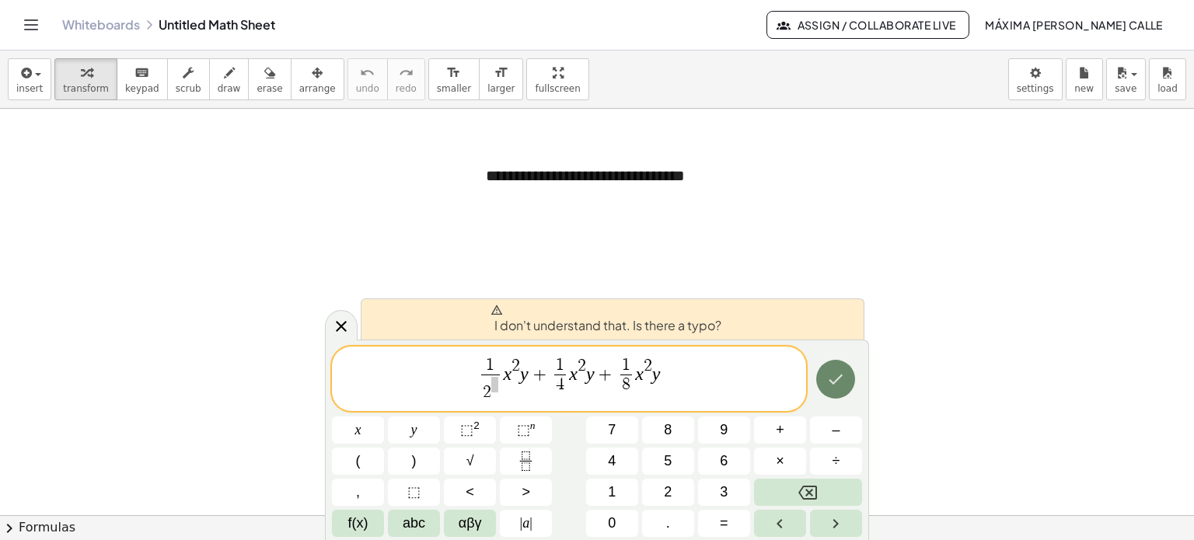
click at [840, 383] on icon "Done" at bounding box center [835, 379] width 19 height 19
click at [833, 382] on icon "Done" at bounding box center [835, 379] width 19 height 19
click at [338, 332] on icon at bounding box center [341, 326] width 19 height 19
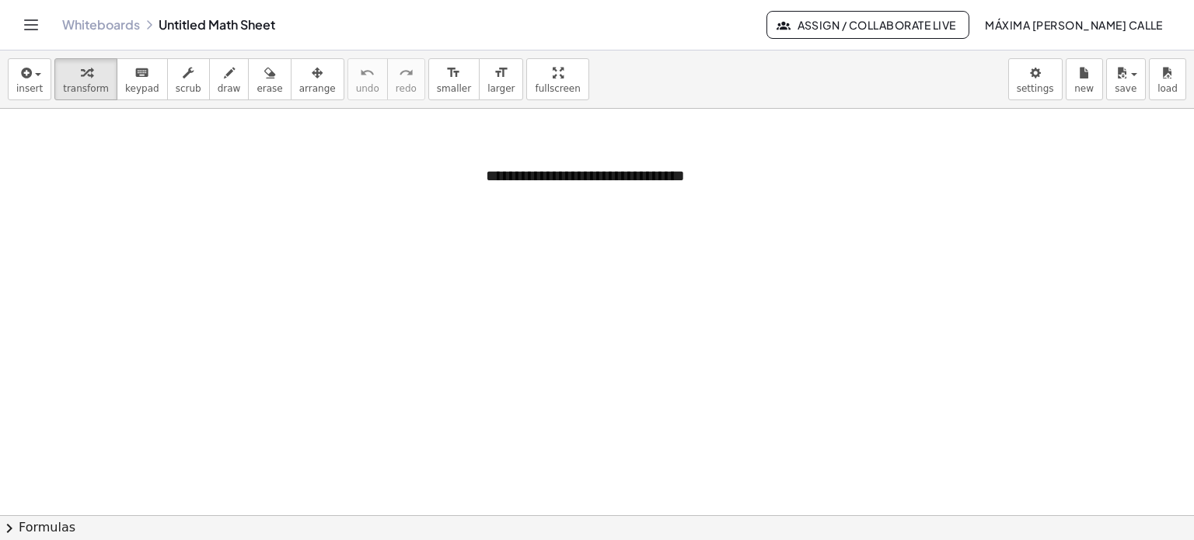
click at [11, 529] on span "chevron_right" at bounding box center [9, 528] width 19 height 19
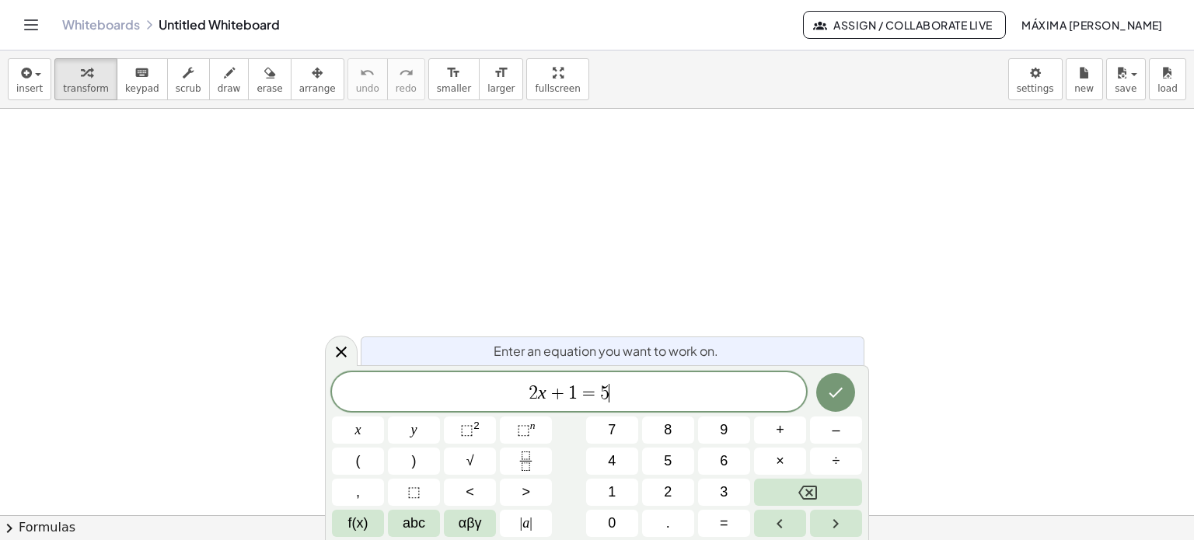
click at [620, 394] on span "2 x + 1 = 5 ​" at bounding box center [569, 393] width 474 height 22
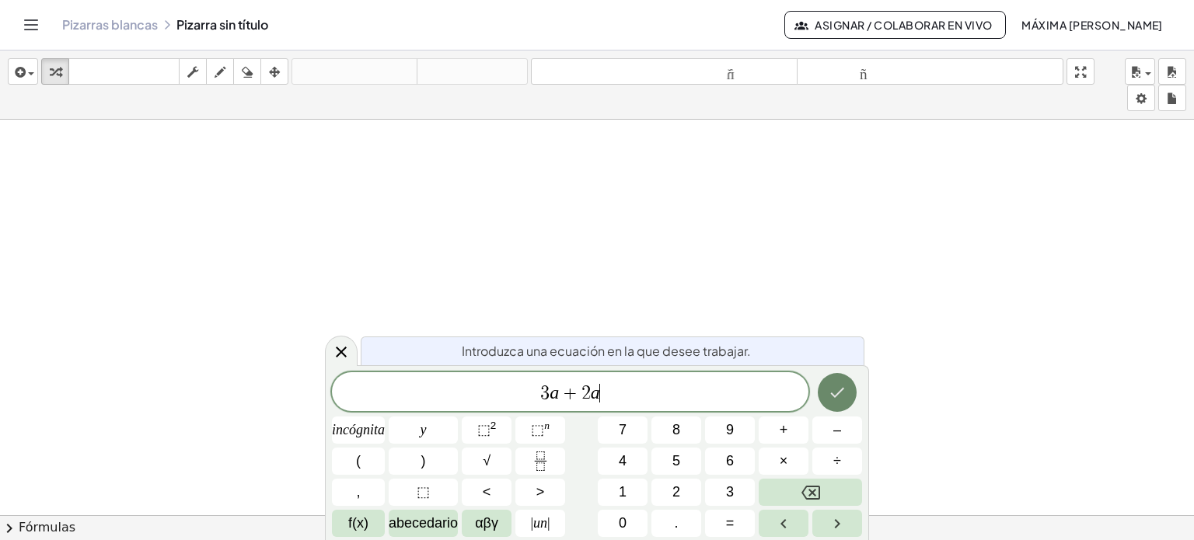
click at [834, 408] on button "Hecho" at bounding box center [837, 392] width 39 height 39
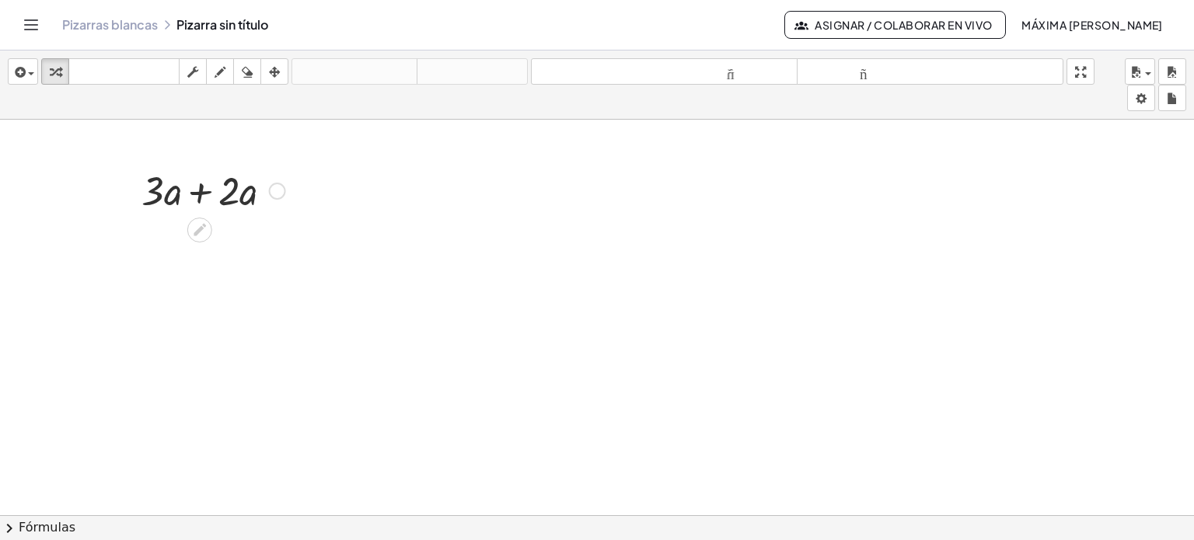
click at [275, 192] on div at bounding box center [277, 191] width 17 height 17
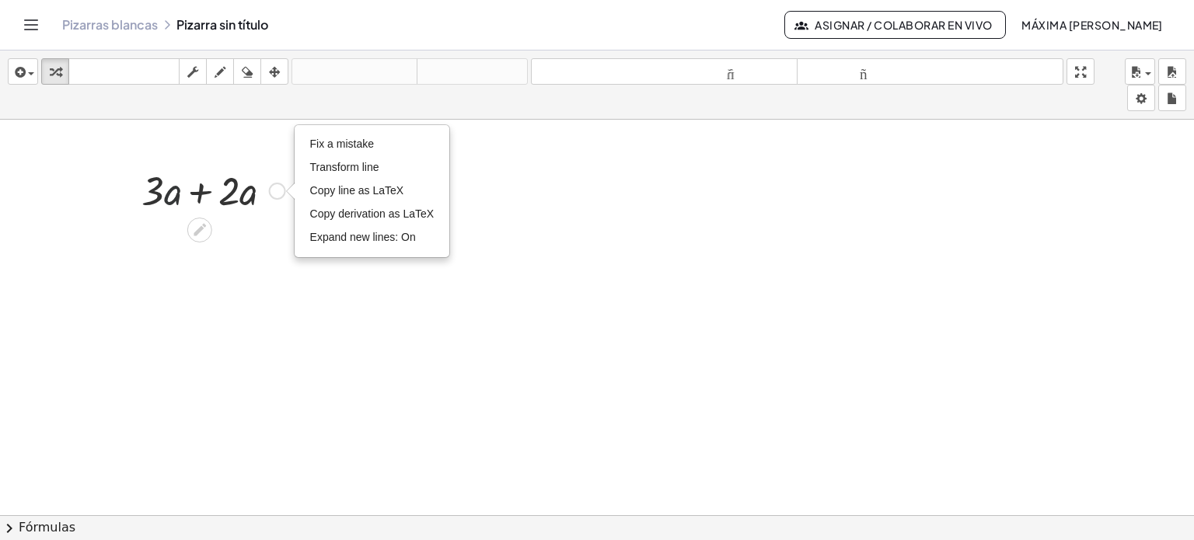
click at [169, 198] on div at bounding box center [213, 189] width 159 height 53
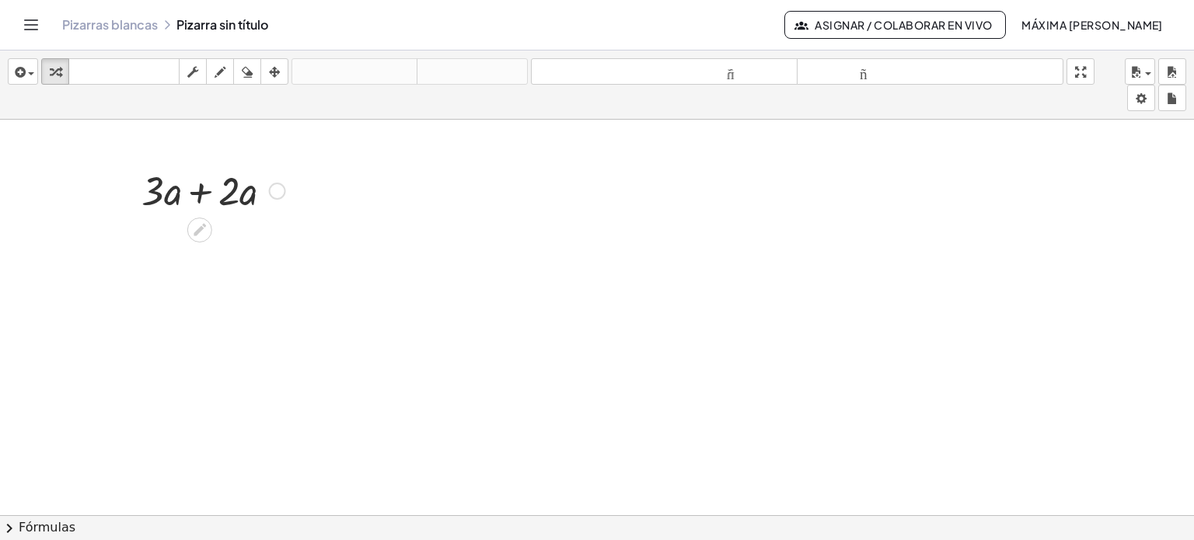
click at [234, 193] on div at bounding box center [213, 189] width 159 height 53
click at [162, 183] on div at bounding box center [213, 189] width 159 height 53
click at [203, 231] on icon at bounding box center [199, 230] width 16 height 16
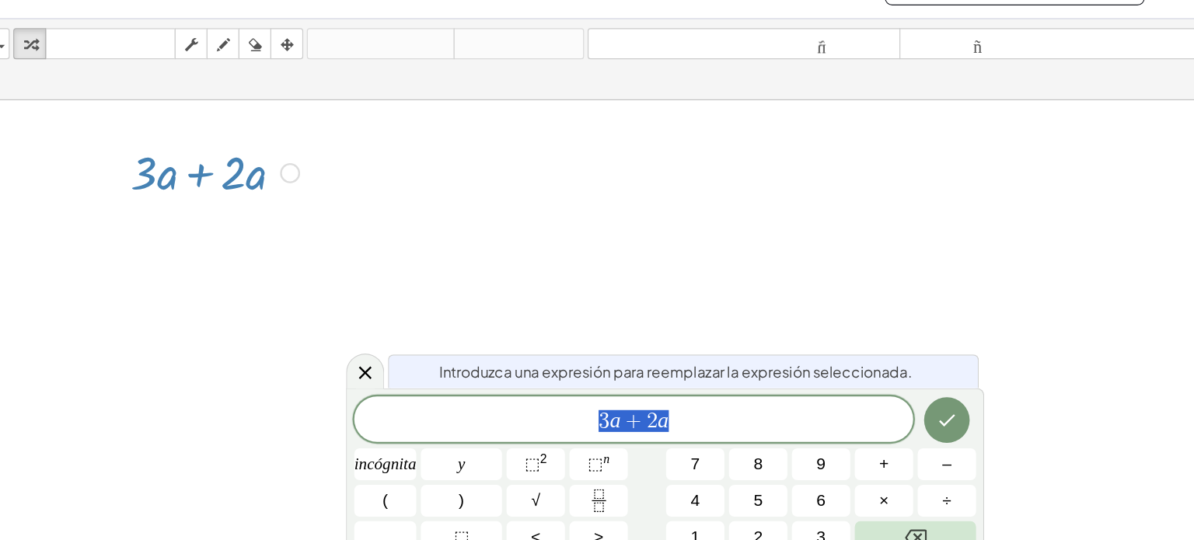
scroll to position [9, 0]
click at [277, 178] on div "Arreglar un error Línea de transformación Copiar línea como LaTeX Derivación de…" at bounding box center [277, 181] width 17 height 17
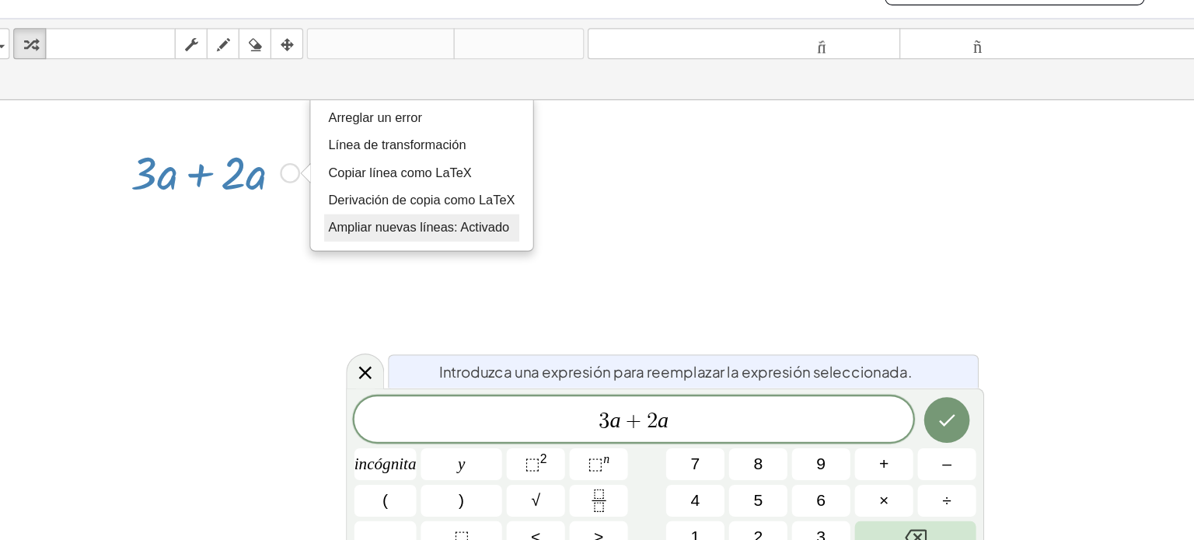
click at [376, 225] on font "Ampliar nuevas líneas: Activado" at bounding box center [387, 228] width 154 height 12
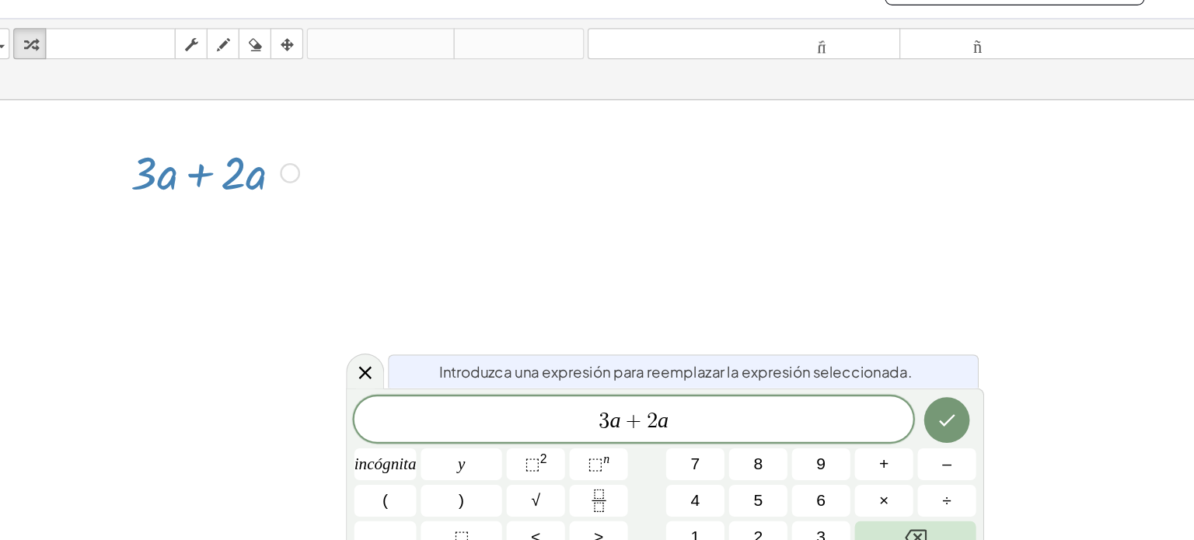
click at [273, 180] on div "Arreglar un error Línea de transformación Copiar línea como LaTeX Derivación de…" at bounding box center [277, 181] width 17 height 17
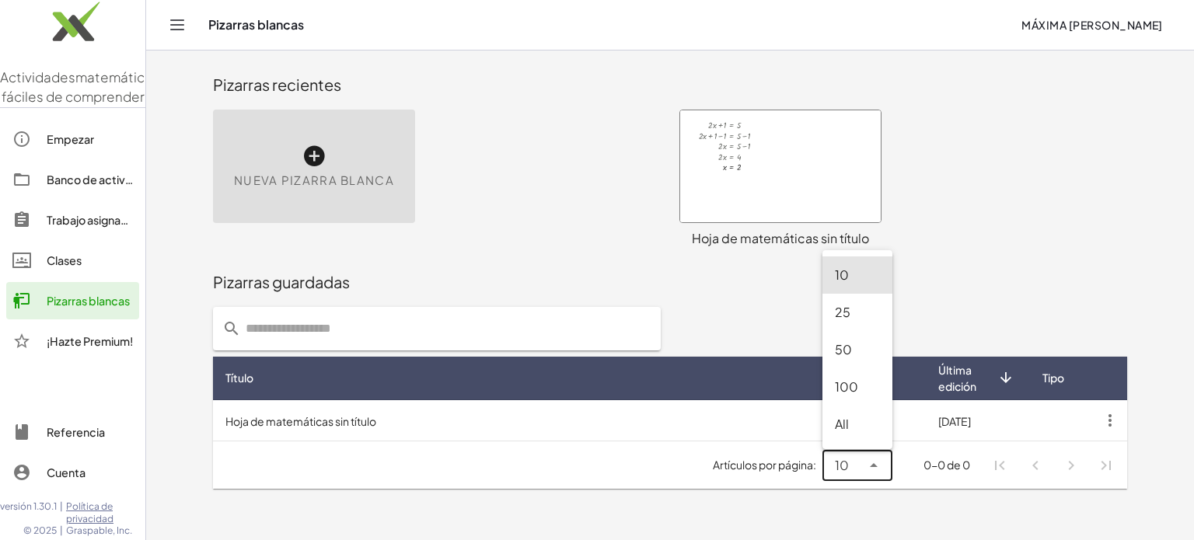
click at [875, 464] on icon at bounding box center [874, 465] width 19 height 19
click at [1001, 466] on li "Navegación de paginación" at bounding box center [1000, 466] width 28 height 28
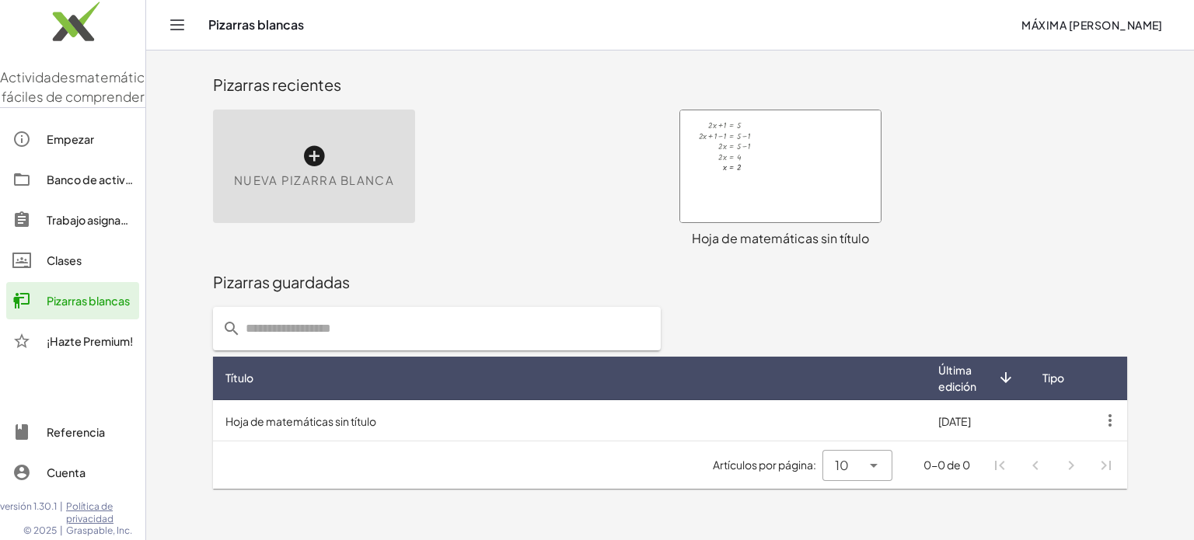
click at [1001, 466] on li "Navegación de paginación" at bounding box center [1000, 466] width 28 height 28
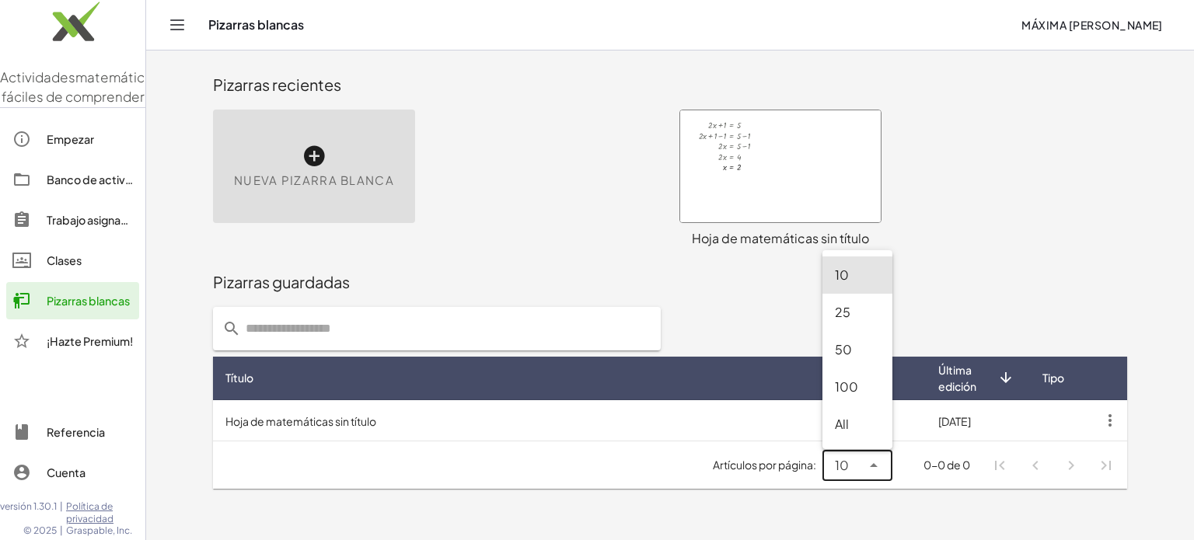
click at [871, 466] on icon at bounding box center [874, 465] width 19 height 19
click at [840, 274] on font "10" at bounding box center [842, 275] width 14 height 16
click at [873, 461] on icon at bounding box center [874, 465] width 19 height 19
click at [987, 254] on div "+ · 2 · x + 1 = 5 + · 2 · x + 1 − 1 = + 5 − 1 · 2 · x = + 5 − 1 · 2 · x = 4 x =…" at bounding box center [903, 178] width 466 height 157
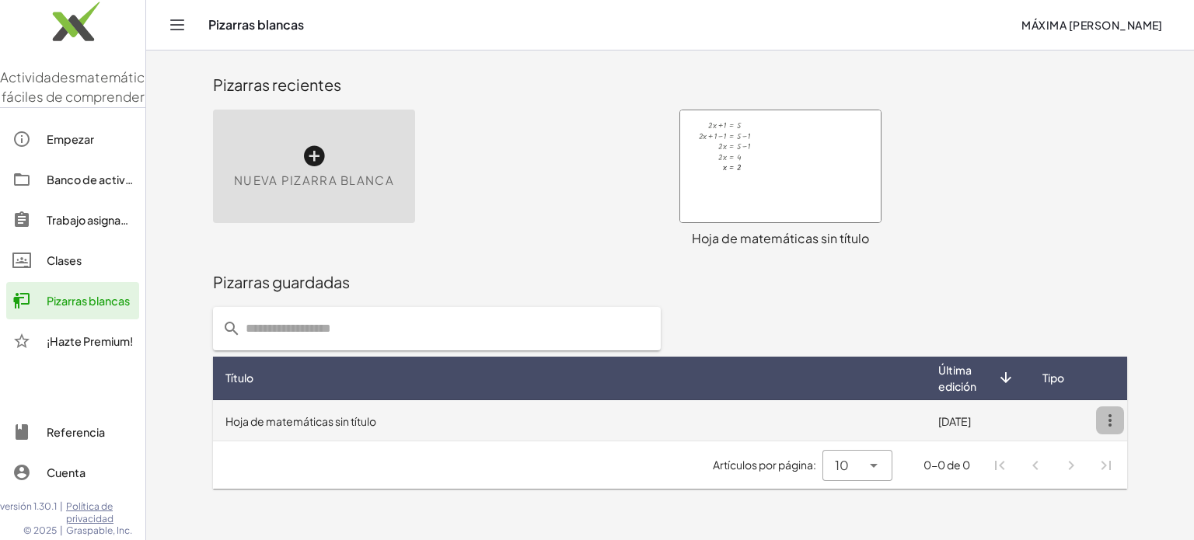
click at [1110, 418] on icon "button" at bounding box center [1110, 421] width 28 height 28
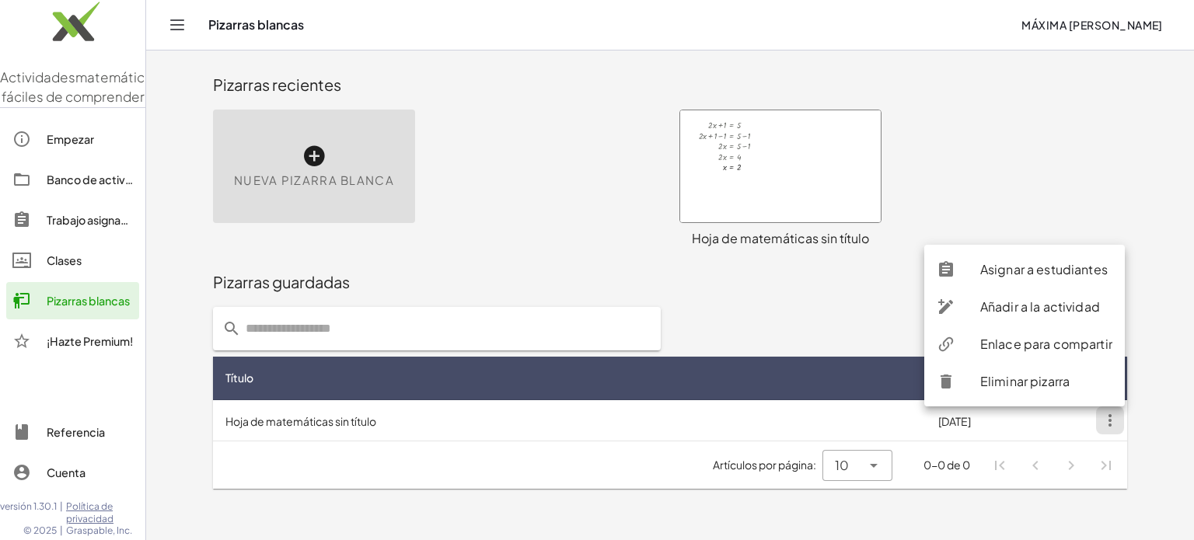
click at [458, 136] on div "Nueva pizarra blanca" at bounding box center [437, 178] width 466 height 157
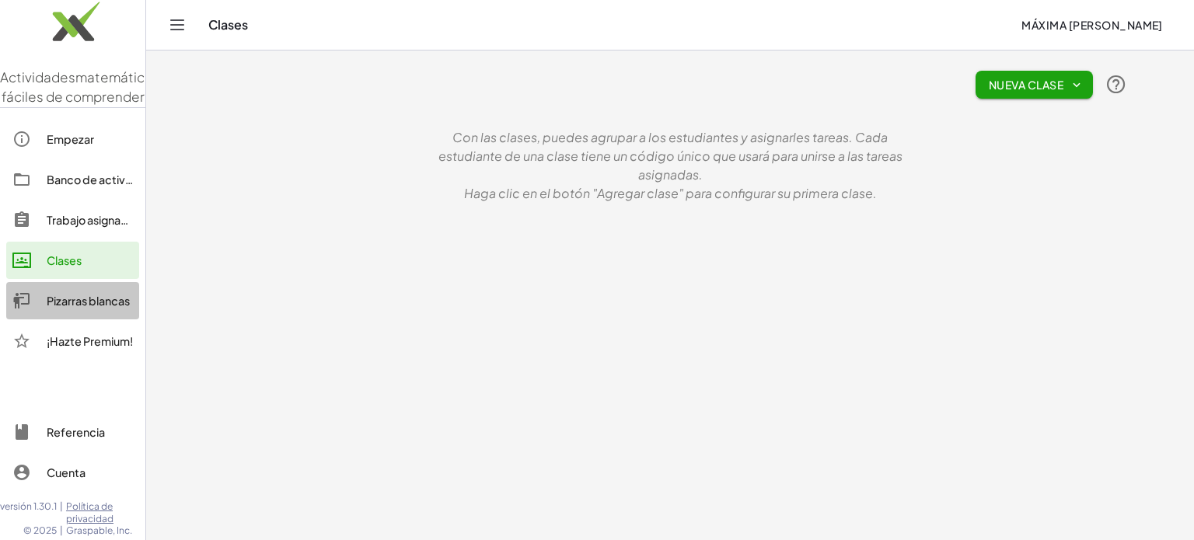
click at [115, 308] on font "Pizarras blancas" at bounding box center [88, 301] width 83 height 14
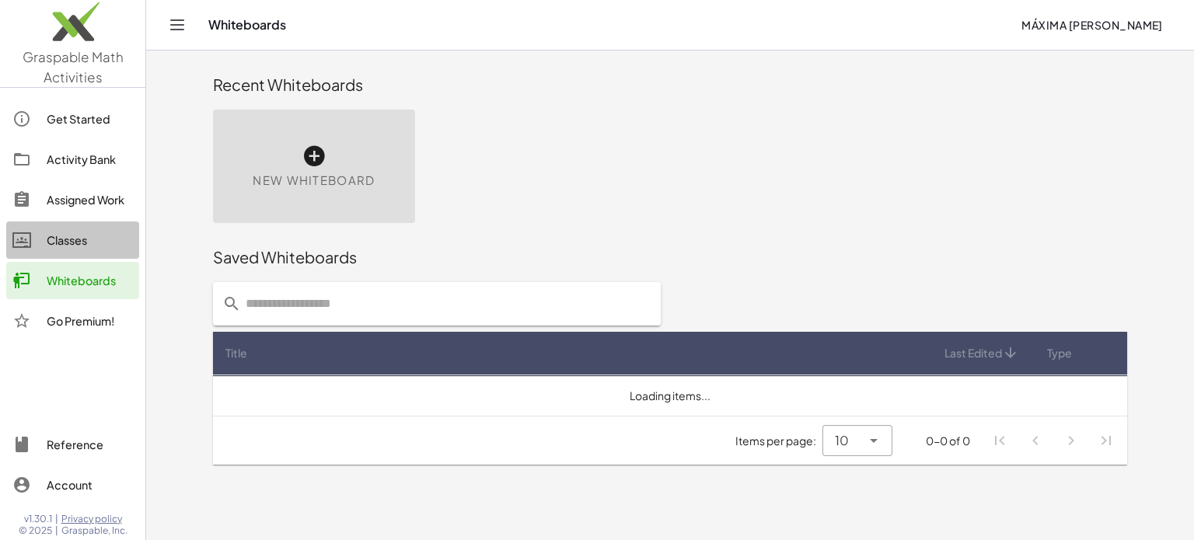
click at [61, 236] on div "Classes" at bounding box center [90, 240] width 86 height 19
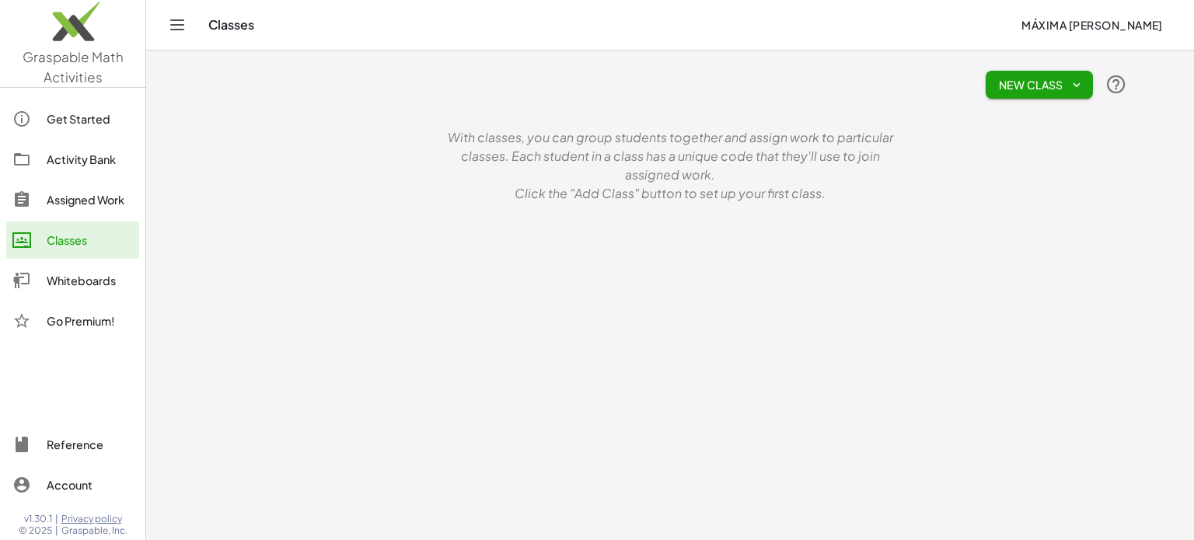
click at [1075, 83] on icon "button" at bounding box center [1077, 85] width 14 height 14
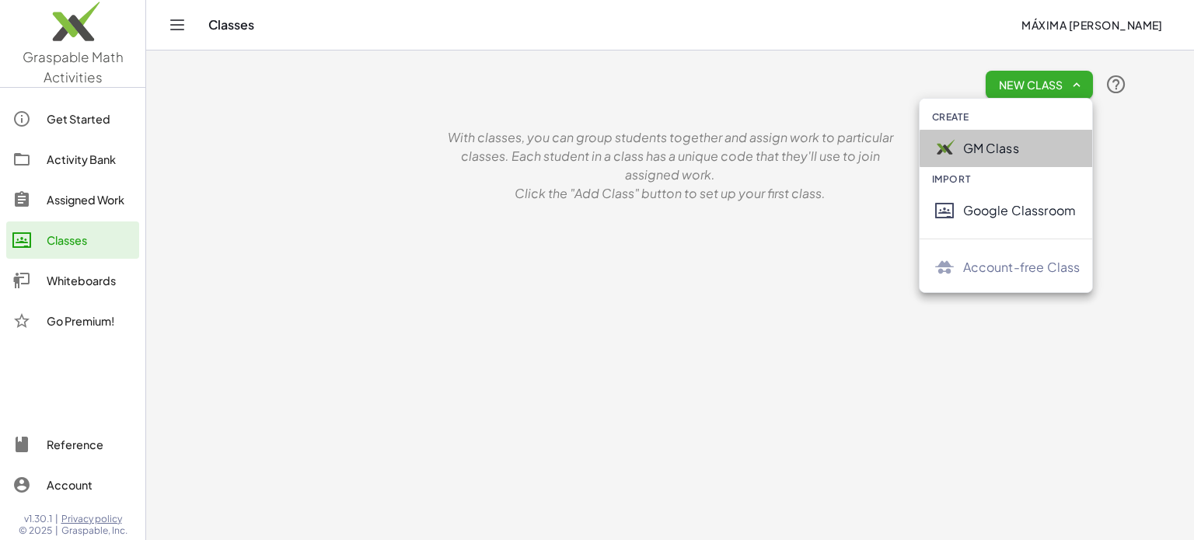
click at [965, 155] on div "GM Class" at bounding box center [1021, 148] width 117 height 19
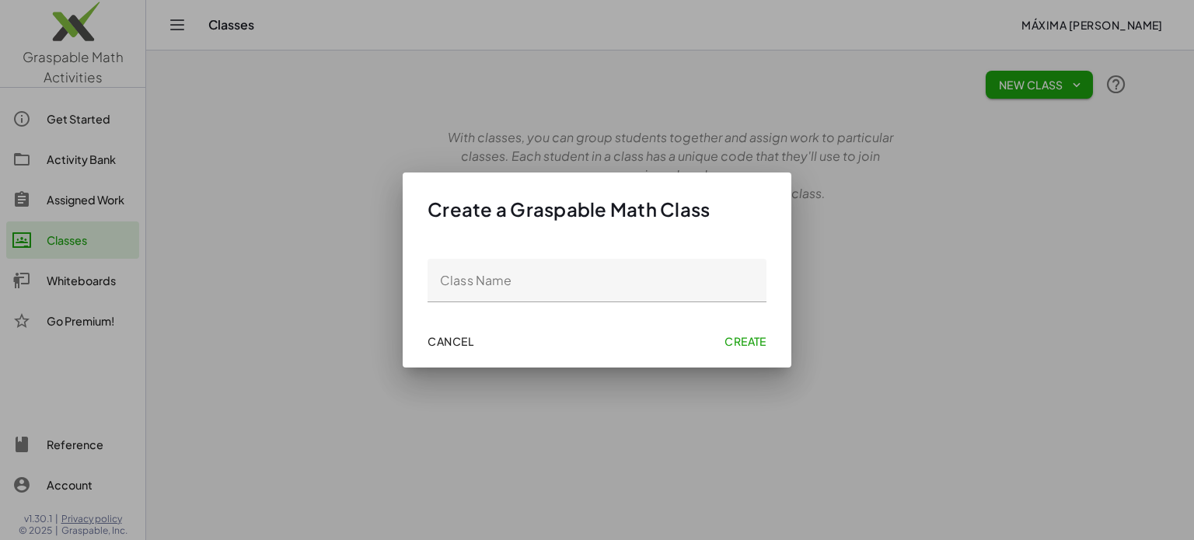
click at [483, 341] on div "Cancel Create" at bounding box center [597, 341] width 364 height 40
click at [442, 337] on span "Cancel" at bounding box center [451, 341] width 46 height 14
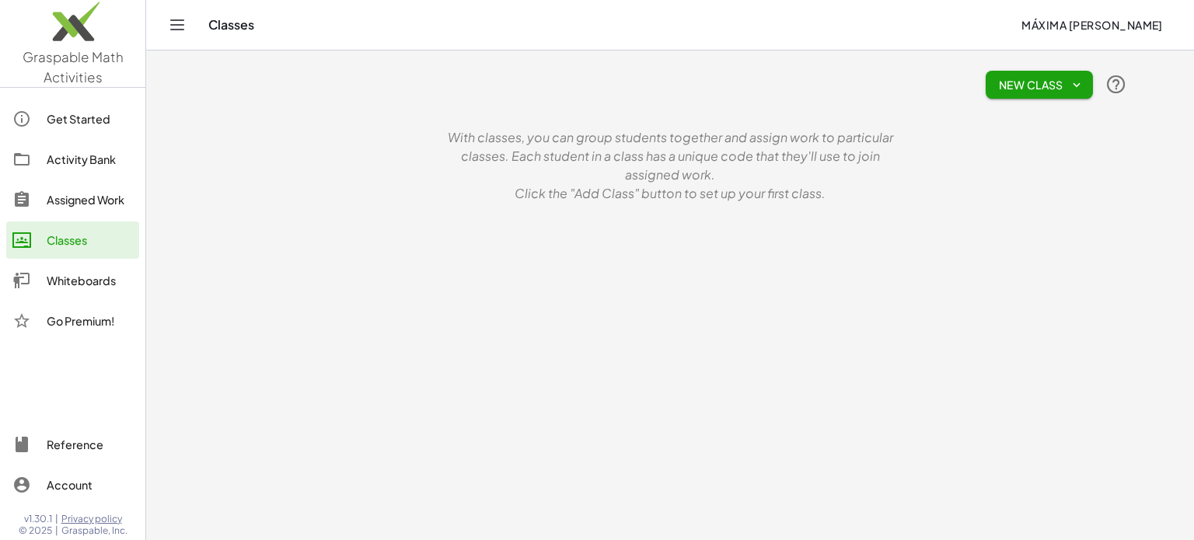
click at [182, 30] on icon "Toggle navigation" at bounding box center [177, 25] width 19 height 19
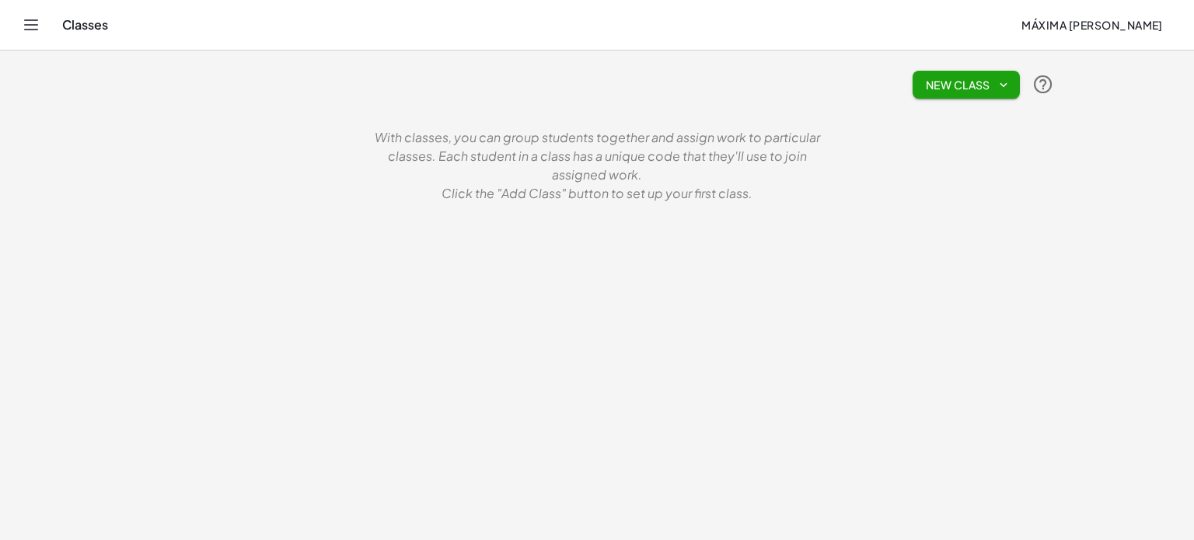
click at [23, 23] on icon "Toggle navigation" at bounding box center [31, 25] width 19 height 19
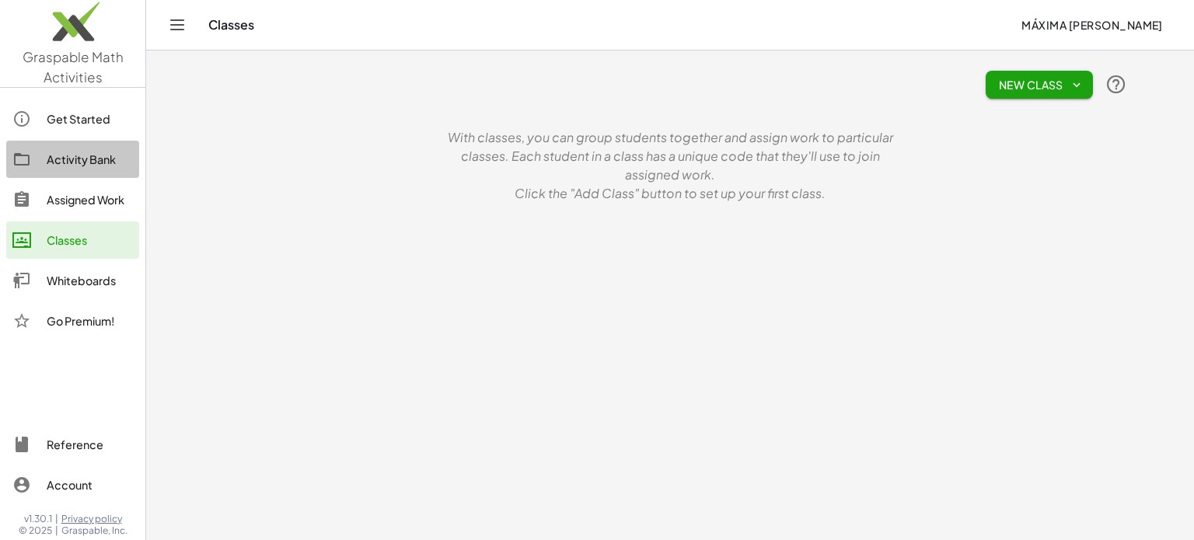
click at [93, 159] on div "Activity Bank" at bounding box center [90, 159] width 86 height 19
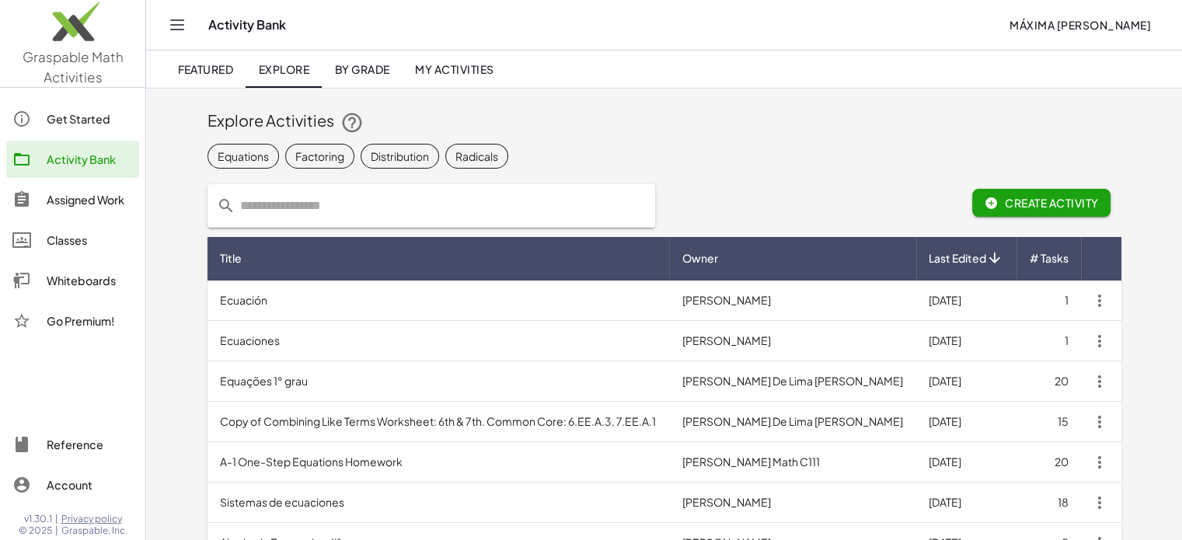
click at [190, 71] on span "Featured" at bounding box center [205, 69] width 56 height 14
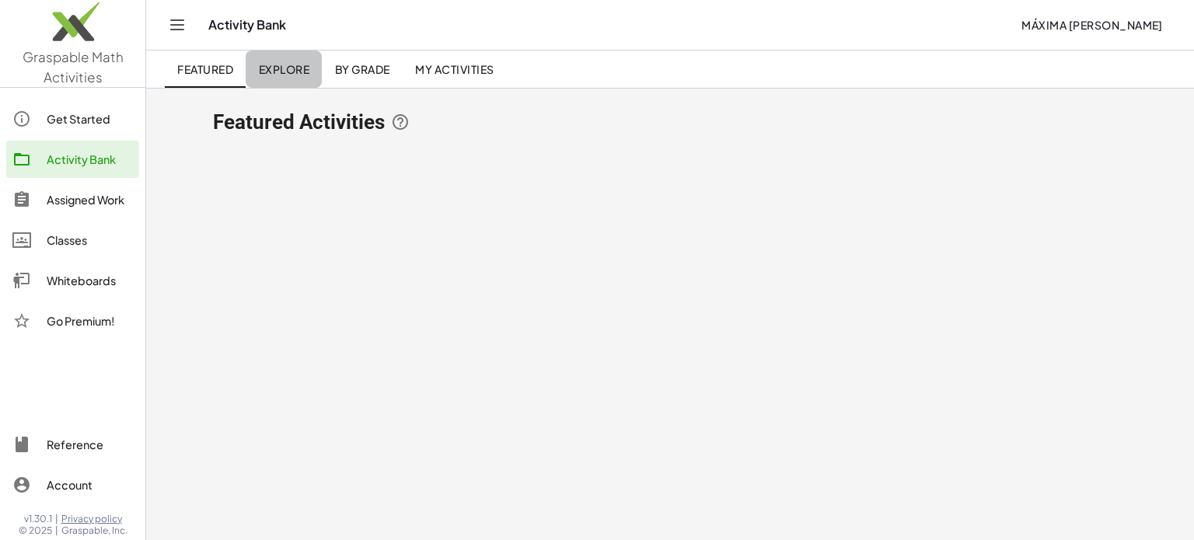
click at [280, 71] on span "Explore" at bounding box center [283, 69] width 51 height 14
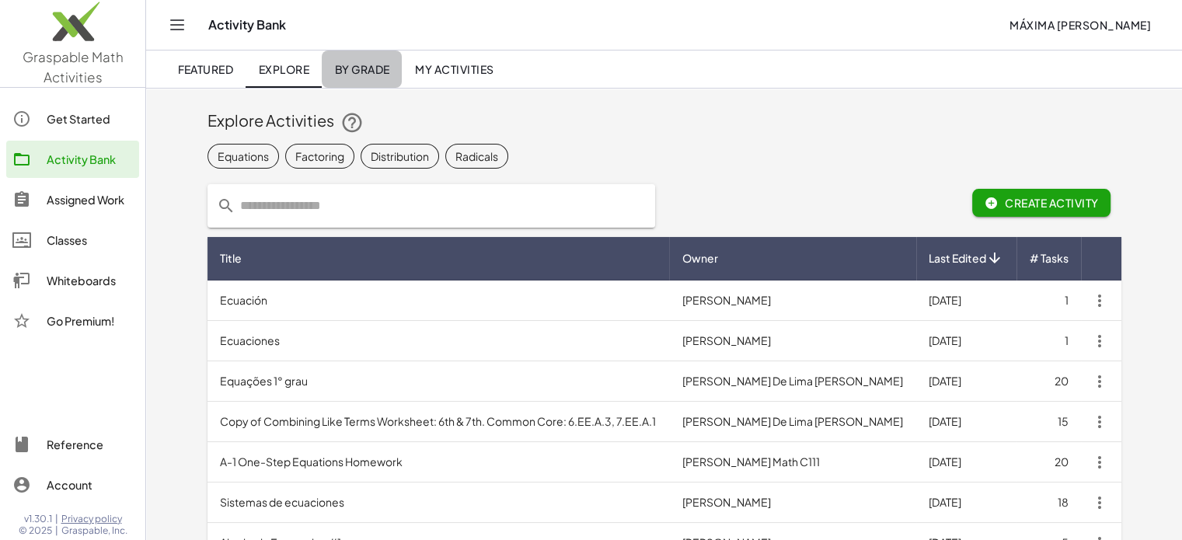
click at [353, 72] on span "By Grade" at bounding box center [361, 69] width 55 height 14
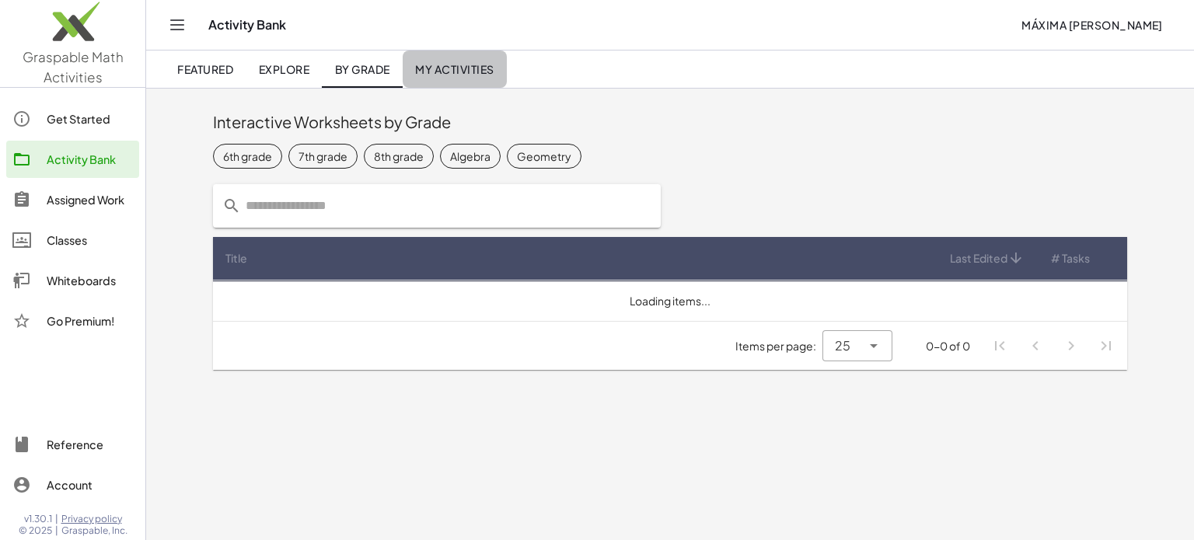
click at [454, 78] on link "My Activities" at bounding box center [455, 69] width 104 height 37
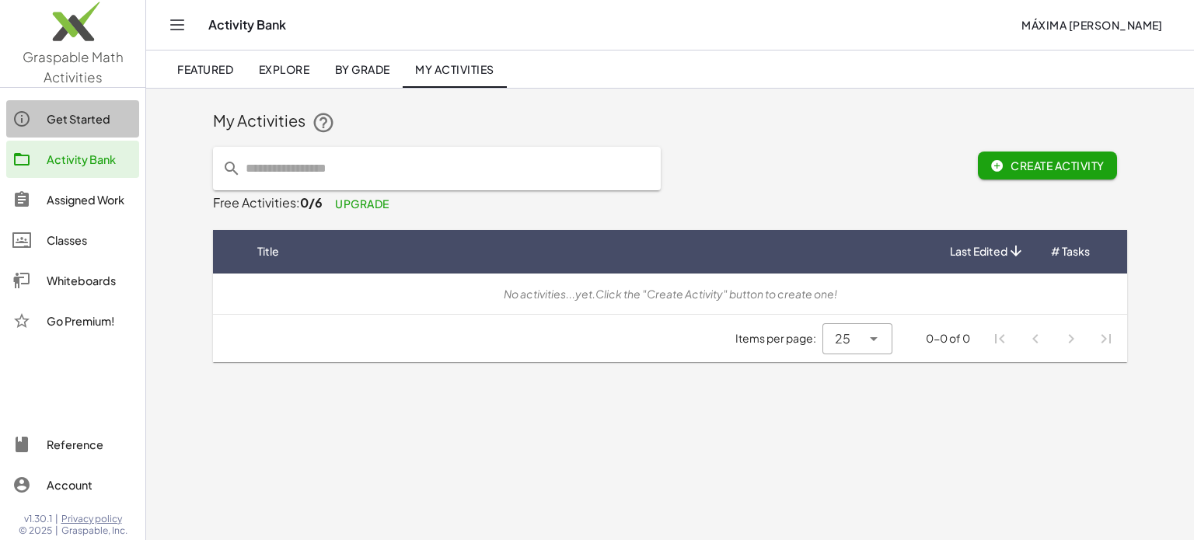
click at [96, 118] on div "Get Started" at bounding box center [90, 119] width 86 height 19
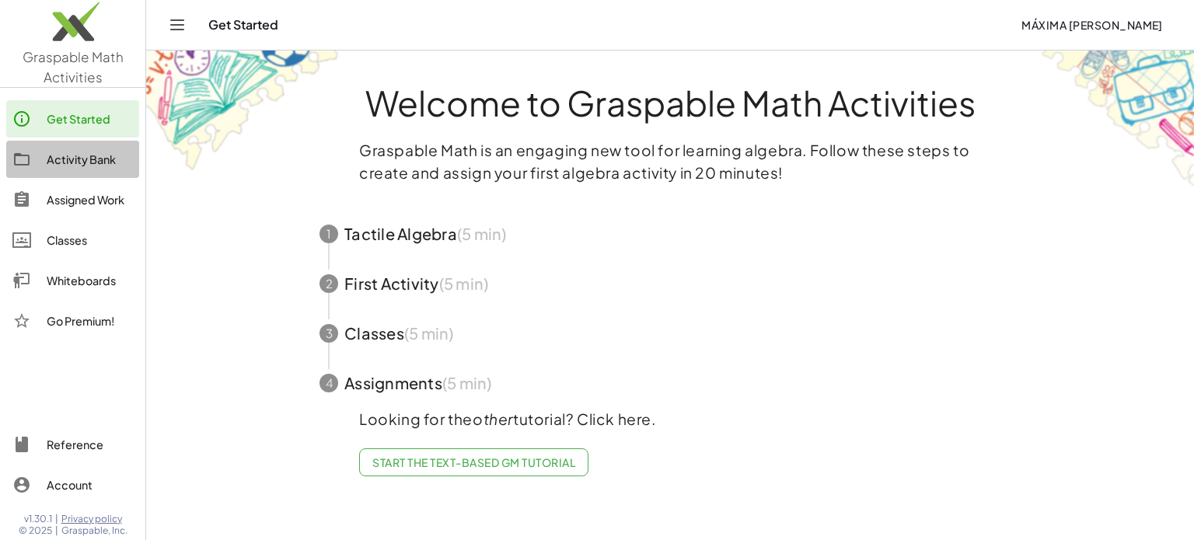
click at [100, 163] on div "Activity Bank" at bounding box center [90, 159] width 86 height 19
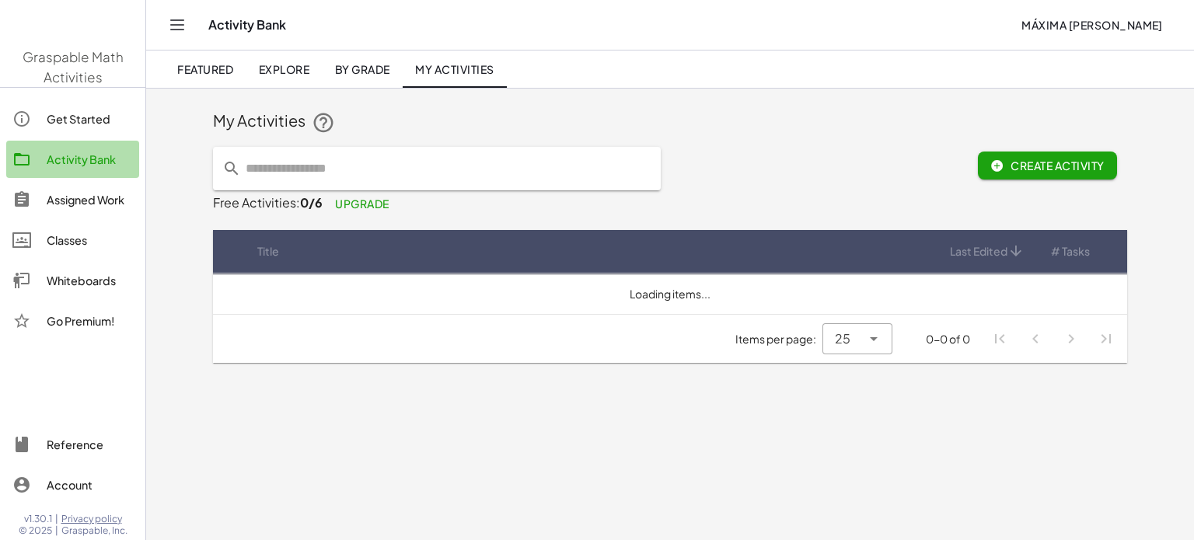
click at [100, 163] on div "Activity Bank" at bounding box center [90, 159] width 86 height 19
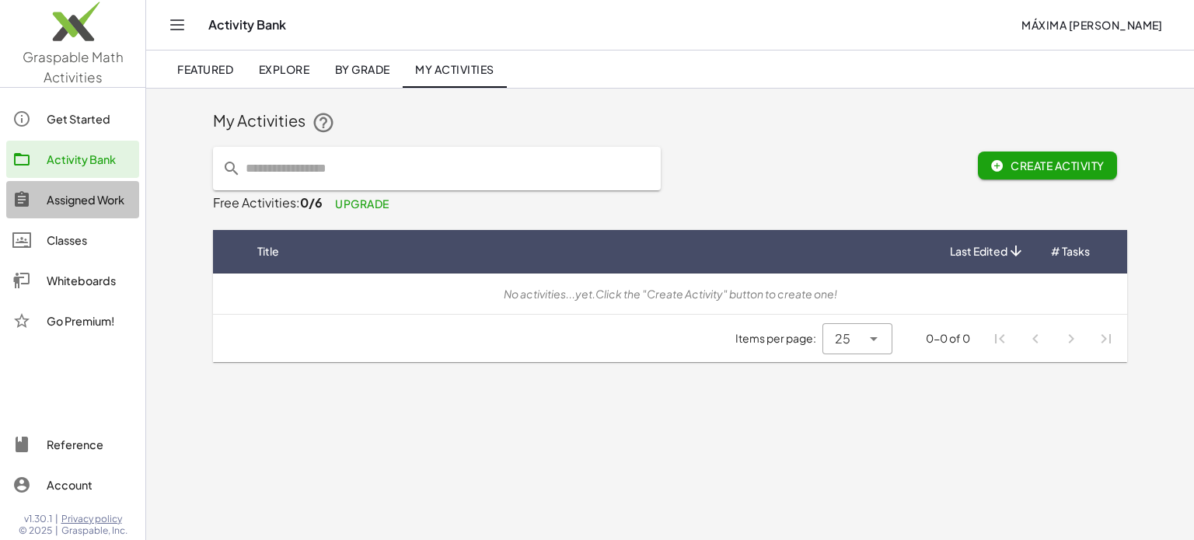
click at [103, 196] on div "Assigned Work" at bounding box center [90, 199] width 86 height 19
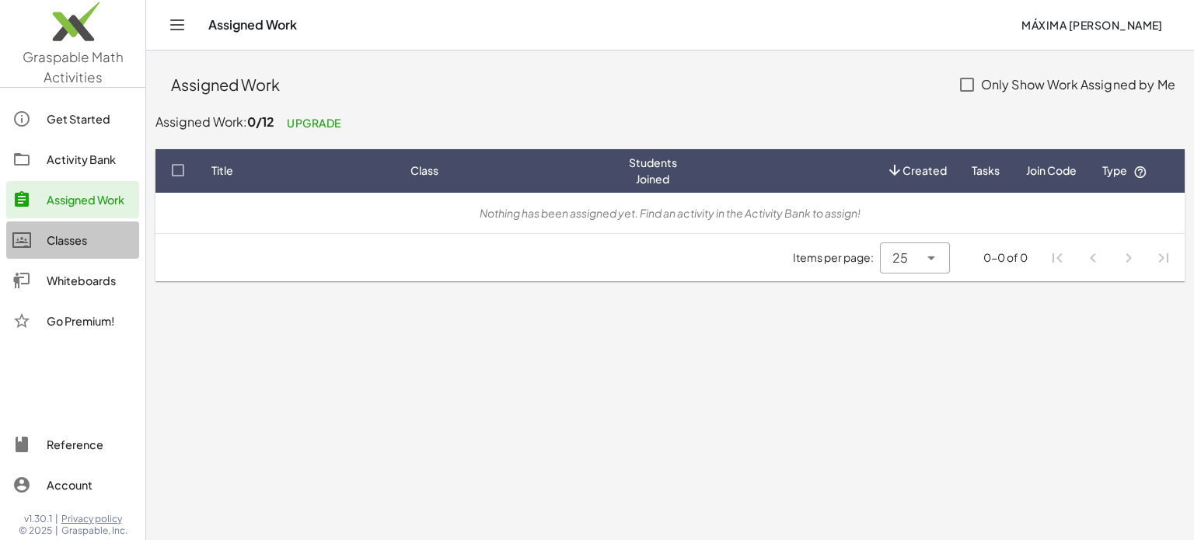
click at [82, 222] on link "Classes" at bounding box center [72, 240] width 133 height 37
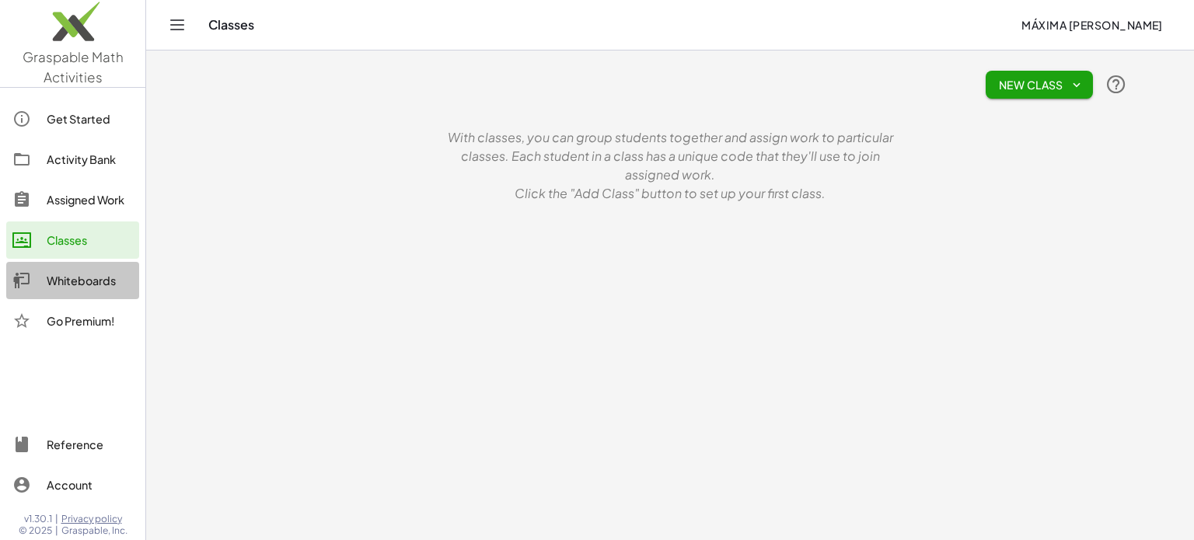
click at [75, 285] on div "Whiteboards" at bounding box center [90, 280] width 86 height 19
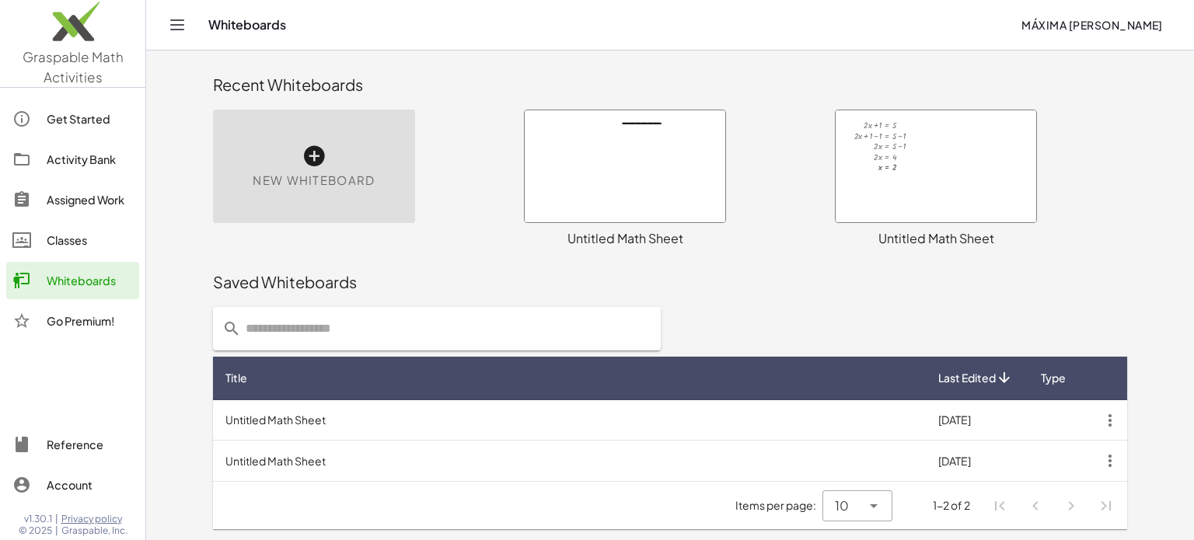
click at [80, 320] on div "Go Premium!" at bounding box center [90, 321] width 86 height 19
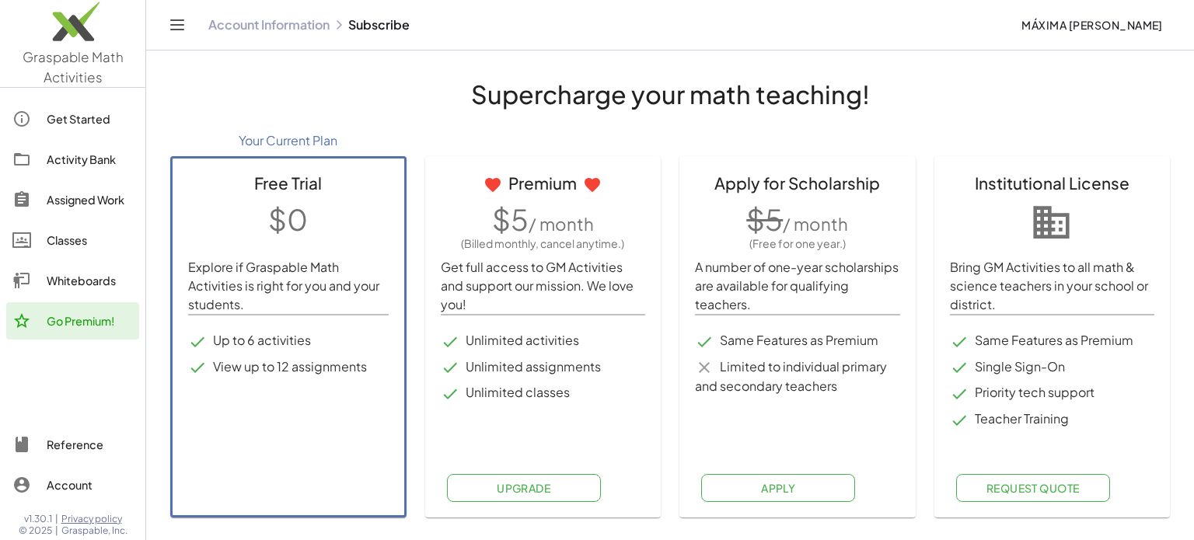
click at [534, 492] on span "Upgrade" at bounding box center [524, 488] width 54 height 14
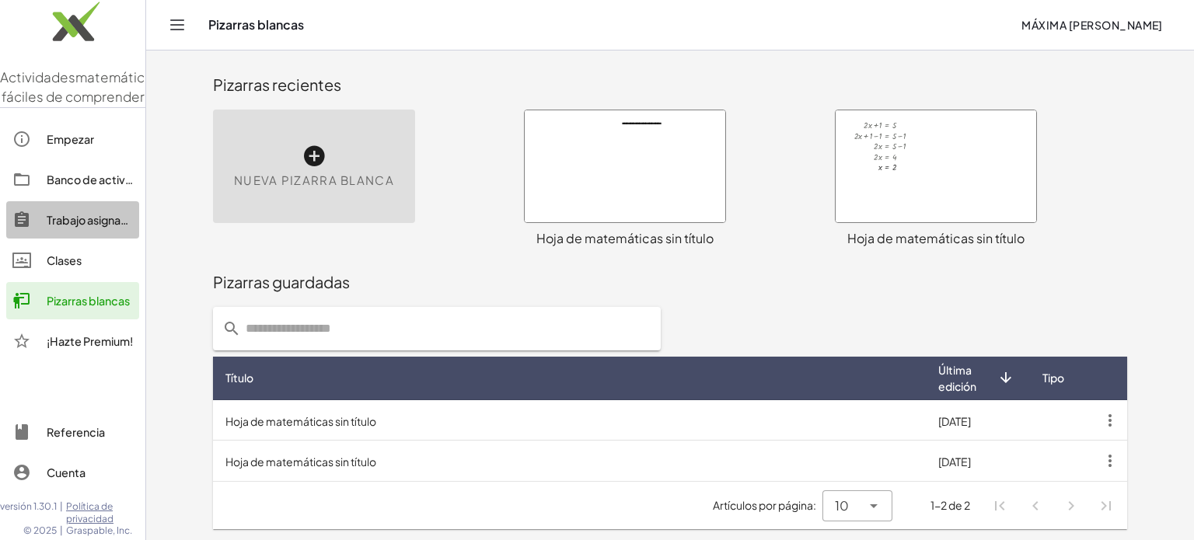
click at [95, 227] on font "Trabajo asignado" at bounding box center [91, 220] width 89 height 14
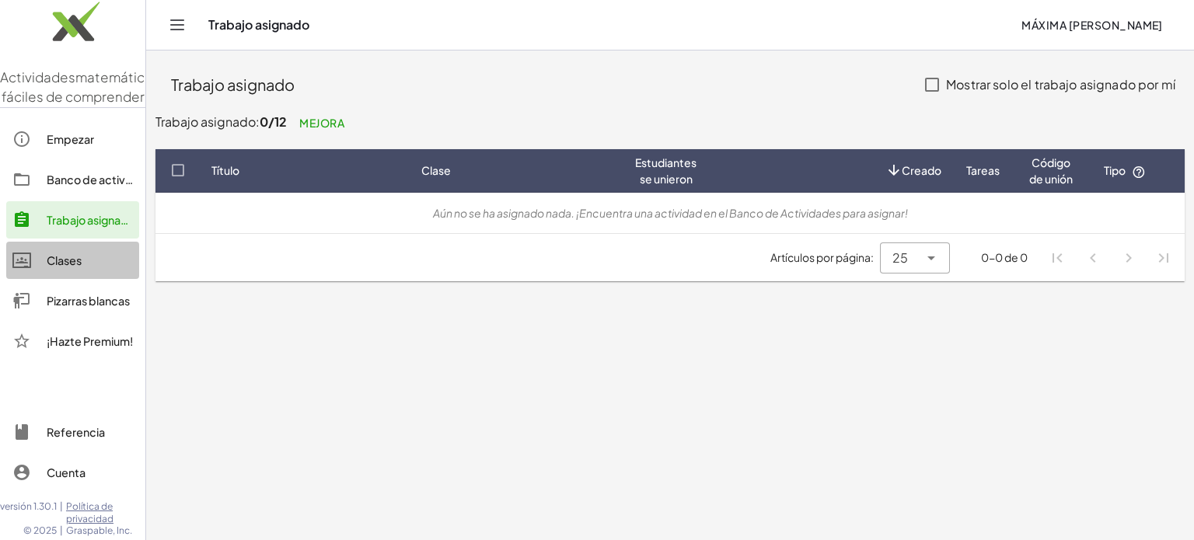
click at [84, 270] on div "Clases" at bounding box center [90, 260] width 86 height 19
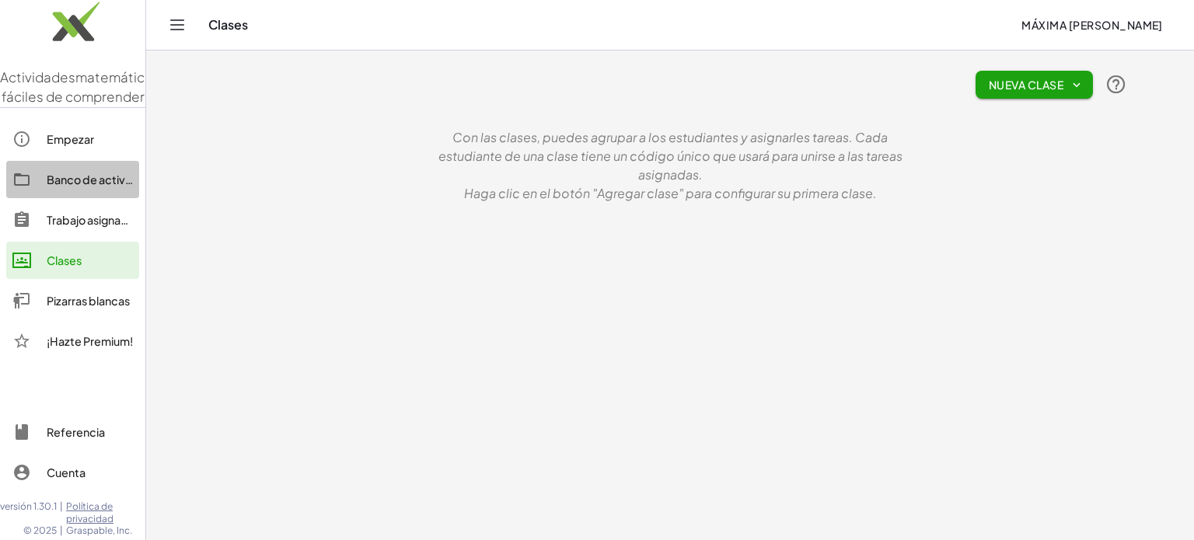
click at [75, 187] on font "Banco de actividades" at bounding box center [104, 180] width 115 height 14
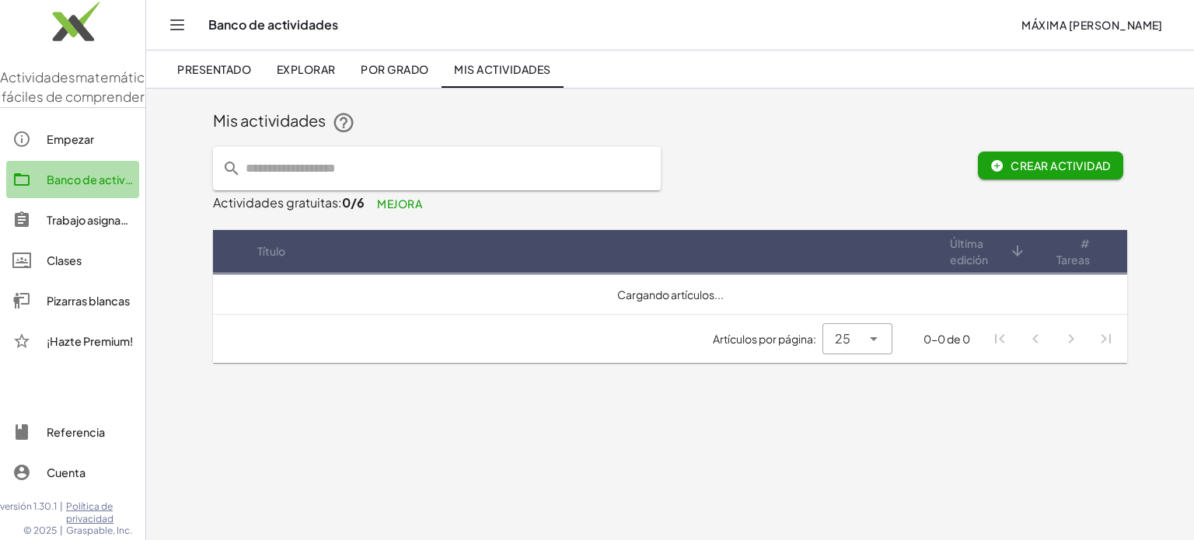
click at [75, 187] on font "Banco de actividades" at bounding box center [104, 180] width 115 height 14
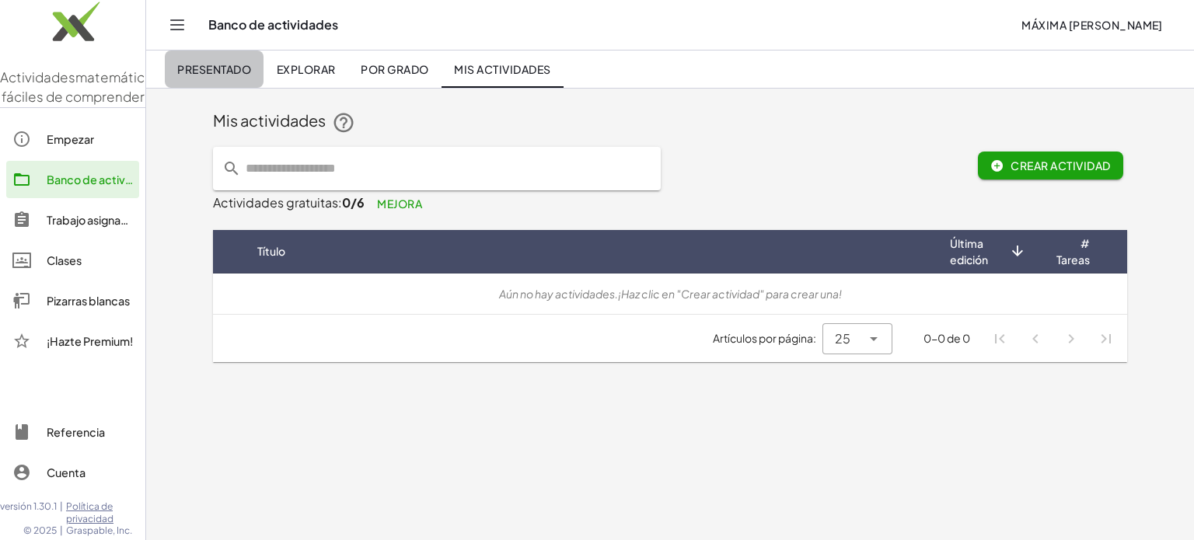
click at [225, 77] on link "Presentado" at bounding box center [214, 69] width 99 height 37
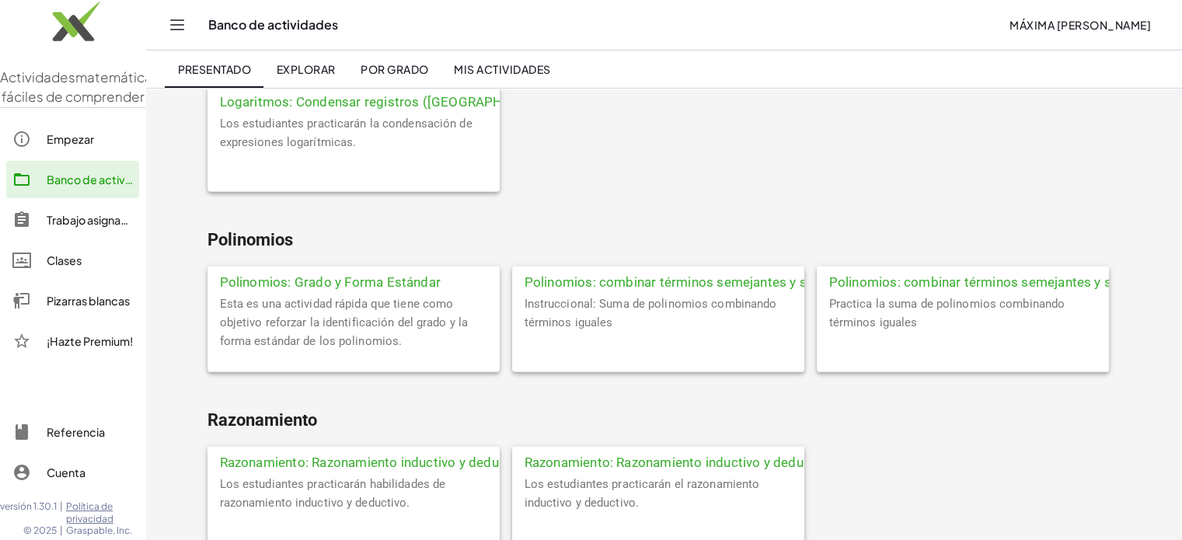
scroll to position [3634, 0]
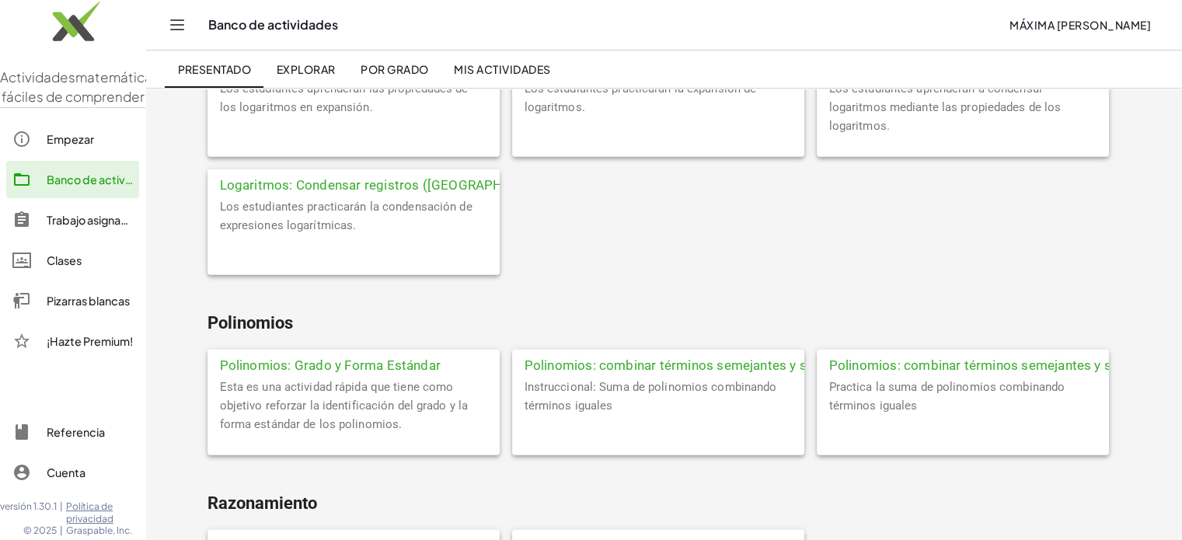
scroll to position [3520, 0]
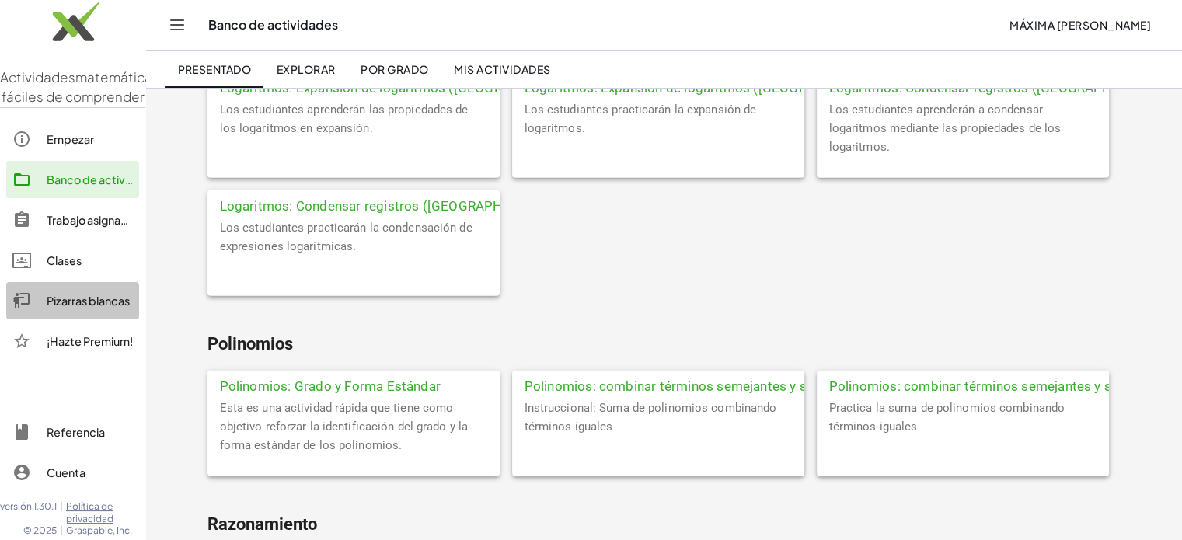
click at [87, 308] on font "Pizarras blancas" at bounding box center [88, 301] width 83 height 14
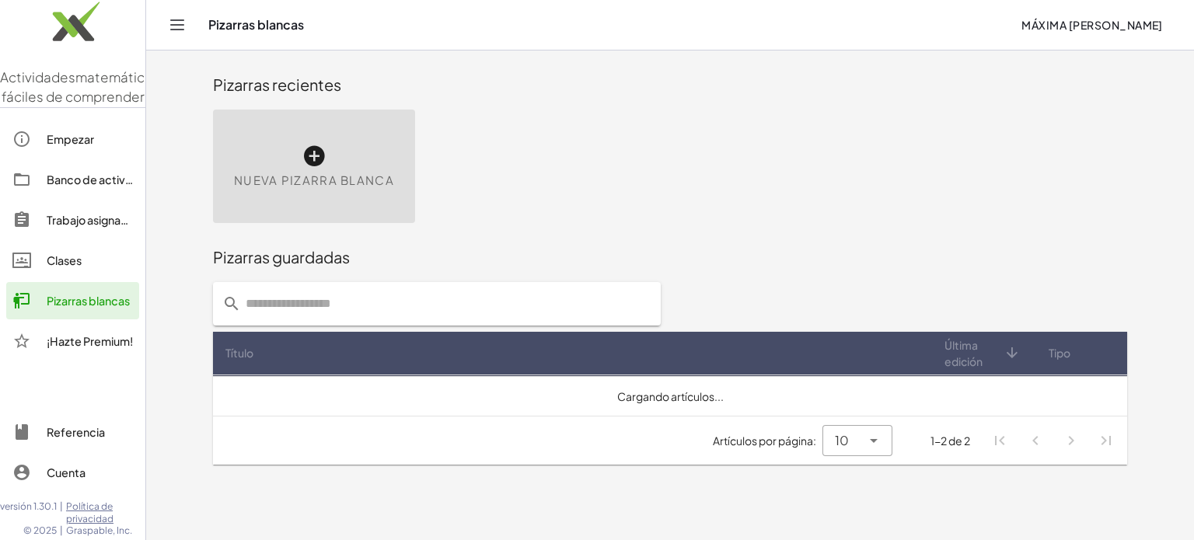
click at [267, 198] on div "Nueva pizarra blanca" at bounding box center [314, 167] width 202 height 114
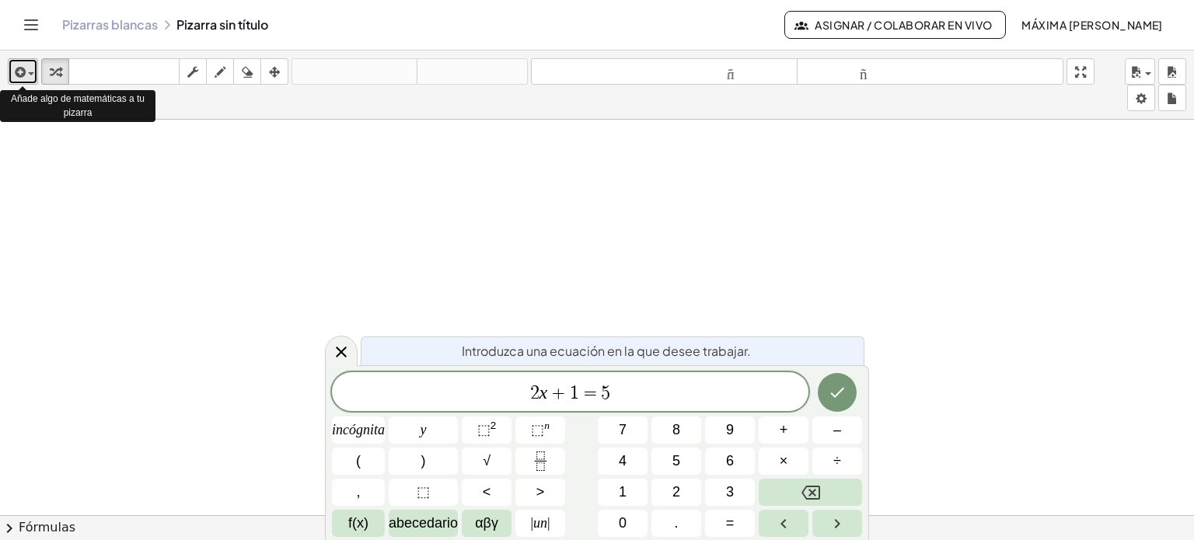
click at [31, 74] on span "button" at bounding box center [31, 73] width 6 height 3
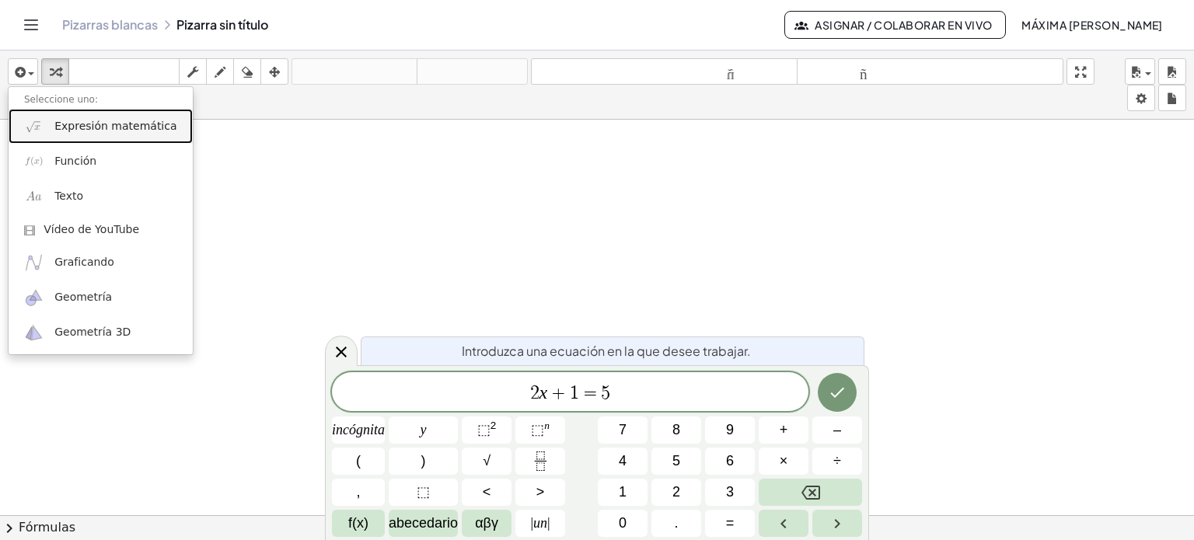
click at [117, 123] on font "Expresión matemática" at bounding box center [115, 126] width 122 height 12
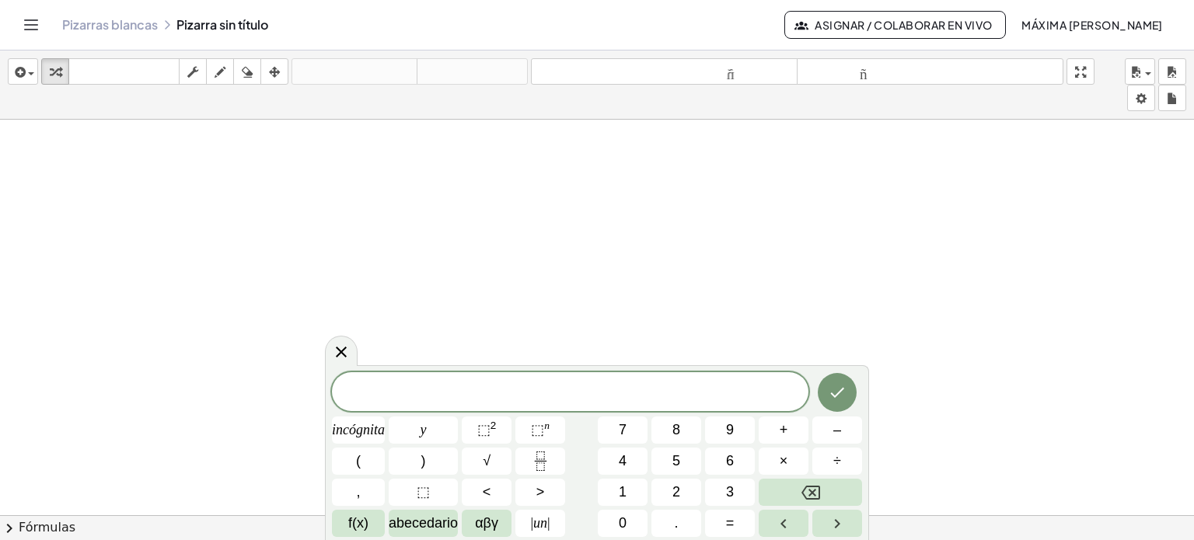
click at [566, 166] on div at bounding box center [597, 527] width 1194 height 815
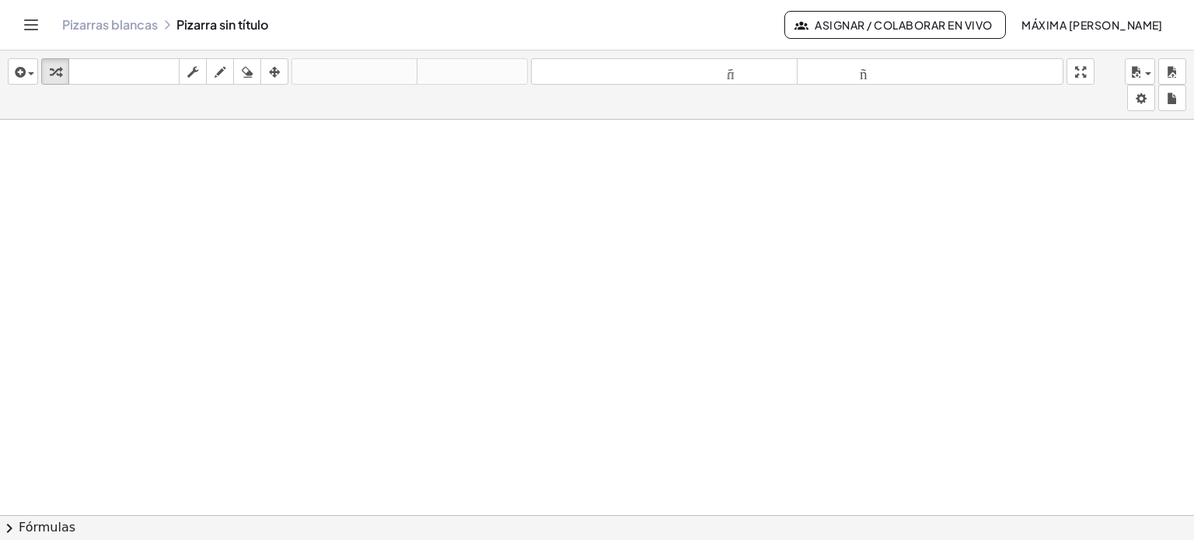
click at [566, 166] on div at bounding box center [597, 527] width 1194 height 815
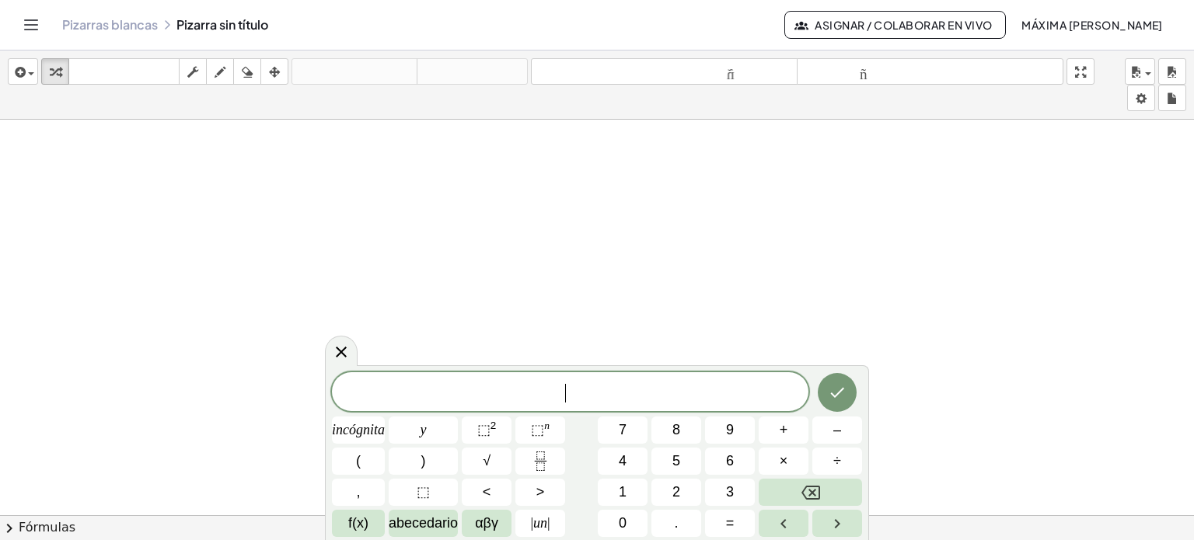
click at [566, 166] on div at bounding box center [597, 527] width 1194 height 815
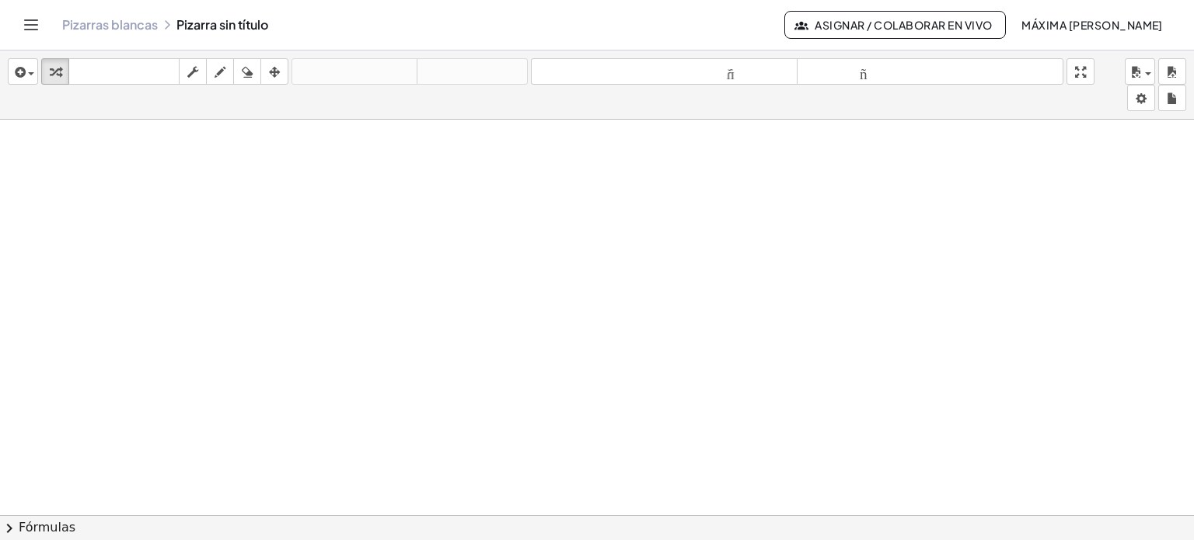
click at [566, 166] on div at bounding box center [597, 527] width 1194 height 815
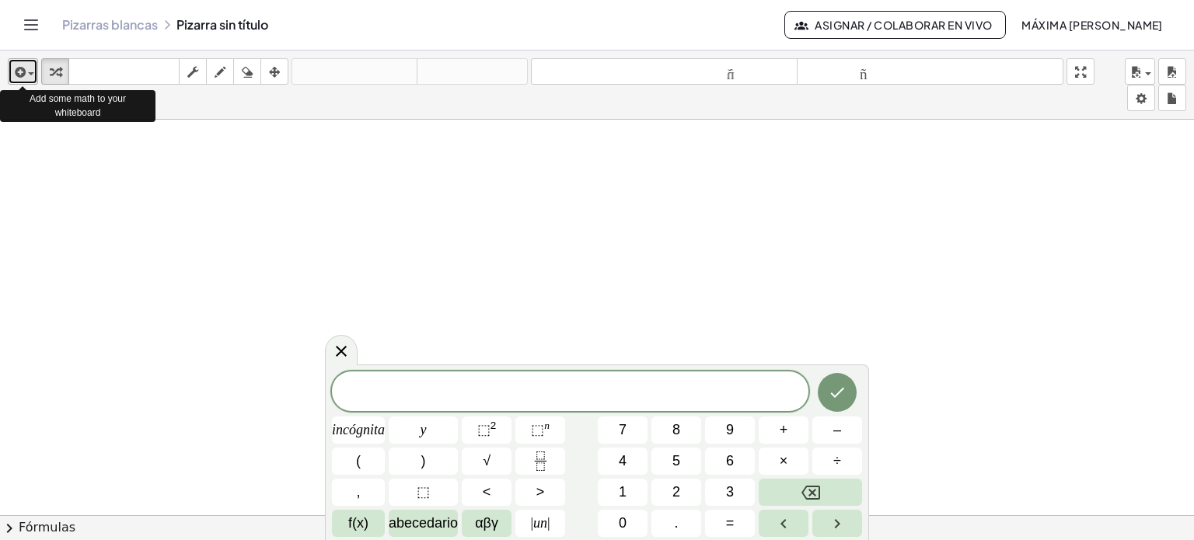
click at [30, 74] on span "button" at bounding box center [31, 73] width 6 height 3
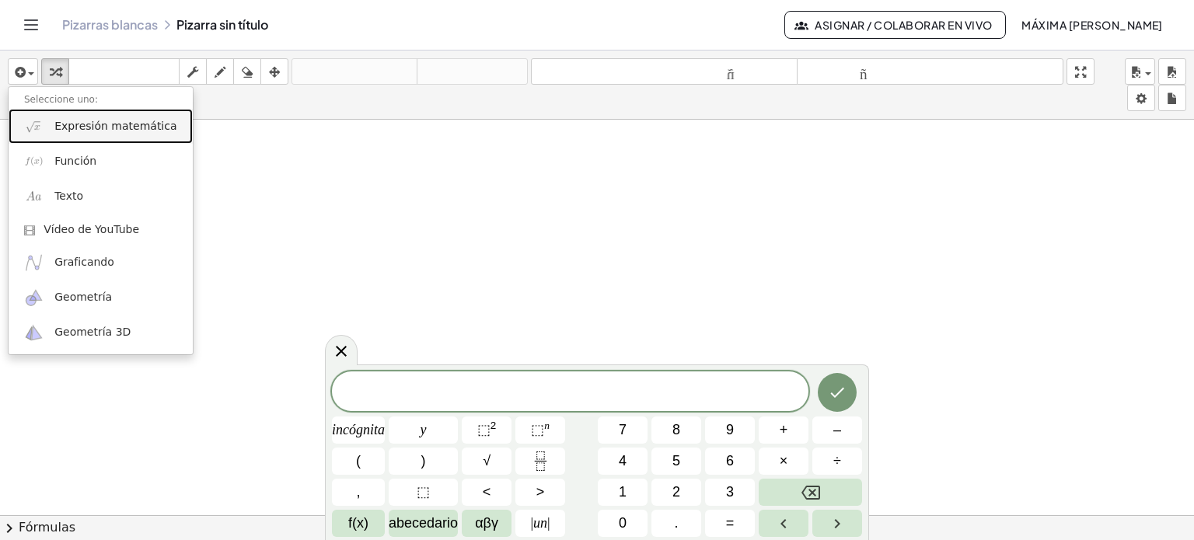
click at [75, 131] on font "Expresión matemática" at bounding box center [115, 126] width 122 height 12
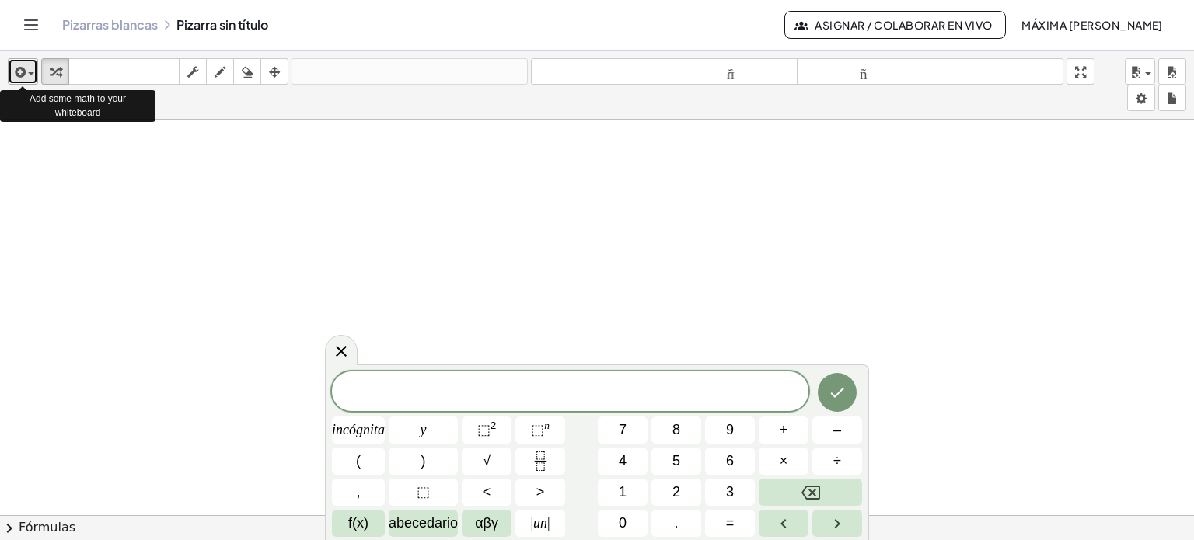
click at [29, 72] on div "button" at bounding box center [23, 71] width 23 height 19
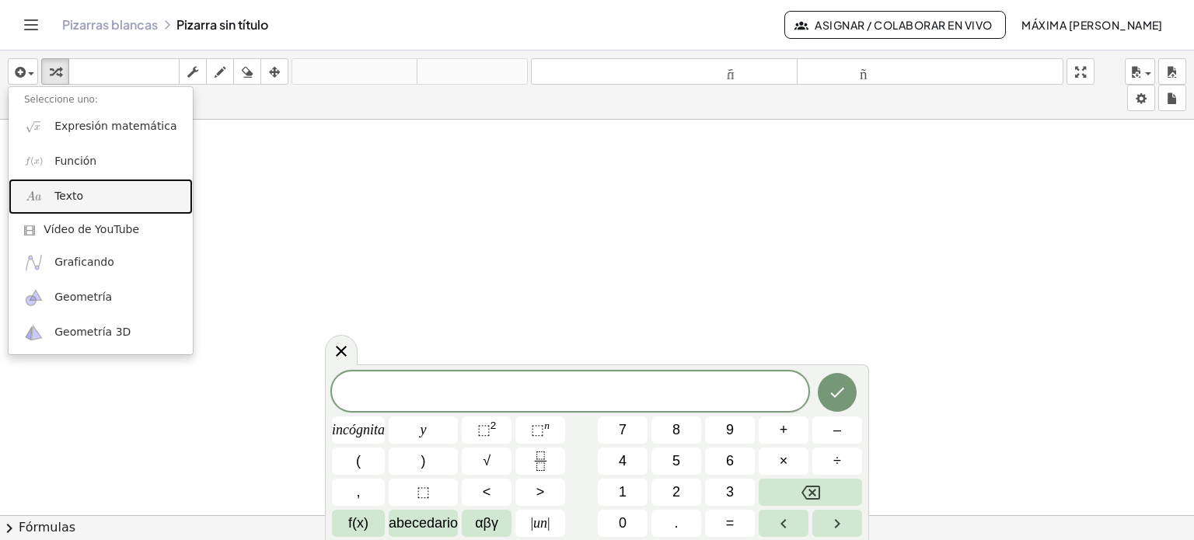
click at [75, 197] on font "Texto" at bounding box center [68, 196] width 29 height 12
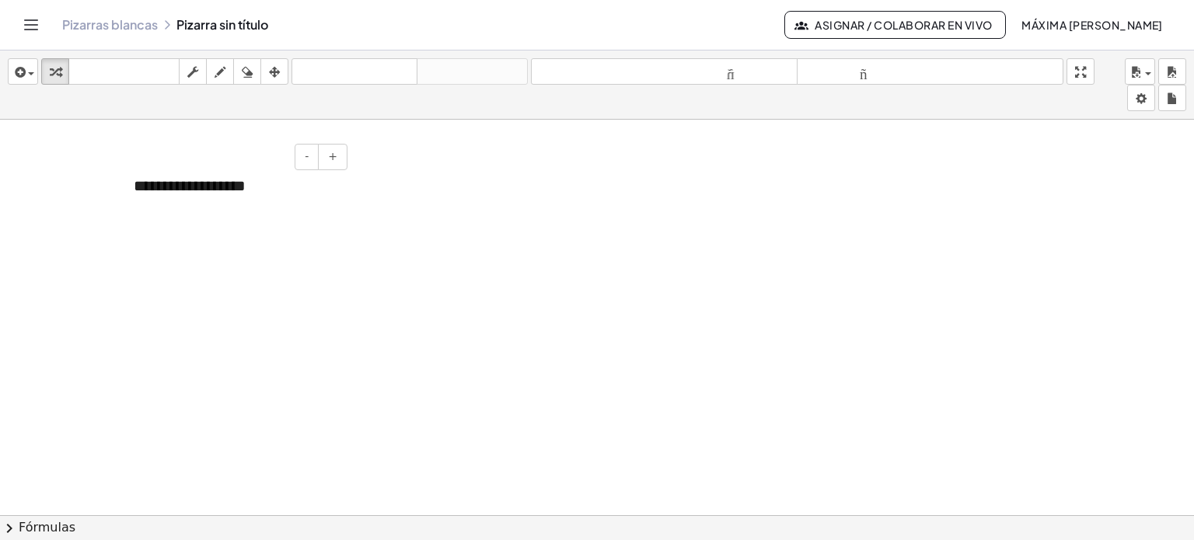
click at [230, 180] on font "**********" at bounding box center [190, 186] width 112 height 16
click at [255, 189] on div "**********" at bounding box center [234, 186] width 233 height 54
click at [143, 188] on font "**********" at bounding box center [230, 186] width 193 height 16
click at [300, 187] on font "**********" at bounding box center [233, 186] width 199 height 16
click at [274, 188] on font "**********" at bounding box center [230, 186] width 193 height 16
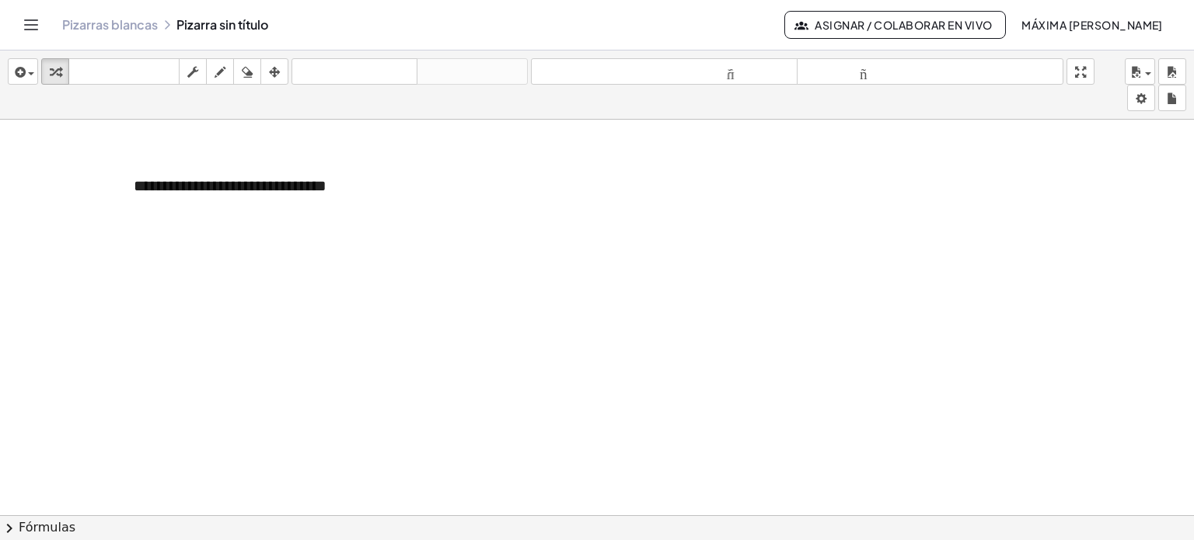
drag, startPoint x: 286, startPoint y: 187, endPoint x: 239, endPoint y: 322, distance: 142.4
click at [239, 322] on div at bounding box center [597, 527] width 1194 height 815
click at [71, 267] on div at bounding box center [597, 527] width 1194 height 815
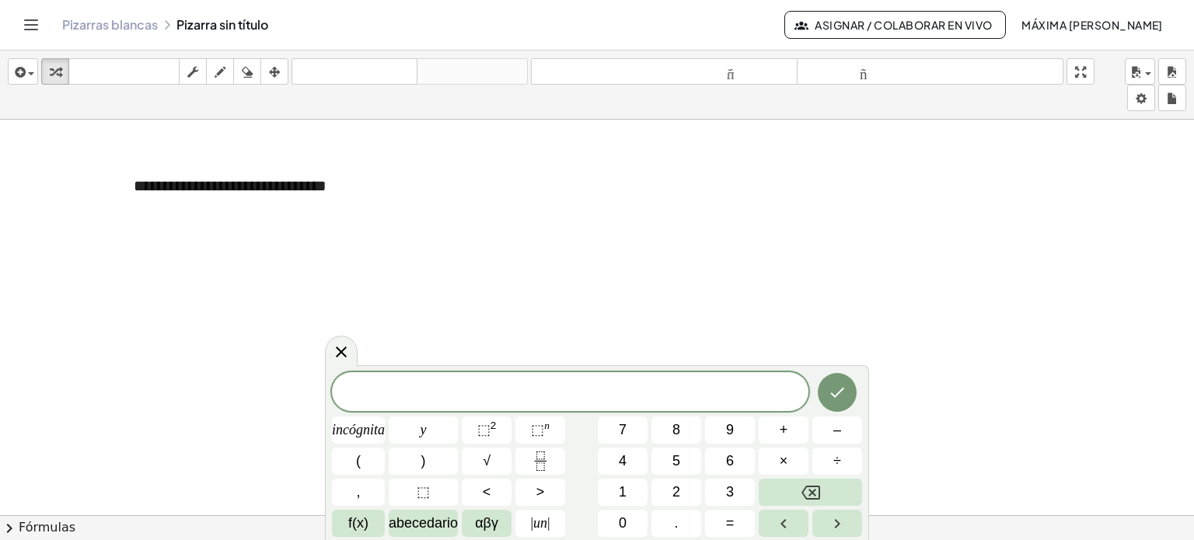
click at [258, 261] on div at bounding box center [597, 527] width 1194 height 815
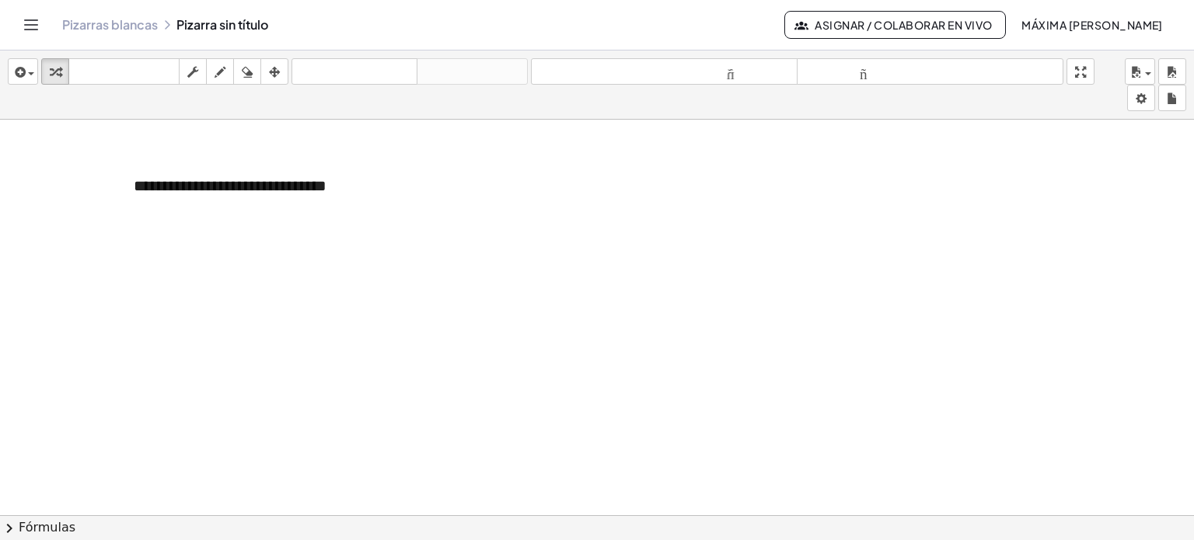
click at [224, 236] on div at bounding box center [597, 527] width 1194 height 815
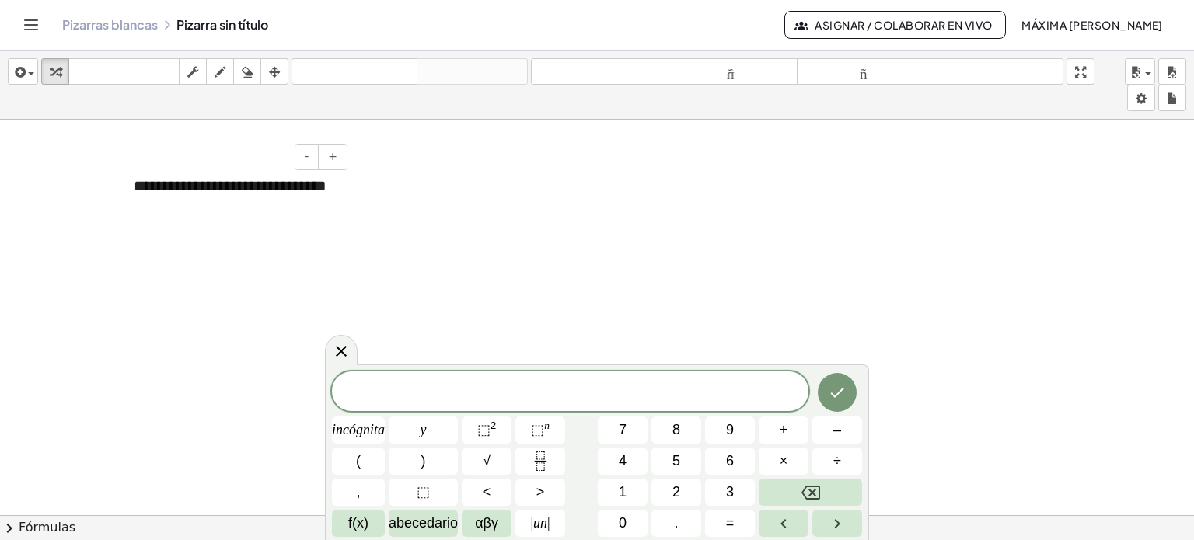
click at [235, 208] on div "**********" at bounding box center [234, 196] width 233 height 75
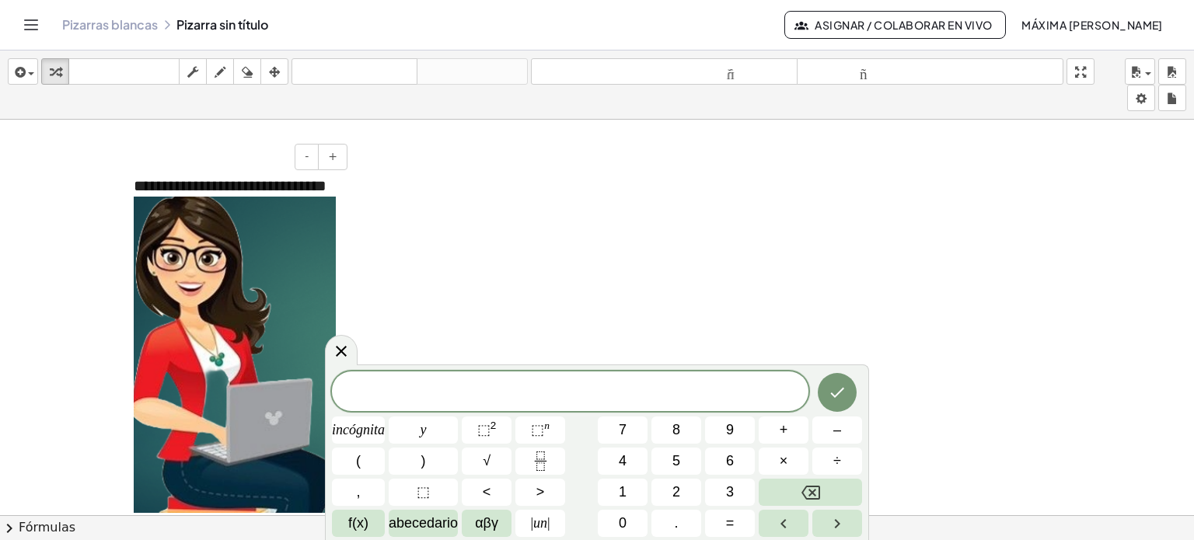
scroll to position [19, 0]
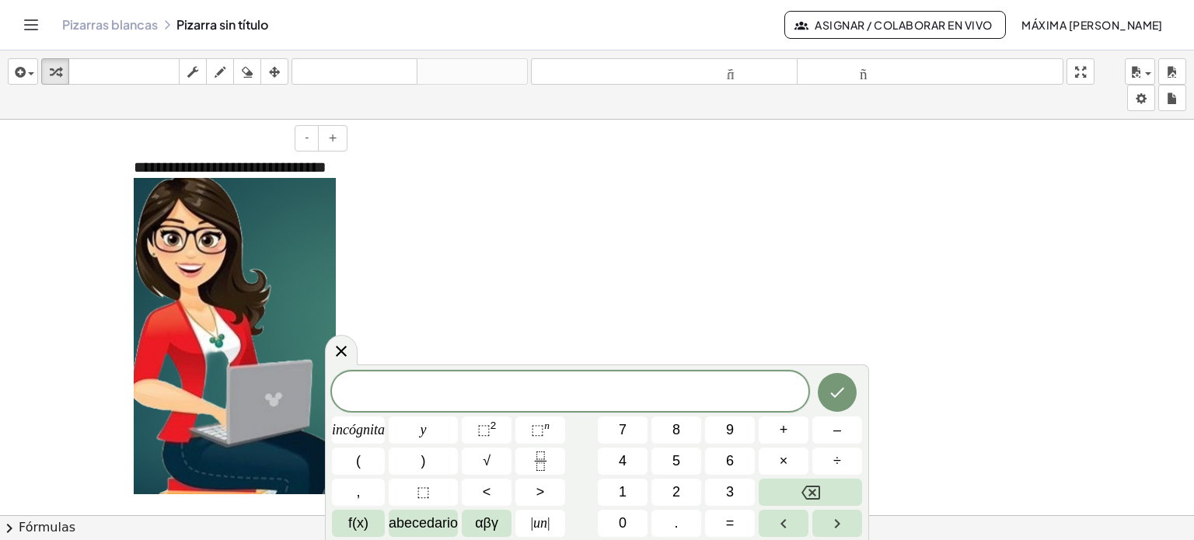
click at [258, 314] on img at bounding box center [235, 336] width 202 height 316
click at [342, 351] on icon at bounding box center [341, 351] width 11 height 11
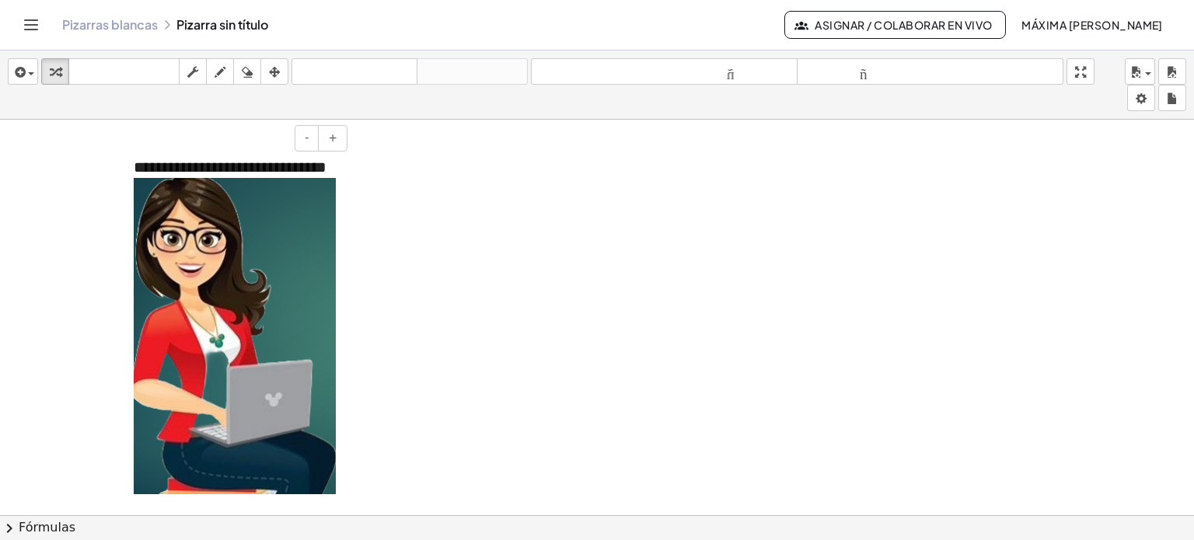
click at [295, 336] on img at bounding box center [235, 336] width 202 height 316
click at [320, 466] on img at bounding box center [235, 336] width 202 height 316
click at [281, 282] on img at bounding box center [235, 336] width 202 height 316
click at [395, 246] on div at bounding box center [597, 508] width 1194 height 815
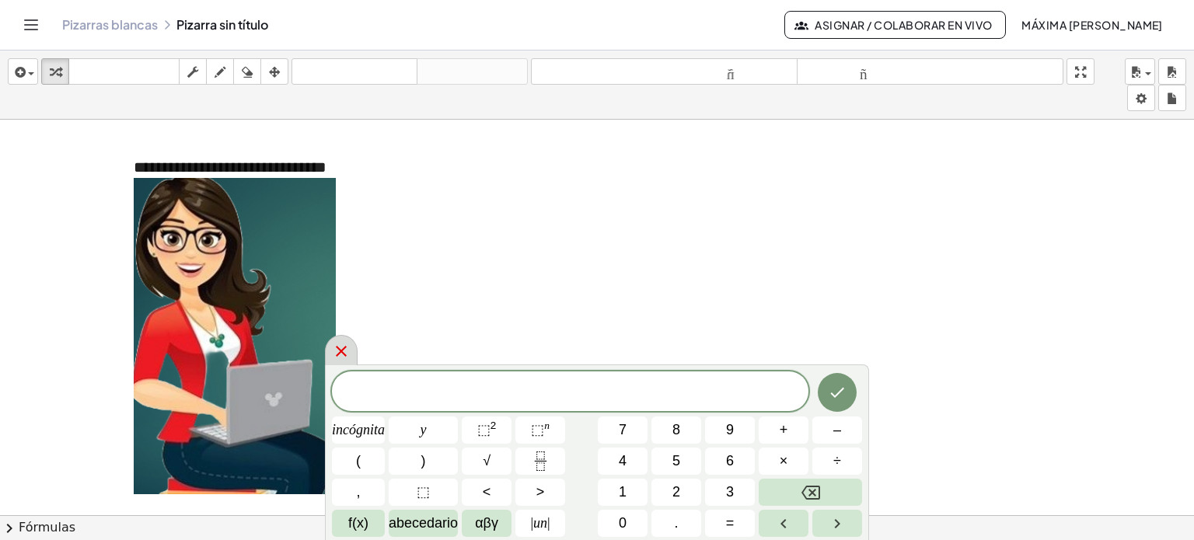
click at [342, 357] on icon at bounding box center [341, 351] width 19 height 19
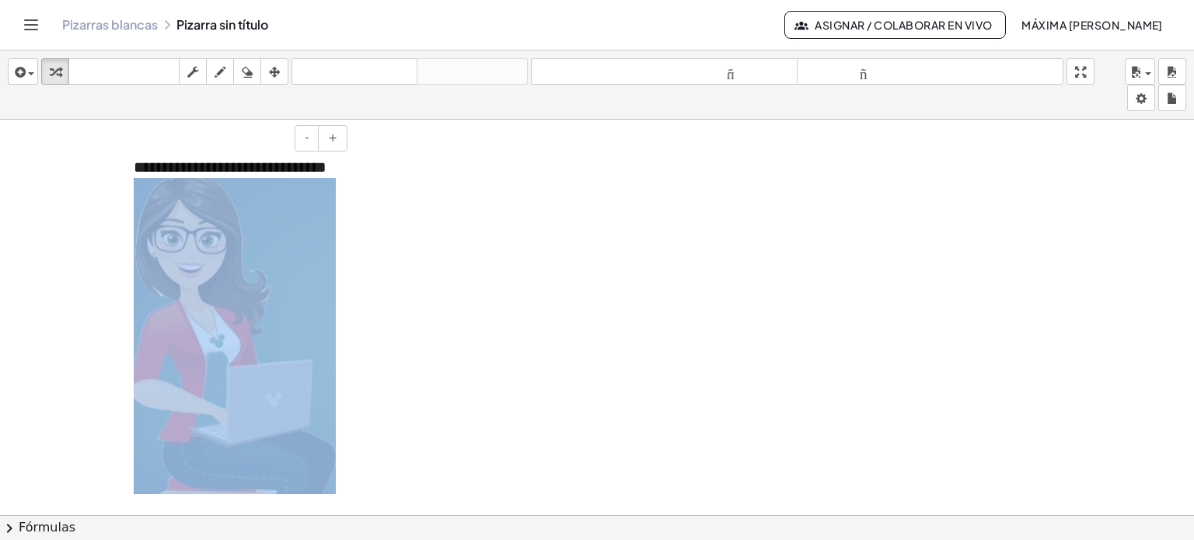
click at [342, 357] on div "**********" at bounding box center [234, 337] width 233 height 392
click at [300, 236] on img at bounding box center [235, 336] width 202 height 316
click at [305, 188] on div "**********" at bounding box center [234, 337] width 233 height 392
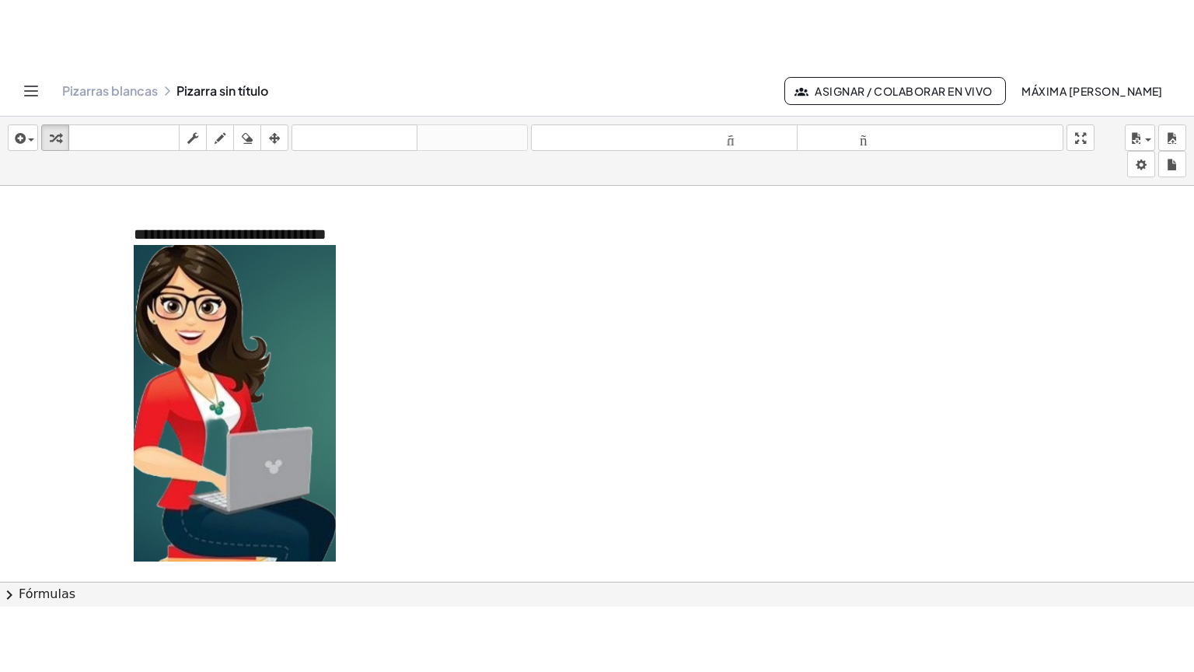
scroll to position [0, 0]
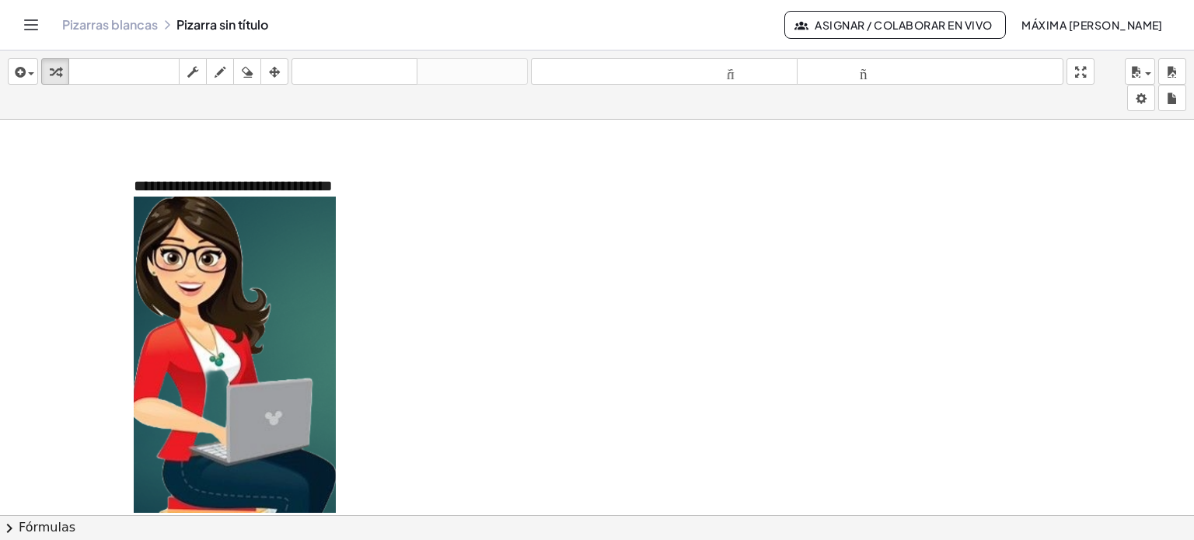
click at [472, 194] on div at bounding box center [597, 527] width 1194 height 815
click at [478, 181] on div at bounding box center [597, 527] width 1194 height 815
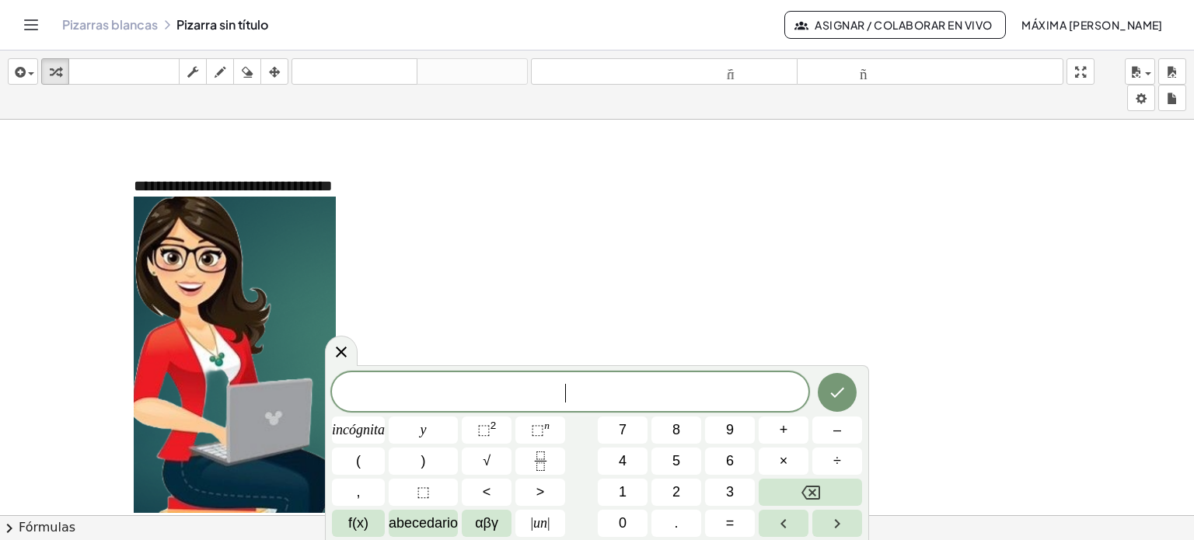
click at [541, 285] on div at bounding box center [597, 527] width 1194 height 815
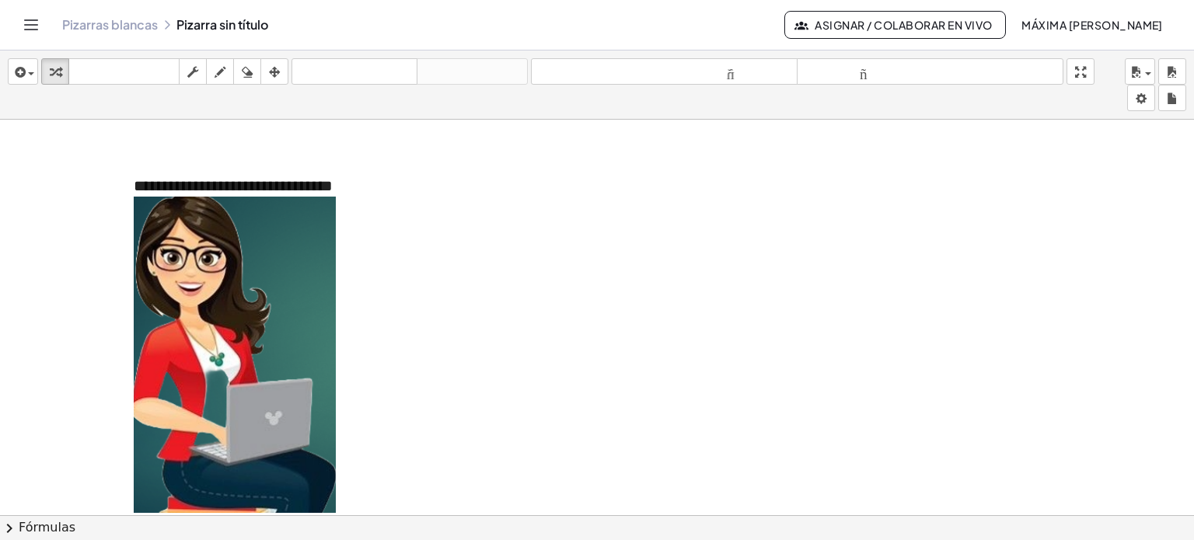
click at [590, 383] on div at bounding box center [597, 527] width 1194 height 815
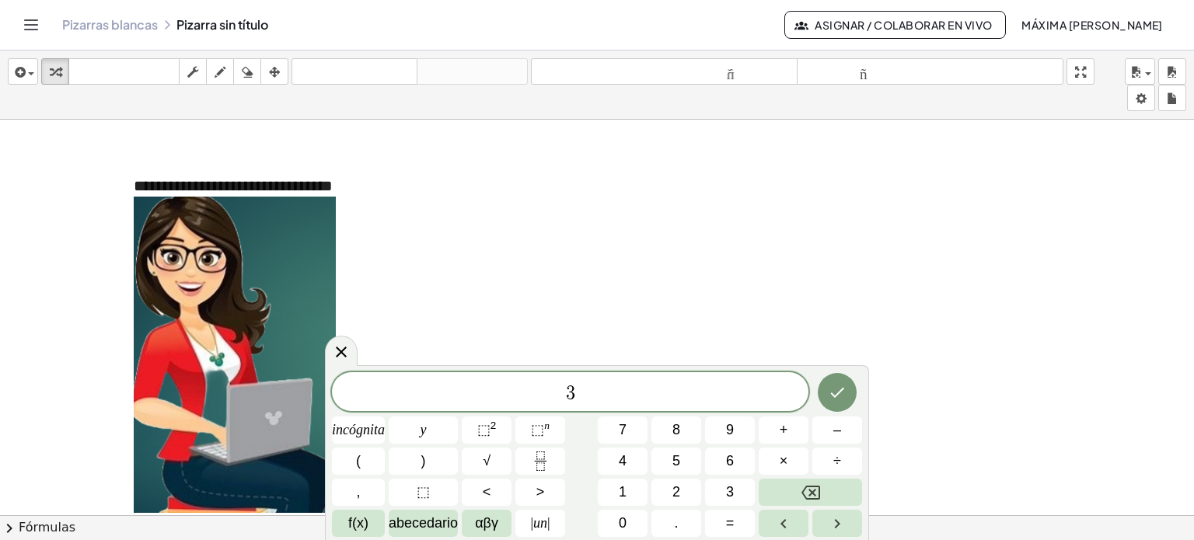
click at [633, 314] on div at bounding box center [597, 527] width 1194 height 815
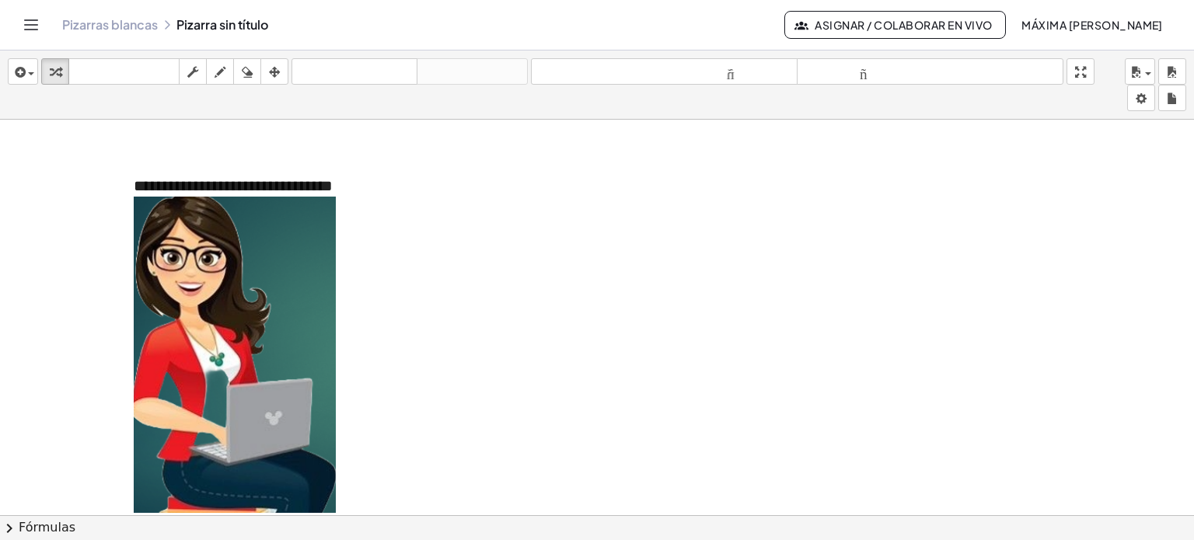
click at [536, 371] on div at bounding box center [597, 527] width 1194 height 815
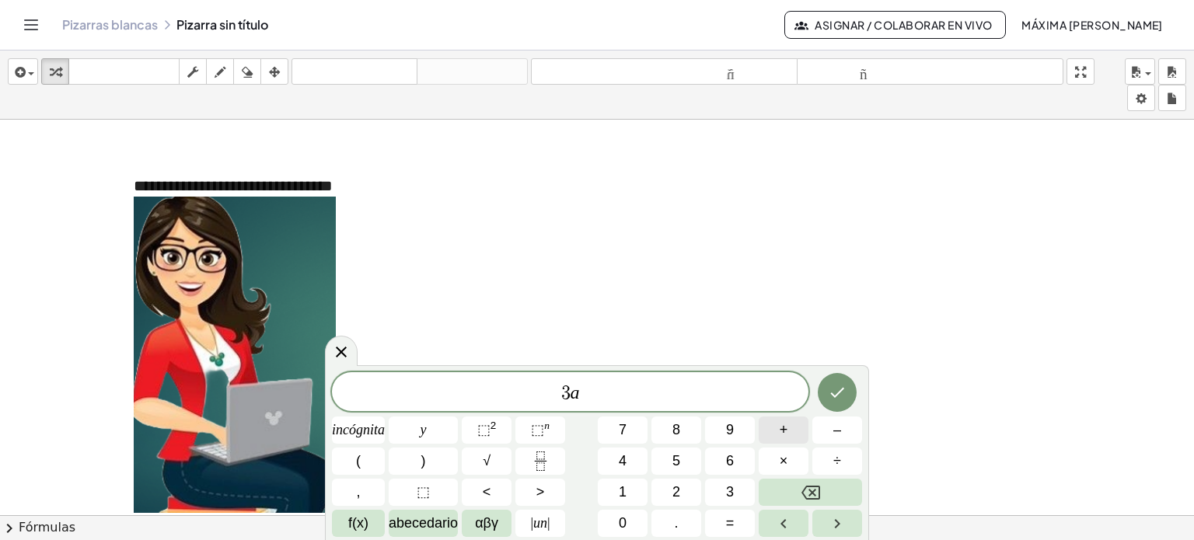
click at [781, 430] on font "+" at bounding box center [784, 430] width 9 height 16
click at [833, 399] on icon "Hecho" at bounding box center [837, 392] width 19 height 19
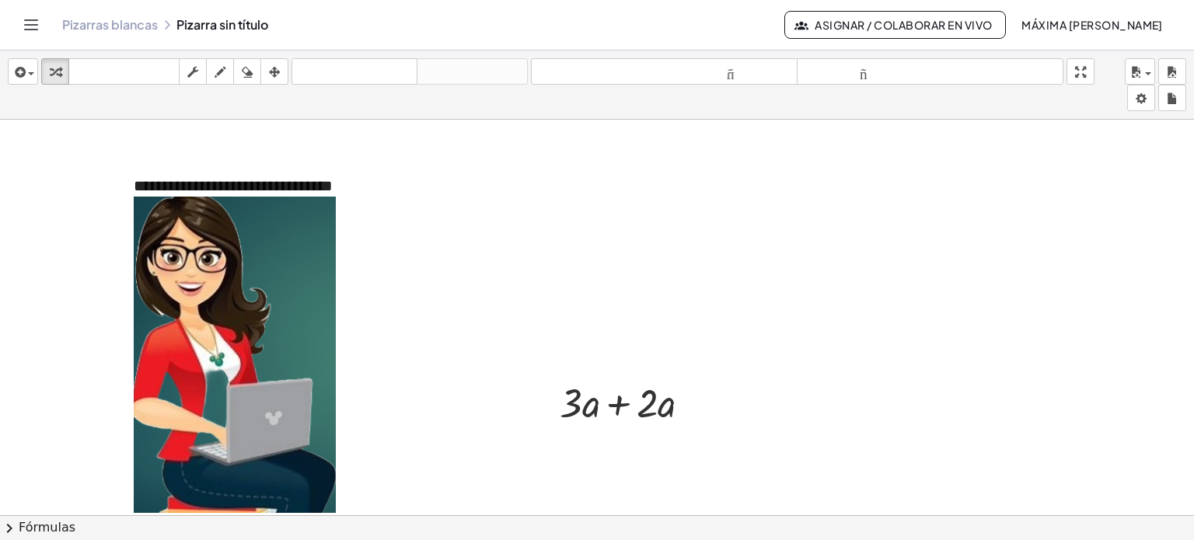
click at [754, 316] on div at bounding box center [597, 527] width 1194 height 815
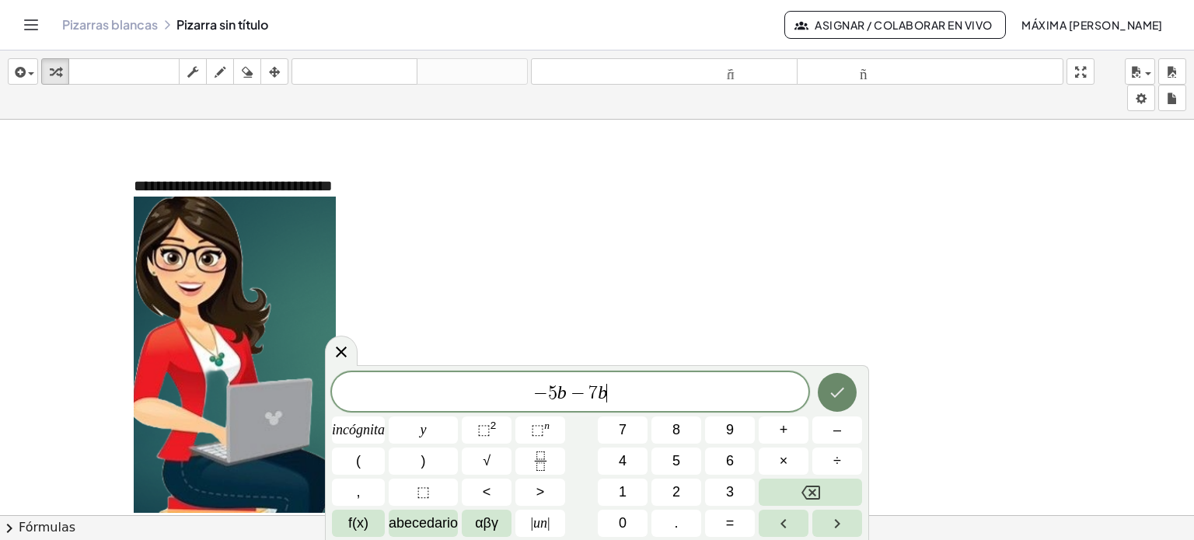
click at [839, 391] on icon "Hecho" at bounding box center [837, 392] width 19 height 19
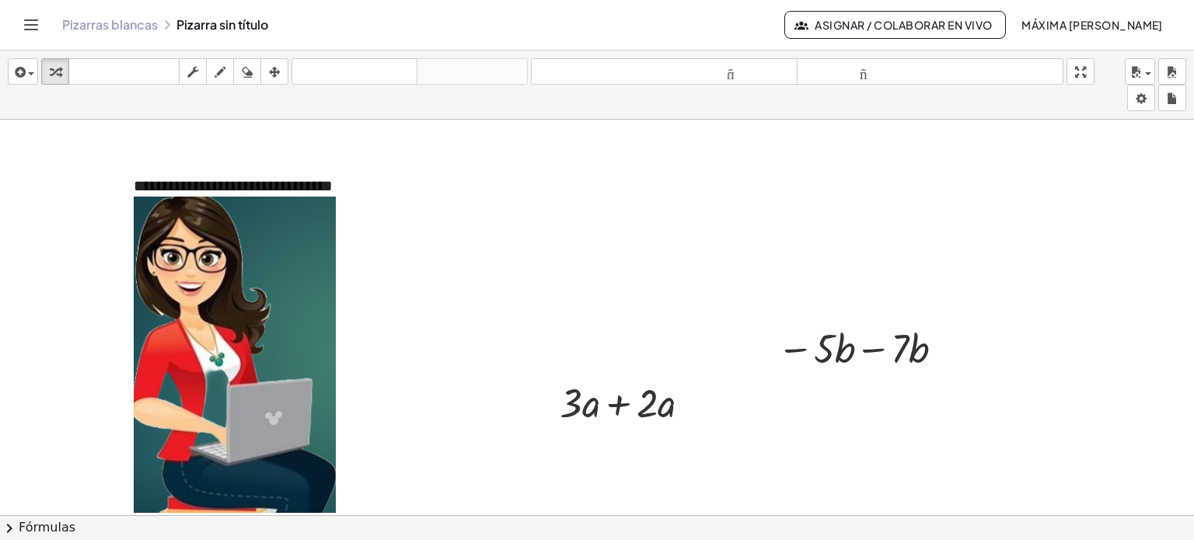
click at [687, 466] on div at bounding box center [597, 527] width 1194 height 815
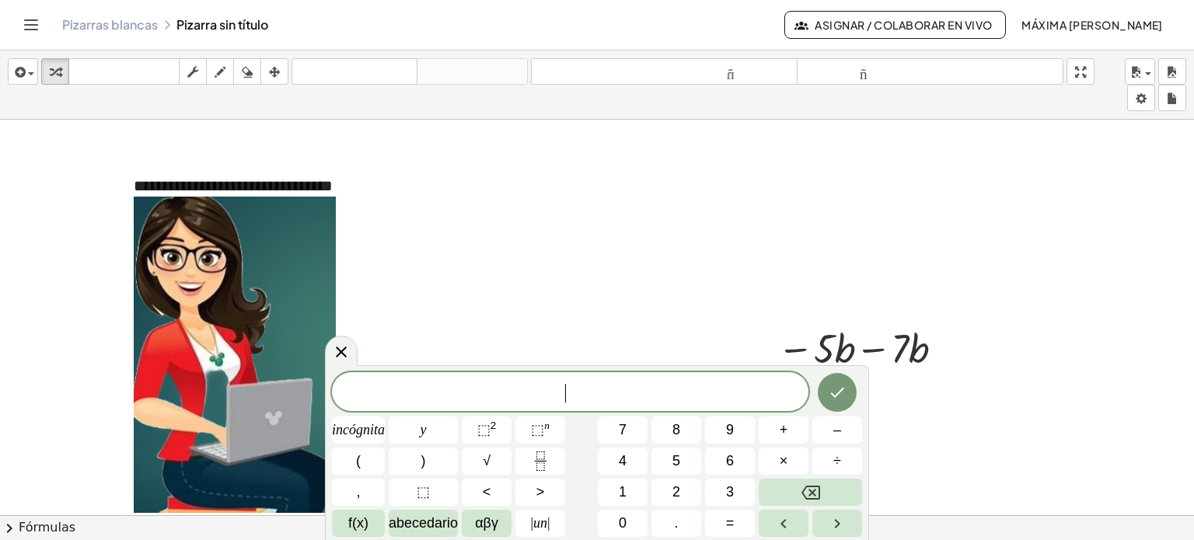
click at [687, 466] on button "5" at bounding box center [676, 461] width 50 height 27
click at [479, 428] on font "⬚" at bounding box center [483, 430] width 13 height 16
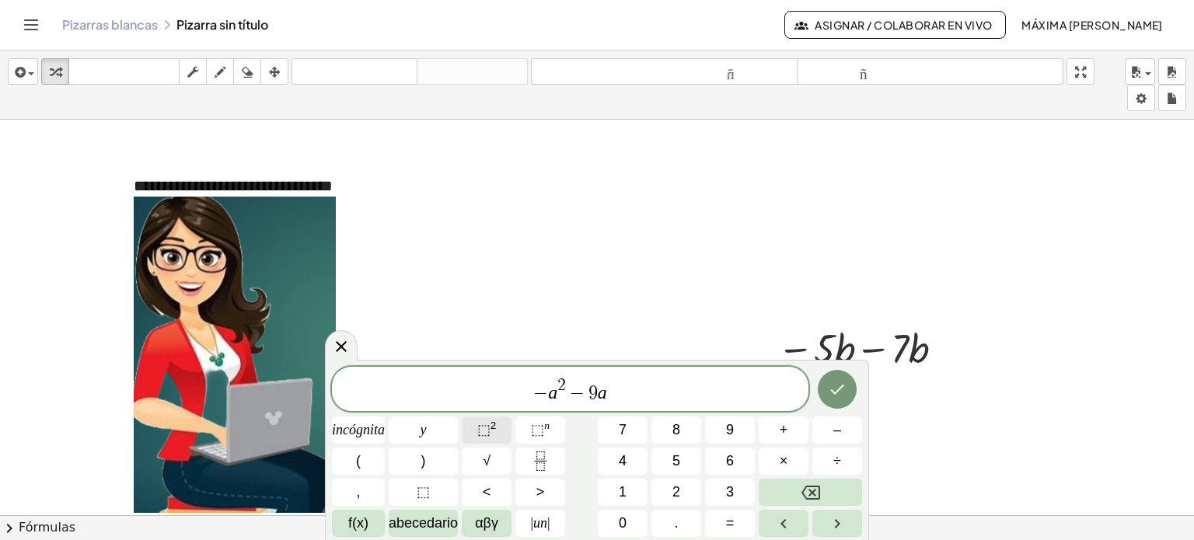
click at [482, 428] on font "⬚" at bounding box center [483, 430] width 13 height 16
click at [835, 398] on icon "Hecho" at bounding box center [837, 389] width 19 height 19
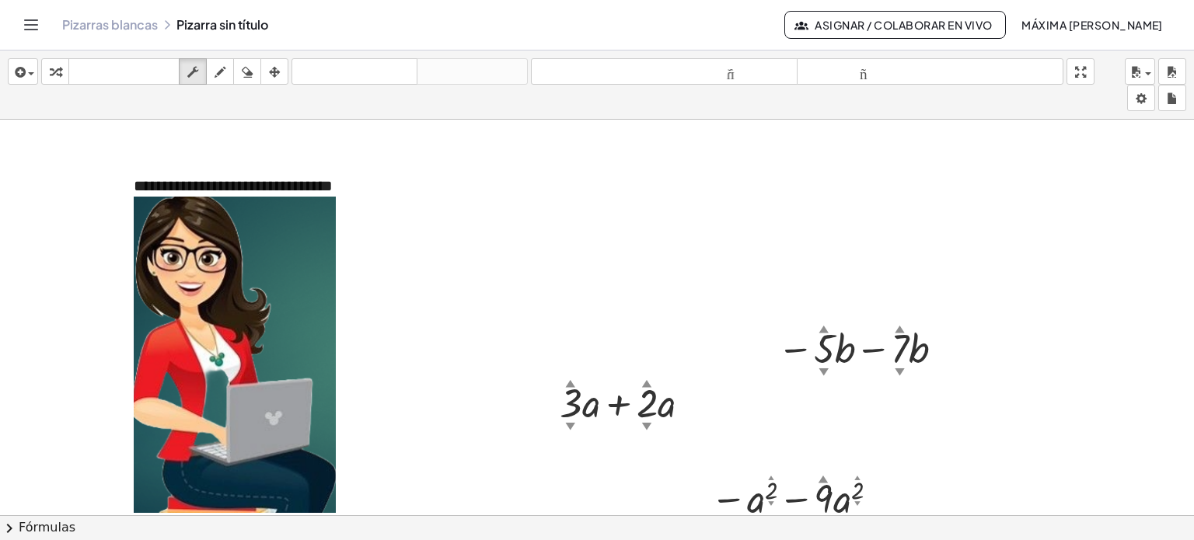
click at [872, 403] on div at bounding box center [597, 527] width 1194 height 815
click at [665, 459] on div at bounding box center [597, 527] width 1194 height 815
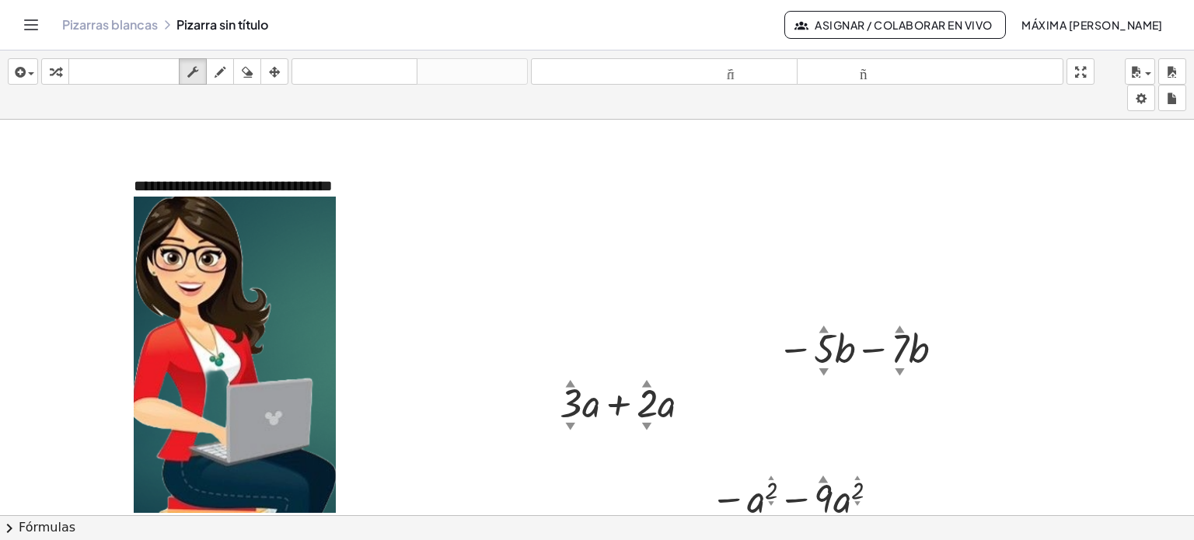
click at [718, 229] on div at bounding box center [597, 527] width 1194 height 815
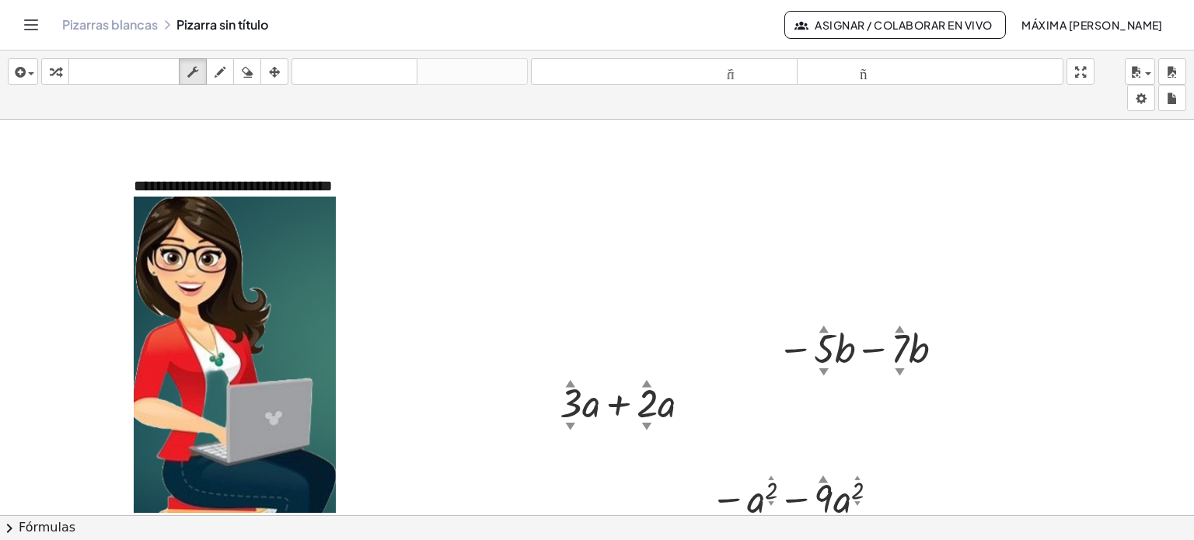
drag, startPoint x: 718, startPoint y: 229, endPoint x: 641, endPoint y: 486, distance: 268.4
click at [641, 486] on div at bounding box center [597, 527] width 1194 height 815
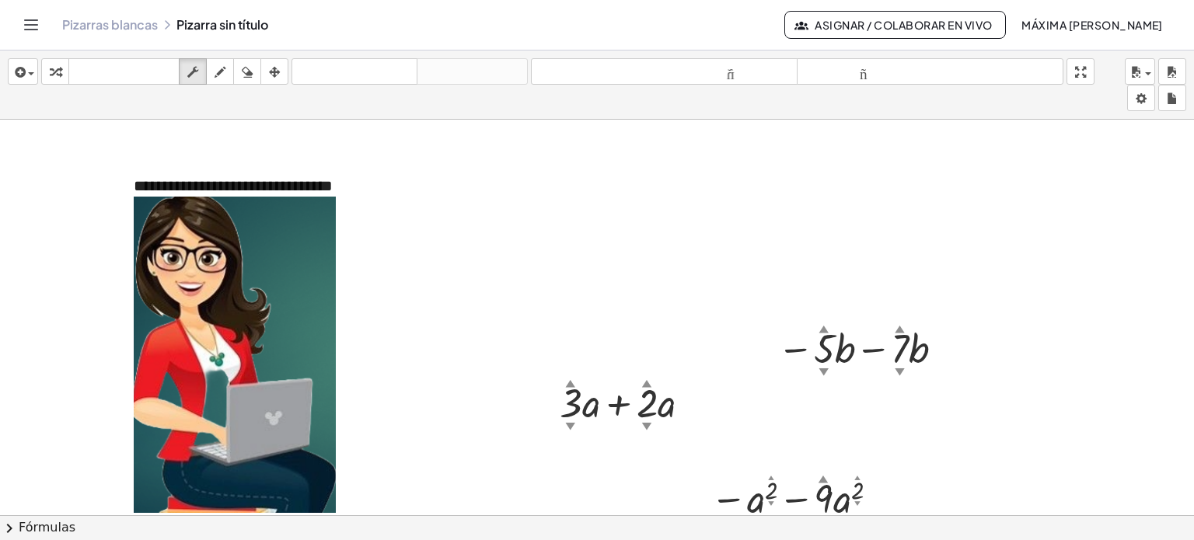
click at [641, 486] on div at bounding box center [597, 527] width 1194 height 815
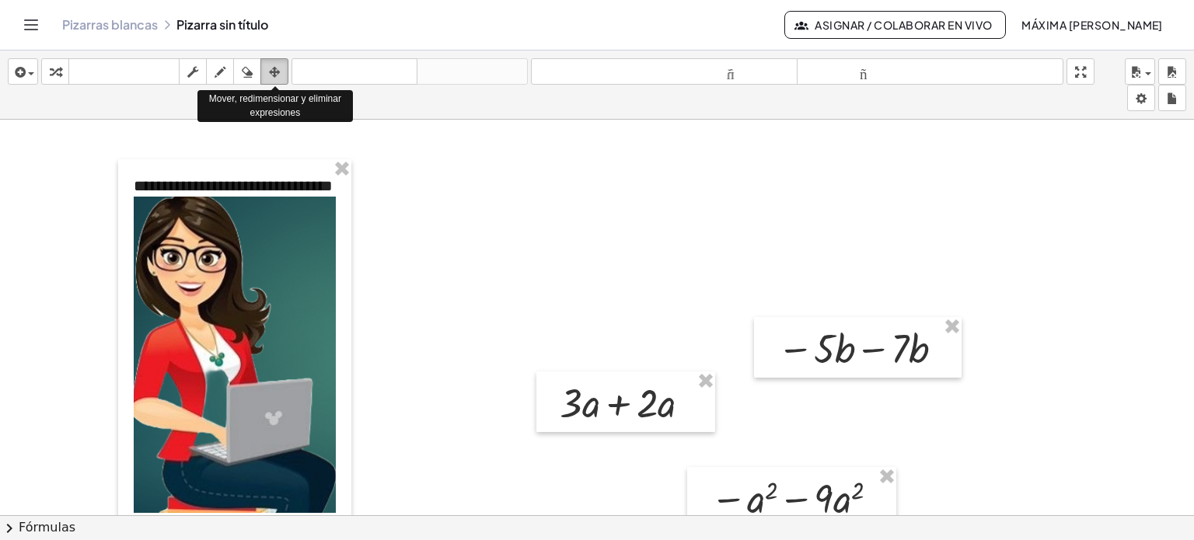
click at [275, 76] on icon "button" at bounding box center [274, 72] width 11 height 19
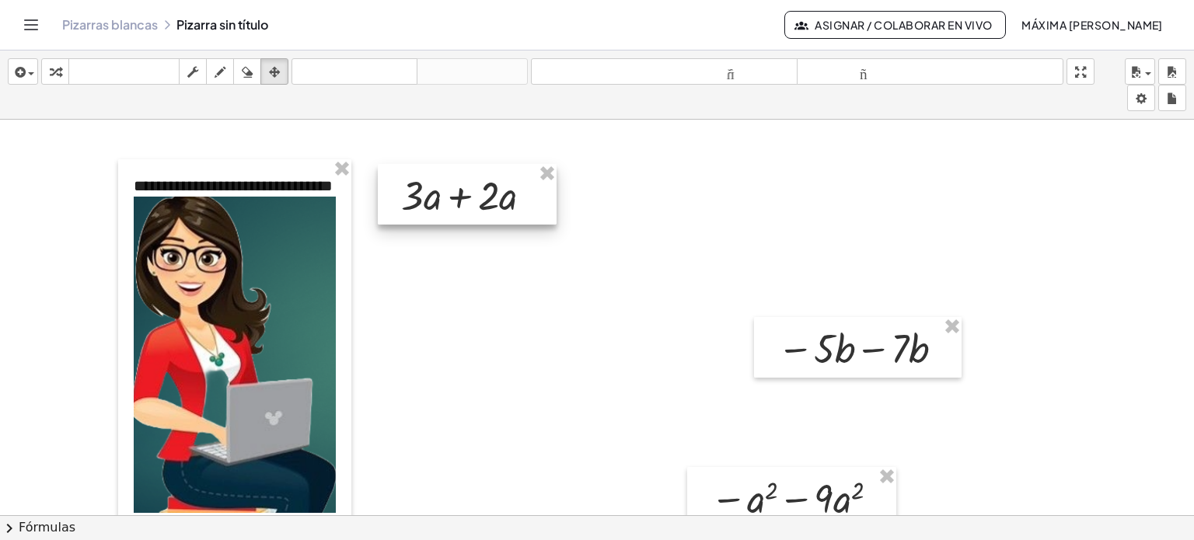
drag, startPoint x: 675, startPoint y: 422, endPoint x: 516, endPoint y: 215, distance: 261.2
click at [516, 215] on div at bounding box center [467, 194] width 179 height 61
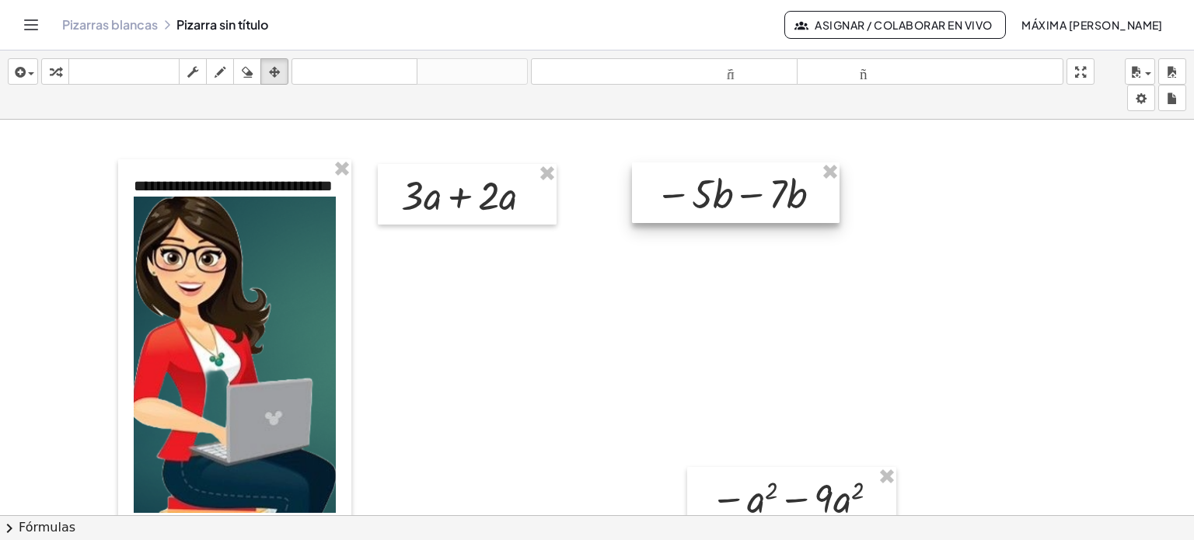
drag, startPoint x: 879, startPoint y: 367, endPoint x: 757, endPoint y: 211, distance: 197.7
click at [757, 211] on div at bounding box center [736, 192] width 208 height 61
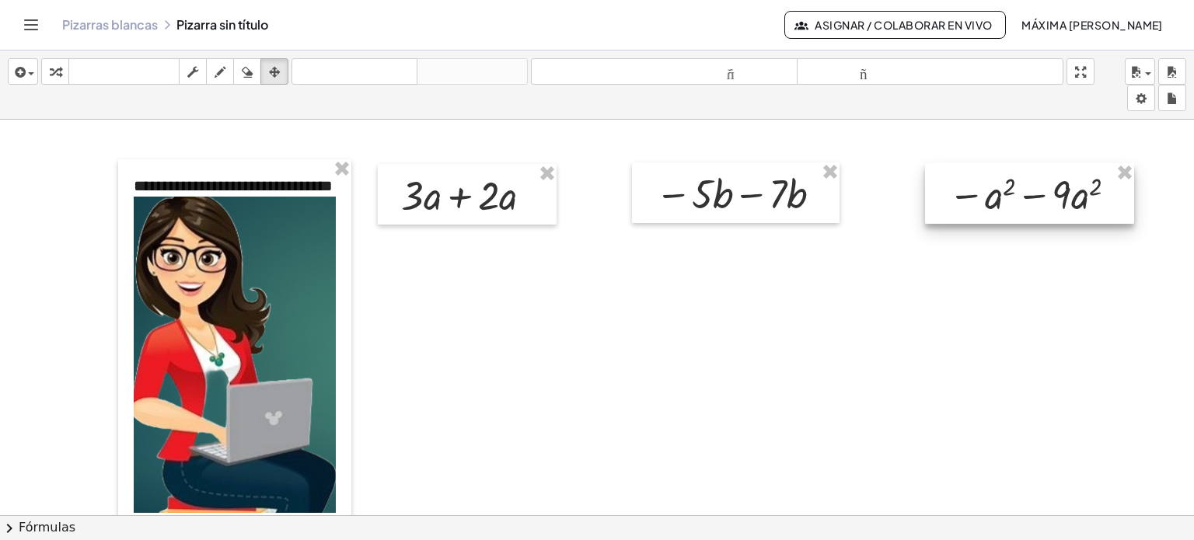
drag, startPoint x: 795, startPoint y: 509, endPoint x: 1032, endPoint y: 204, distance: 386.6
click at [1032, 204] on div at bounding box center [1029, 193] width 209 height 61
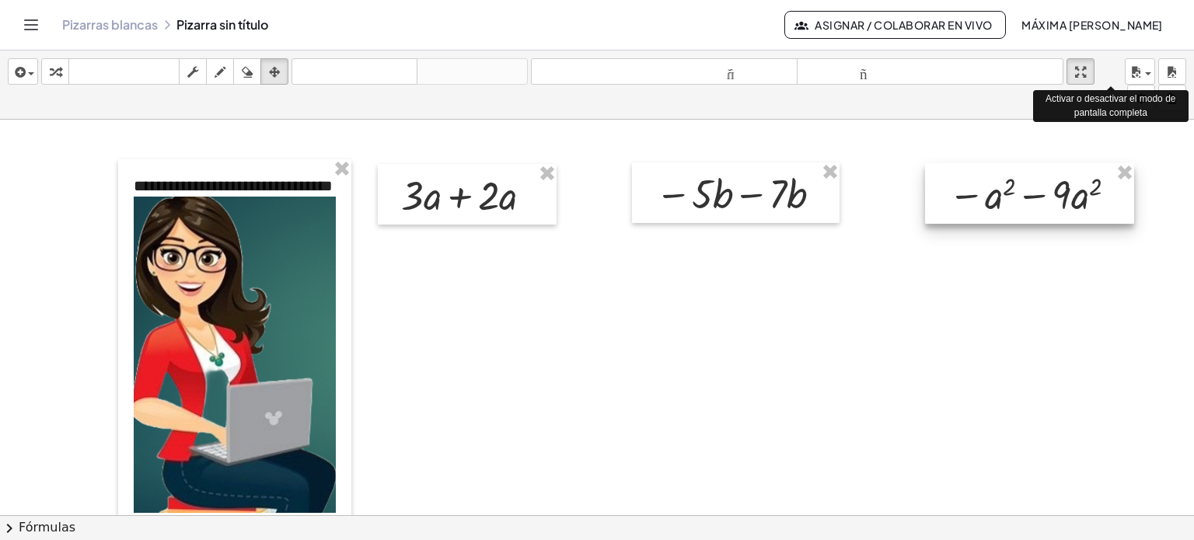
drag, startPoint x: 1081, startPoint y: 68, endPoint x: 1081, endPoint y: 162, distance: 94.1
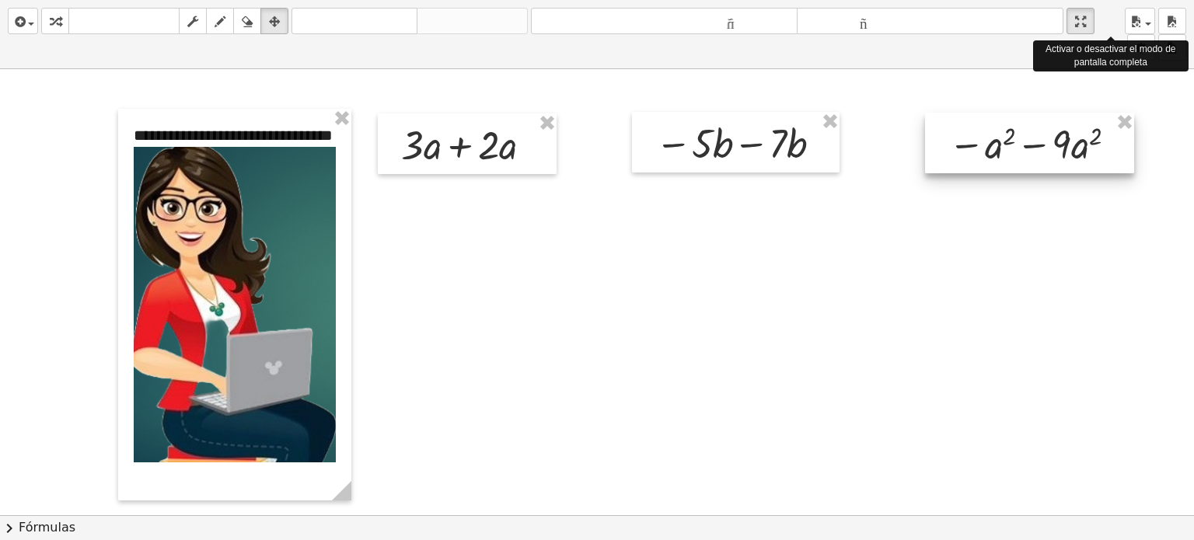
click at [1081, 162] on div "**********" at bounding box center [597, 270] width 1194 height 540
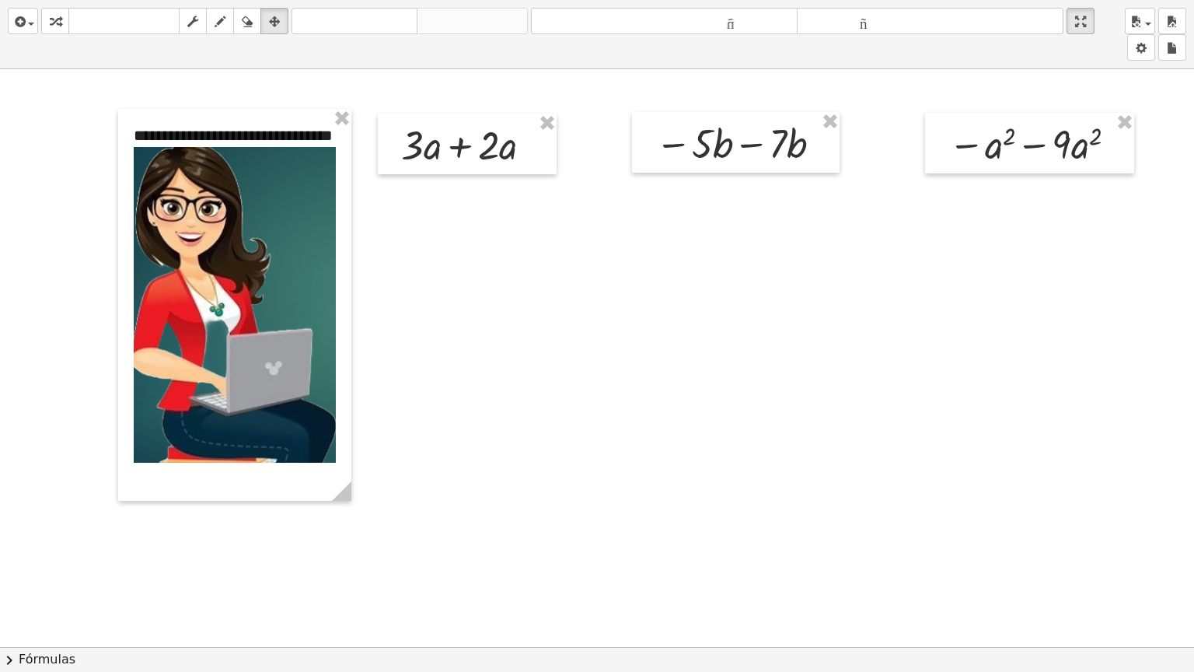
click at [709, 540] on button "chevron_right Fórmulas" at bounding box center [597, 659] width 1194 height 25
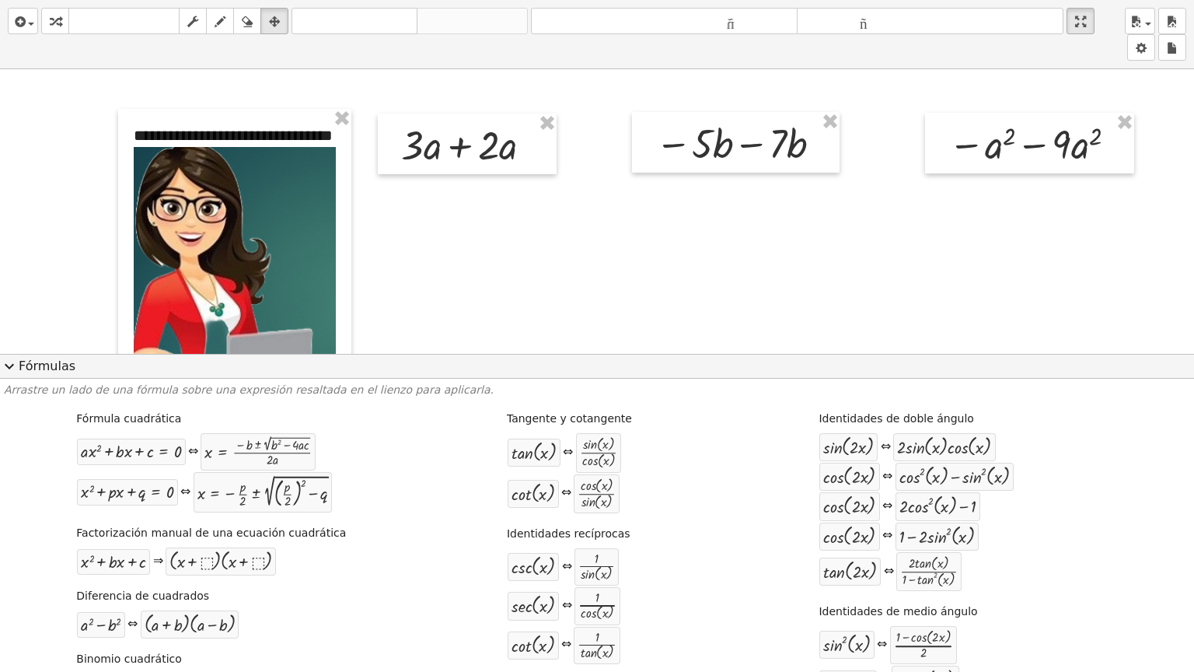
click at [756, 239] on div at bounding box center [597, 476] width 1194 height 815
click at [414, 267] on div at bounding box center [597, 476] width 1194 height 815
click at [600, 302] on div at bounding box center [597, 476] width 1194 height 815
click at [10, 367] on span "expand_more" at bounding box center [9, 366] width 19 height 19
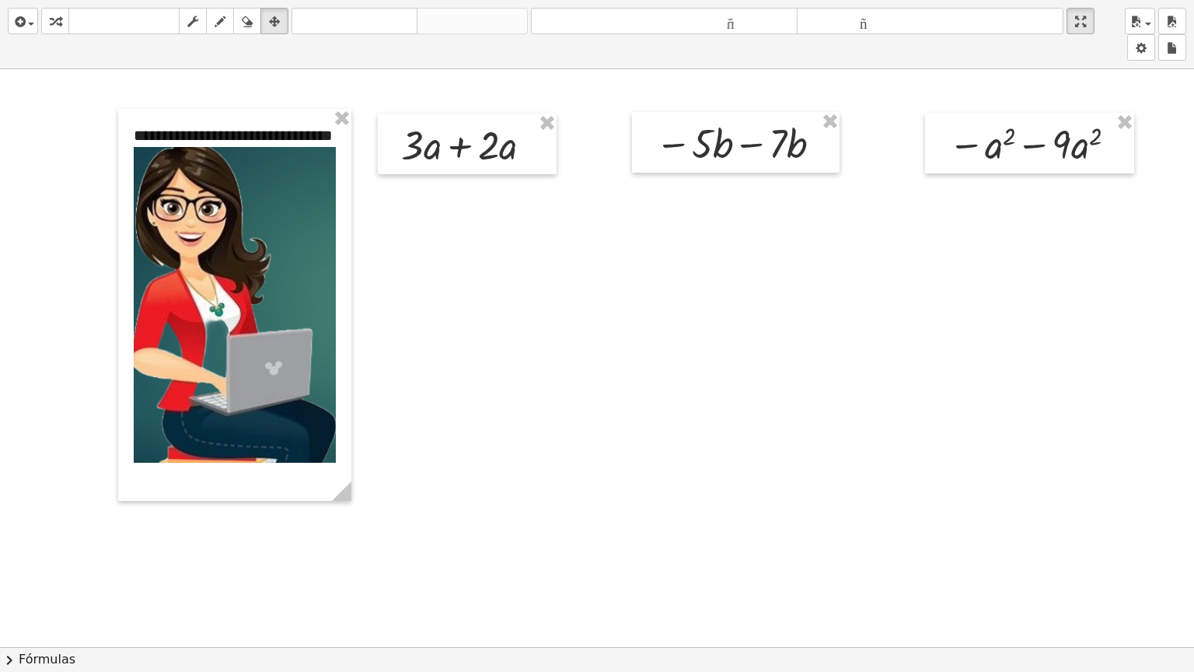
click at [728, 540] on button "chevron_right Fórmulas" at bounding box center [597, 659] width 1194 height 25
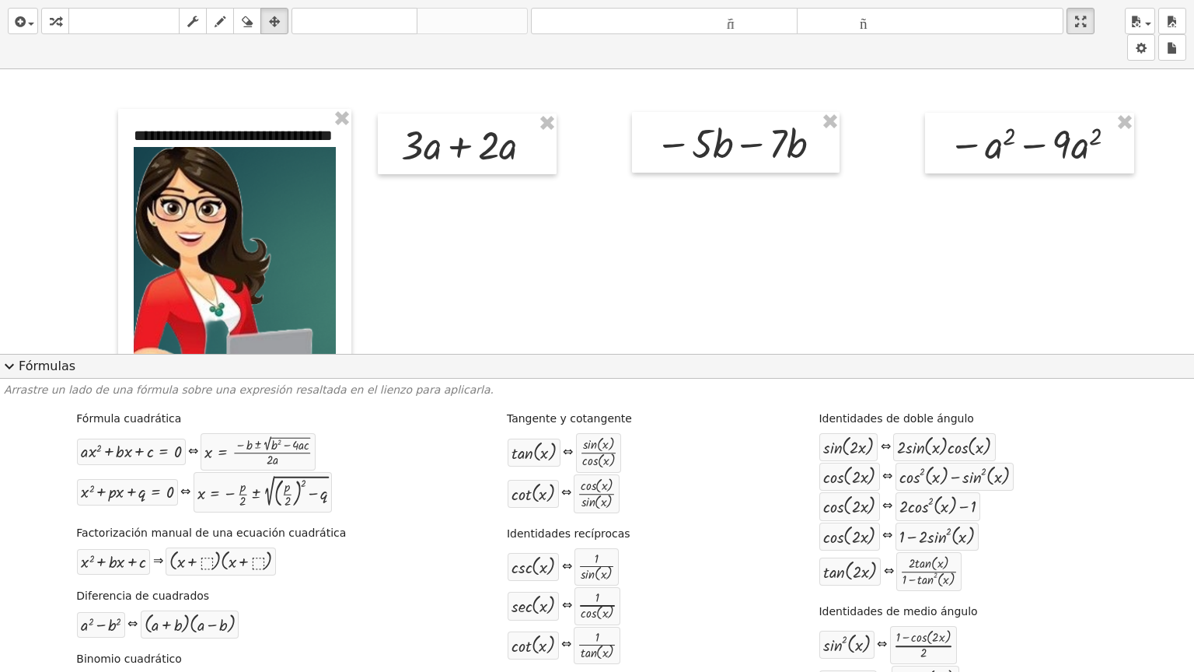
click at [894, 250] on div at bounding box center [597, 476] width 1194 height 815
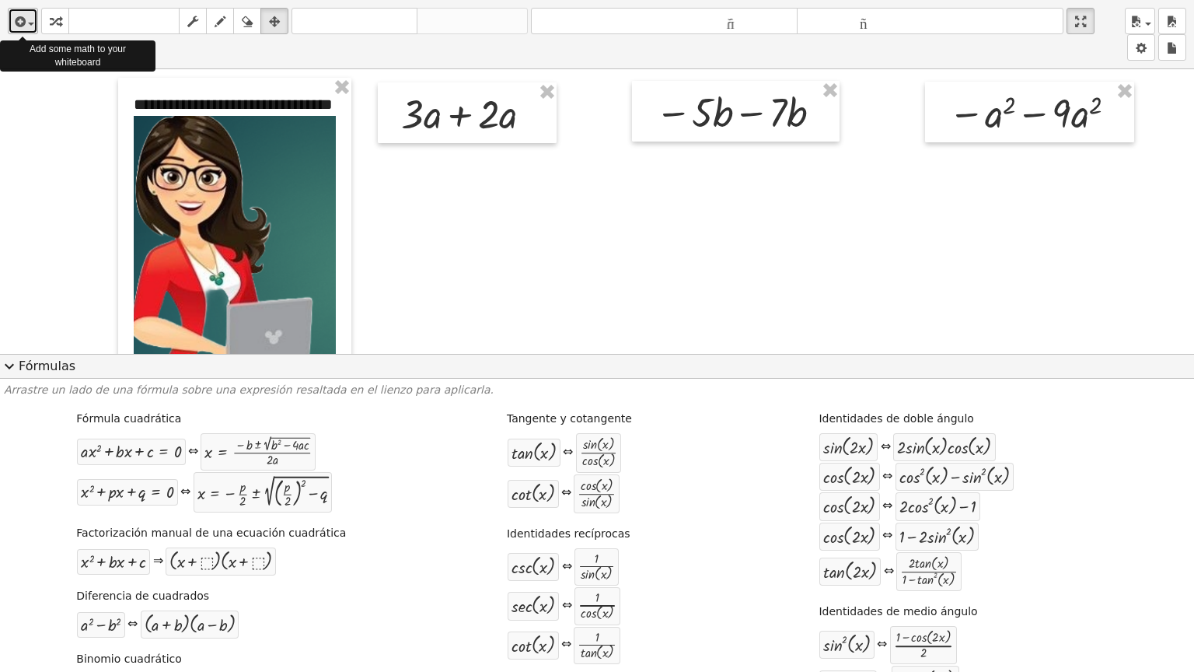
click at [16, 19] on icon "button" at bounding box center [19, 21] width 14 height 19
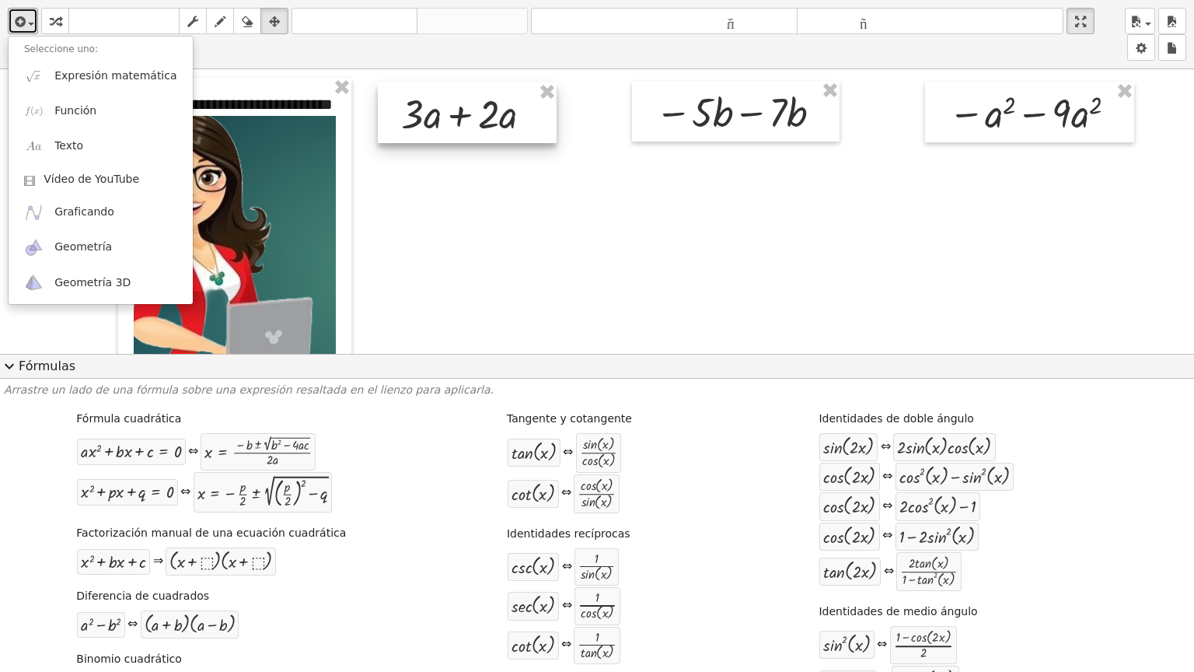
click at [536, 131] on div at bounding box center [467, 112] width 179 height 61
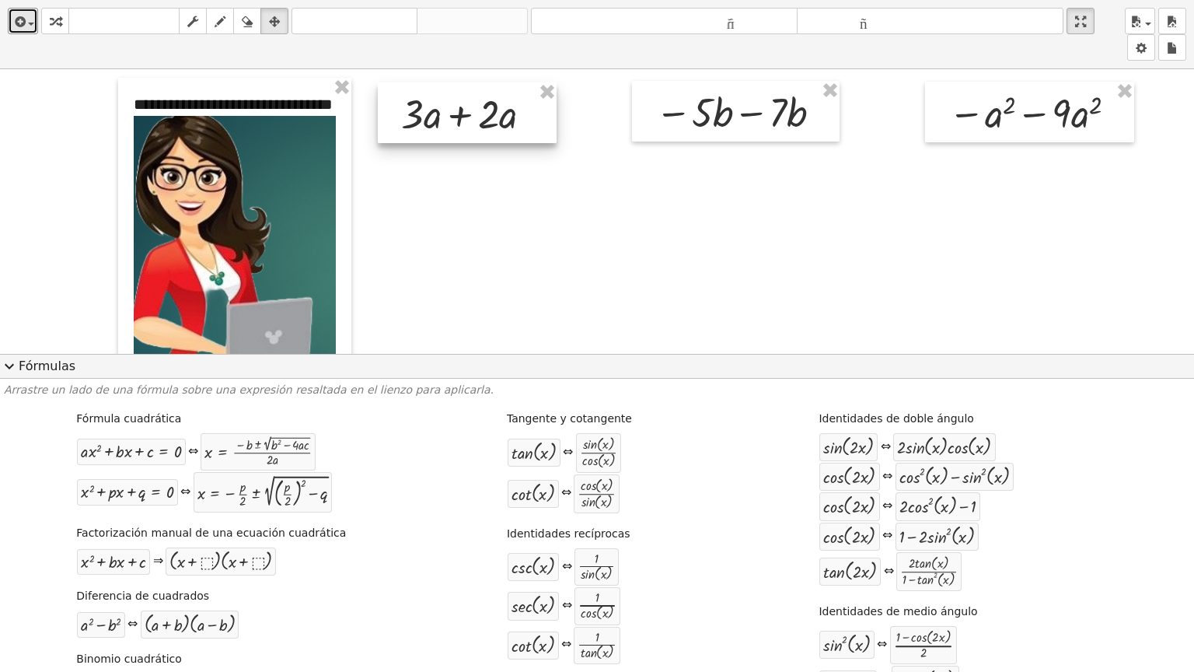
click at [536, 131] on div at bounding box center [467, 112] width 179 height 61
click at [526, 100] on div at bounding box center [467, 112] width 179 height 61
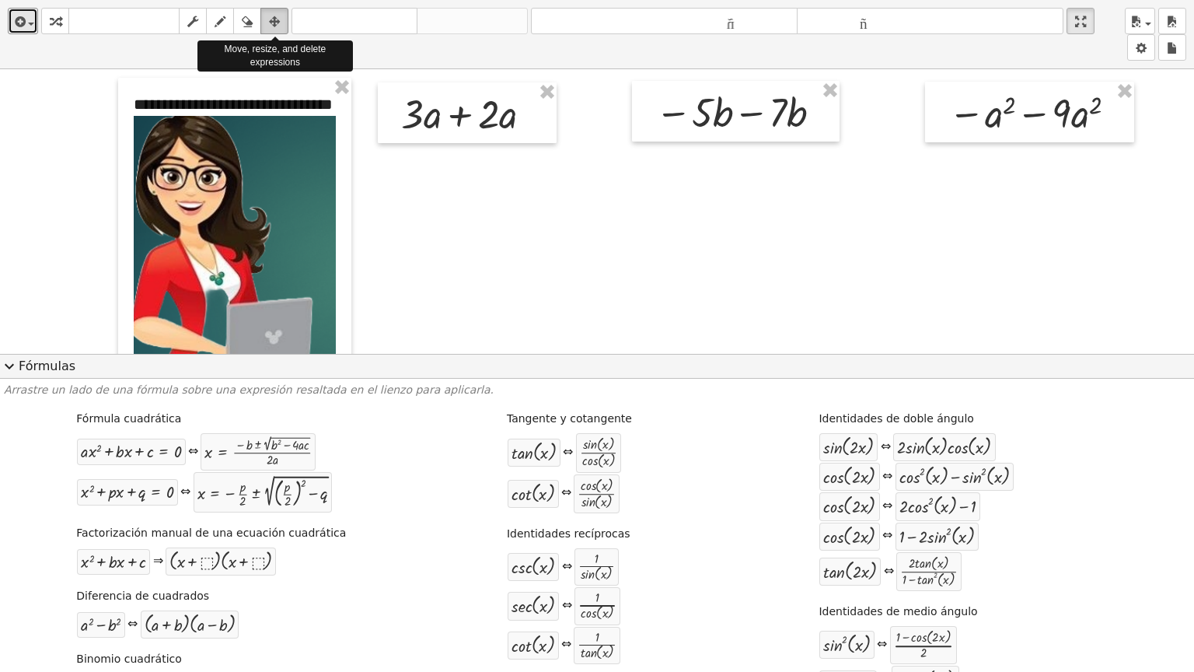
click at [271, 23] on icon "button" at bounding box center [274, 21] width 11 height 19
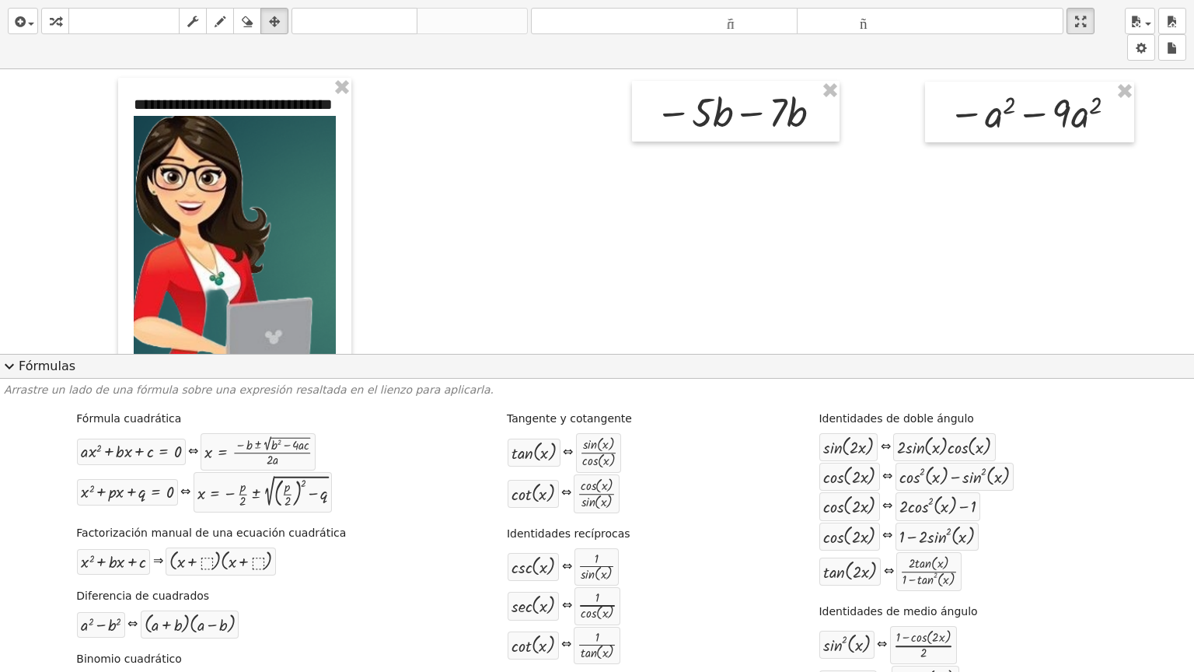
click at [1182, 5] on div "insertar Seleccione uno: Expresión matemática Función Texto Vídeo de YouTube Gr…" at bounding box center [597, 34] width 1194 height 69
click at [9, 369] on span "expand_more" at bounding box center [9, 366] width 19 height 19
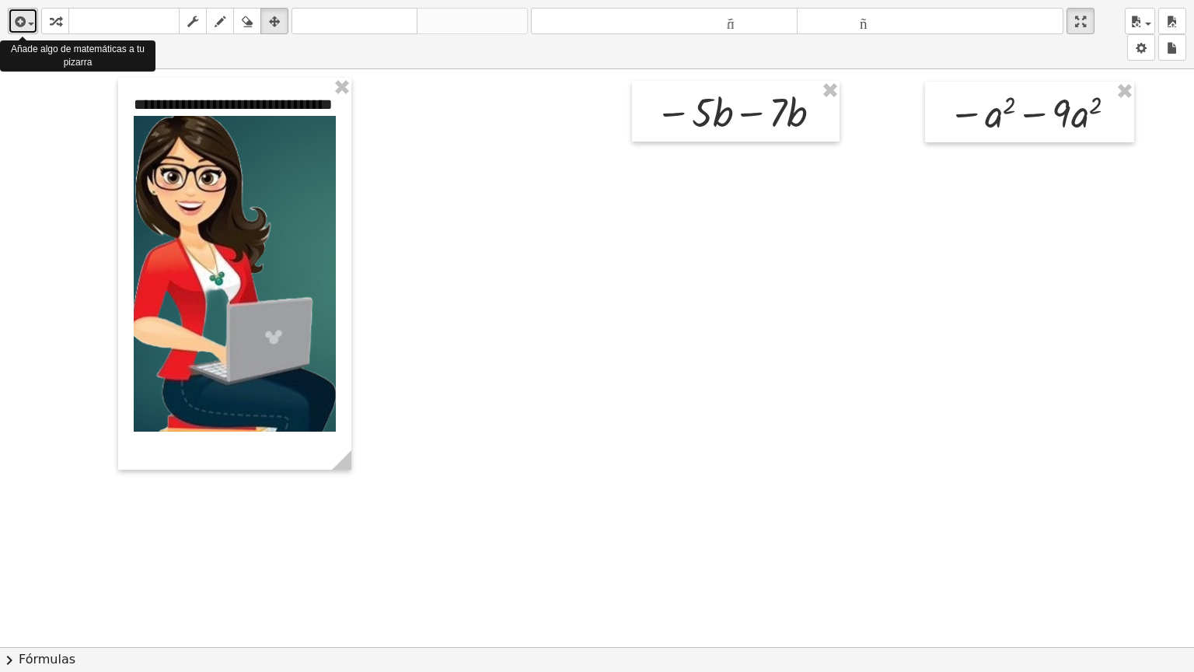
click at [30, 23] on span "button" at bounding box center [31, 24] width 6 height 3
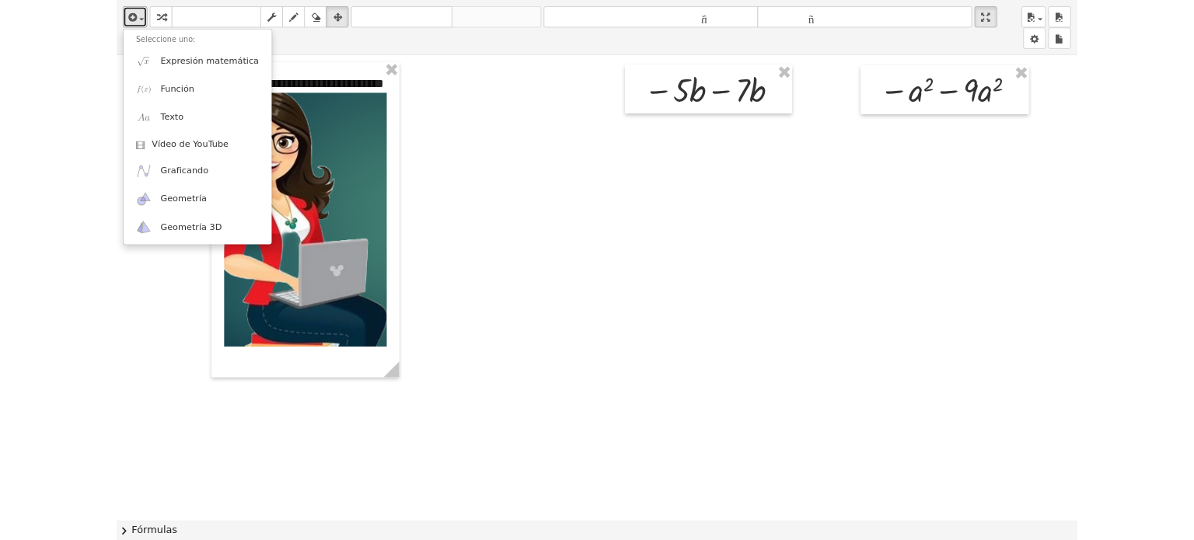
scroll to position [0, 0]
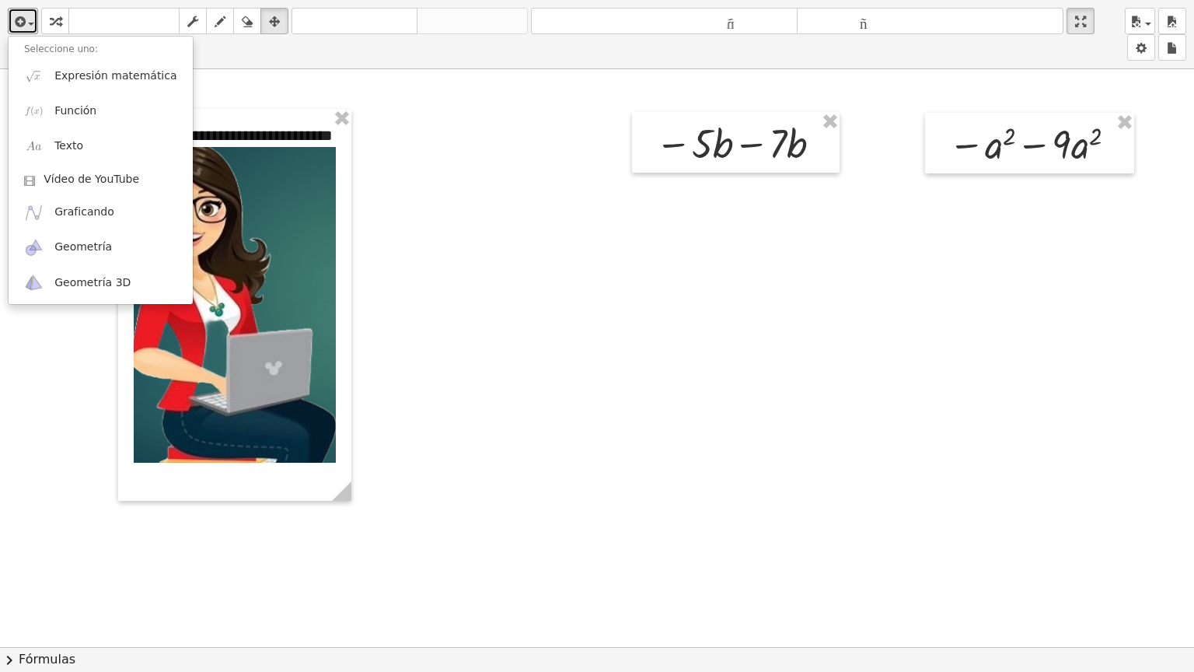
drag, startPoint x: 1082, startPoint y: 22, endPoint x: 1082, endPoint y: -72, distance: 94.1
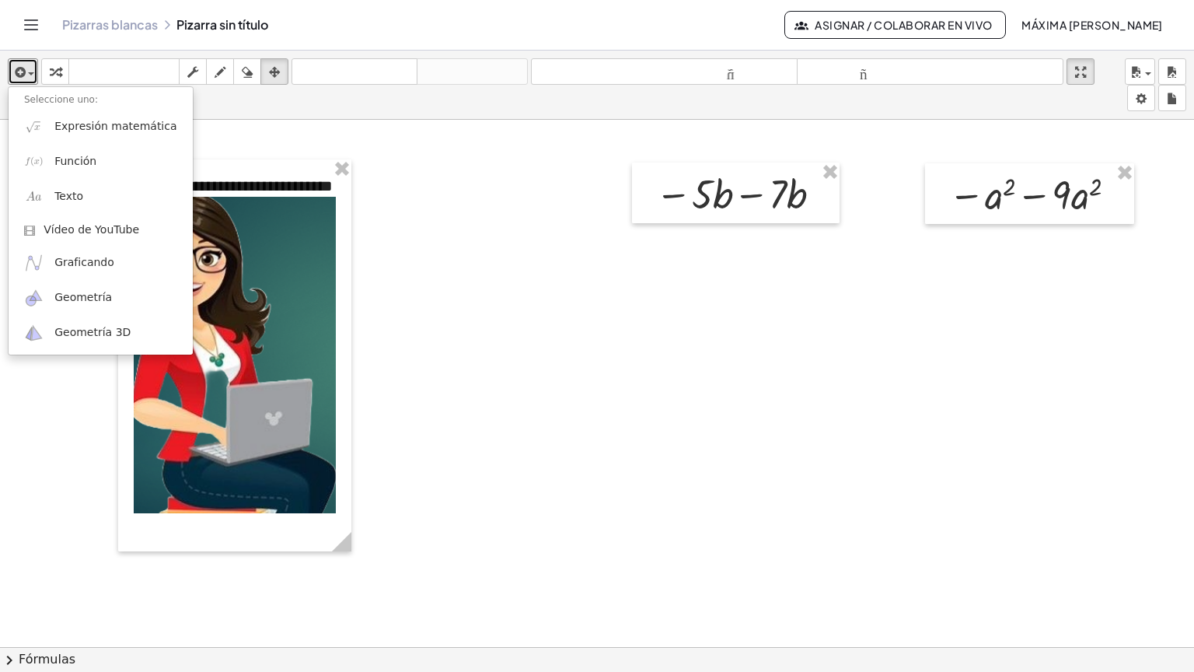
click at [1082, 0] on html "**********" at bounding box center [597, 336] width 1194 height 672
